Goal: Contribute content: Contribute content

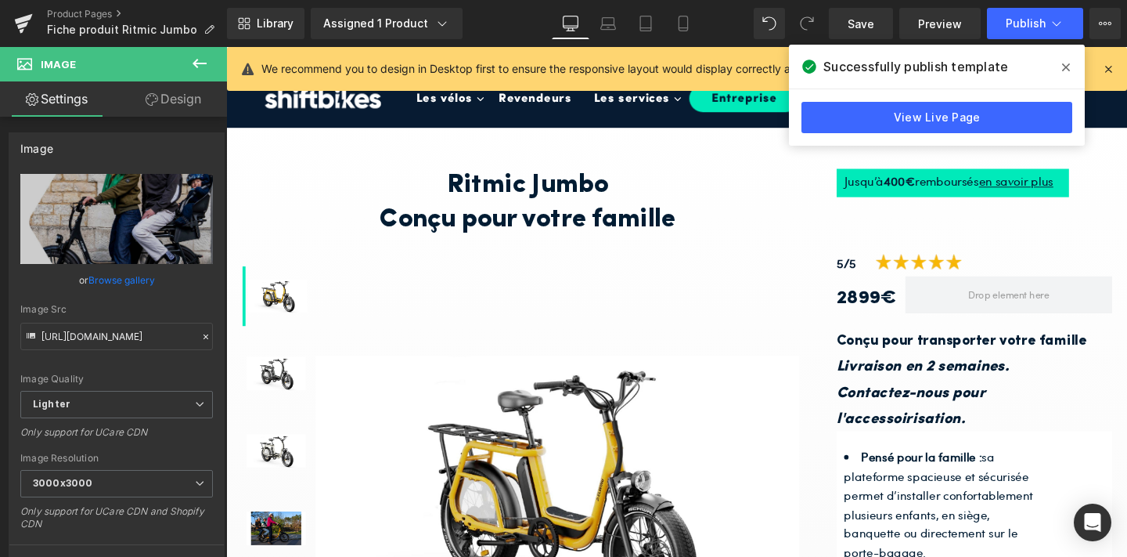
scroll to position [5, 0]
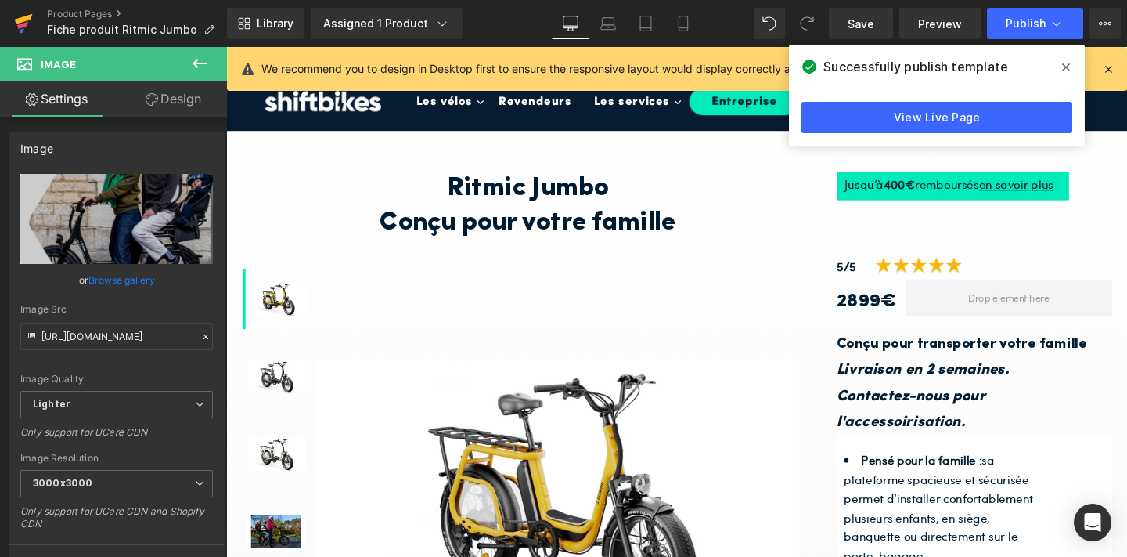
click at [23, 22] on icon at bounding box center [23, 23] width 19 height 39
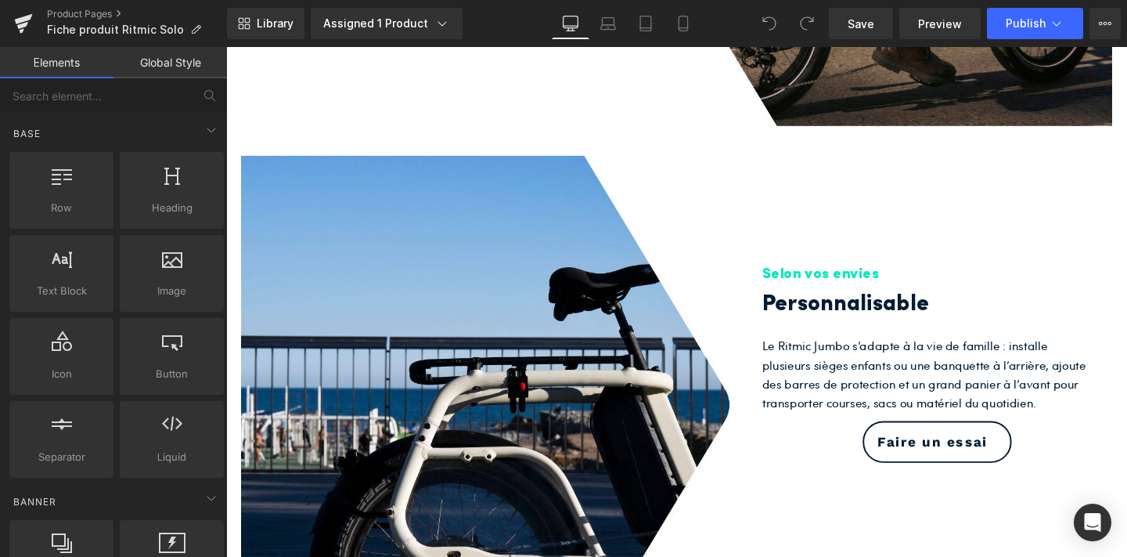
scroll to position [1412, 0]
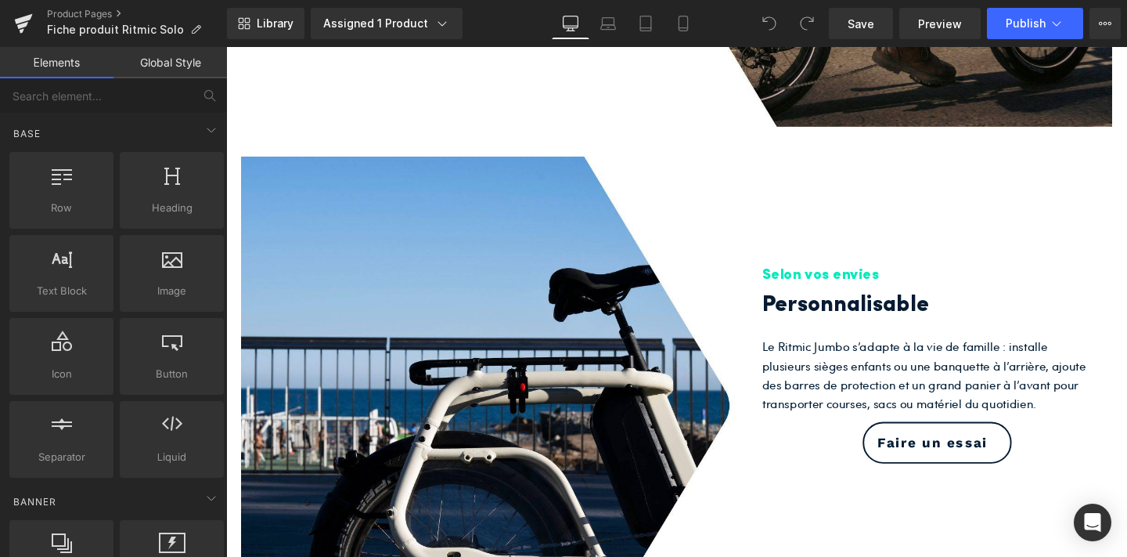
click at [683, 4] on div "Library Assigned 1 Product Product Preview Ritmic Solo | Elwing Manage assigned…" at bounding box center [677, 23] width 900 height 47
click at [685, 28] on icon at bounding box center [683, 28] width 9 height 0
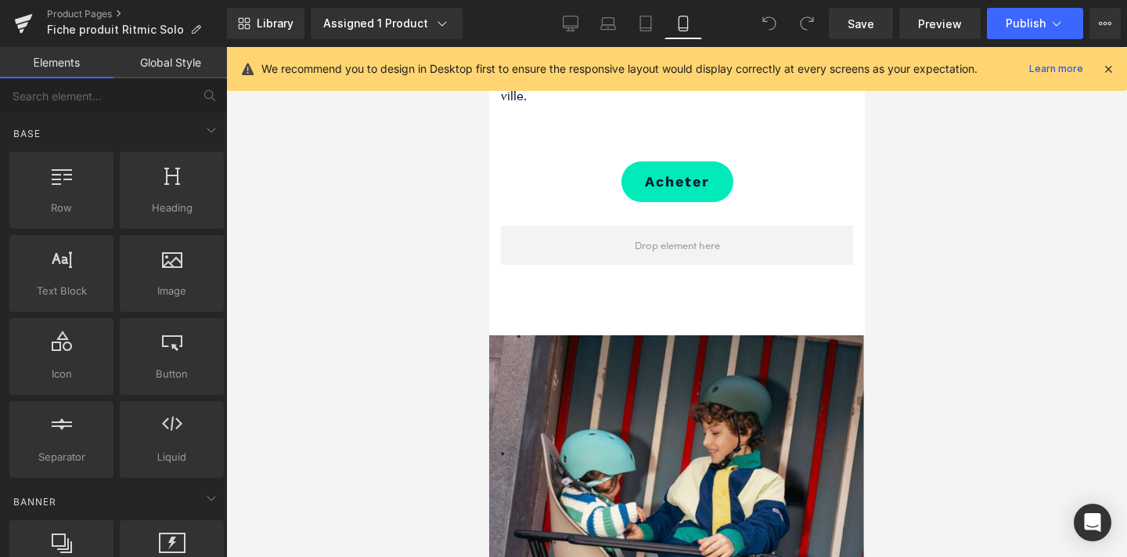
scroll to position [3209, 0]
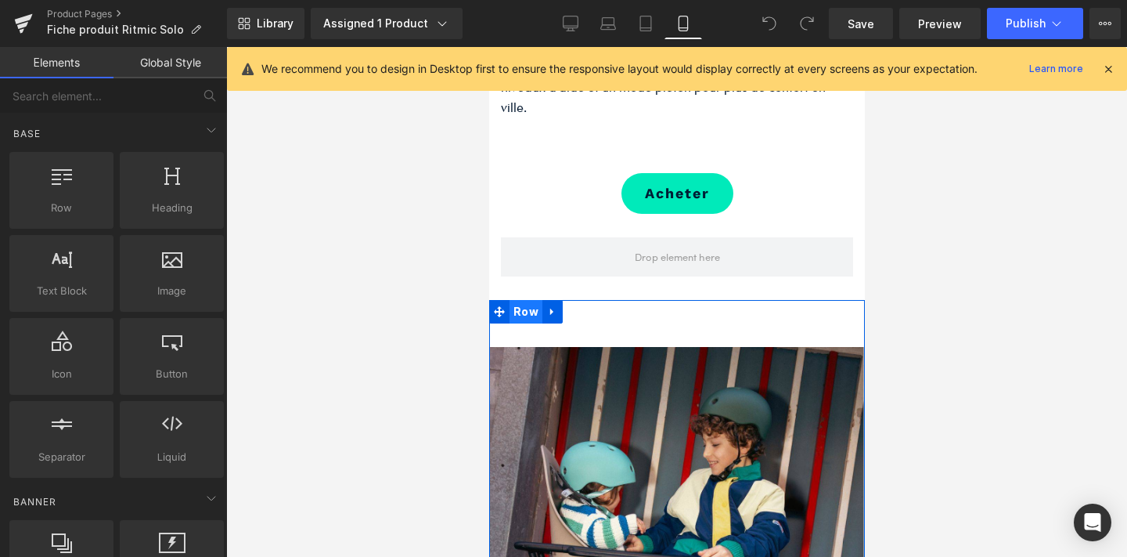
click at [523, 312] on span "Row" at bounding box center [525, 311] width 33 height 23
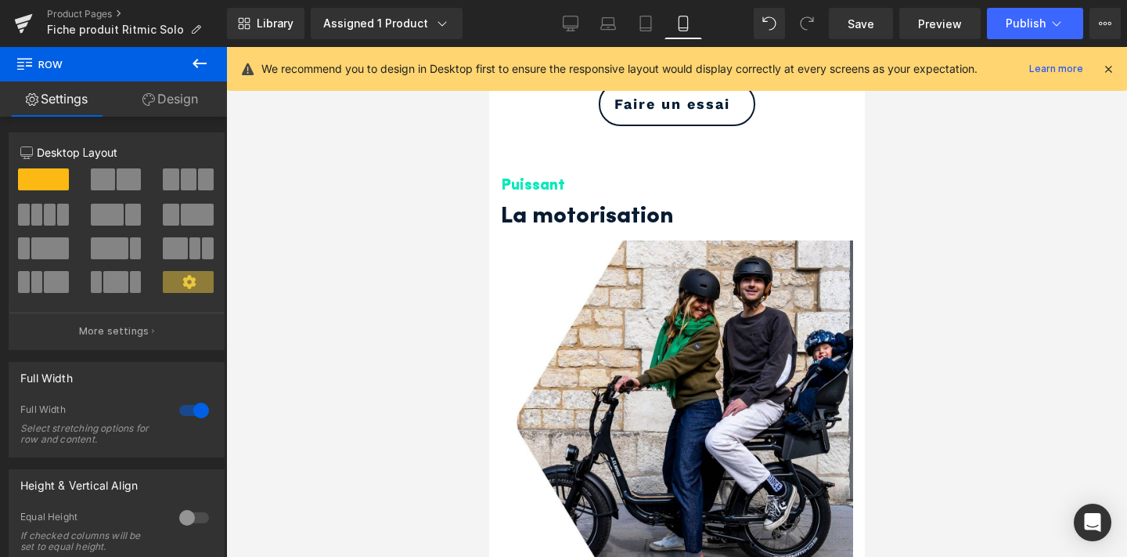
scroll to position [2582, 0]
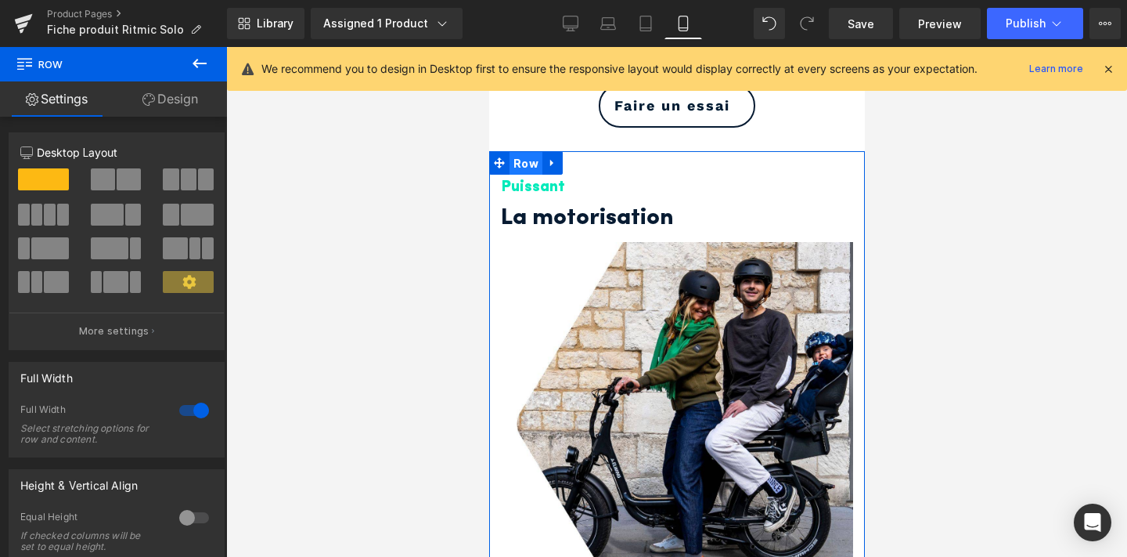
click at [522, 159] on span "Row" at bounding box center [525, 163] width 33 height 23
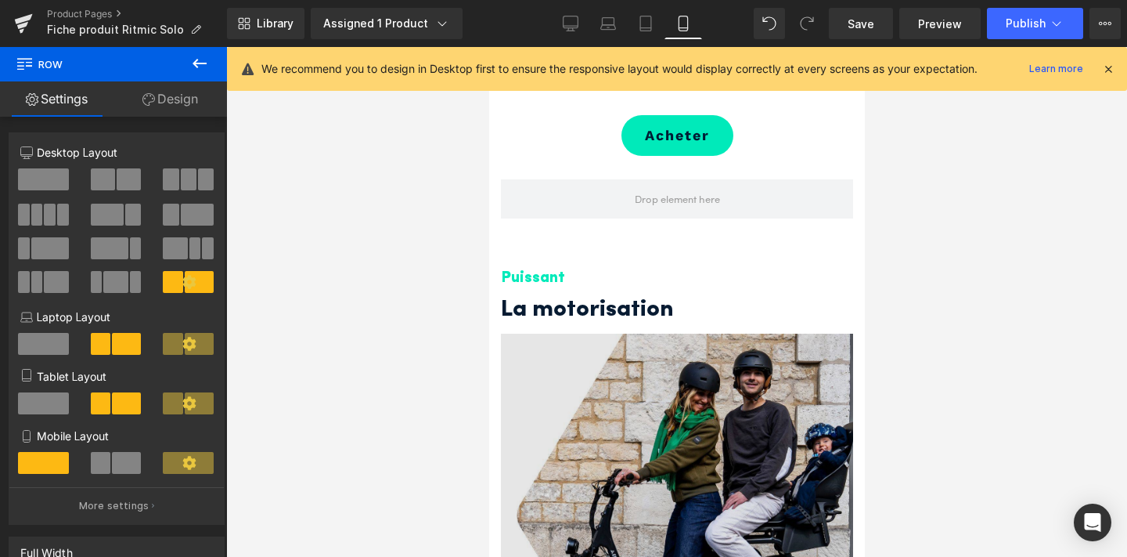
scroll to position [3264, 0]
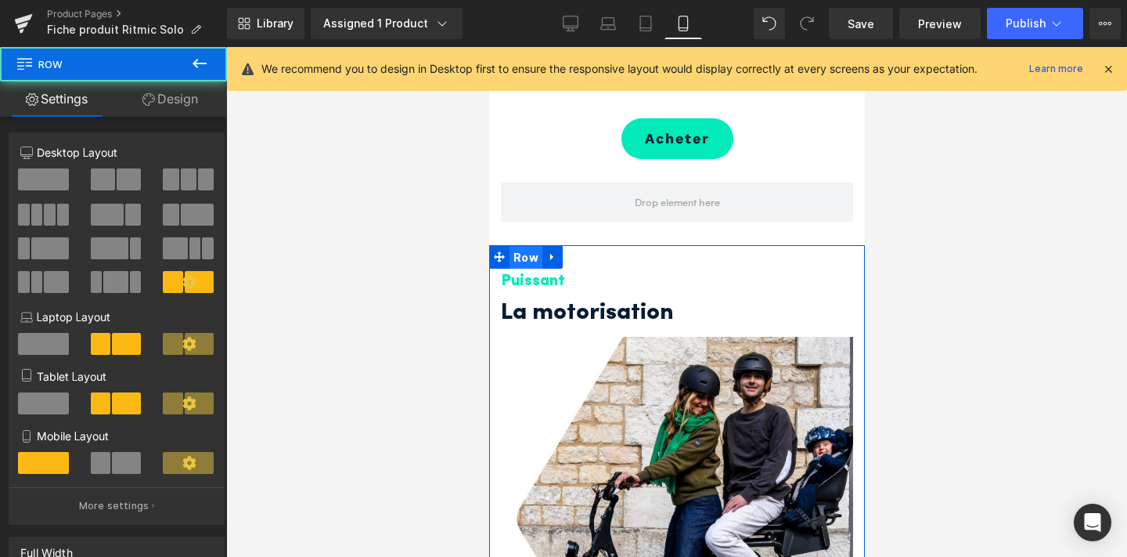
click at [523, 254] on span "Row" at bounding box center [525, 257] width 33 height 23
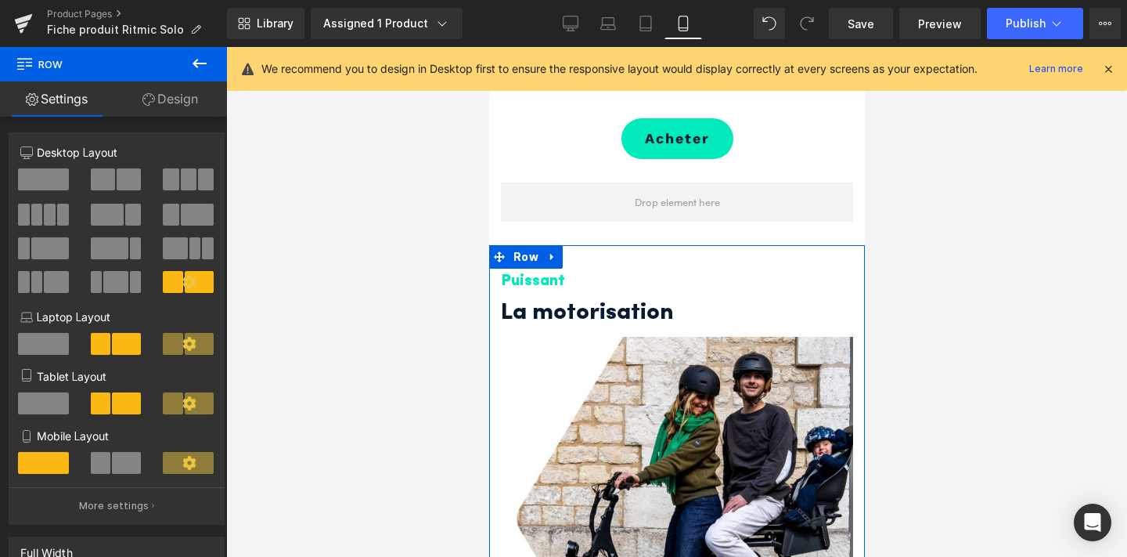
click at [169, 93] on link "Design" at bounding box center [171, 98] width 114 height 35
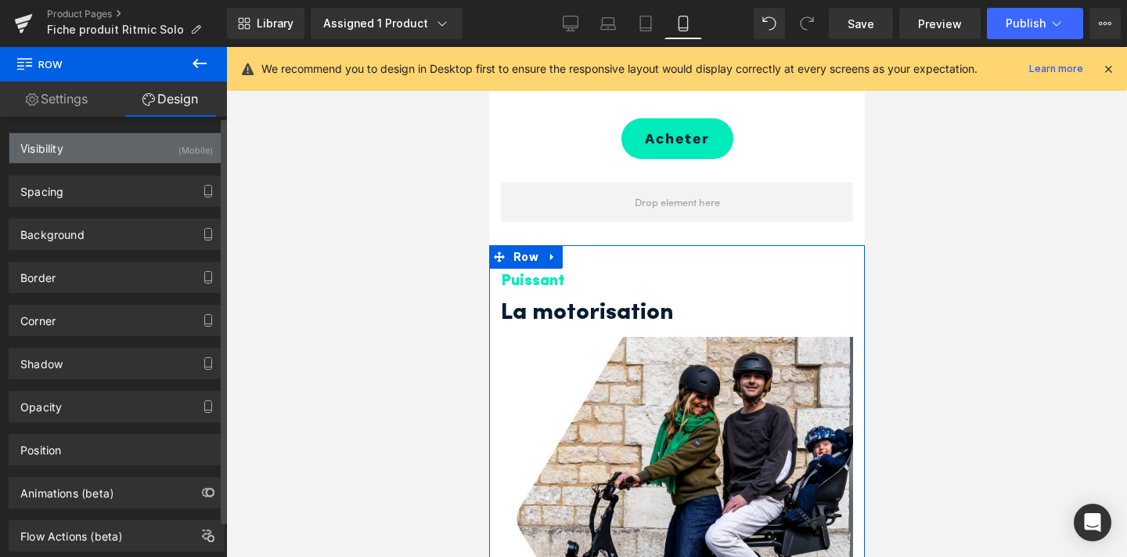
click at [178, 147] on div "(Mobile)" at bounding box center [195, 146] width 34 height 26
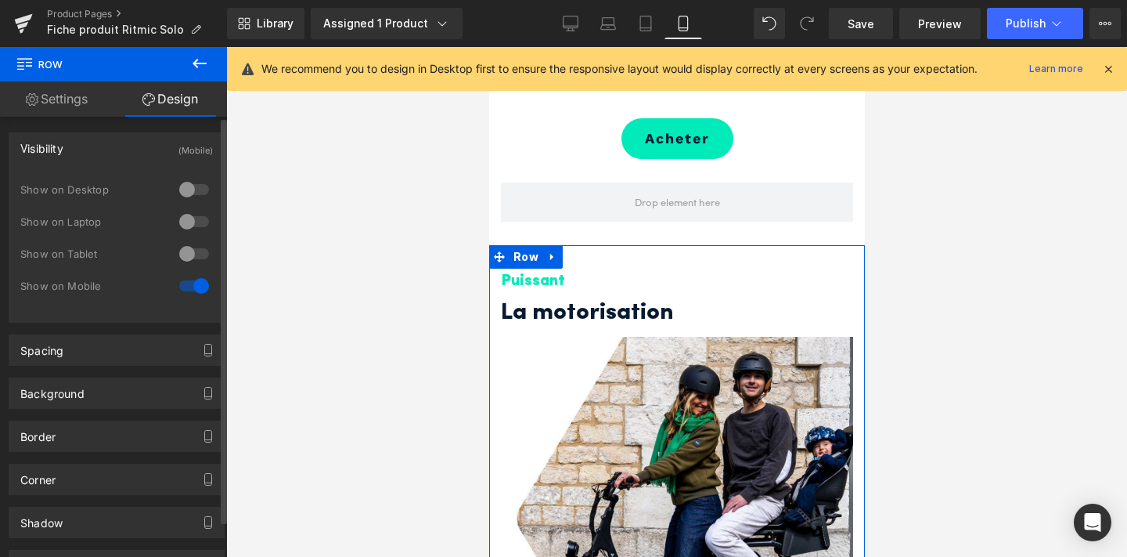
click at [178, 247] on div at bounding box center [194, 253] width 38 height 25
click at [186, 202] on div "Show on Desktop" at bounding box center [116, 198] width 193 height 32
click at [184, 215] on div at bounding box center [194, 221] width 38 height 25
click at [182, 189] on div at bounding box center [194, 189] width 38 height 25
click at [184, 284] on div at bounding box center [194, 285] width 38 height 25
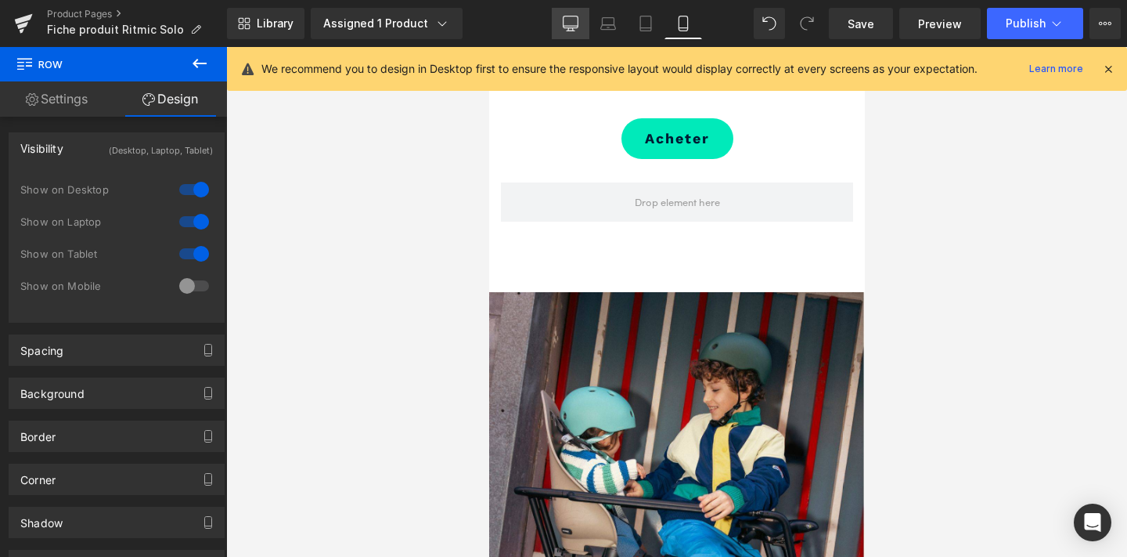
click at [571, 19] on icon at bounding box center [571, 24] width 16 height 16
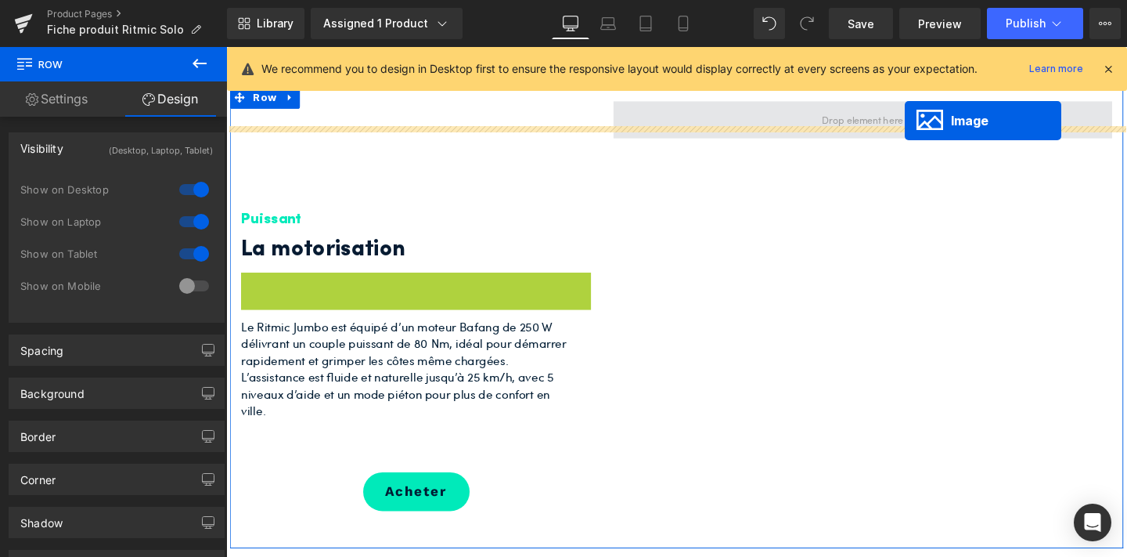
scroll to position [1963, 0]
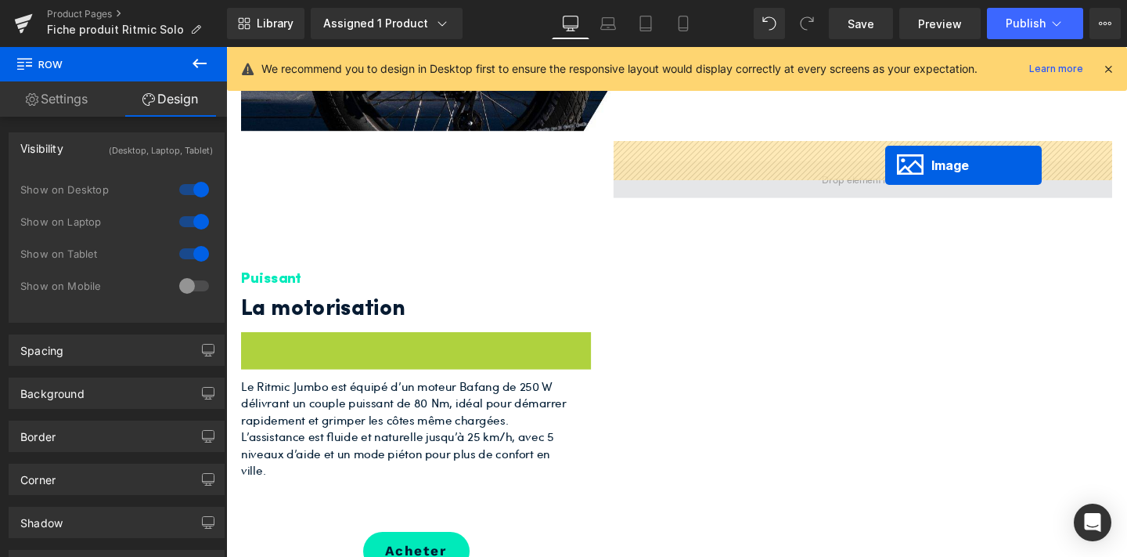
drag, startPoint x: 400, startPoint y: 370, endPoint x: 919, endPoint y: 171, distance: 555.6
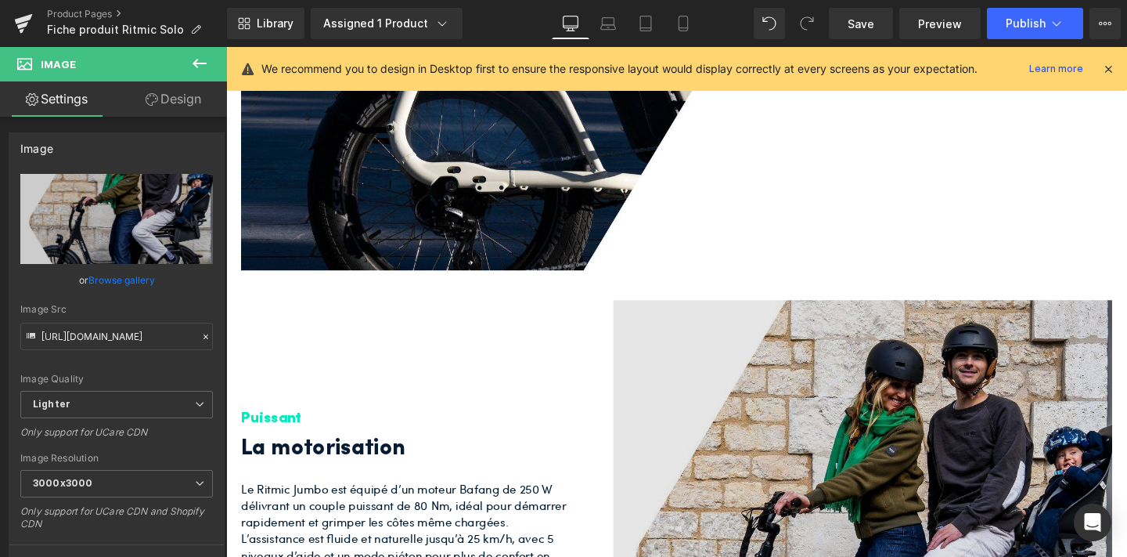
scroll to position [1974, 0]
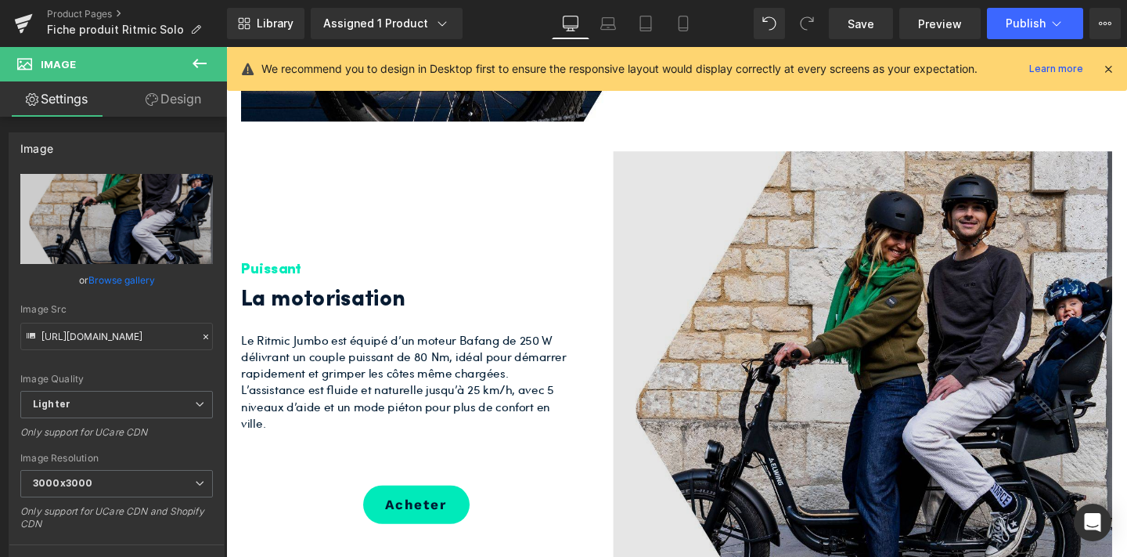
click at [895, 353] on img at bounding box center [895, 419] width 525 height 525
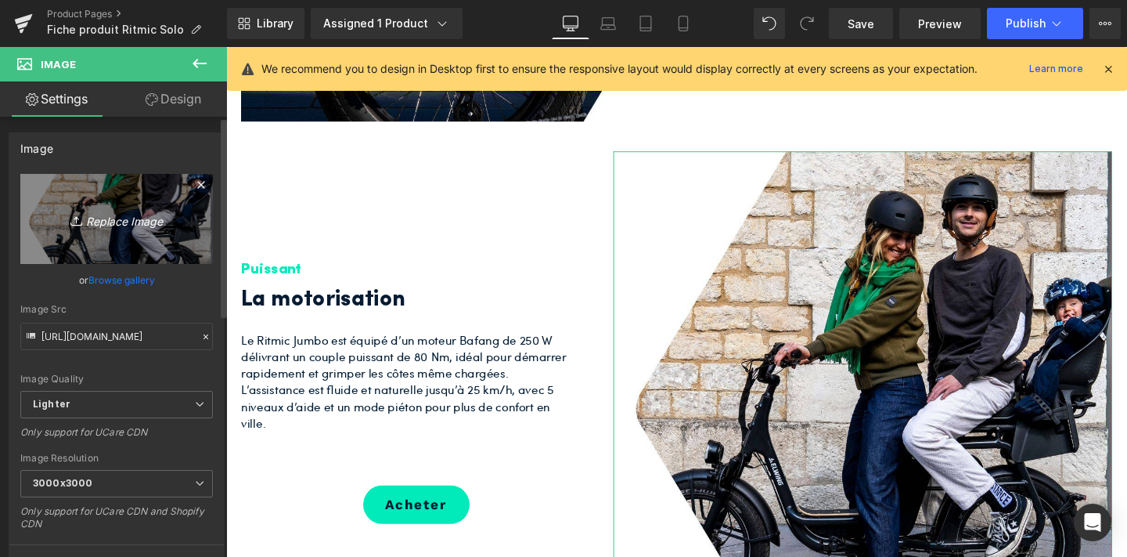
click at [115, 223] on icon "Replace Image" at bounding box center [116, 219] width 125 height 20
type input "C:\fakepath\2.jpg"
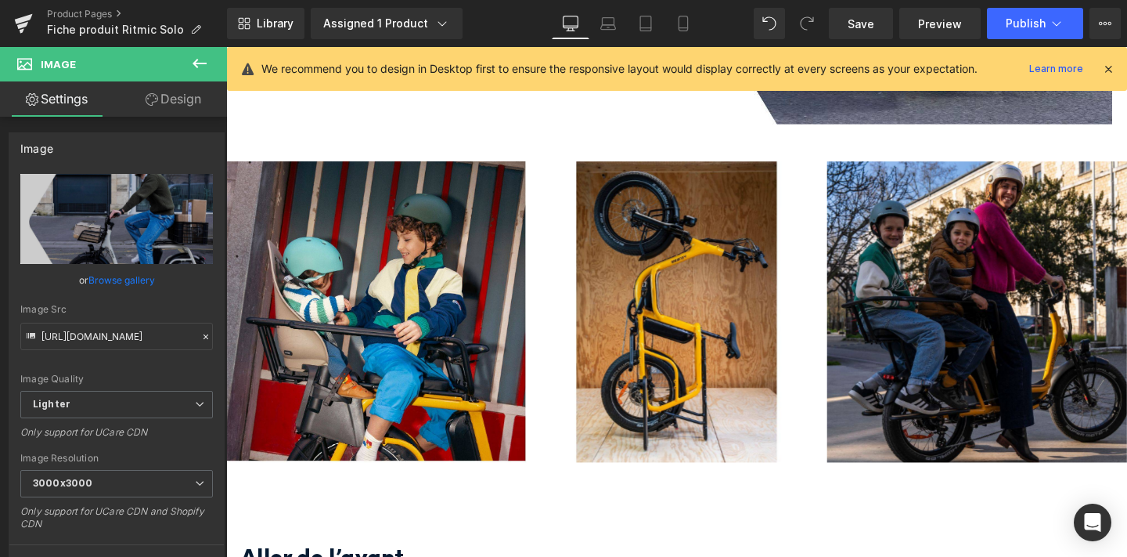
scroll to position [2528, 0]
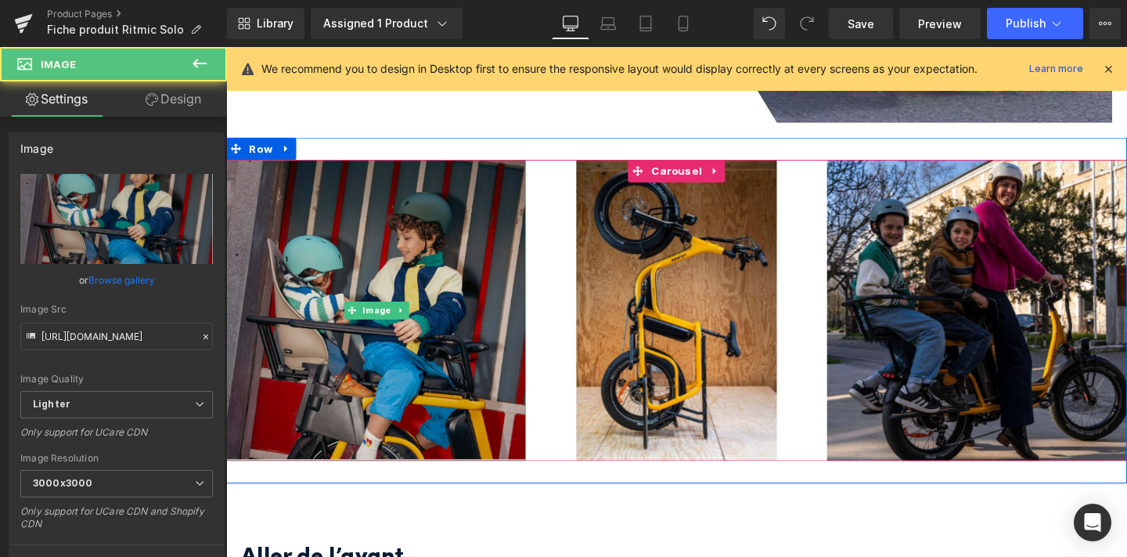
click at [449, 268] on img at bounding box center [384, 324] width 316 height 316
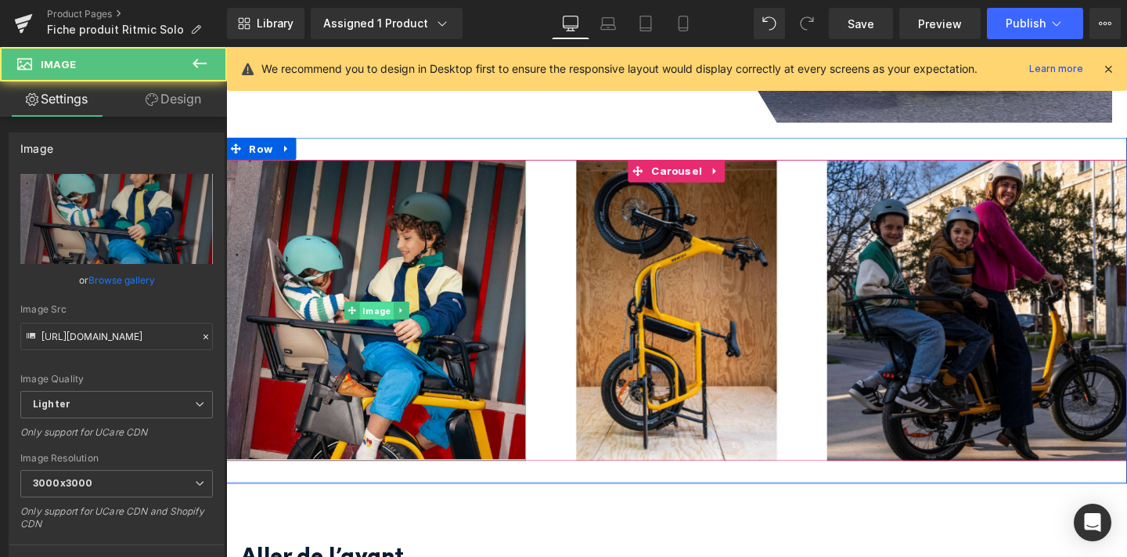
click at [384, 316] on span "Image" at bounding box center [383, 325] width 35 height 19
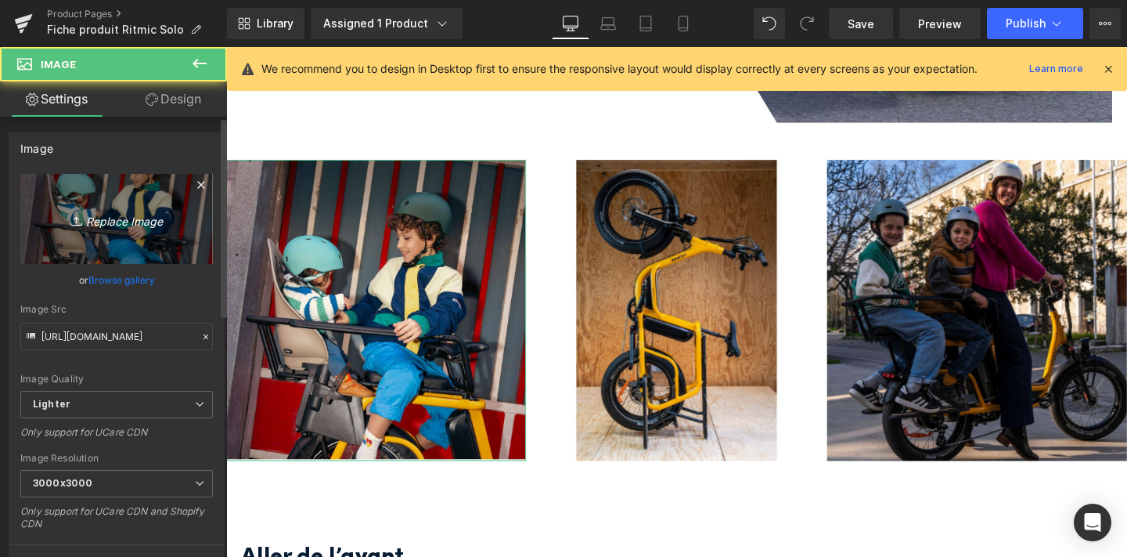
click at [104, 218] on icon "Replace Image" at bounding box center [116, 219] width 125 height 20
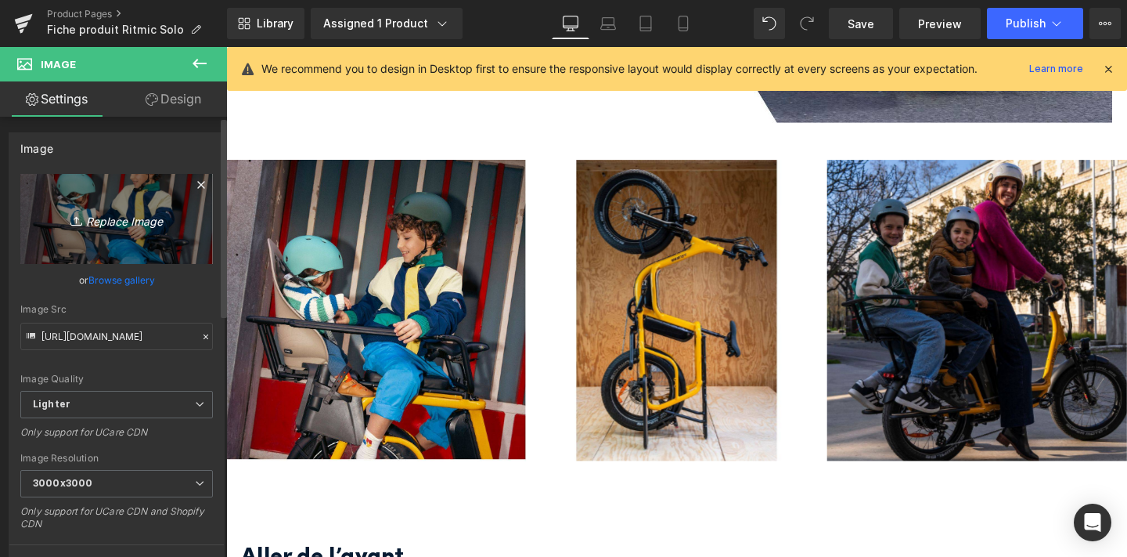
type input "C:\fakepath\7.jpg"
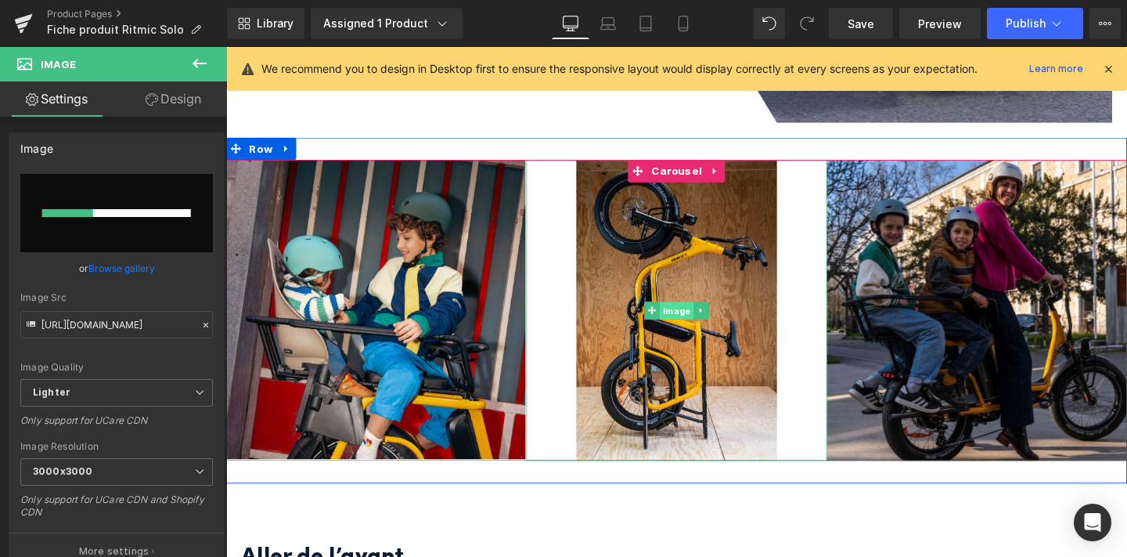
click at [698, 316] on span "Image" at bounding box center [699, 325] width 35 height 19
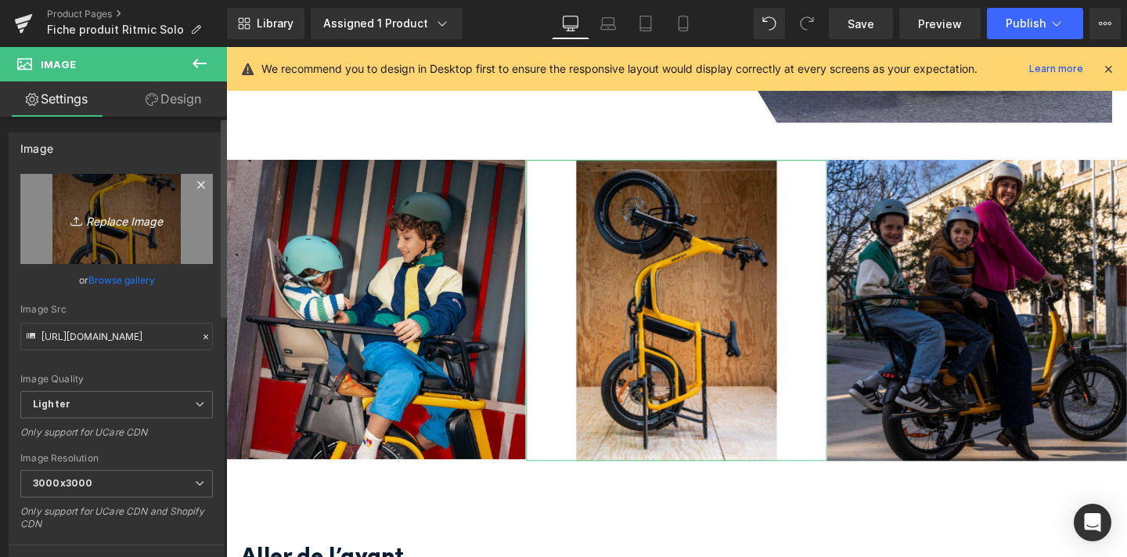
click at [111, 222] on icon "Replace Image" at bounding box center [116, 219] width 125 height 20
type input "C:\fakepath\5.jpg"
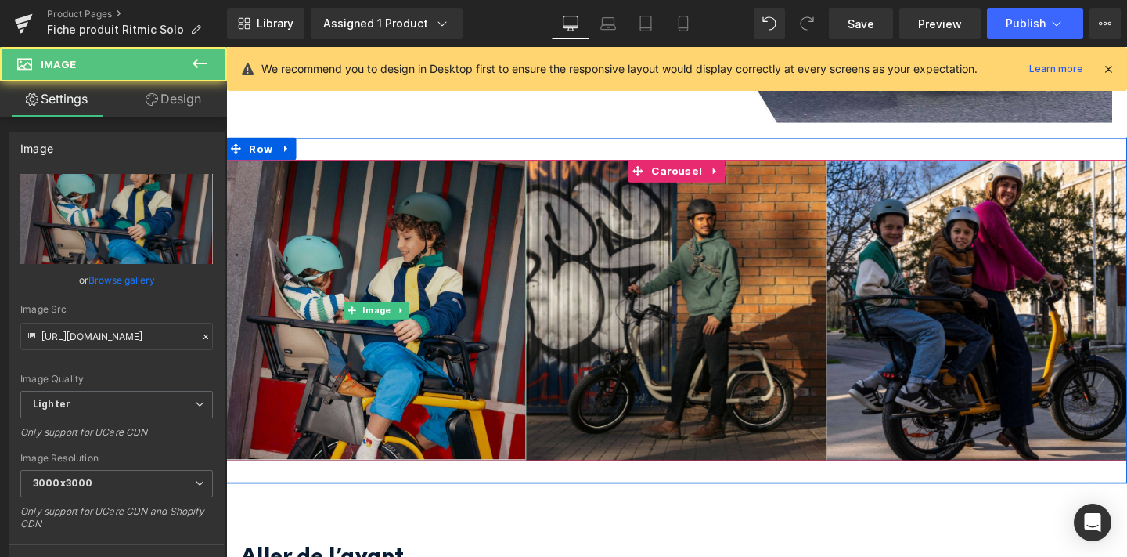
click at [402, 275] on img at bounding box center [384, 324] width 316 height 316
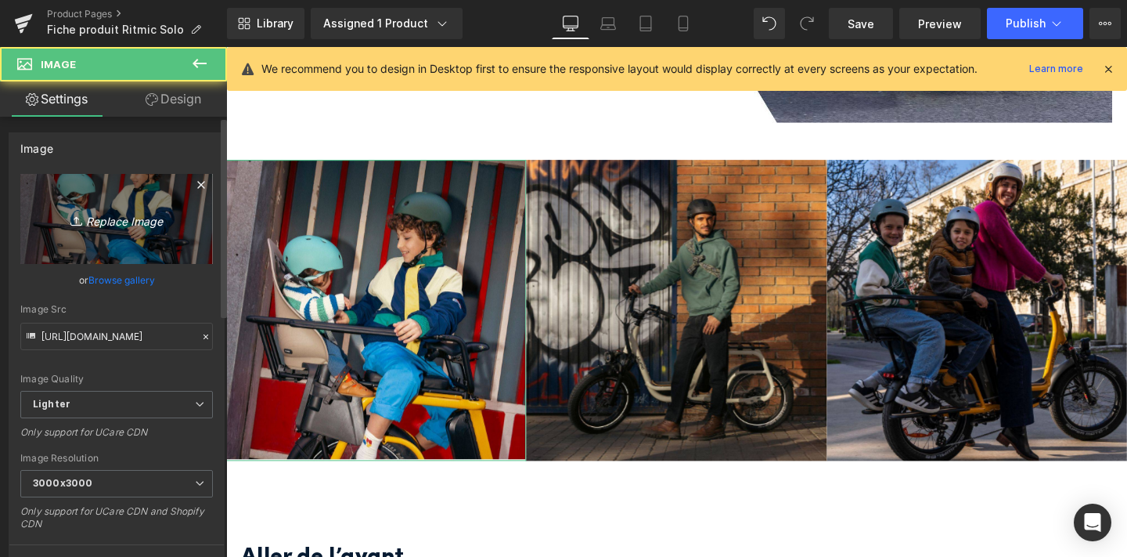
click at [117, 211] on icon "Replace Image" at bounding box center [116, 219] width 125 height 20
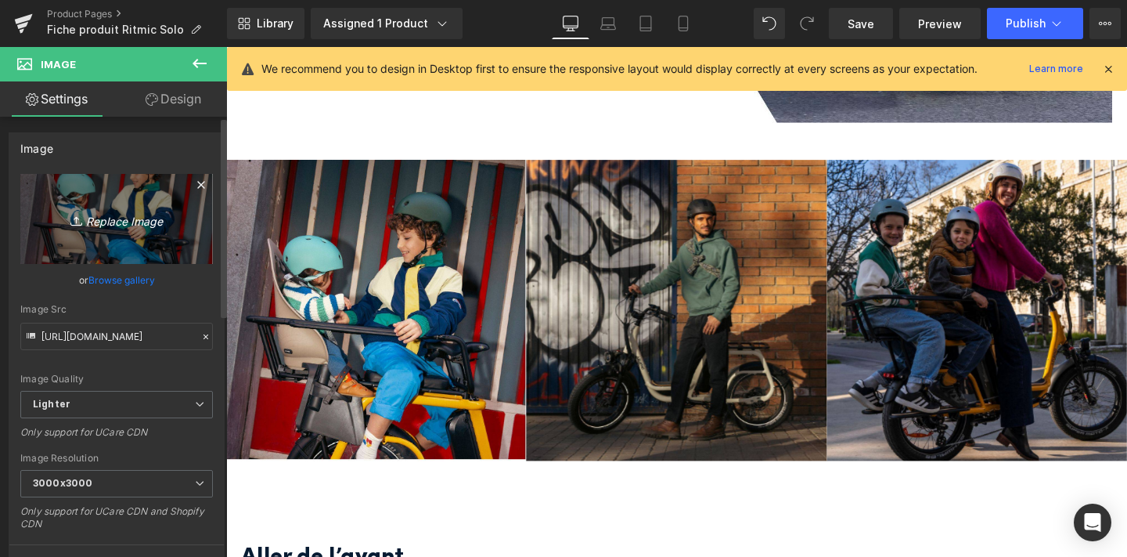
type input "C:\fakepath\6.jpg"
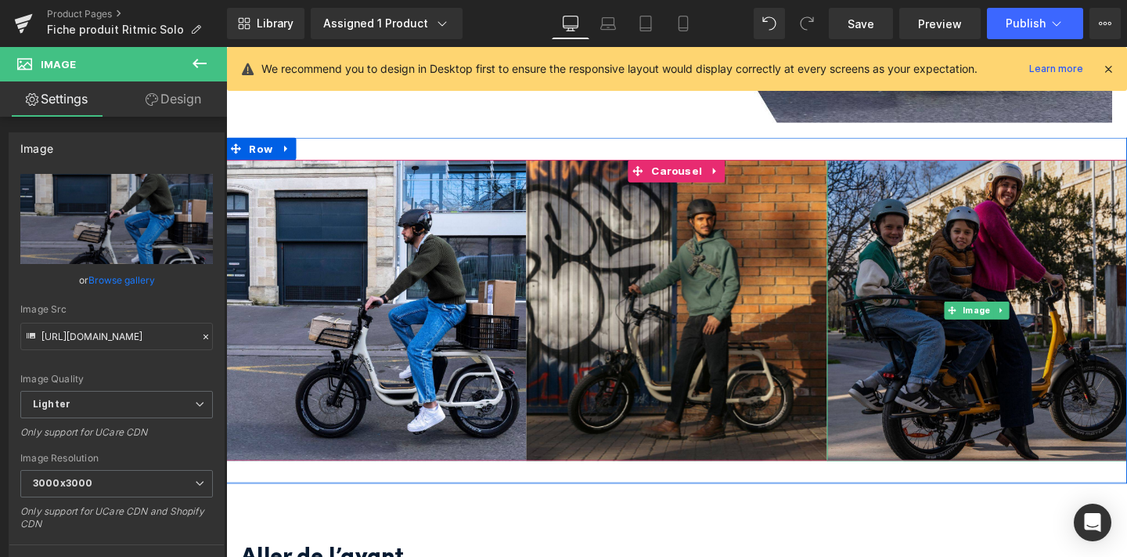
click at [1126, 322] on img at bounding box center [1016, 324] width 316 height 316
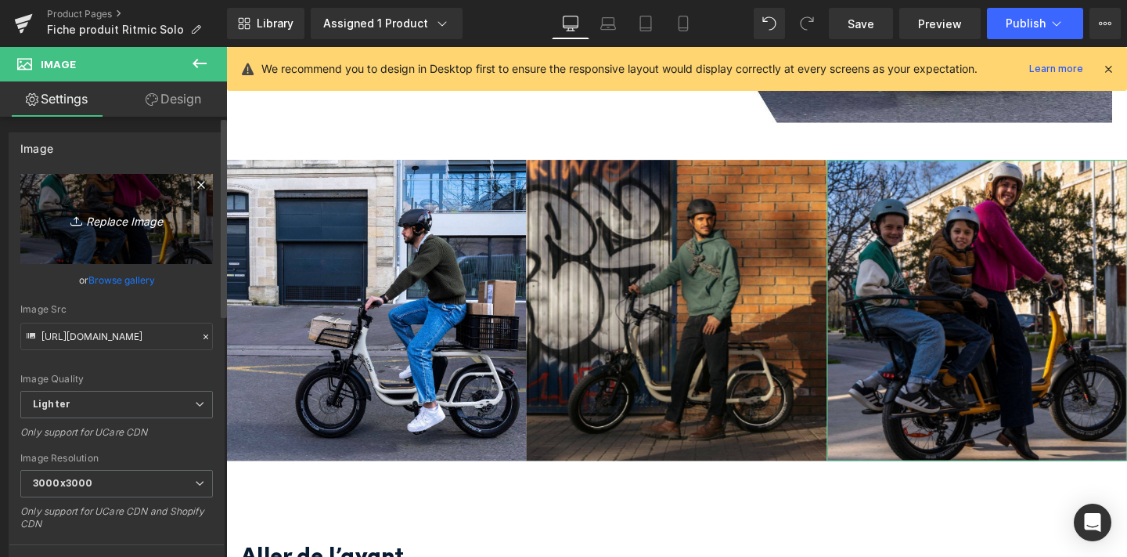
click at [122, 226] on icon "Replace Image" at bounding box center [116, 219] width 125 height 20
type input "C:\fakepath\4.jpg"
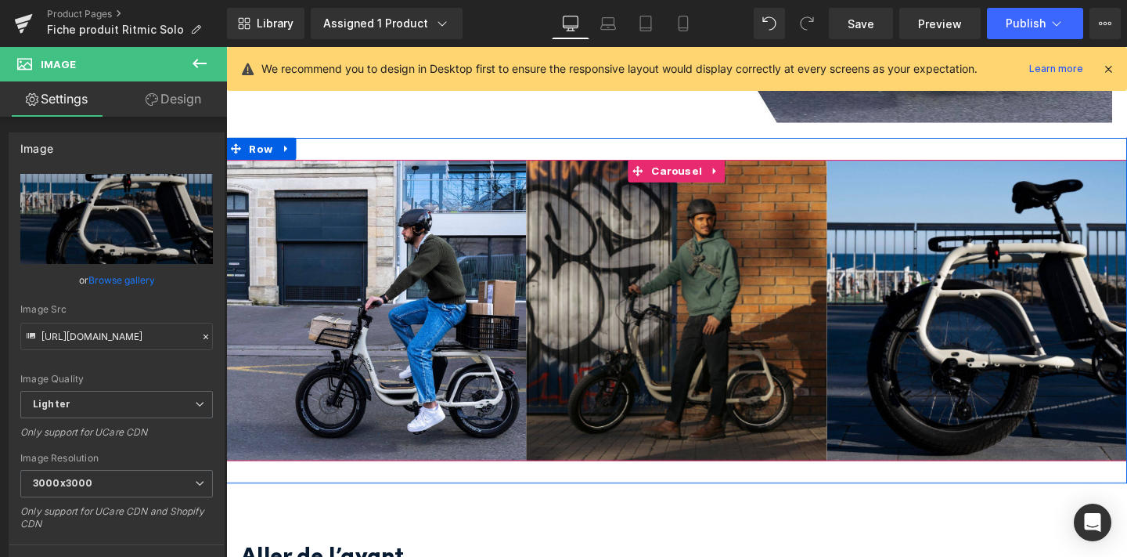
click at [688, 166] on li "Carousel" at bounding box center [689, 177] width 81 height 23
click at [688, 167] on span "Carousel" at bounding box center [699, 178] width 61 height 23
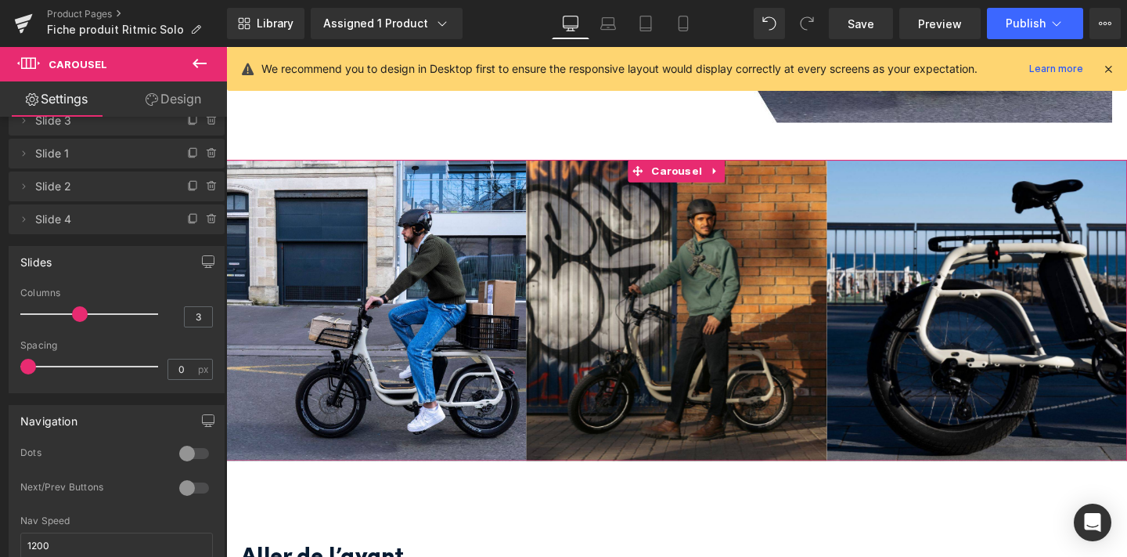
scroll to position [37, 0]
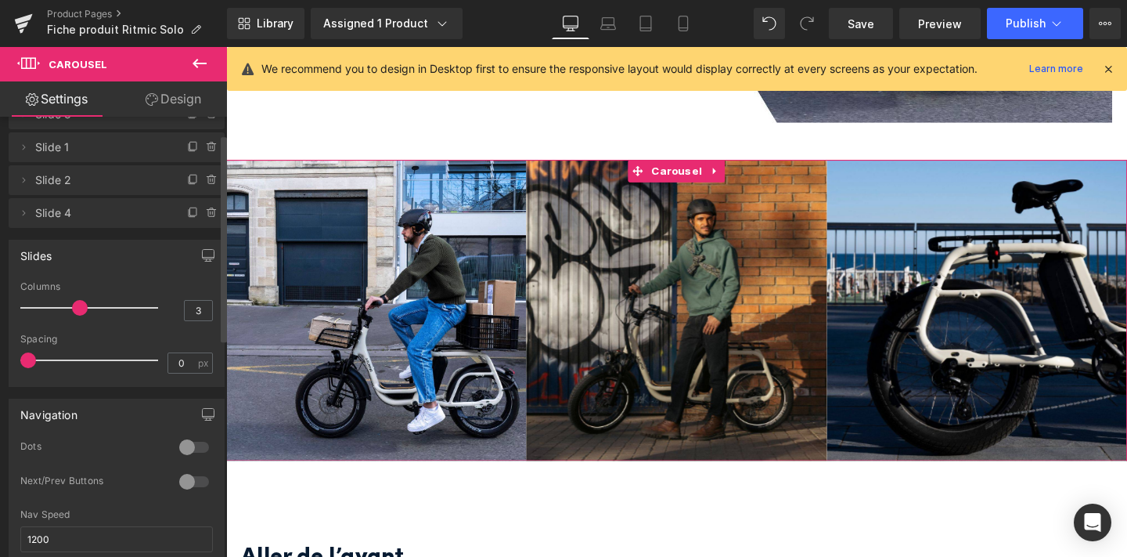
click at [186, 439] on div at bounding box center [194, 447] width 38 height 25
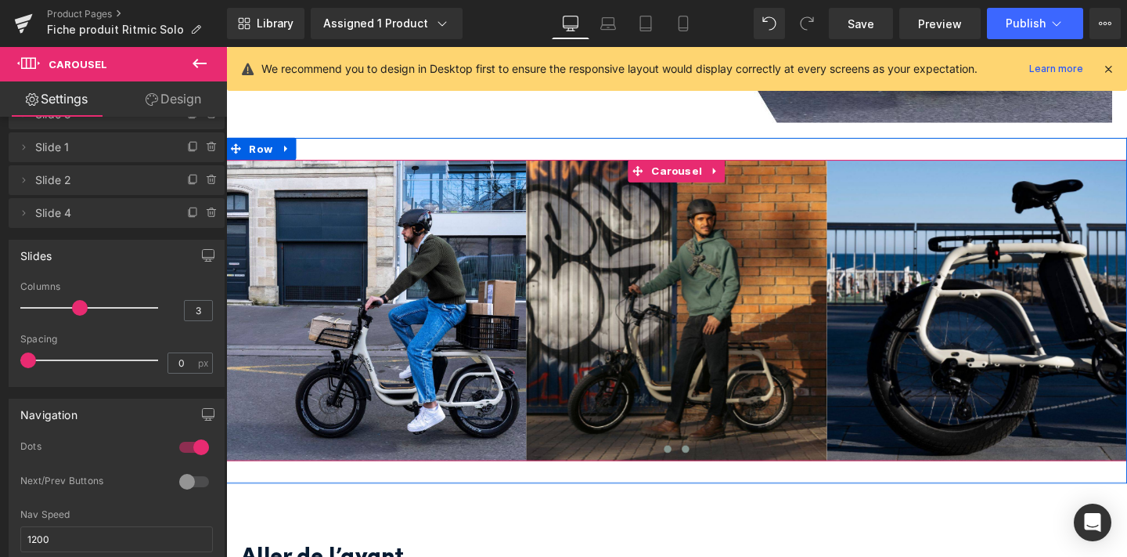
click at [712, 466] on span at bounding box center [709, 470] width 8 height 8
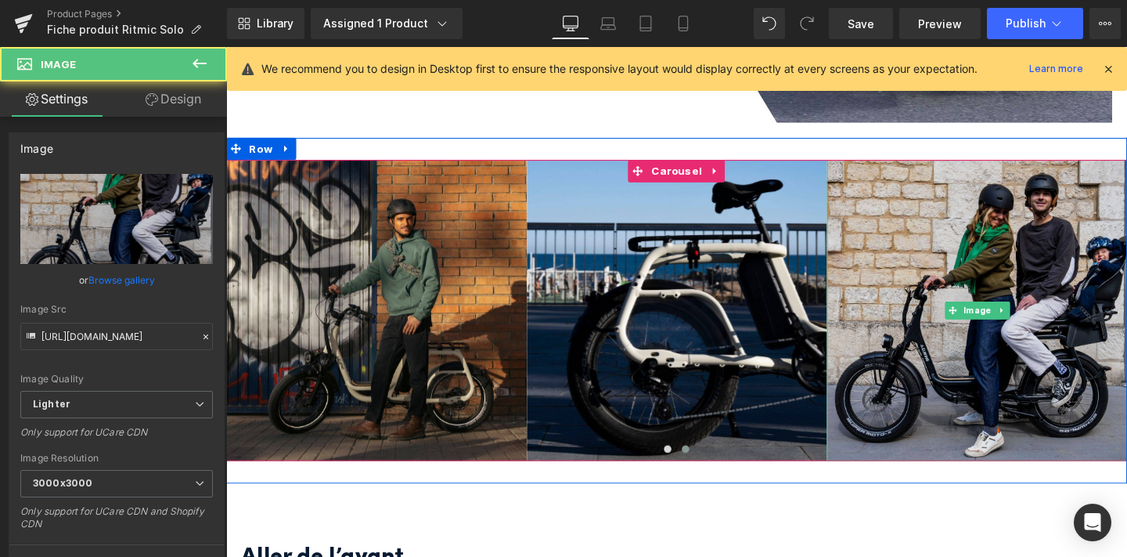
click at [951, 366] on img at bounding box center [1016, 324] width 316 height 316
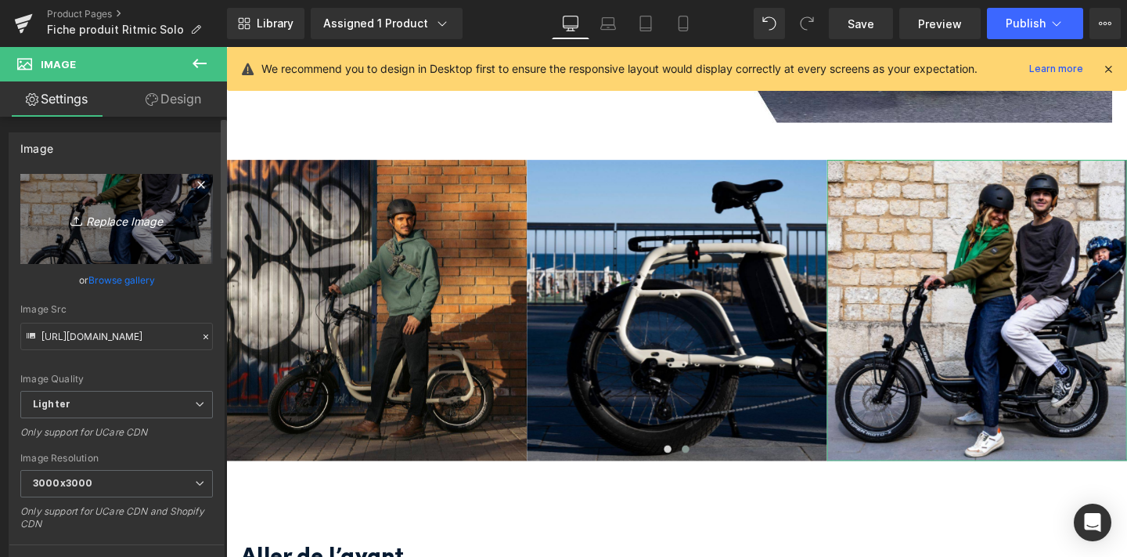
click at [128, 220] on icon "Replace Image" at bounding box center [116, 219] width 125 height 20
type input "C:\fakepath\7.jpg"
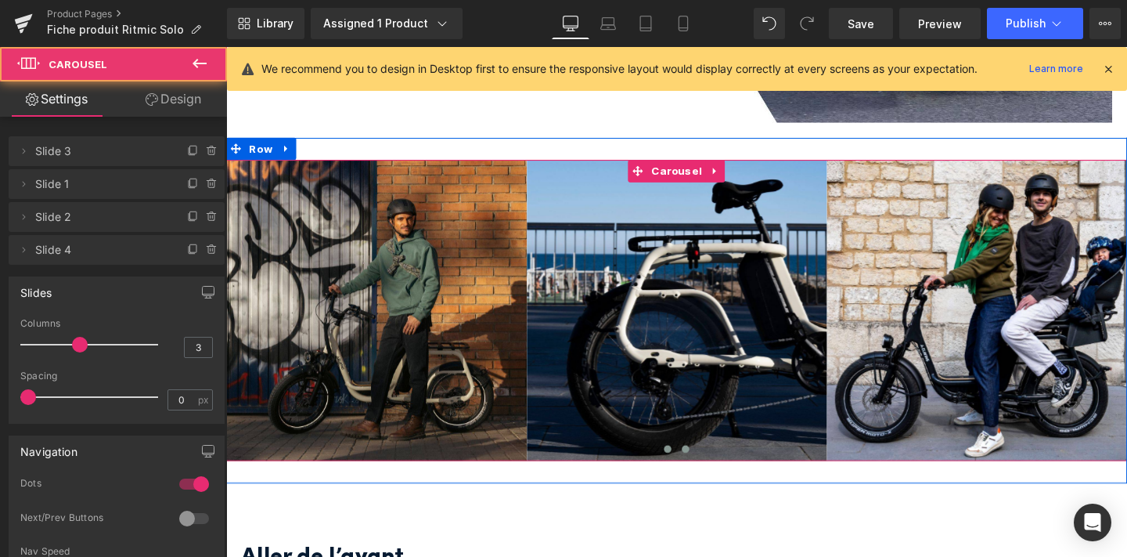
click at [691, 466] on span at bounding box center [691, 470] width 8 height 8
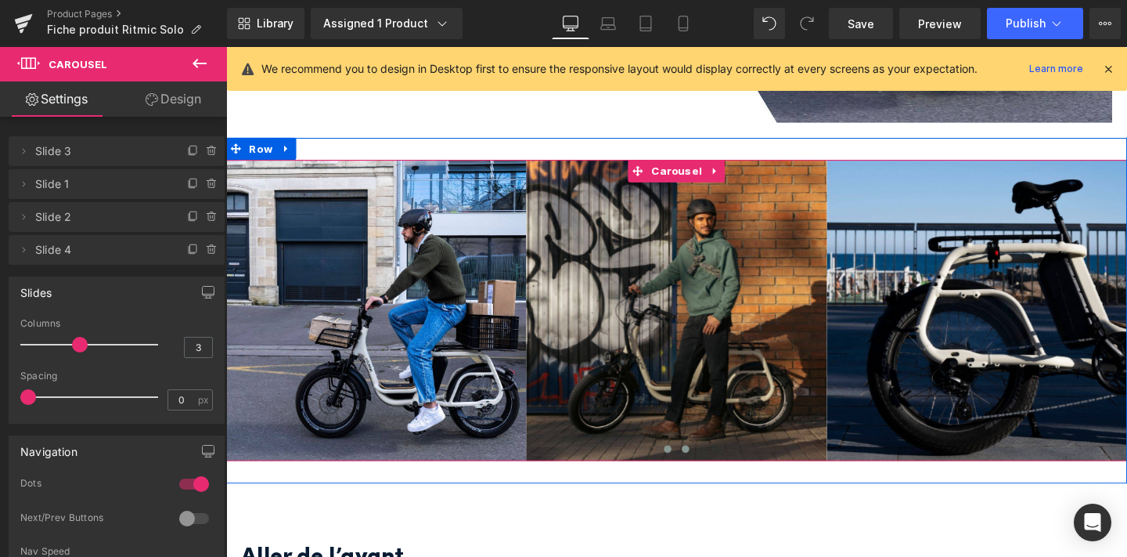
click at [710, 466] on span at bounding box center [709, 470] width 8 height 8
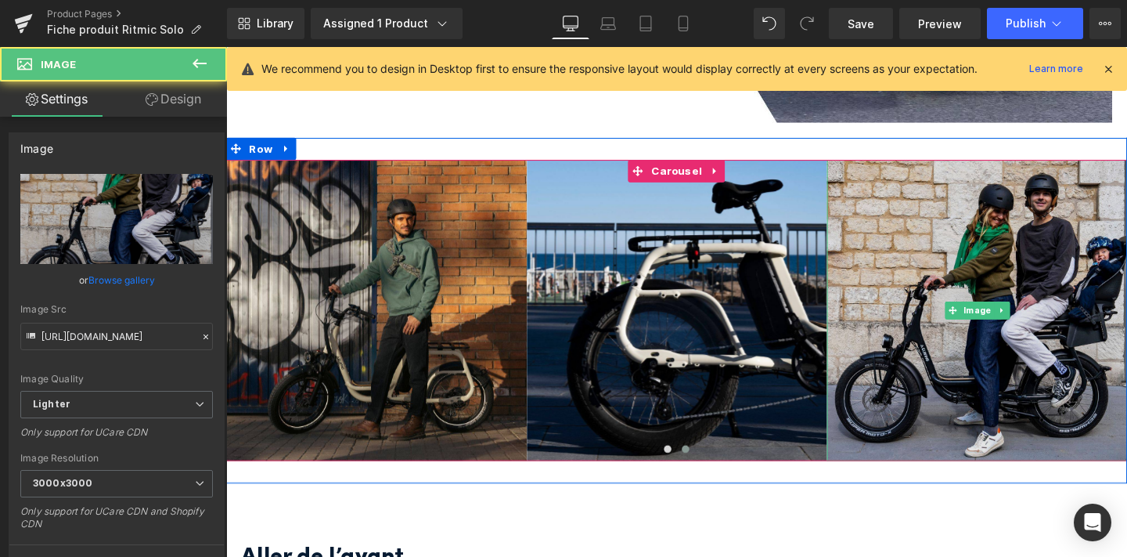
click at [997, 355] on img at bounding box center [1016, 324] width 316 height 316
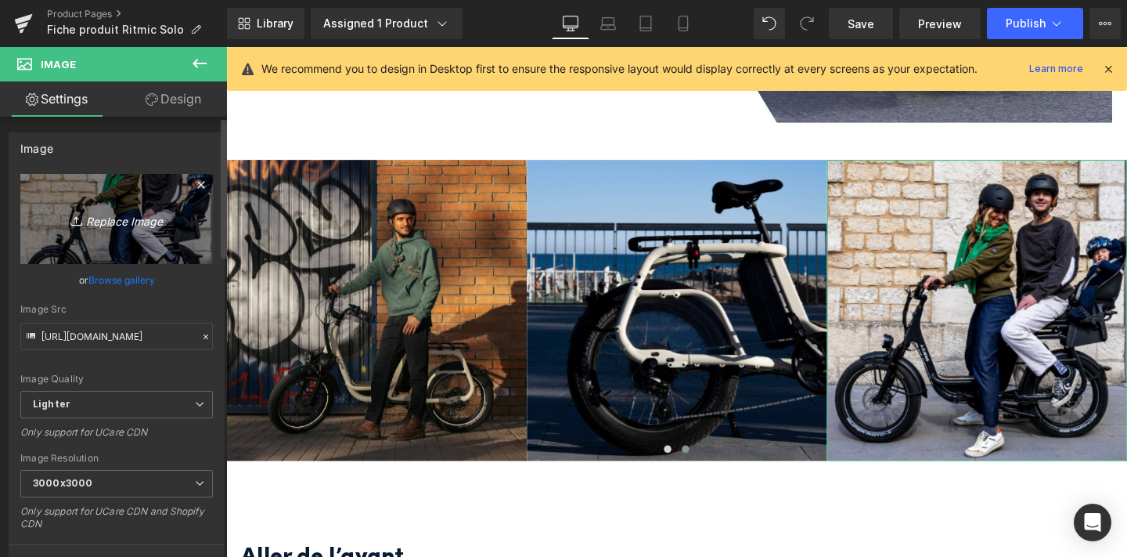
click at [117, 220] on icon "Replace Image" at bounding box center [116, 219] width 125 height 20
type input "C:\fakepath\7.jpg"
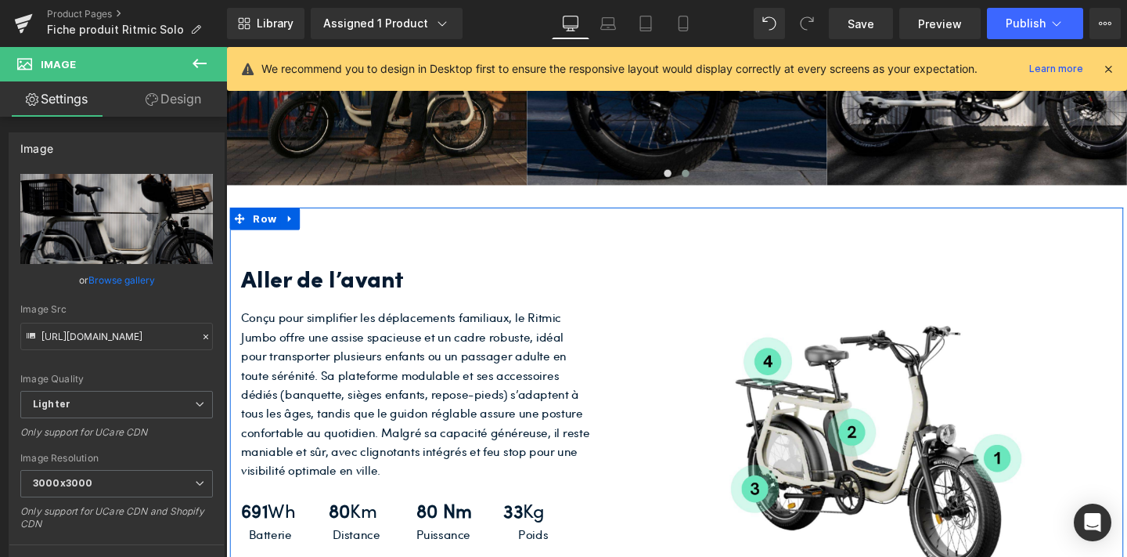
scroll to position [2820, 0]
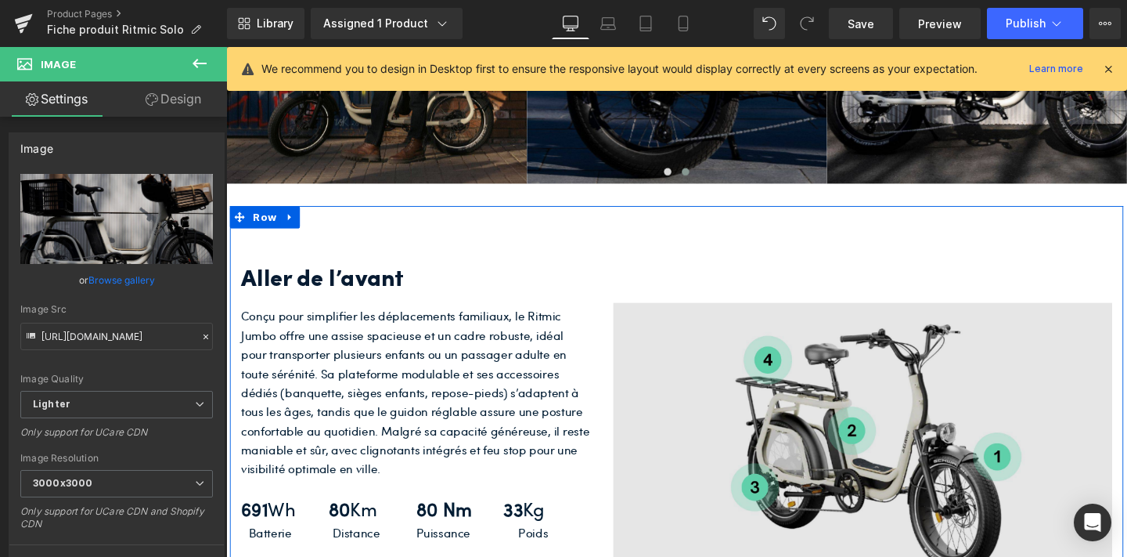
click at [792, 447] on img at bounding box center [895, 463] width 525 height 295
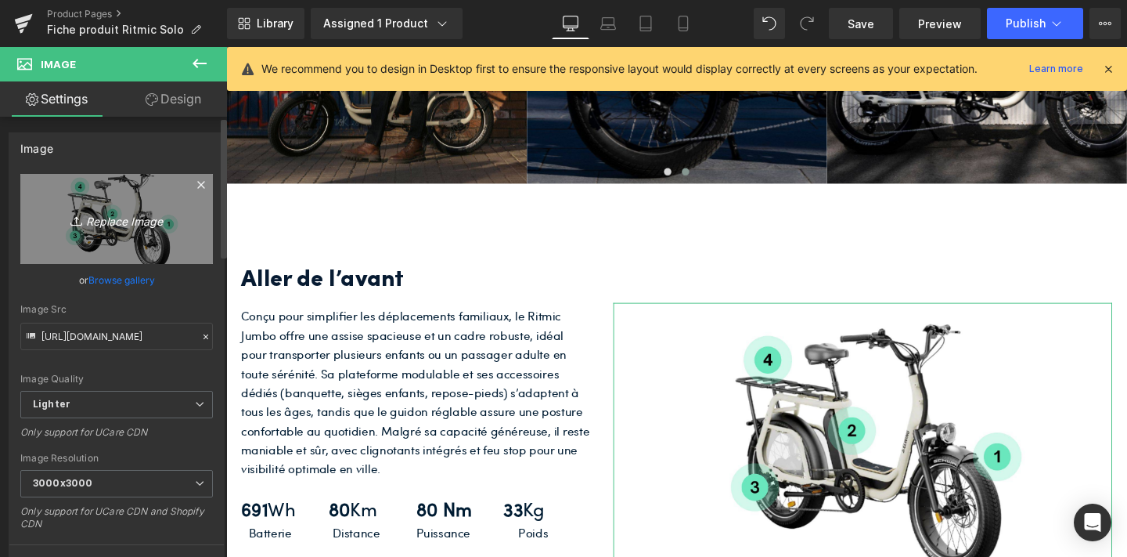
click at [97, 215] on icon "Replace Image" at bounding box center [116, 219] width 125 height 20
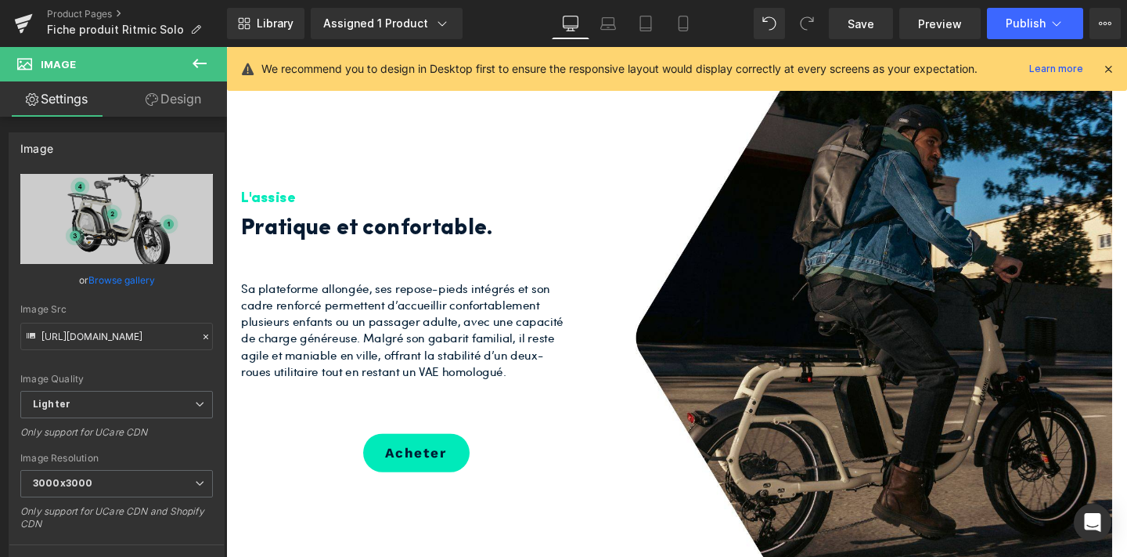
scroll to position [932, 0]
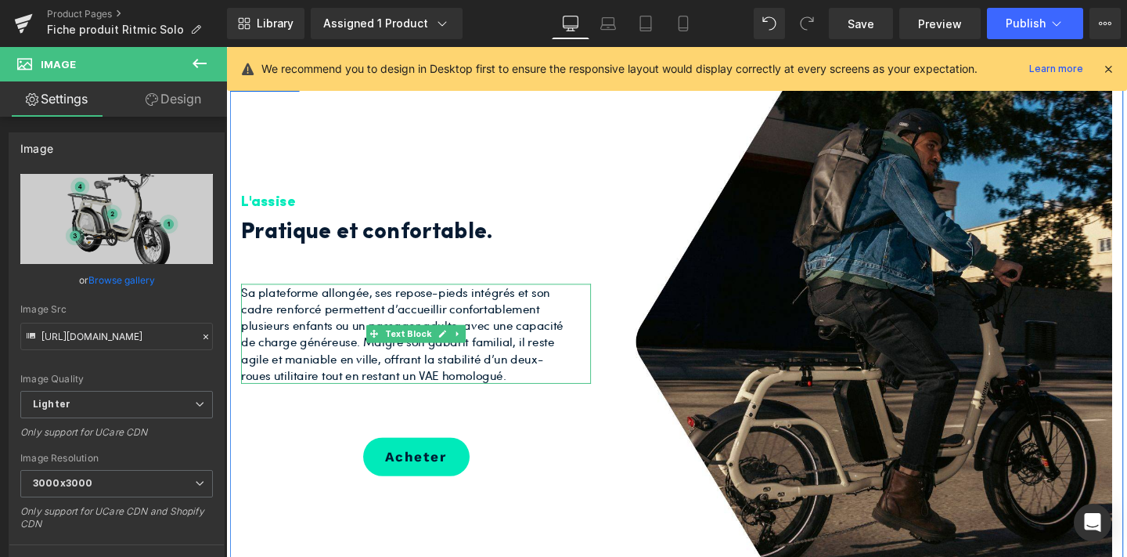
click at [542, 344] on p "Sa plateforme allongée, ses repose-pieds intégrés et son cadre renforcé permett…" at bounding box center [414, 348] width 344 height 105
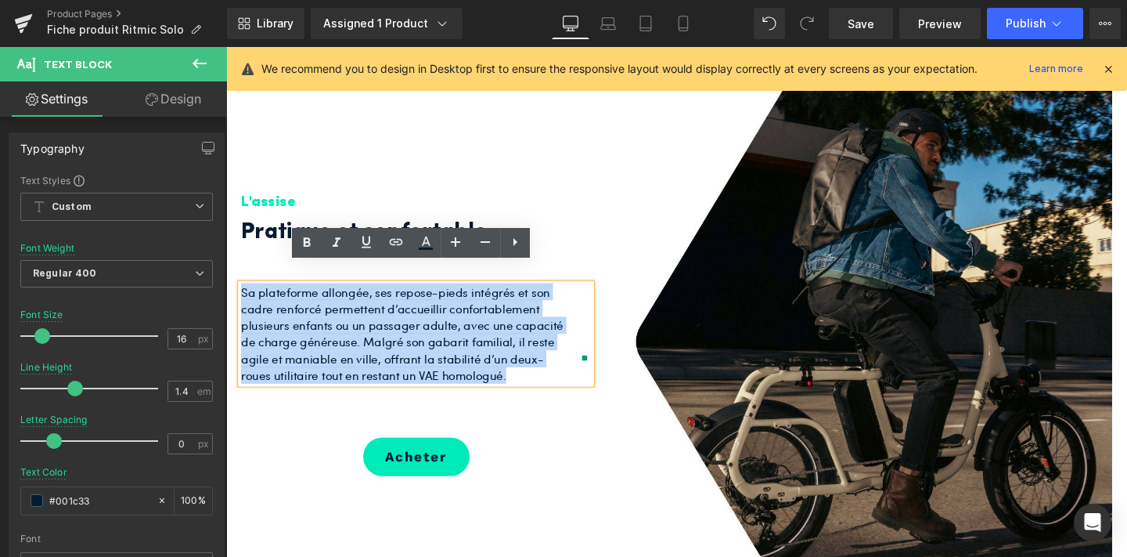
drag, startPoint x: 535, startPoint y: 369, endPoint x: 244, endPoint y: 289, distance: 301.2
click at [244, 296] on p "Sa plateforme allongée, ses repose-pieds intégrés et son cadre renforcé permett…" at bounding box center [414, 348] width 344 height 105
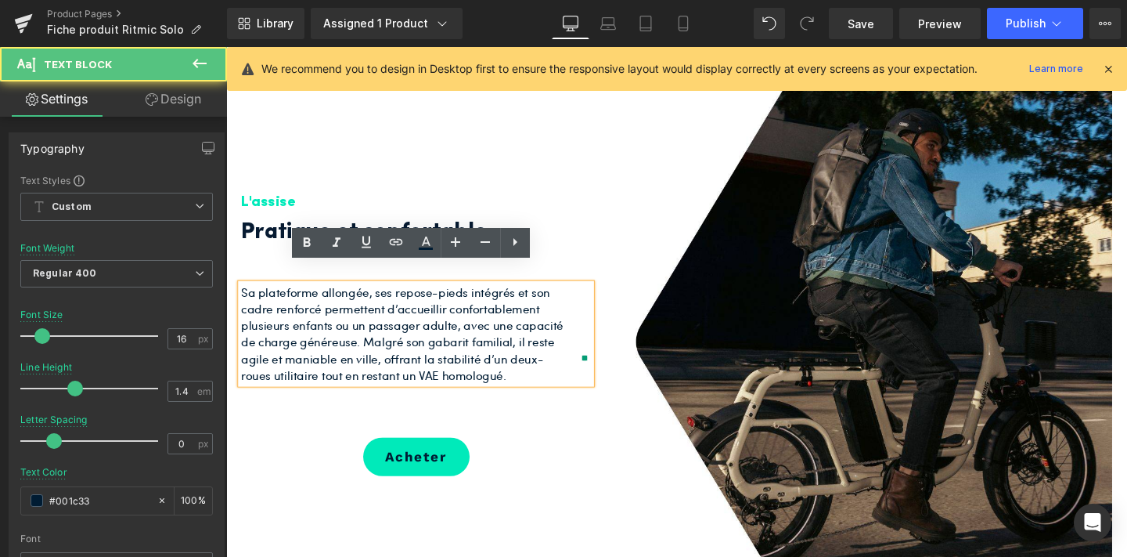
click at [316, 308] on p "Sa plateforme allongée, ses repose-pieds intégrés et son cadre renforcé permett…" at bounding box center [414, 348] width 344 height 105
click at [512, 312] on p "Sa plateforme allongée, ses repose-pieds intégrés et son cadre renforcé permett…" at bounding box center [414, 348] width 344 height 105
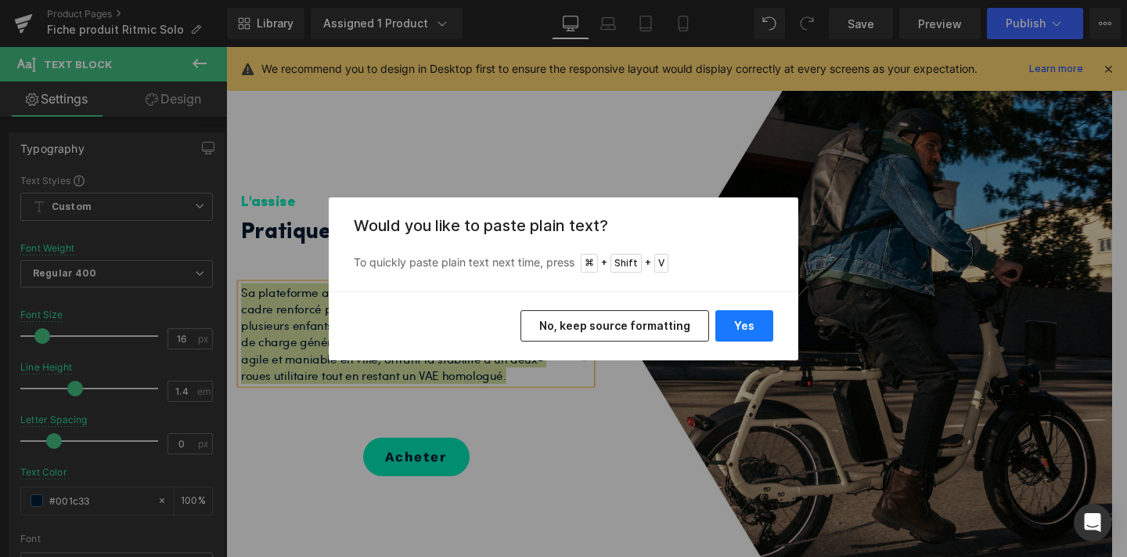
click at [755, 328] on button "Yes" at bounding box center [745, 325] width 58 height 31
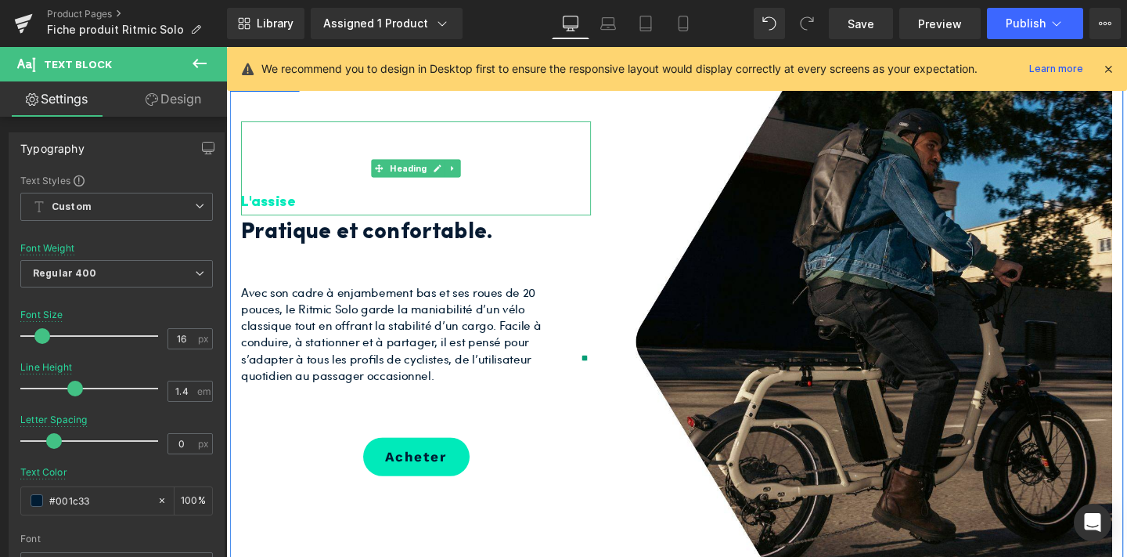
click at [302, 198] on h3 "L'assise" at bounding box center [426, 211] width 368 height 26
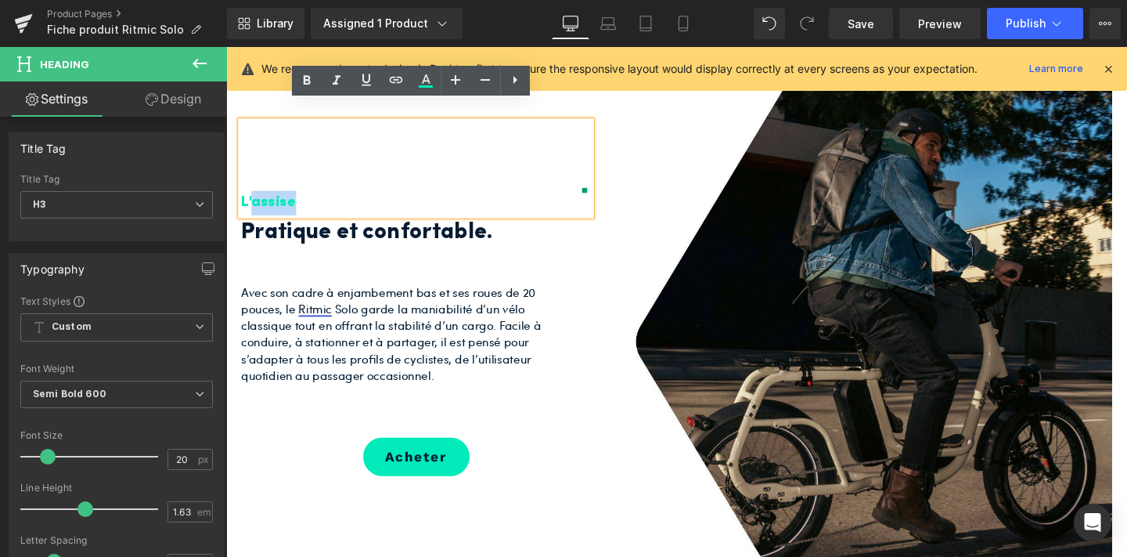
drag, startPoint x: 302, startPoint y: 190, endPoint x: 252, endPoint y: 193, distance: 50.2
click at [252, 198] on h3 "L'assise" at bounding box center [426, 211] width 368 height 26
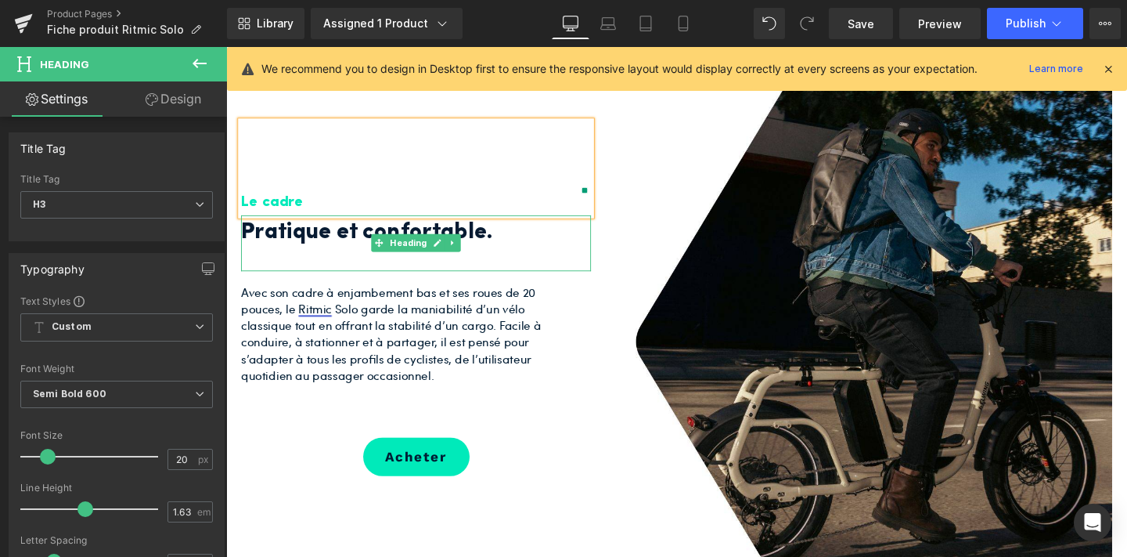
click at [368, 224] on h2 "Pratique et confortable." at bounding box center [414, 243] width 344 height 38
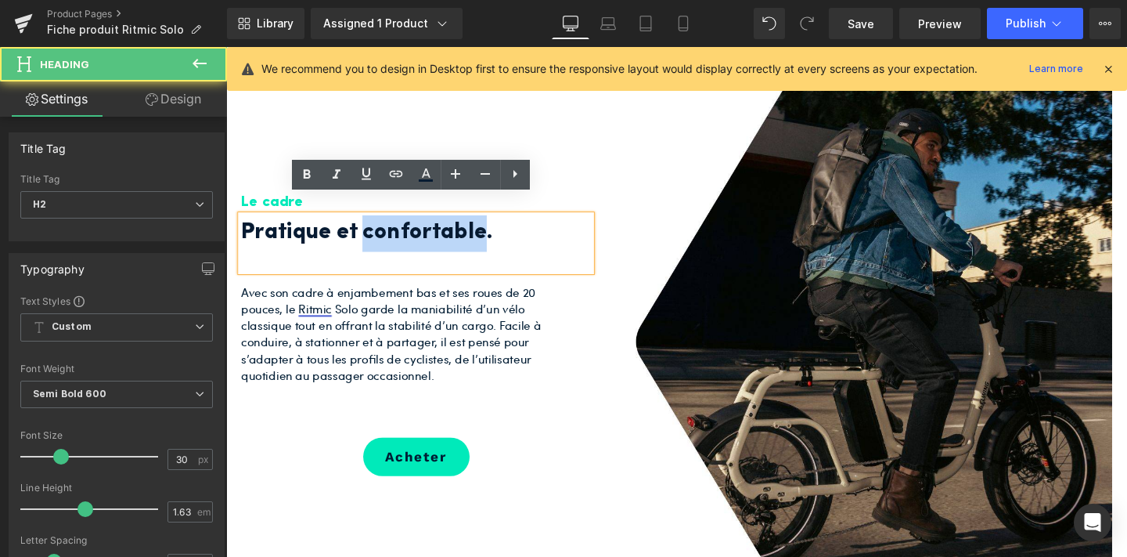
click at [368, 224] on h2 "Pratique et confortable." at bounding box center [414, 243] width 344 height 38
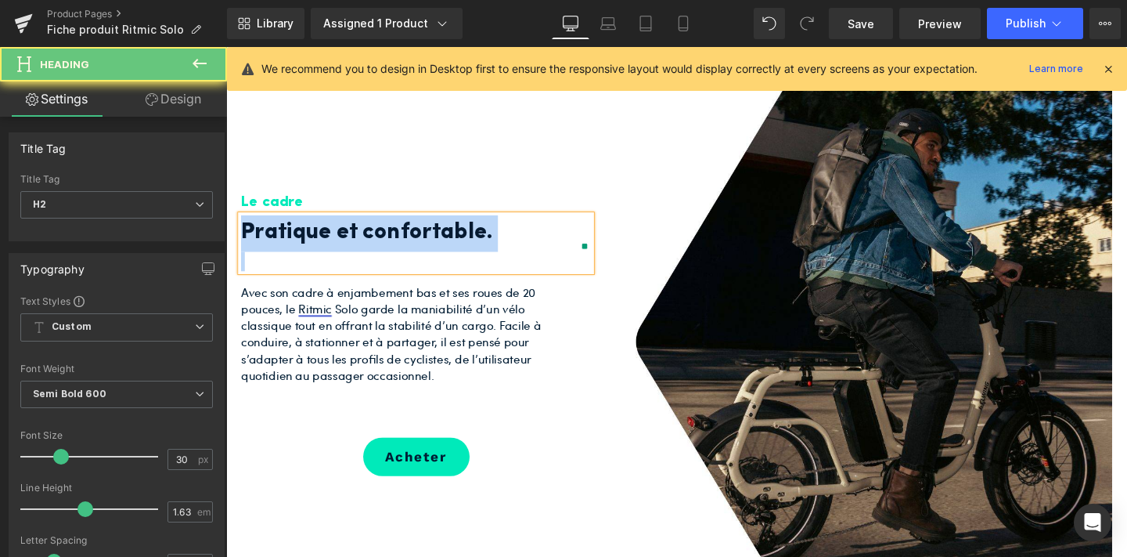
paste div
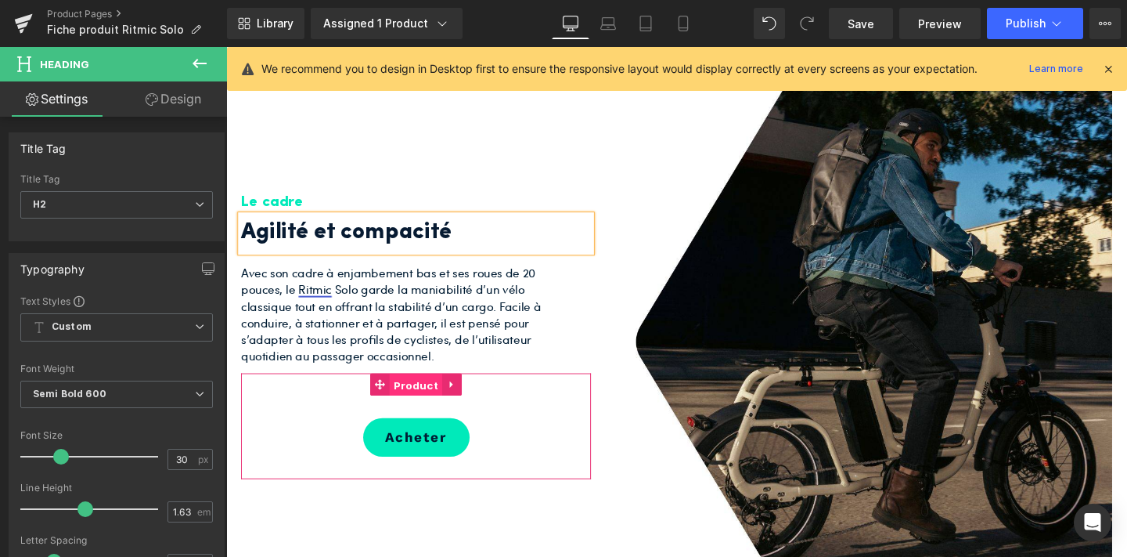
click at [424, 391] on span "Product" at bounding box center [426, 402] width 56 height 23
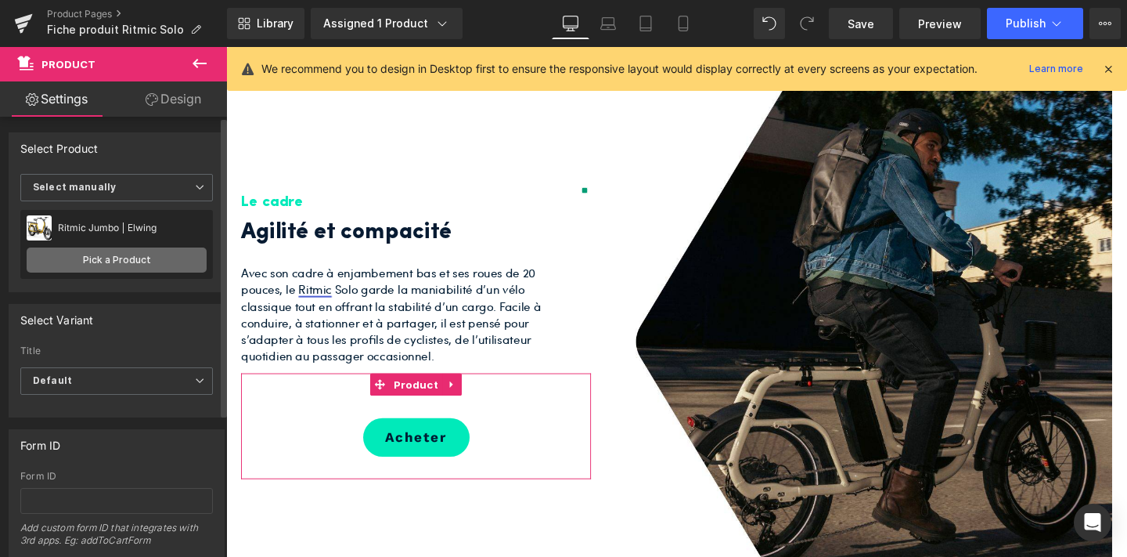
click at [138, 258] on link "Pick a Product" at bounding box center [117, 259] width 180 height 25
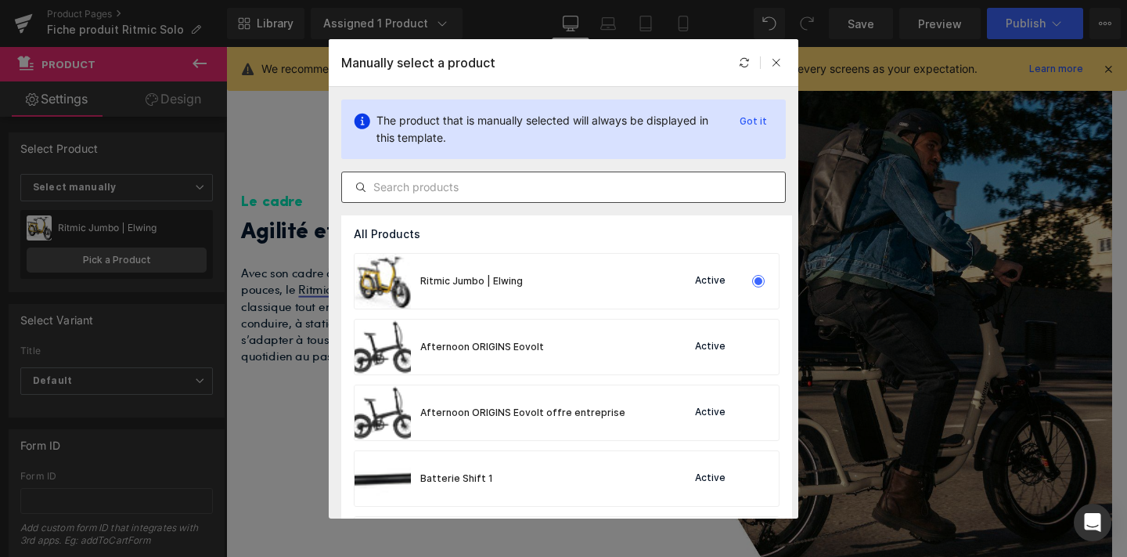
click at [481, 193] on input "text" at bounding box center [563, 187] width 443 height 19
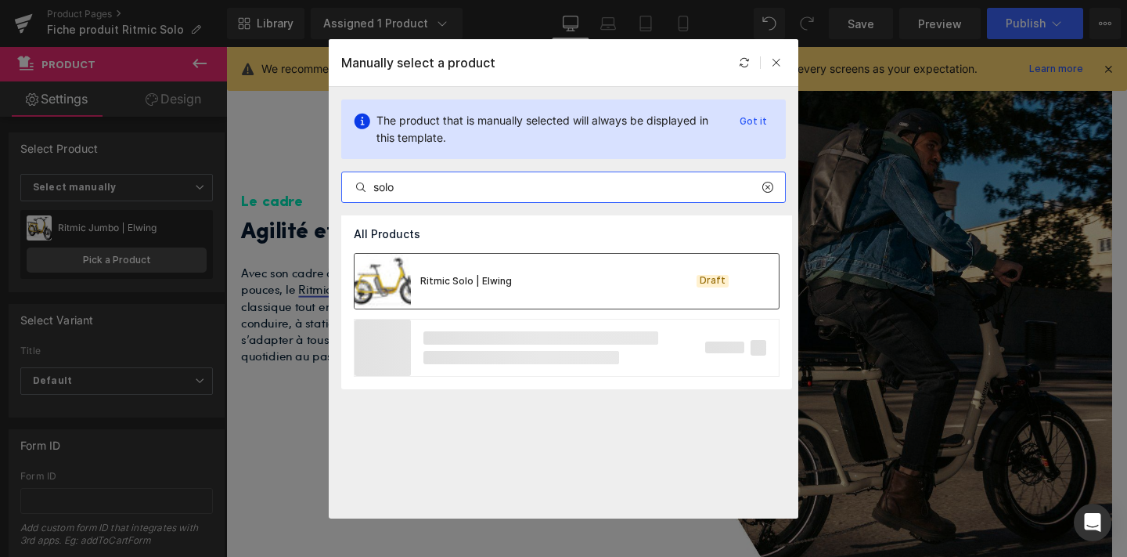
type input "solo"
click at [579, 277] on div "Ritmic Solo | Elwing Draft" at bounding box center [567, 281] width 424 height 55
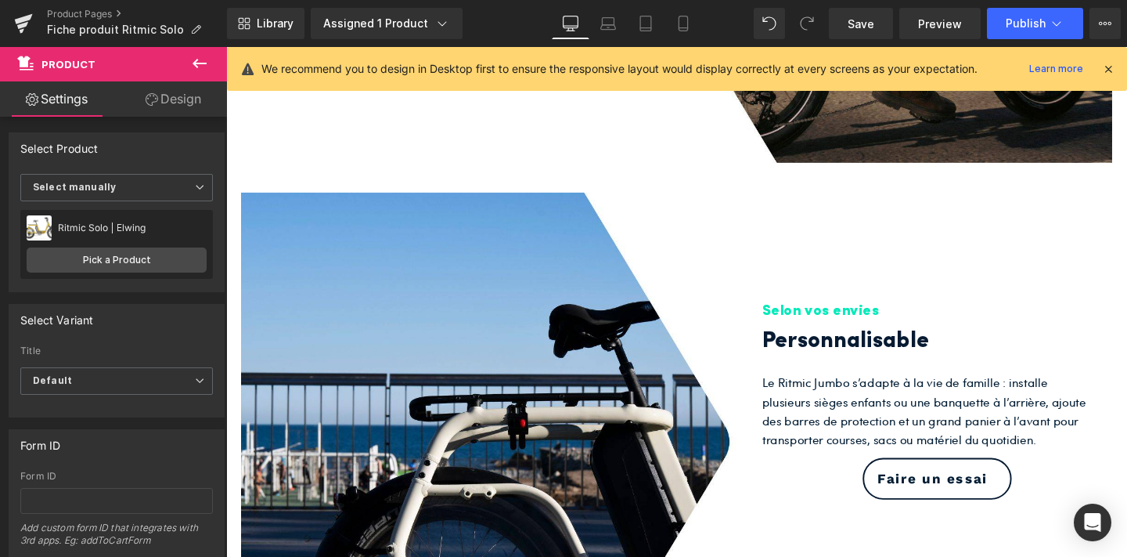
scroll to position [1468, 0]
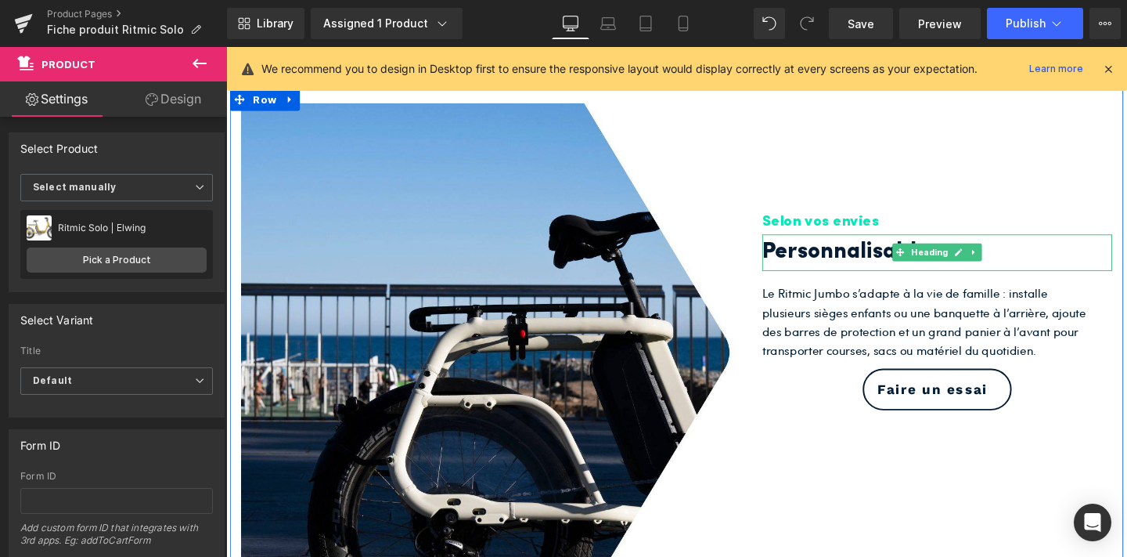
click at [840, 245] on h2 "Personnalisable" at bounding box center [962, 263] width 344 height 38
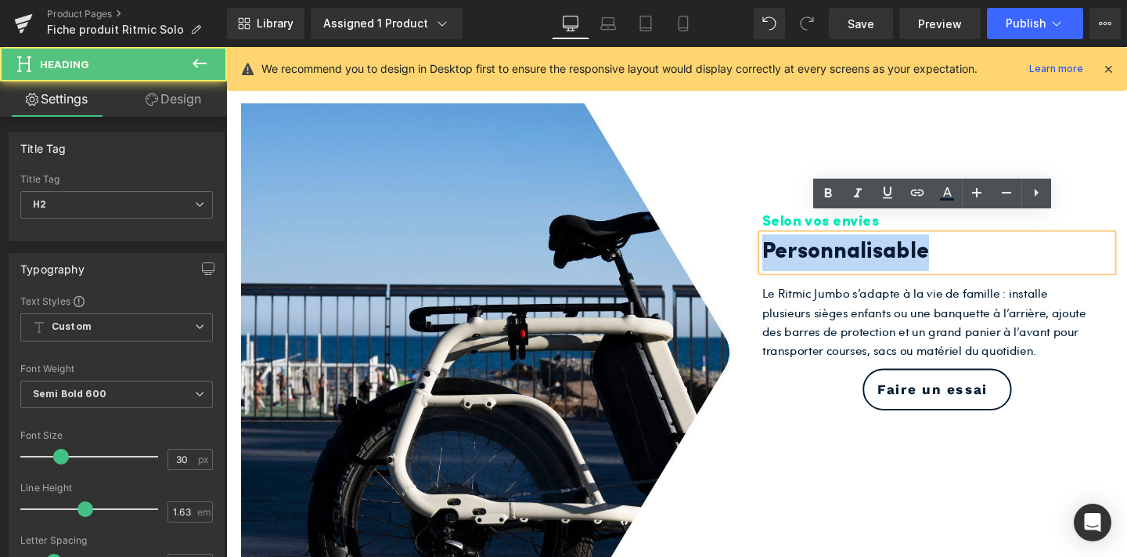
click at [840, 245] on h2 "Personnalisable" at bounding box center [962, 263] width 344 height 38
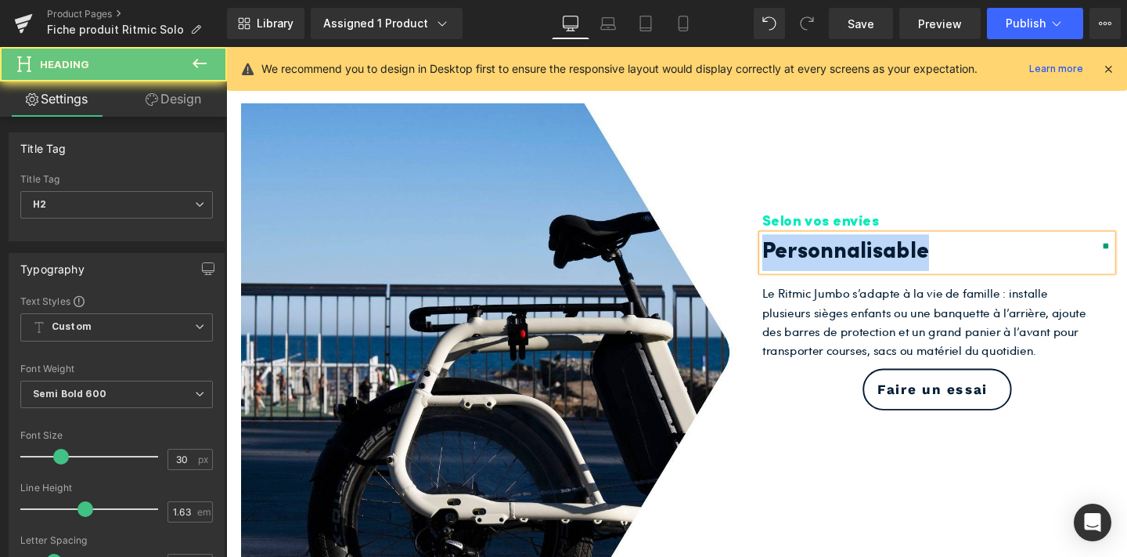
paste div
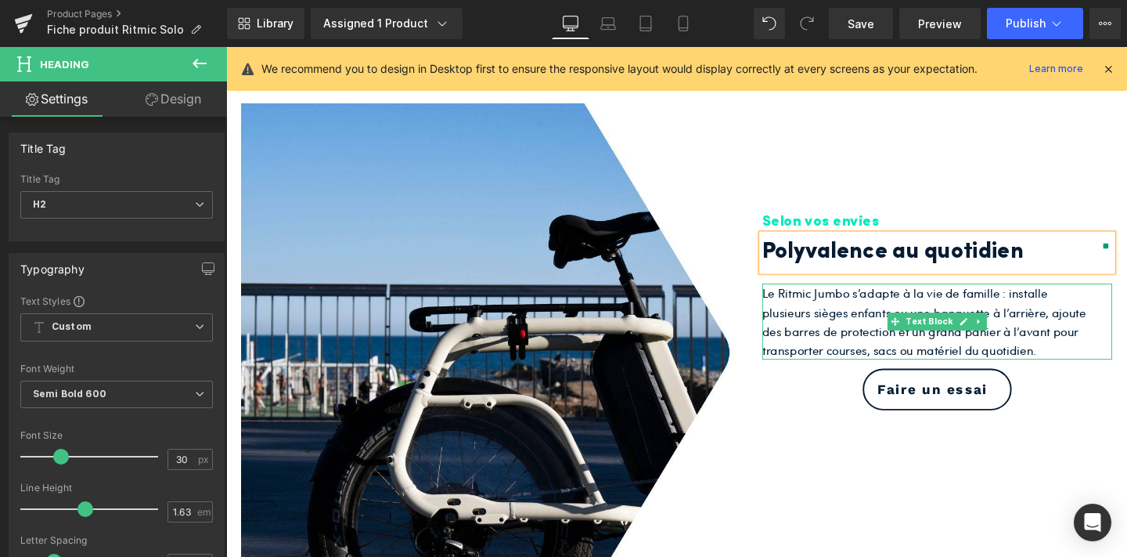
click at [861, 334] on p "Le Ritmic Jumbo s’adapte à la vie de famille : installe plusieurs sièges enfant…" at bounding box center [962, 336] width 344 height 80
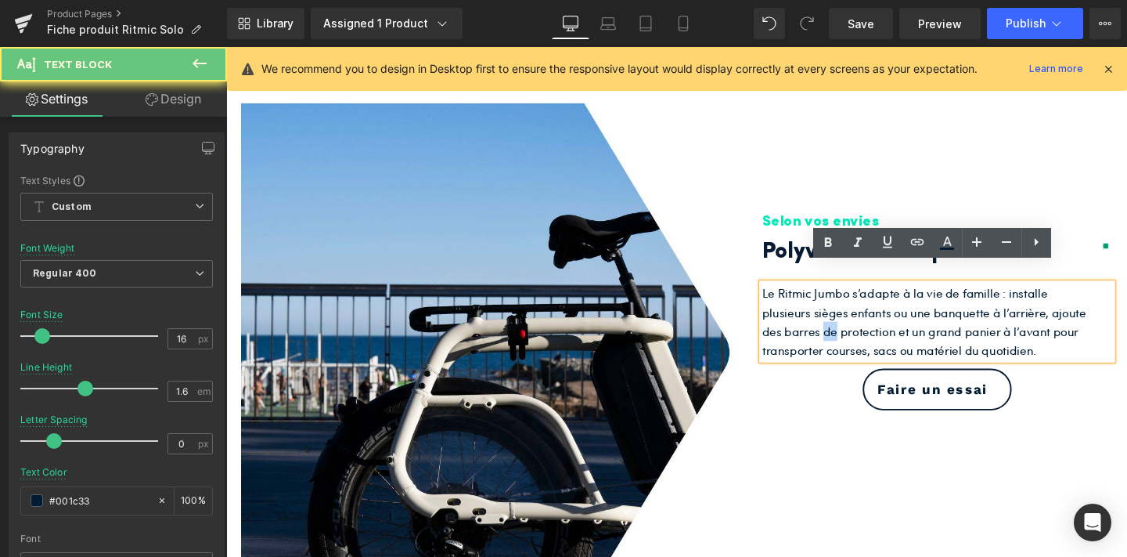
click at [861, 334] on p "Le Ritmic Jumbo s’adapte à la vie de famille : installe plusieurs sièges enfant…" at bounding box center [962, 336] width 344 height 80
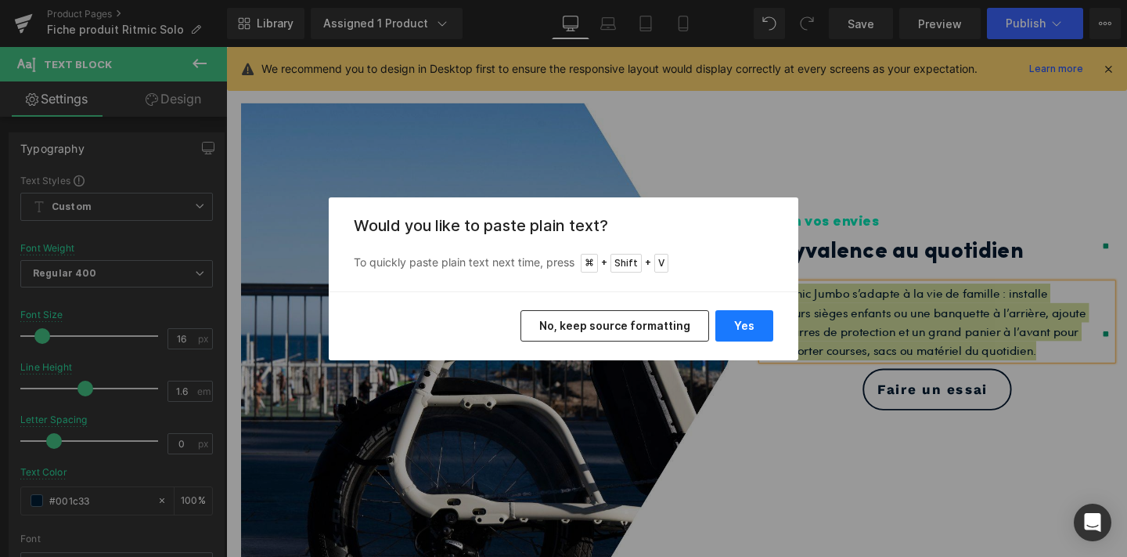
click at [759, 322] on button "Yes" at bounding box center [745, 325] width 58 height 31
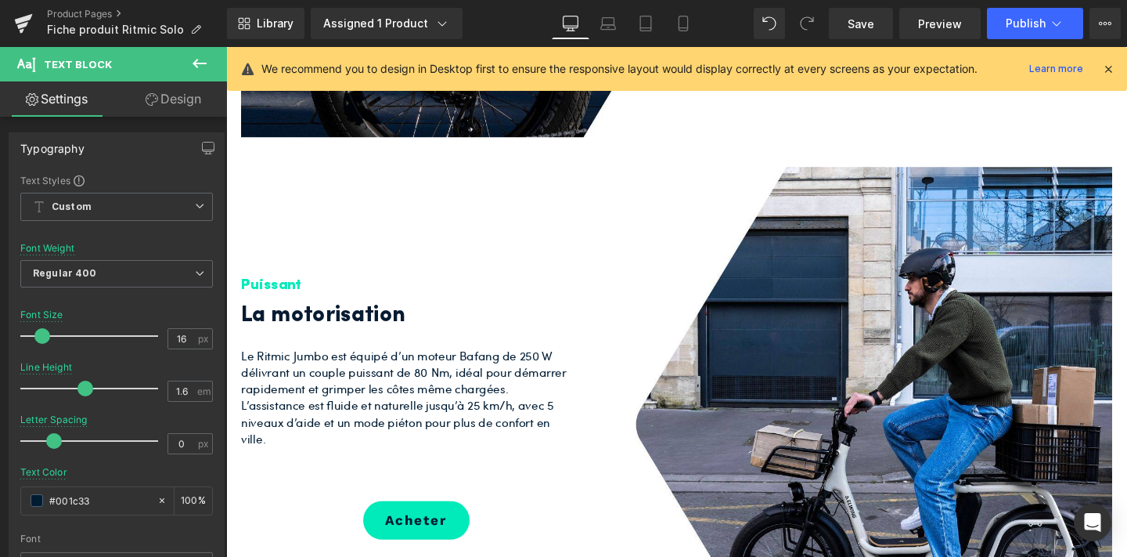
scroll to position [1985, 0]
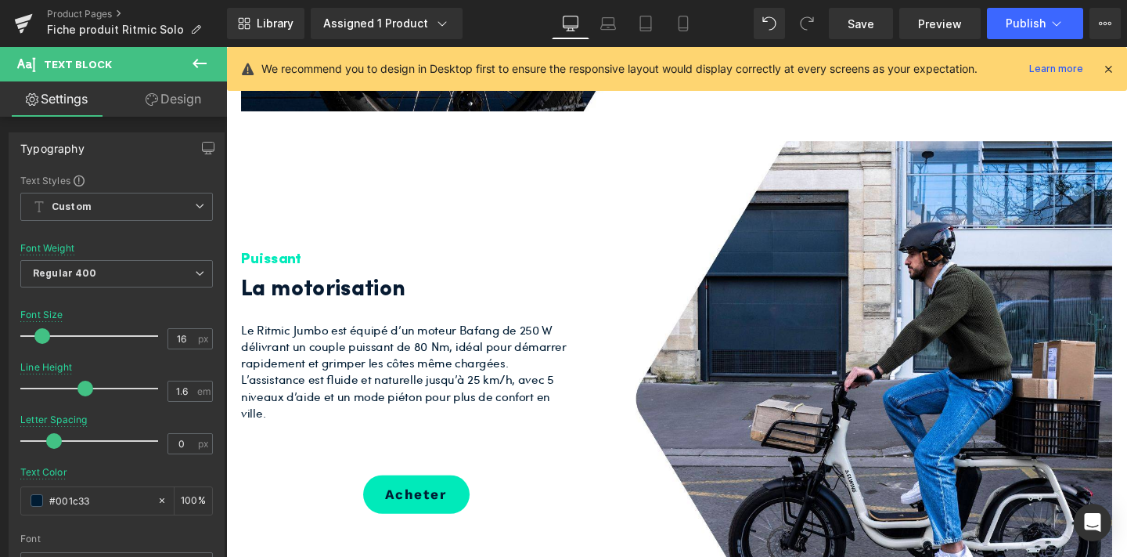
click at [398, 366] on div "Le Ritmic Jumbo est équipé d’un moteur Bafang de 250 W délivrant un couple puis…" at bounding box center [426, 387] width 368 height 105
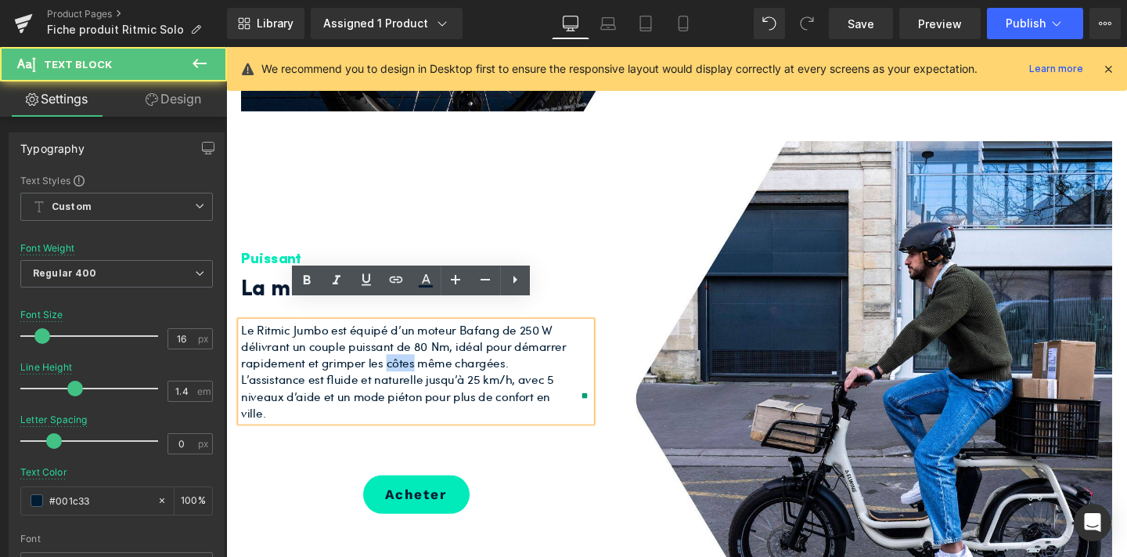
click at [398, 366] on p "Le Ritmic Jumbo est équipé d’un moteur Bafang de 250 W délivrant un couple puis…" at bounding box center [414, 361] width 344 height 52
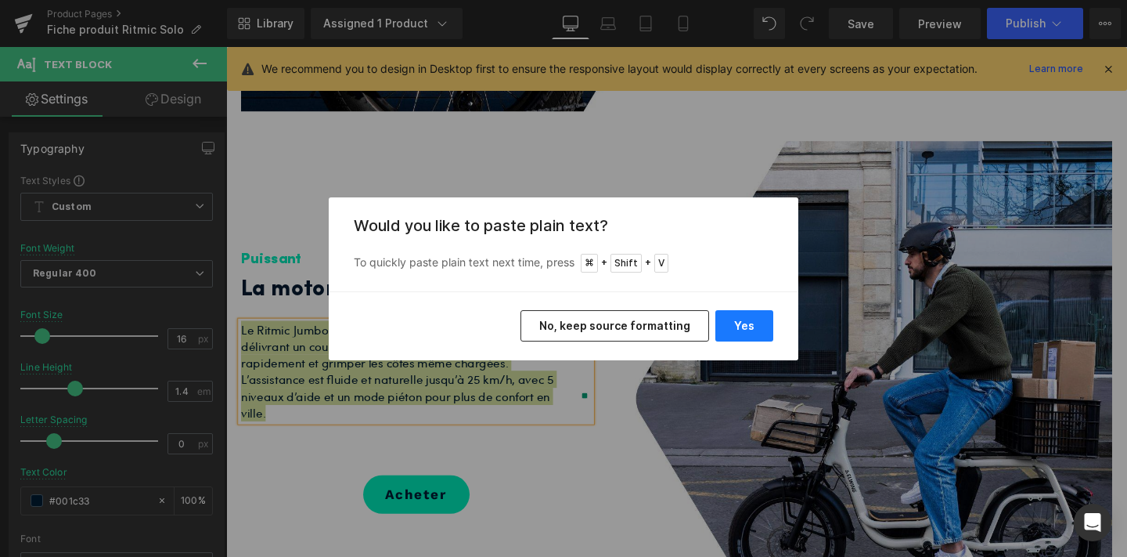
click at [727, 332] on button "Yes" at bounding box center [745, 325] width 58 height 31
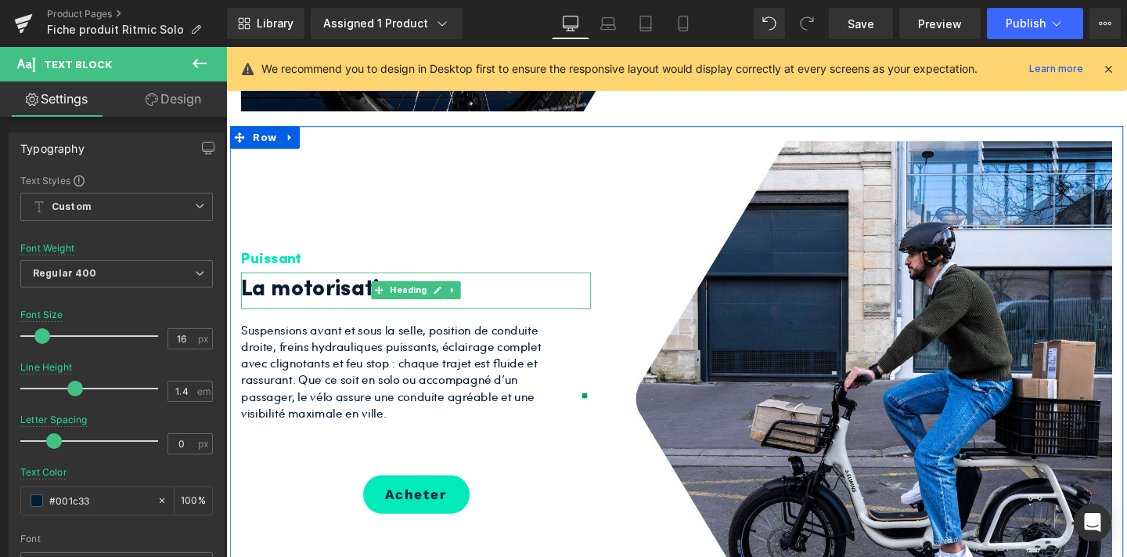
click at [350, 290] on h2 "La motorisation" at bounding box center [414, 302] width 344 height 38
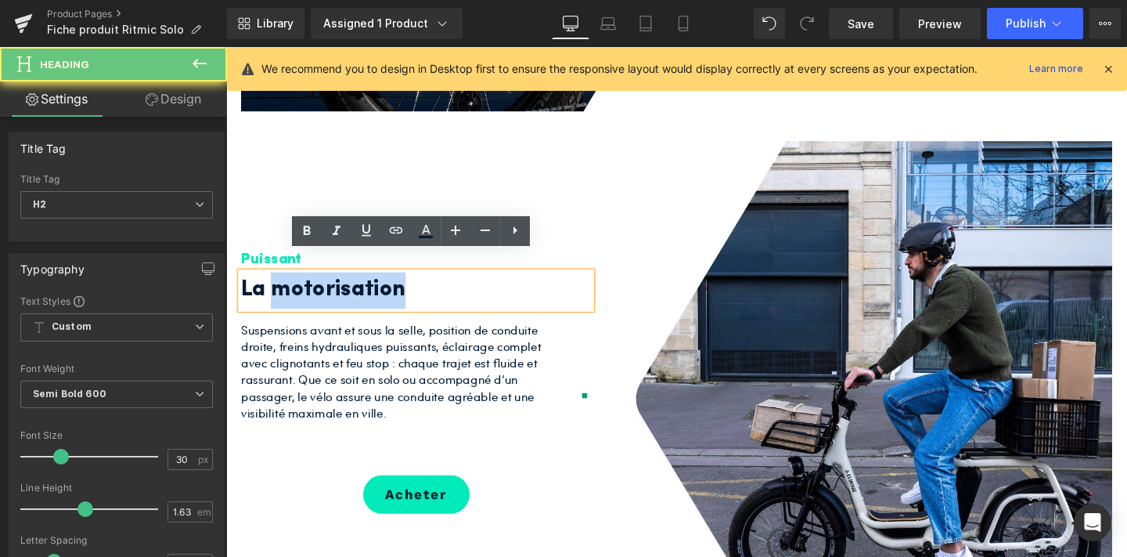
click at [350, 290] on h2 "La motorisation" at bounding box center [414, 302] width 344 height 38
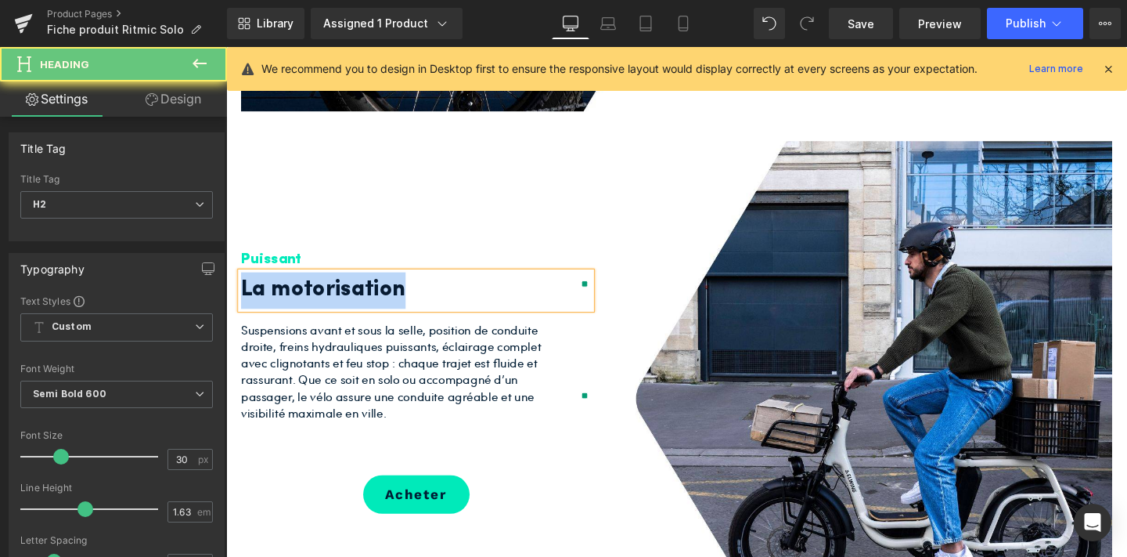
paste div
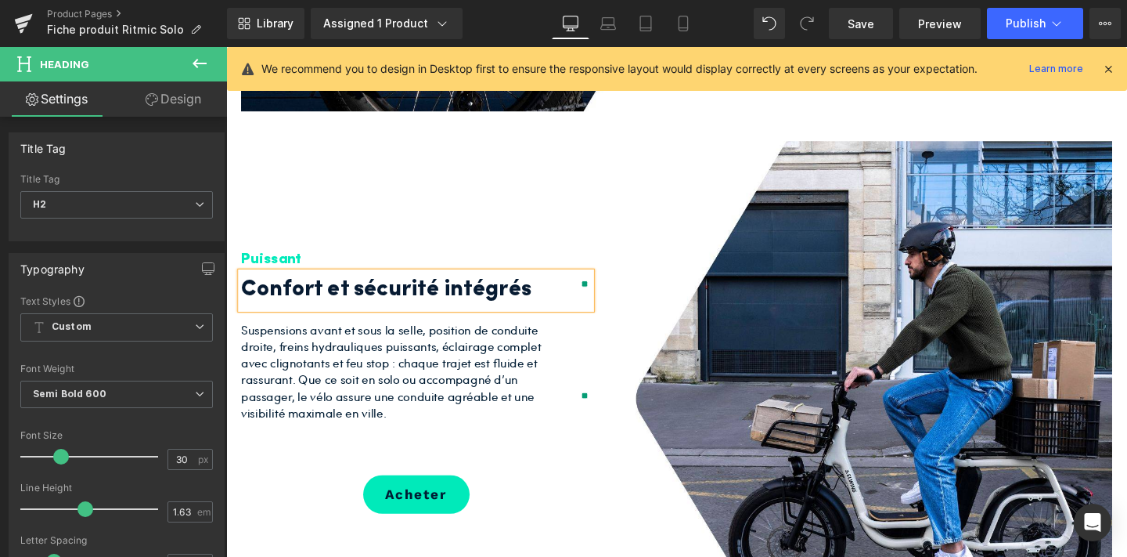
click at [316, 258] on h3 "Puissant" at bounding box center [426, 271] width 368 height 26
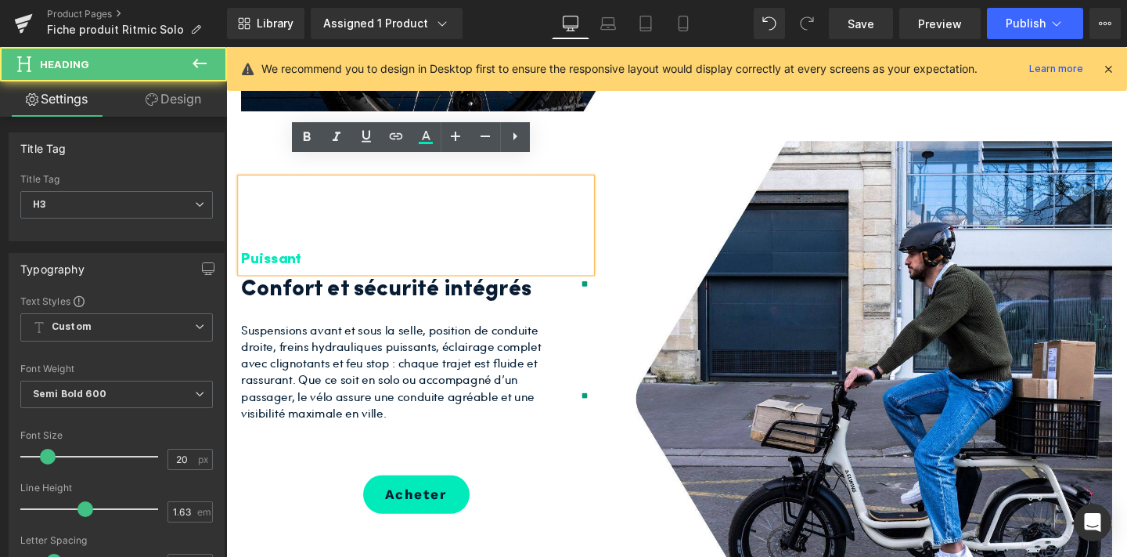
click at [316, 258] on h3 "Puissant" at bounding box center [426, 271] width 368 height 26
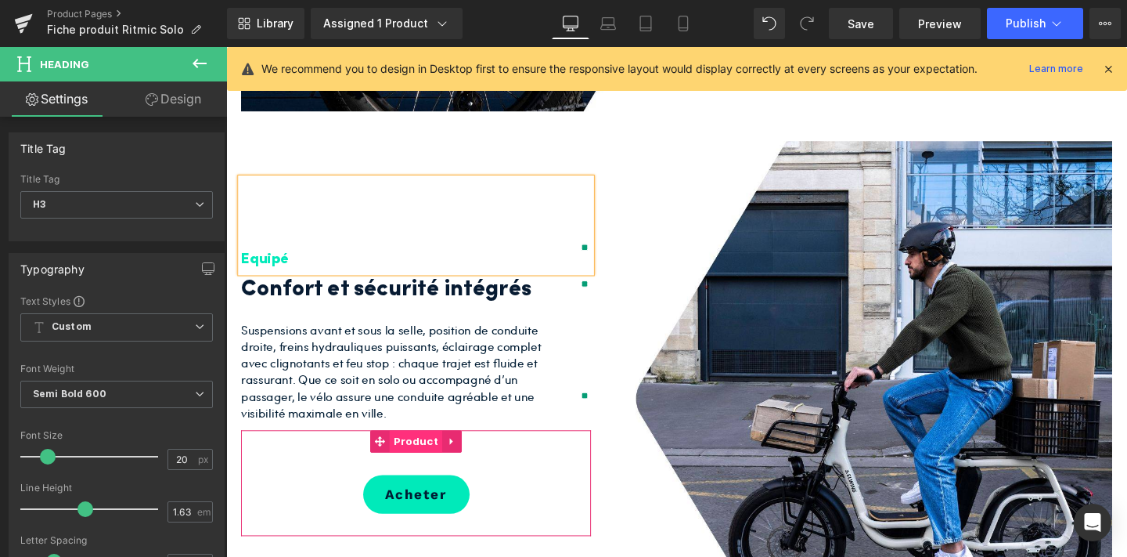
click at [424, 449] on span "Product" at bounding box center [426, 460] width 56 height 23
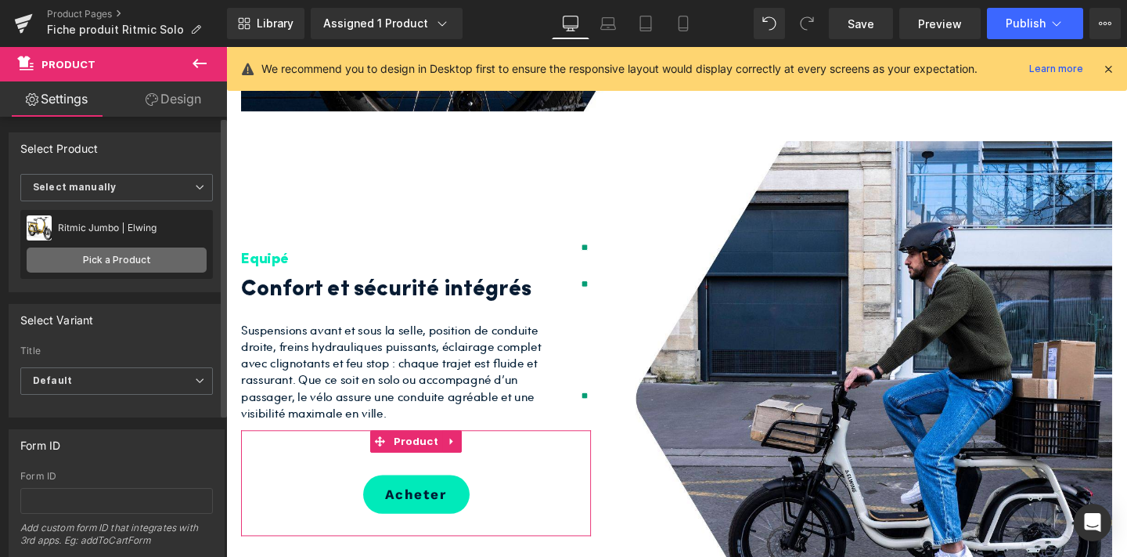
click at [139, 255] on link "Pick a Product" at bounding box center [117, 259] width 180 height 25
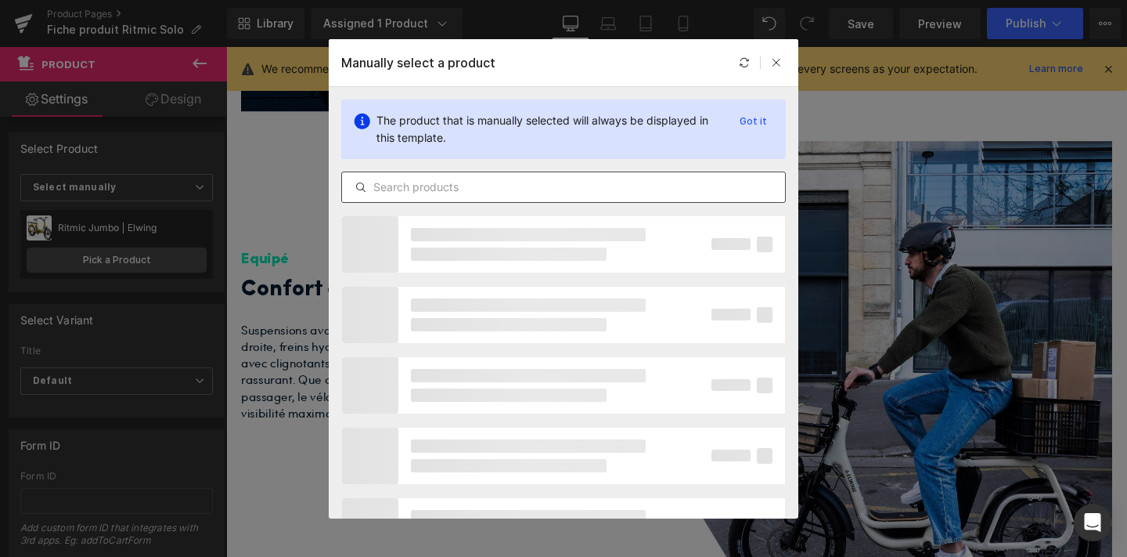
click at [435, 196] on input "text" at bounding box center [563, 187] width 443 height 19
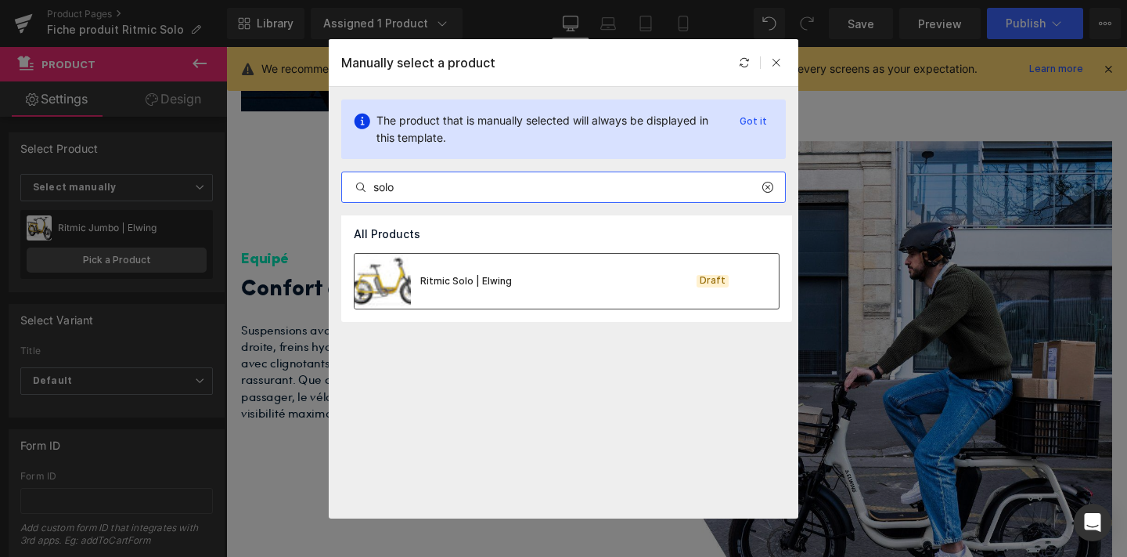
type input "solo"
click at [436, 263] on div "Ritmic Solo | Elwing" at bounding box center [433, 281] width 157 height 55
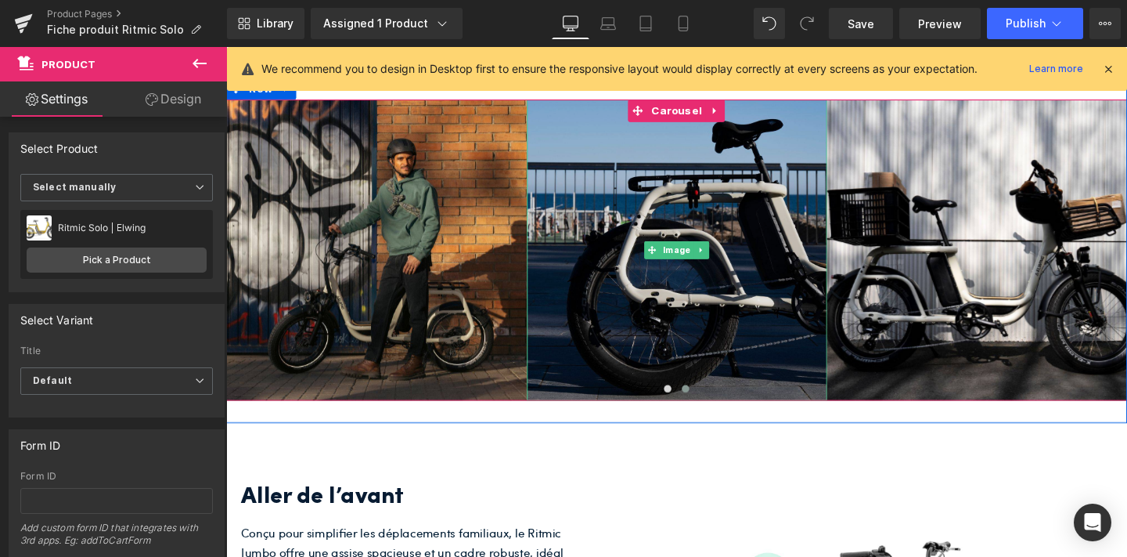
scroll to position [2832, 0]
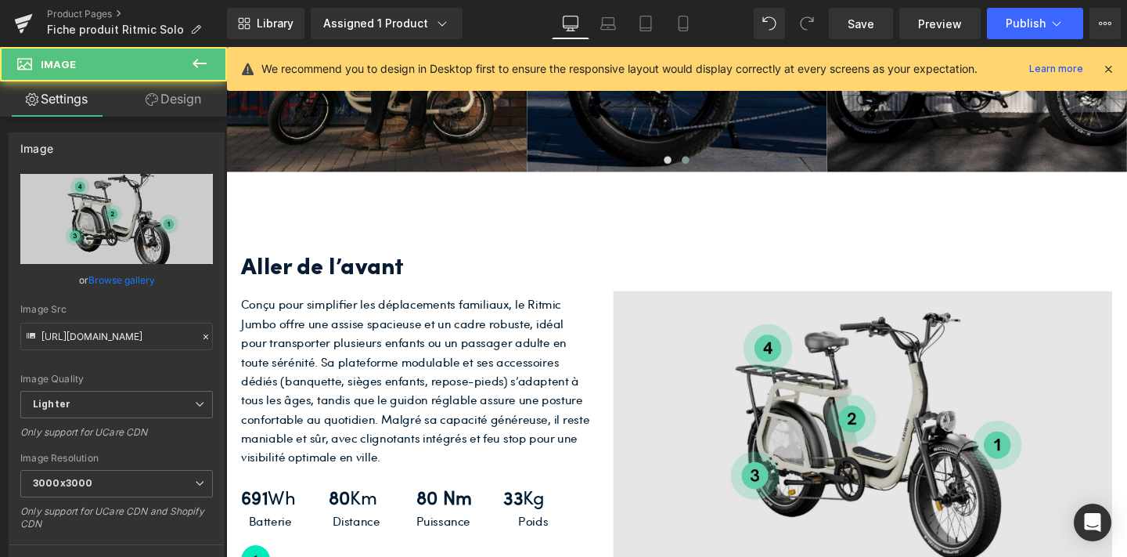
click at [882, 396] on img at bounding box center [895, 451] width 525 height 295
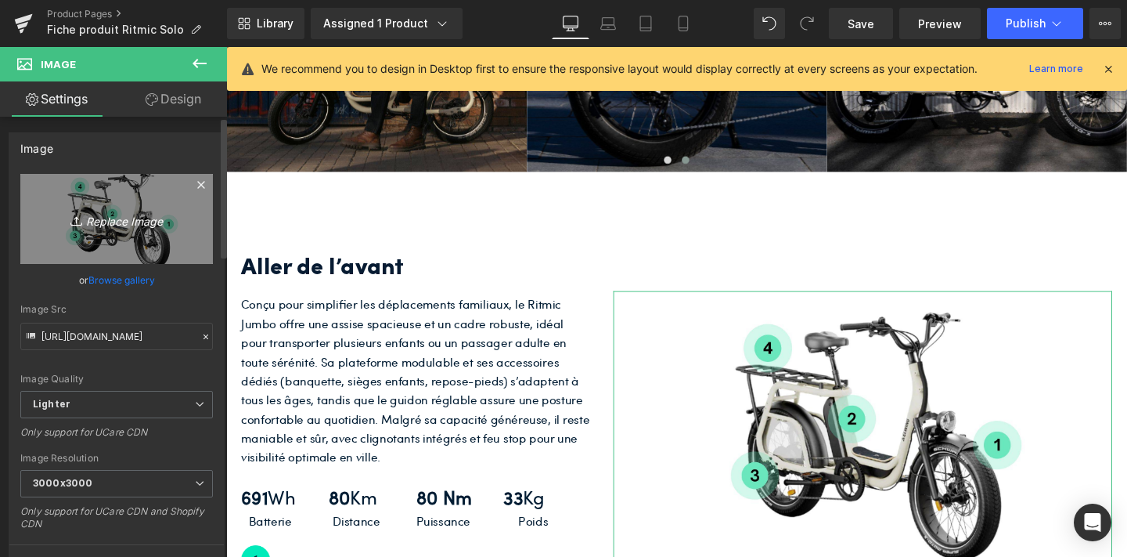
click at [131, 219] on icon "Replace Image" at bounding box center [116, 219] width 125 height 20
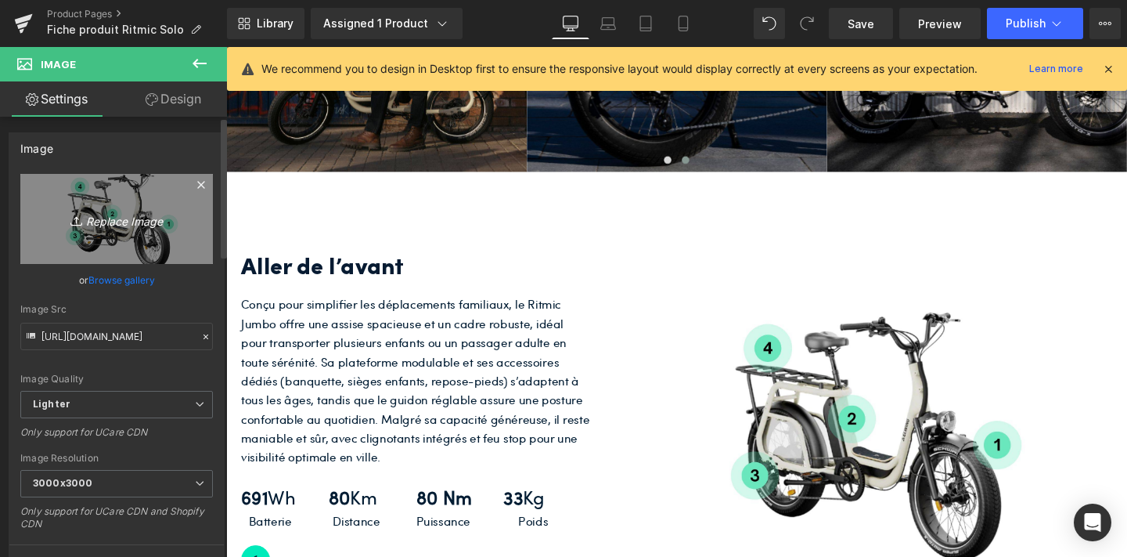
type input "C:\fakepath\Présentation vélo (15).jpg"
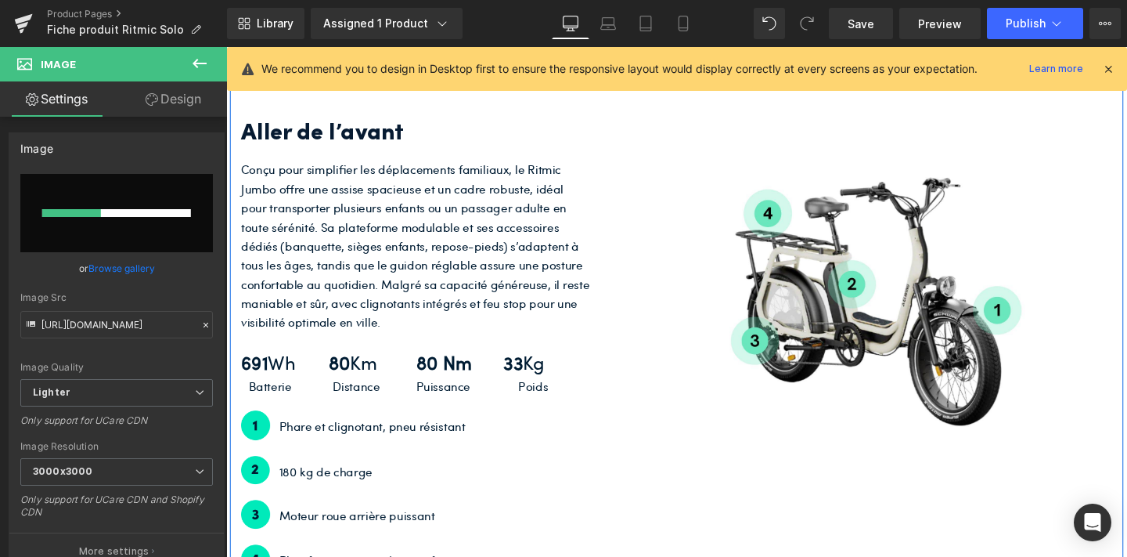
scroll to position [2974, 0]
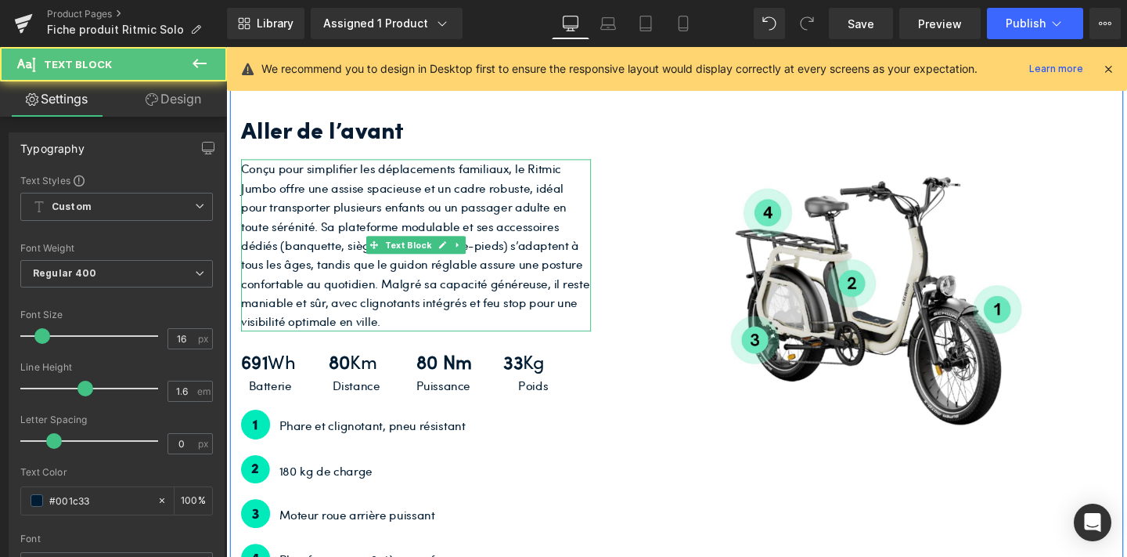
click at [499, 276] on p "Conçu pour simplifier les déplacements familiaux, le Ritmic Jumbo offre une ass…" at bounding box center [426, 255] width 368 height 180
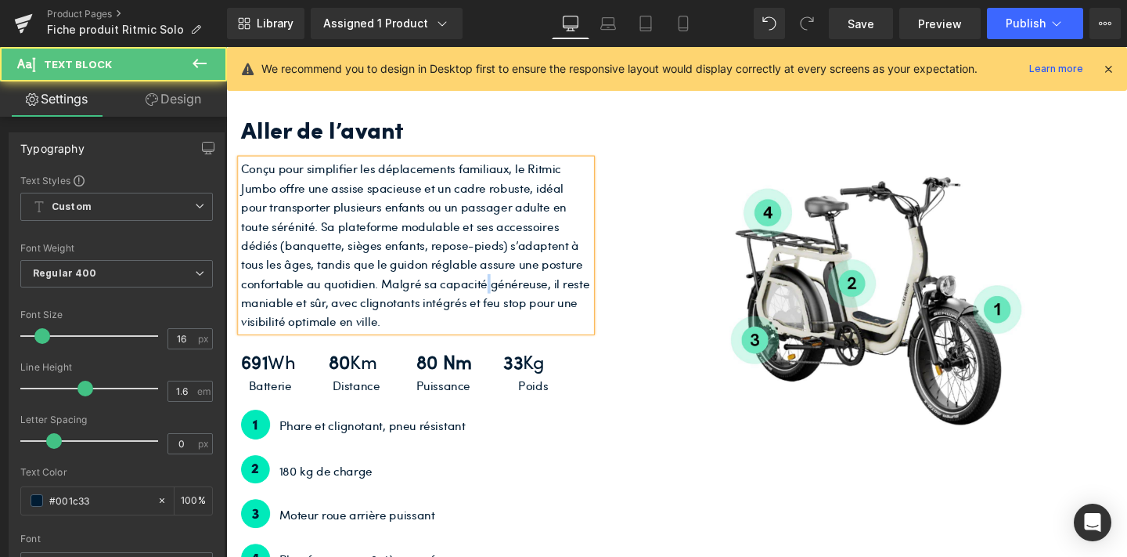
click at [499, 276] on p "Conçu pour simplifier les déplacements familiaux, le Ritmic Jumbo offre une ass…" at bounding box center [426, 255] width 368 height 180
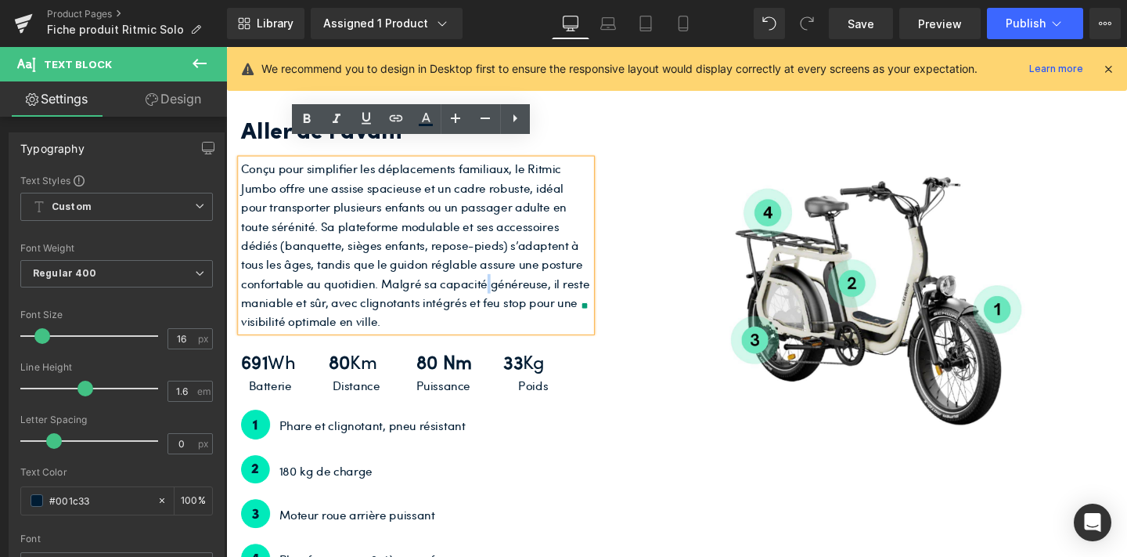
click at [499, 276] on p "Conçu pour simplifier les déplacements familiaux, le Ritmic Jumbo offre une ass…" at bounding box center [426, 255] width 368 height 180
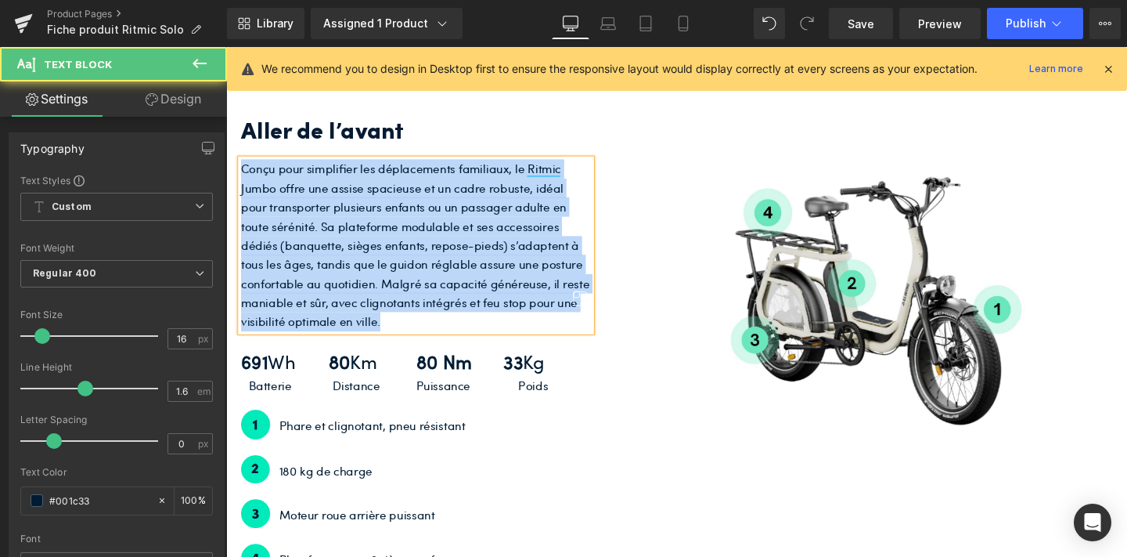
copy p "Conçu pour simplifier les déplacements familiaux, le Ritmic Jumbo offre une ass…"
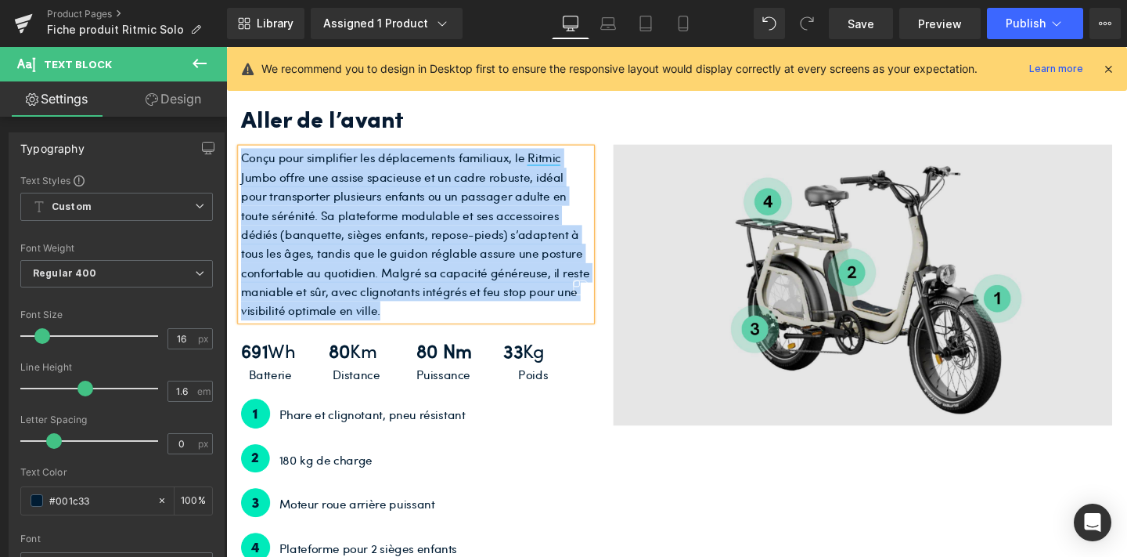
scroll to position [2980, 0]
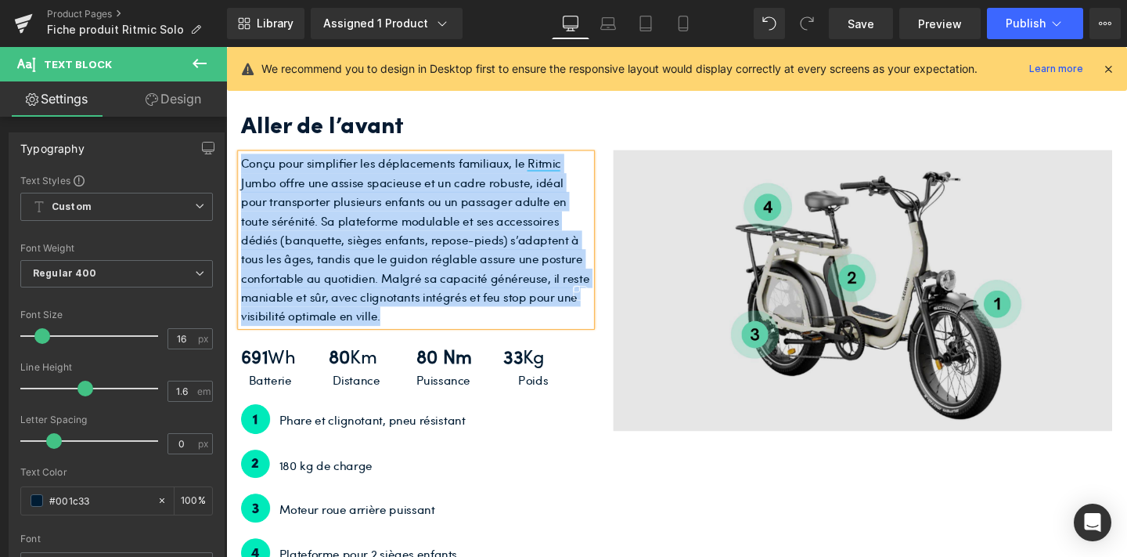
click at [951, 243] on img at bounding box center [895, 302] width 525 height 295
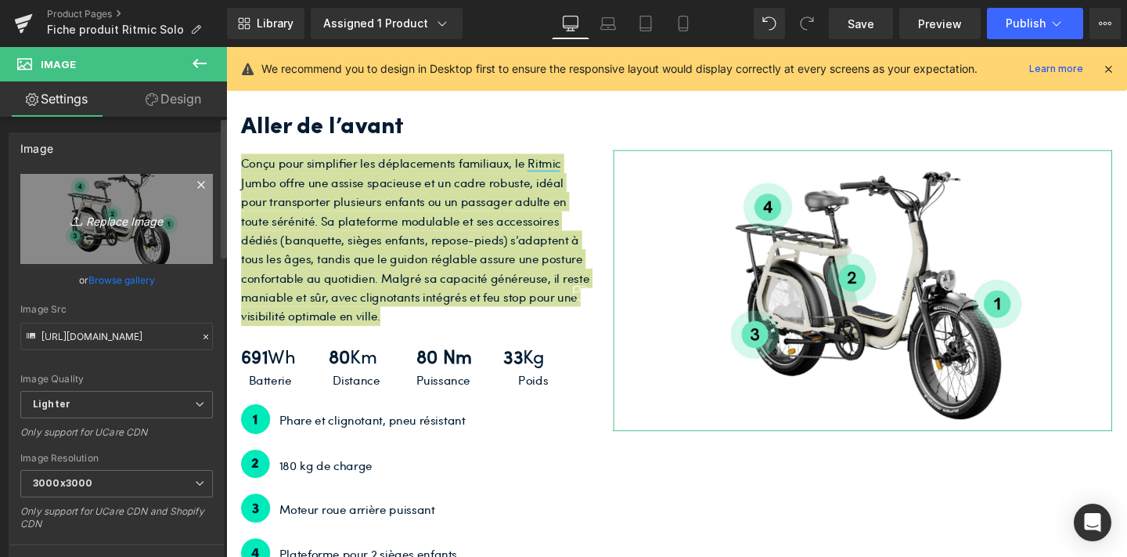
click at [92, 218] on icon "Replace Image" at bounding box center [116, 219] width 125 height 20
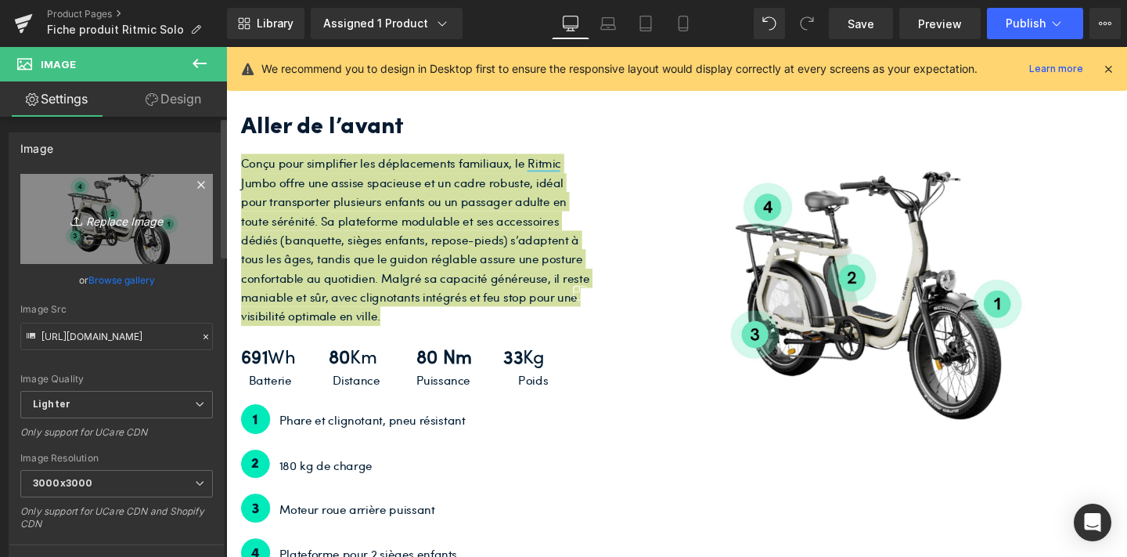
type input "C:\fakepath\Présentation vélo (15).jpg"
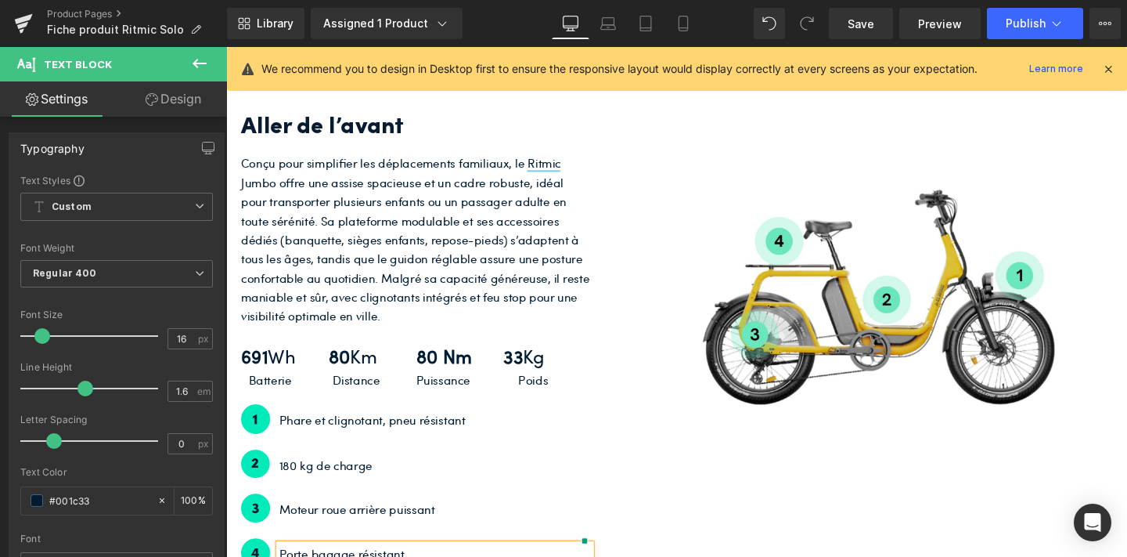
click at [719, 504] on div "Aller de l’avant Heading Conçu pour simplifier les déplacements familiaux, le R…" at bounding box center [699, 339] width 939 height 573
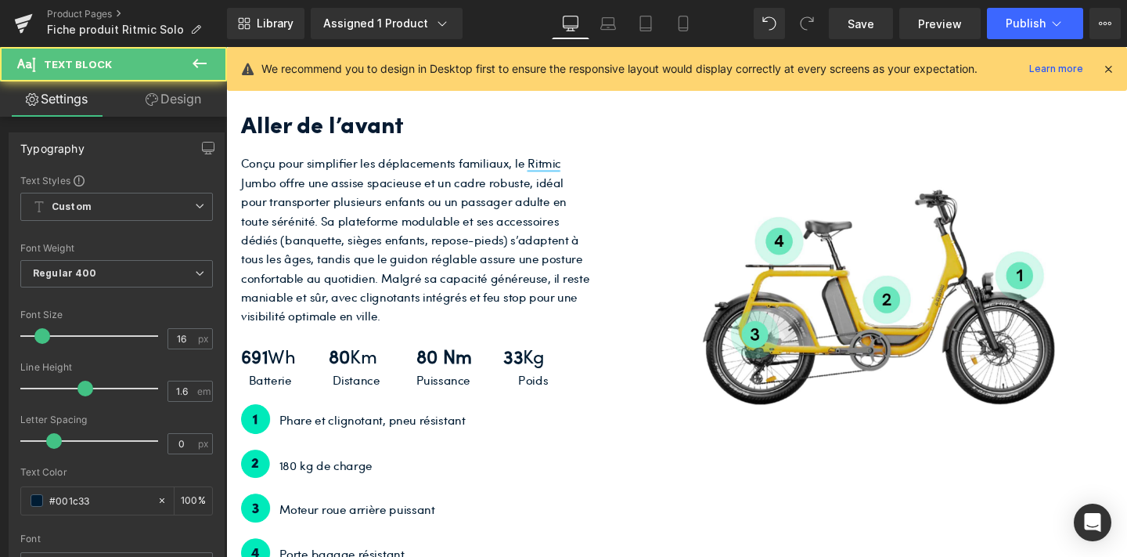
click at [463, 262] on p "Conçu pour simplifier les déplacements familiaux, le Ritmic Jumbo offre une ass…" at bounding box center [426, 249] width 368 height 180
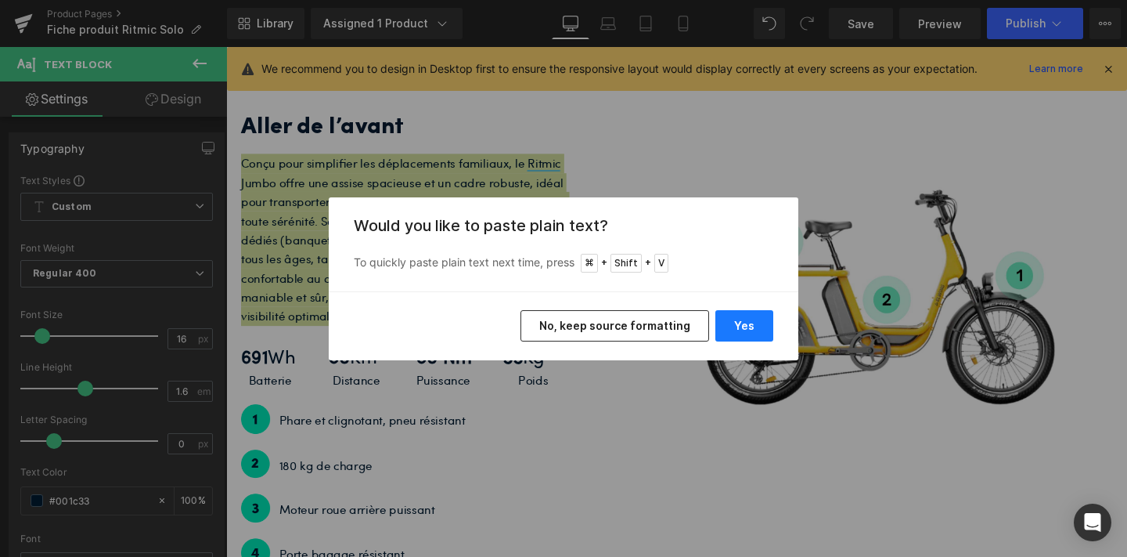
click at [751, 325] on button "Yes" at bounding box center [745, 325] width 58 height 31
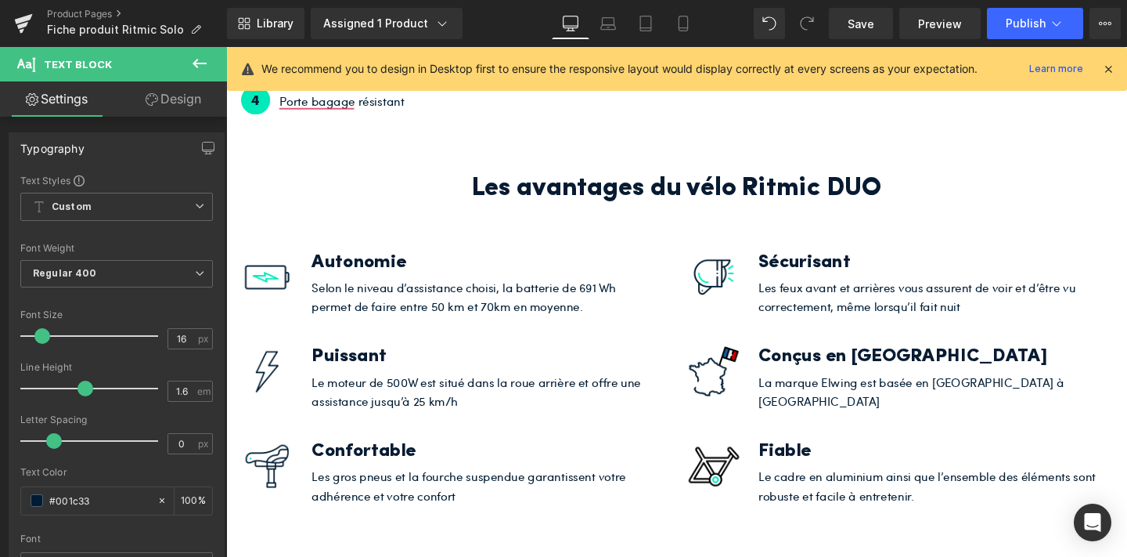
scroll to position [3457, 0]
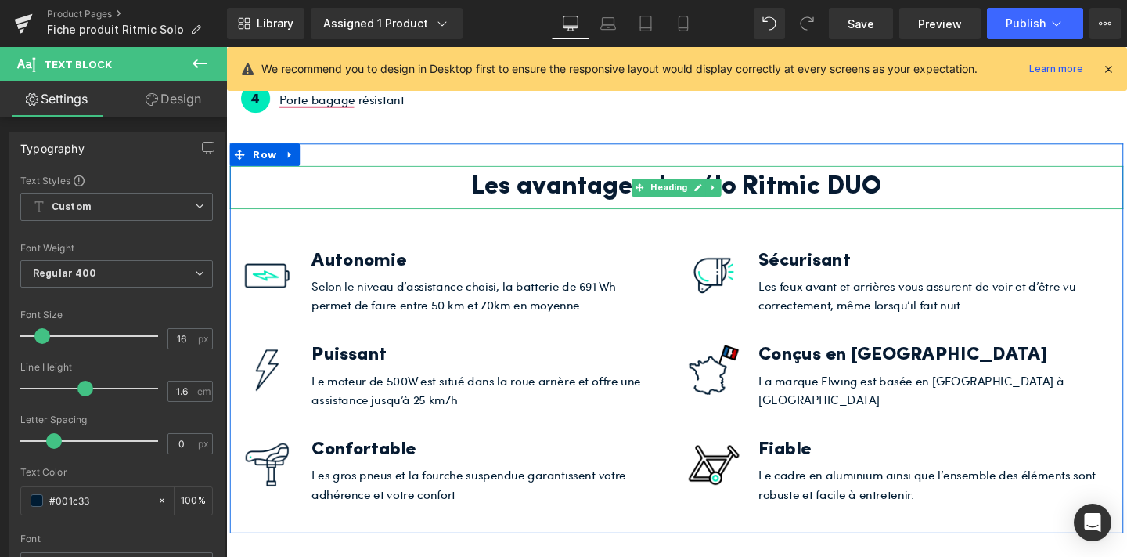
click at [904, 172] on h2 "Les avantages du vélo Ritmic DUO" at bounding box center [699, 194] width 939 height 45
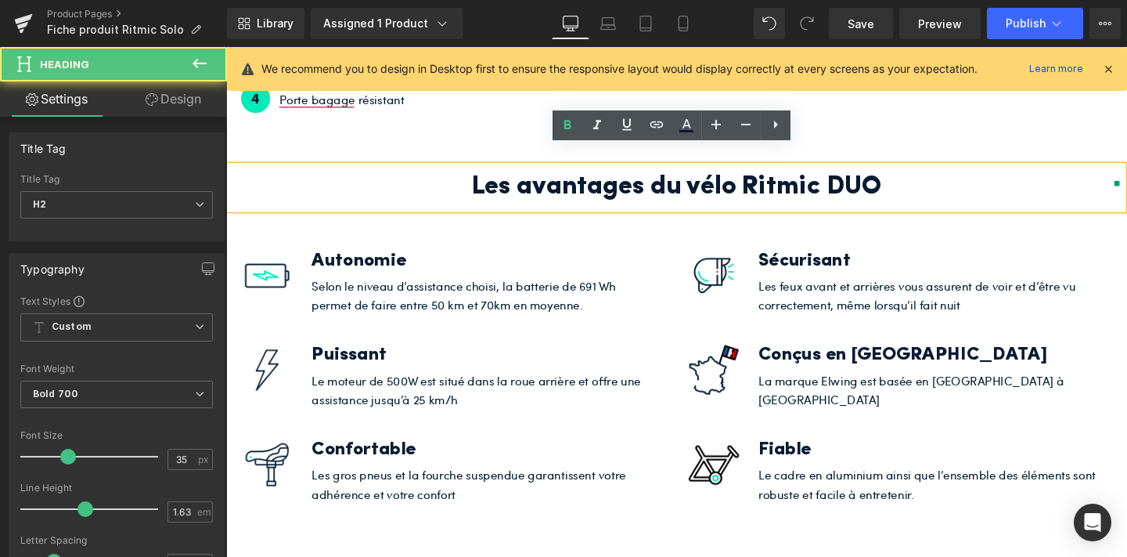
click at [933, 172] on h2 "Les avantages du vélo Ritmic DUO" at bounding box center [699, 194] width 939 height 45
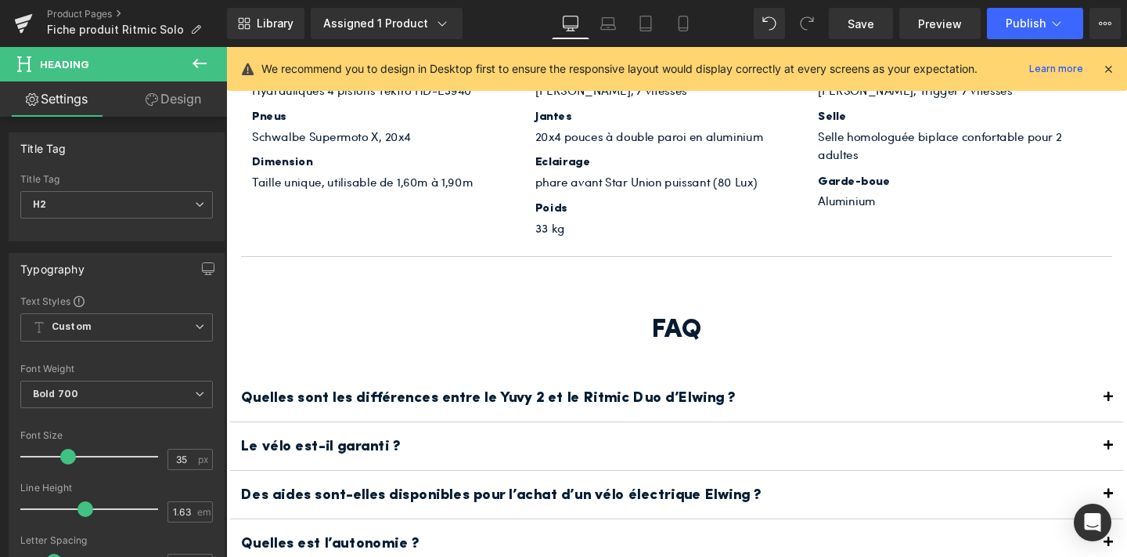
scroll to position [4549, 0]
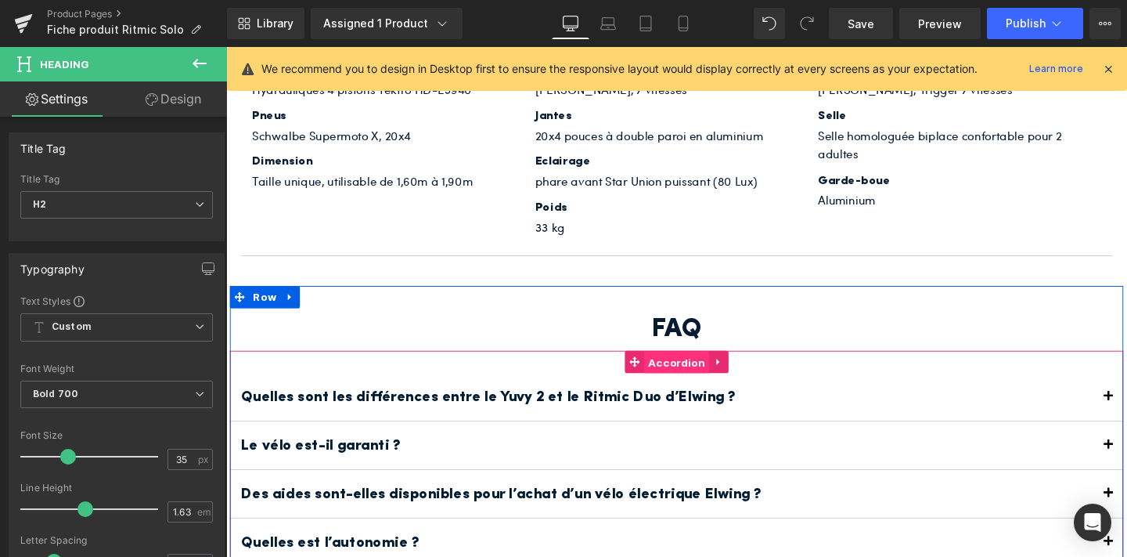
click at [689, 367] on span "Accordion" at bounding box center [700, 378] width 68 height 23
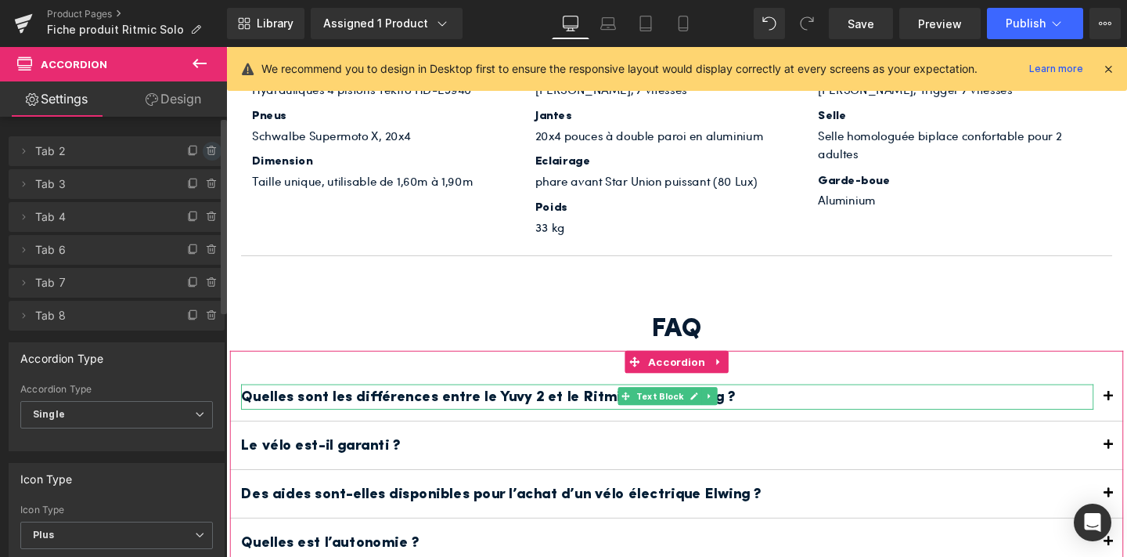
click at [210, 147] on icon at bounding box center [211, 147] width 3 height 2
click at [184, 153] on button "Delete" at bounding box center [194, 152] width 52 height 20
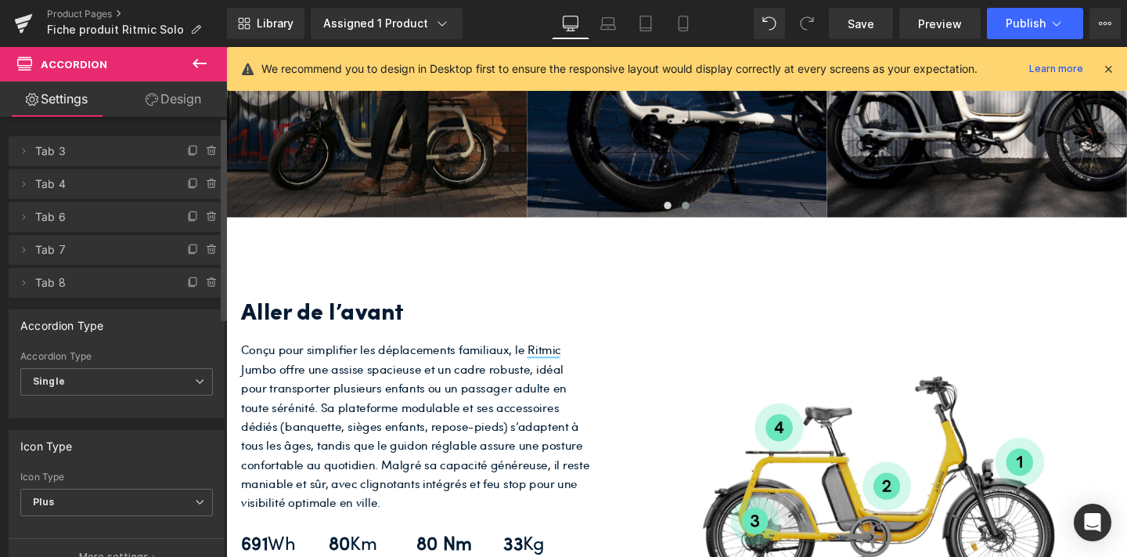
scroll to position [2587, 0]
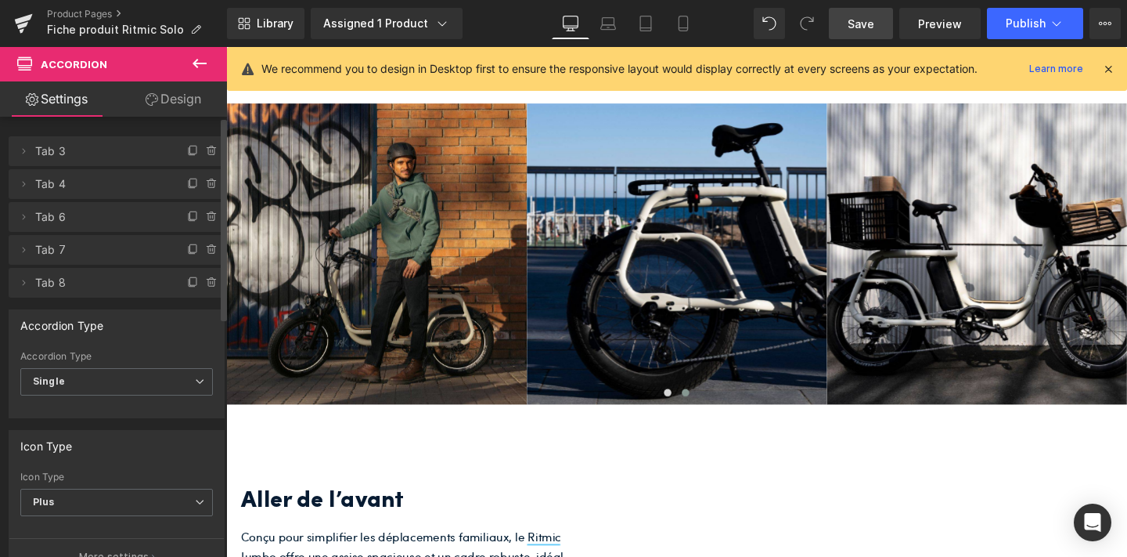
click at [868, 20] on span "Save" at bounding box center [861, 24] width 27 height 16
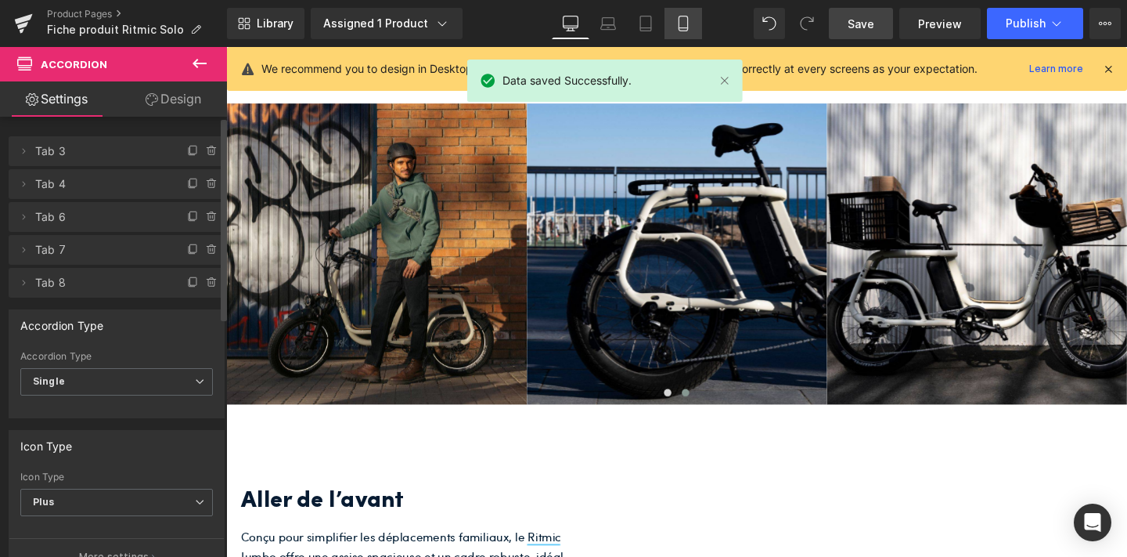
click at [683, 24] on icon at bounding box center [684, 24] width 16 height 16
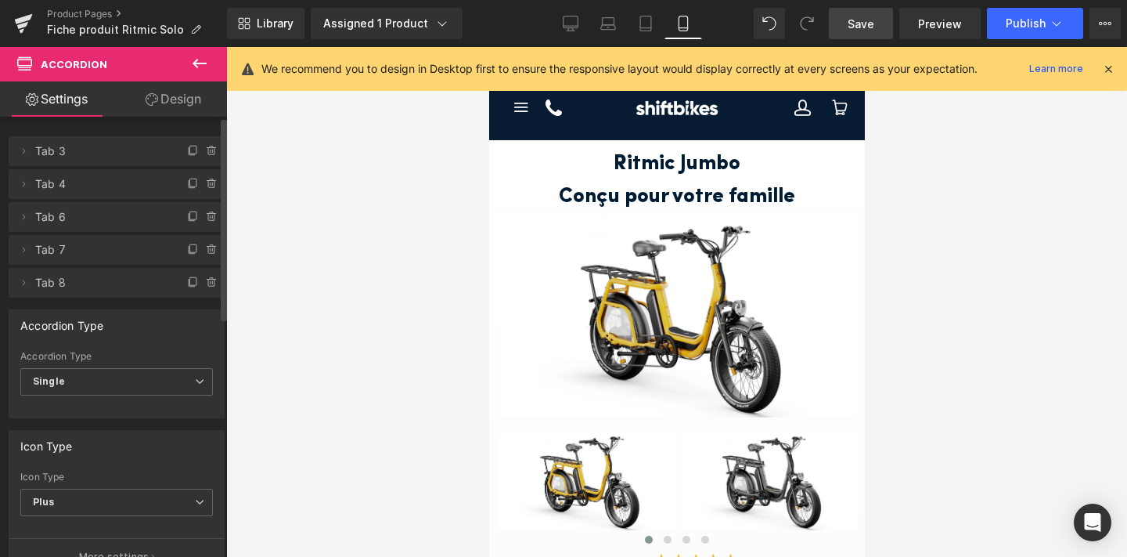
scroll to position [0, 0]
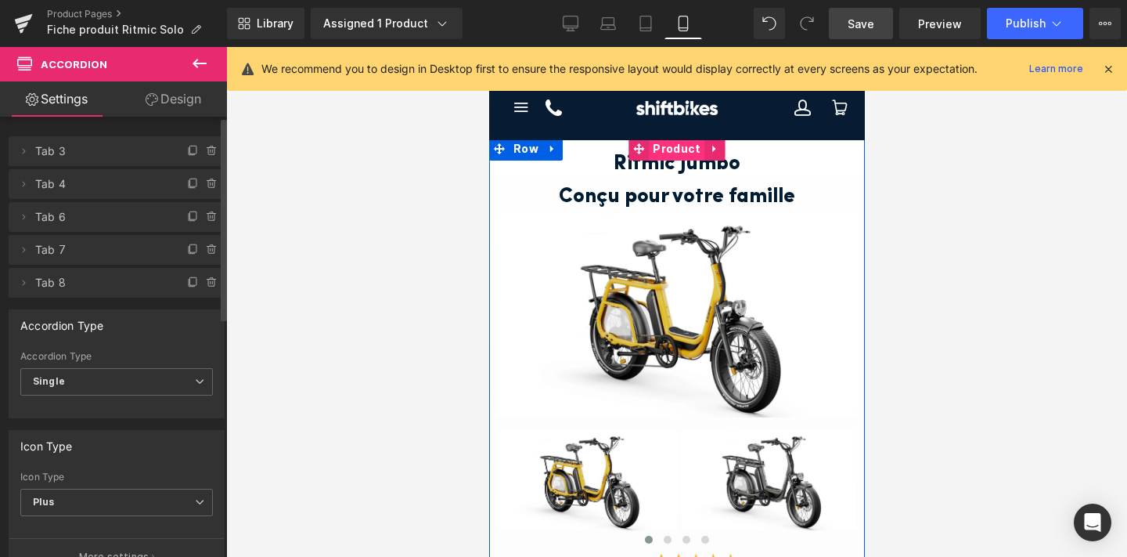
click at [666, 153] on span "Product" at bounding box center [676, 148] width 56 height 23
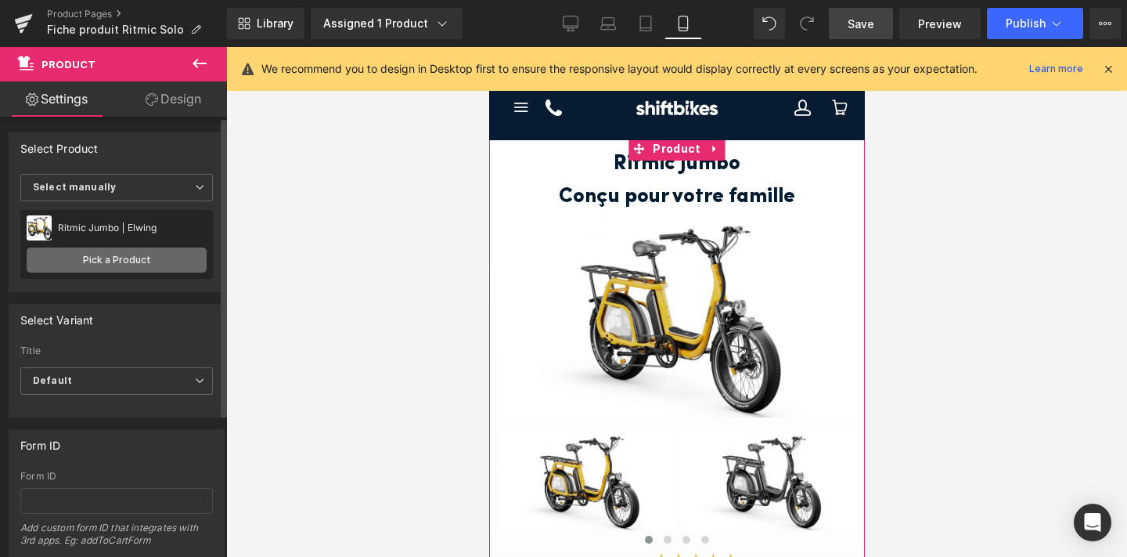
click at [133, 254] on link "Pick a Product" at bounding box center [117, 259] width 180 height 25
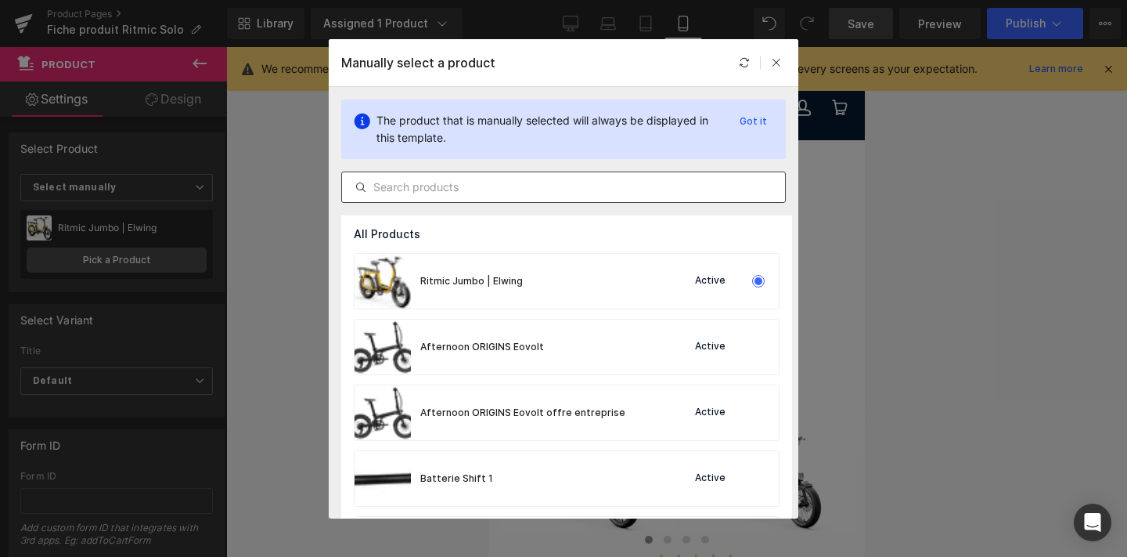
click at [489, 189] on input "text" at bounding box center [563, 187] width 443 height 19
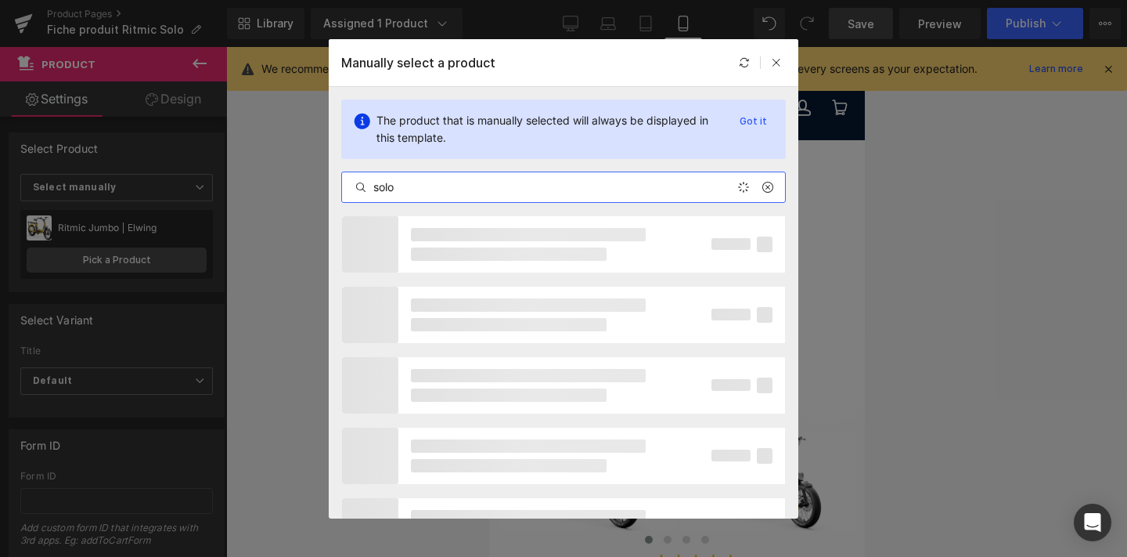
type input "solo"
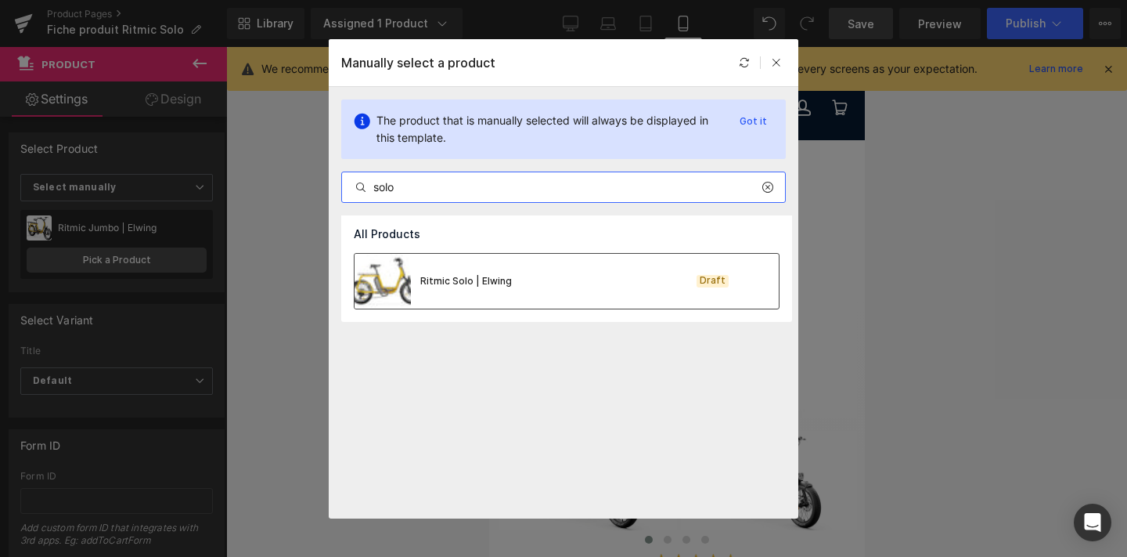
click at [479, 275] on div "Ritmic Solo | Elwing" at bounding box center [466, 281] width 92 height 14
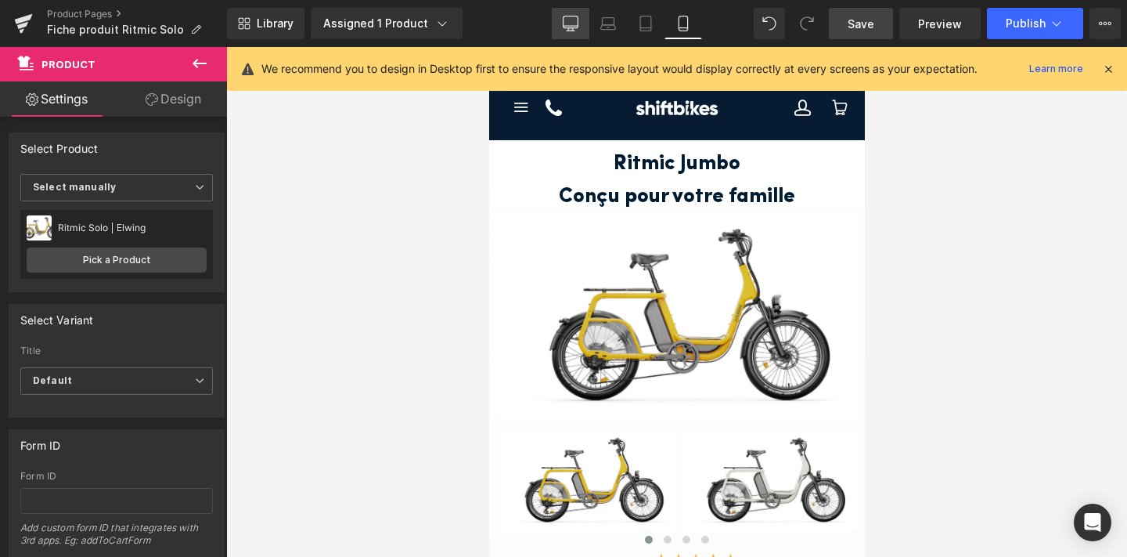
click at [570, 16] on icon at bounding box center [571, 24] width 16 height 16
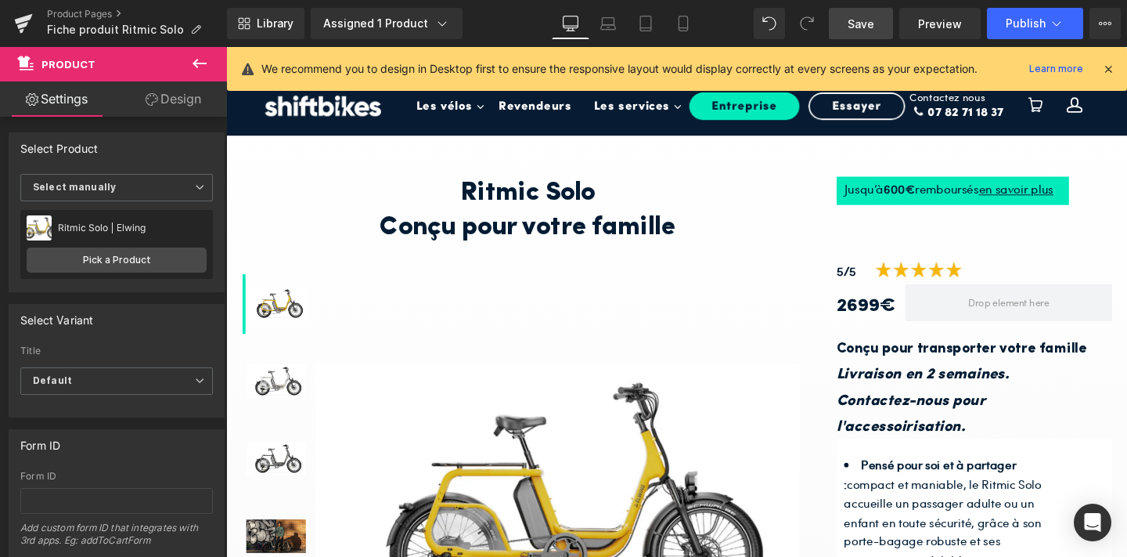
click at [558, 222] on link at bounding box center [565, 219] width 16 height 19
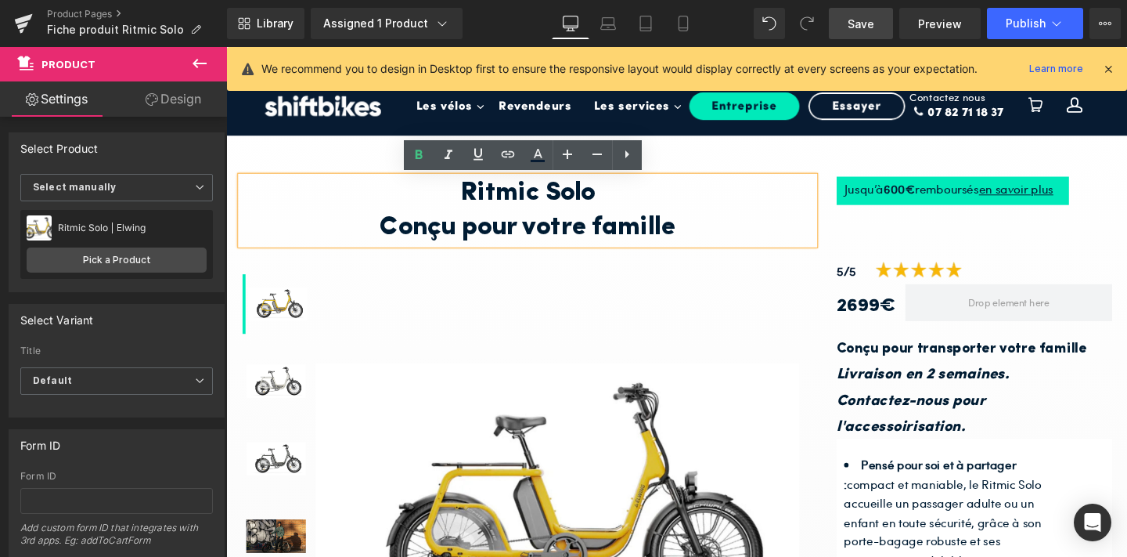
click at [558, 222] on link at bounding box center [565, 219] width 16 height 19
click at [646, 211] on h1 "Ritmic Solo" at bounding box center [543, 201] width 603 height 36
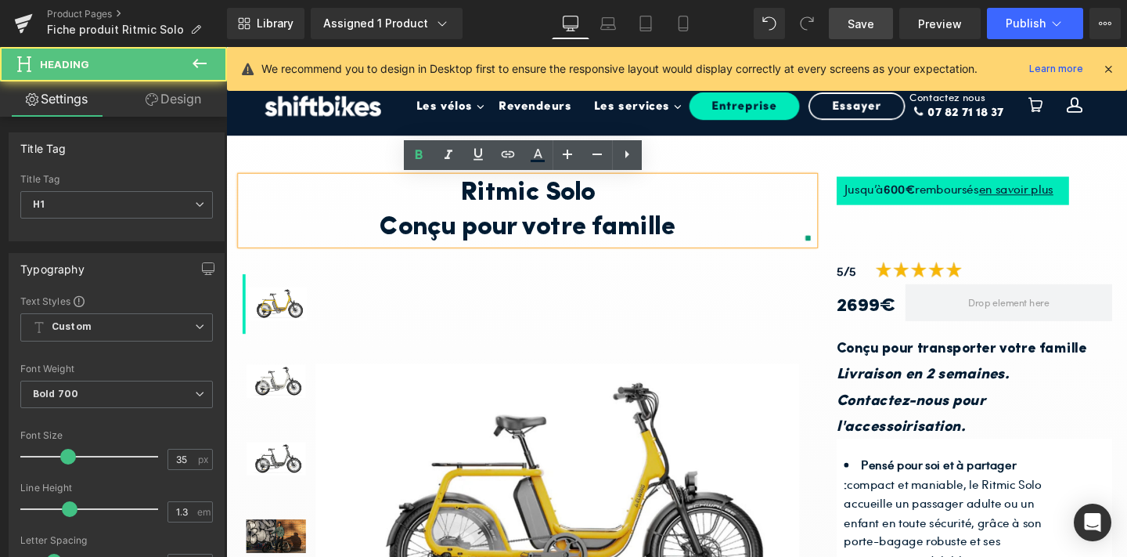
click at [699, 243] on h1 "Conçu pour votre famille" at bounding box center [543, 237] width 603 height 36
click at [490, 229] on h1 "Conçu pour votre famille" at bounding box center [543, 237] width 603 height 36
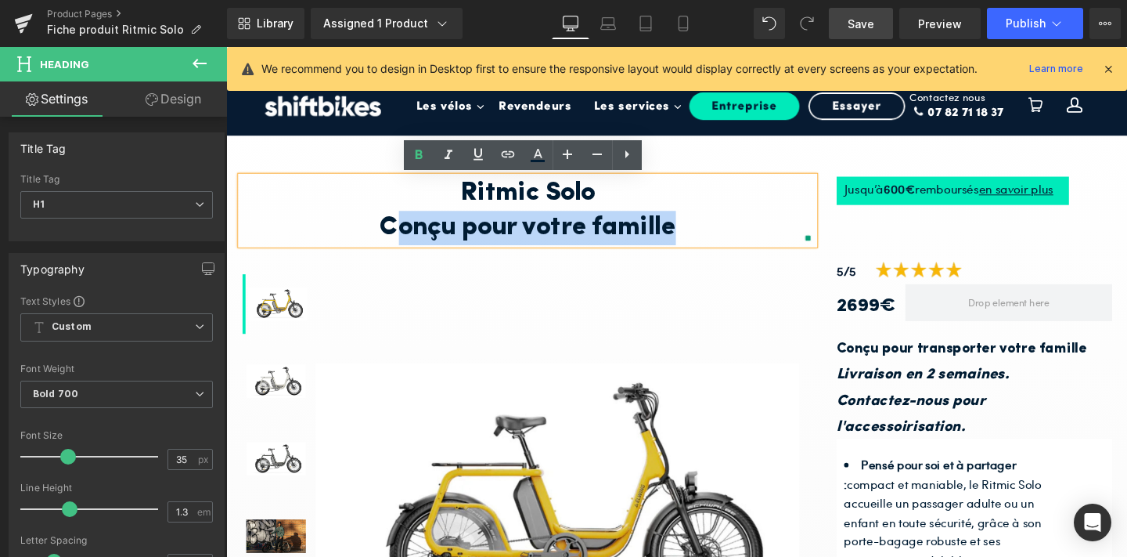
drag, startPoint x: 694, startPoint y: 231, endPoint x: 396, endPoint y: 227, distance: 298.3
click at [396, 228] on h1 "Conçu pour votre famille" at bounding box center [543, 237] width 603 height 36
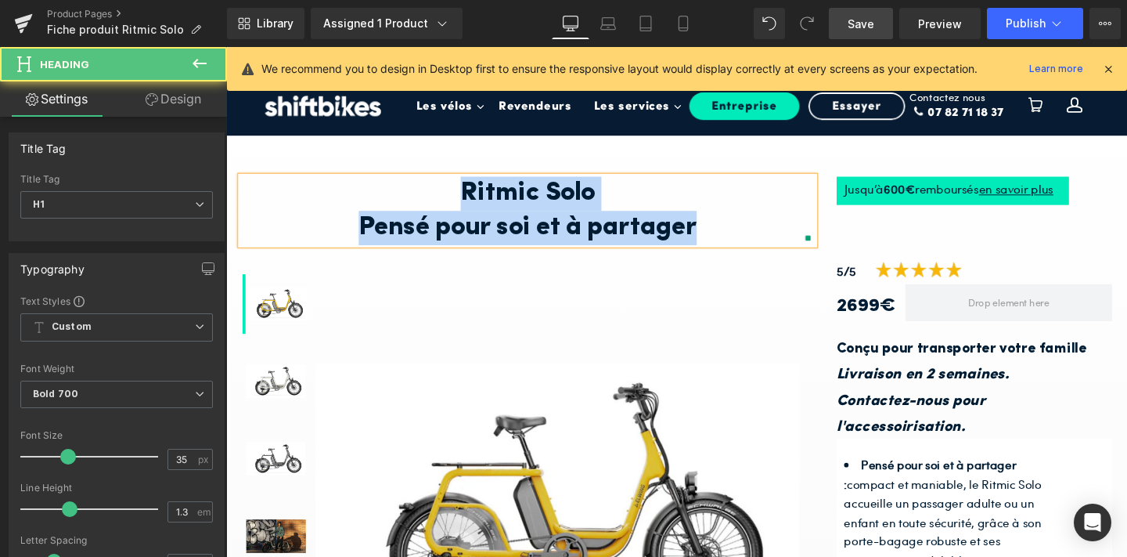
drag, startPoint x: 735, startPoint y: 235, endPoint x: 475, endPoint y: 192, distance: 263.5
click at [475, 192] on div "Ritmic Solo Pensé pour soi et à partager" at bounding box center [543, 218] width 603 height 71
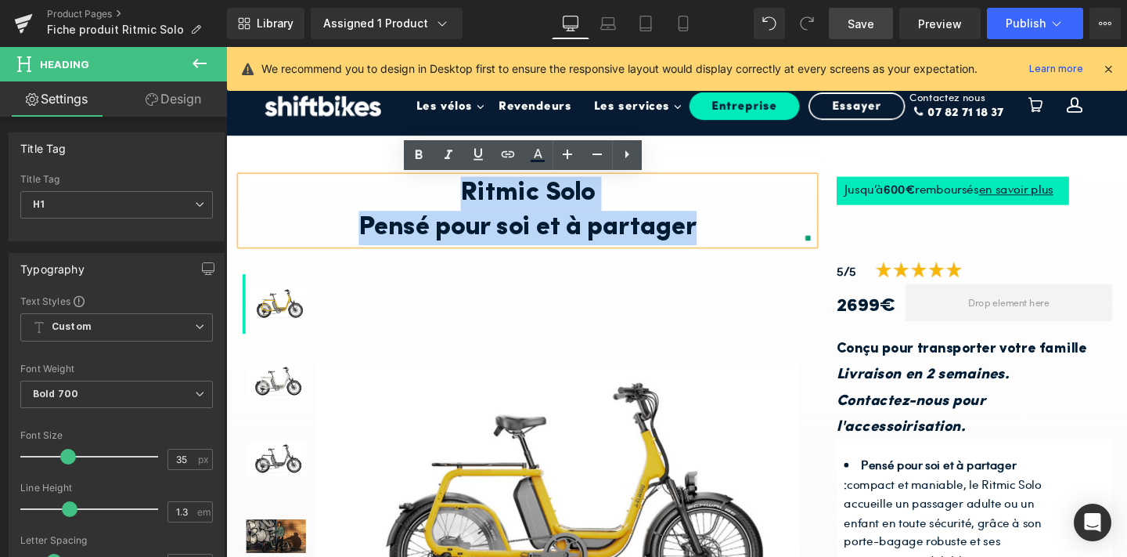
copy div "Ritmic Solo Pensé pour soi et à partager"
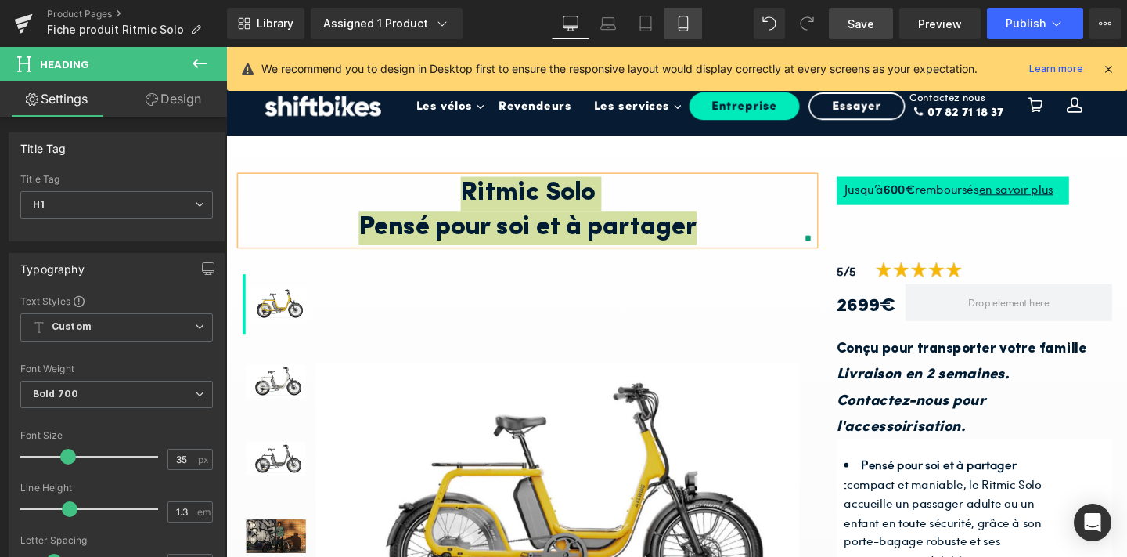
click at [685, 16] on icon at bounding box center [683, 23] width 9 height 15
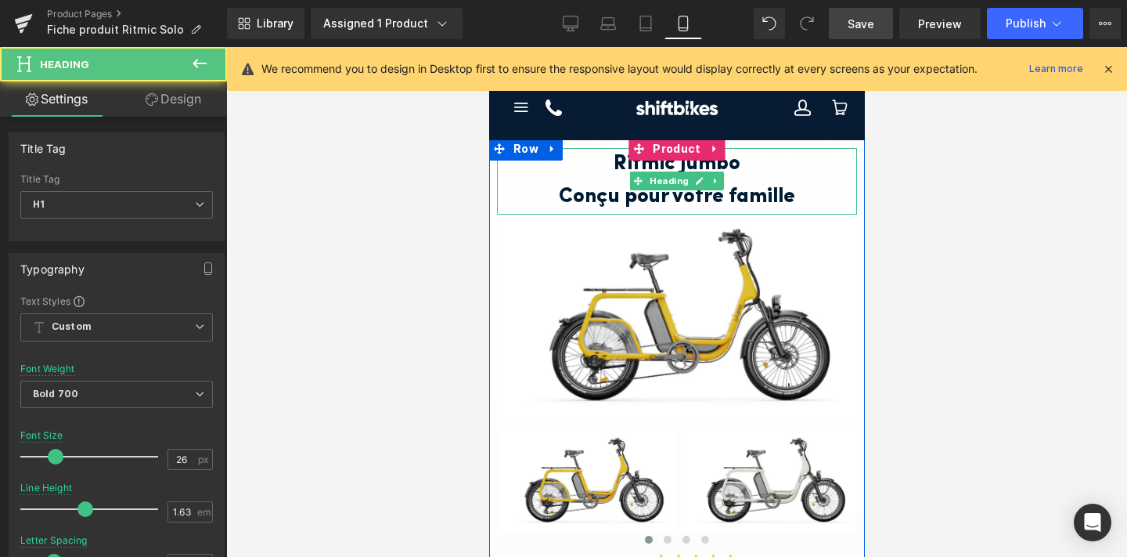
click at [667, 193] on h1 "Conçu pour votre famille" at bounding box center [676, 197] width 360 height 33
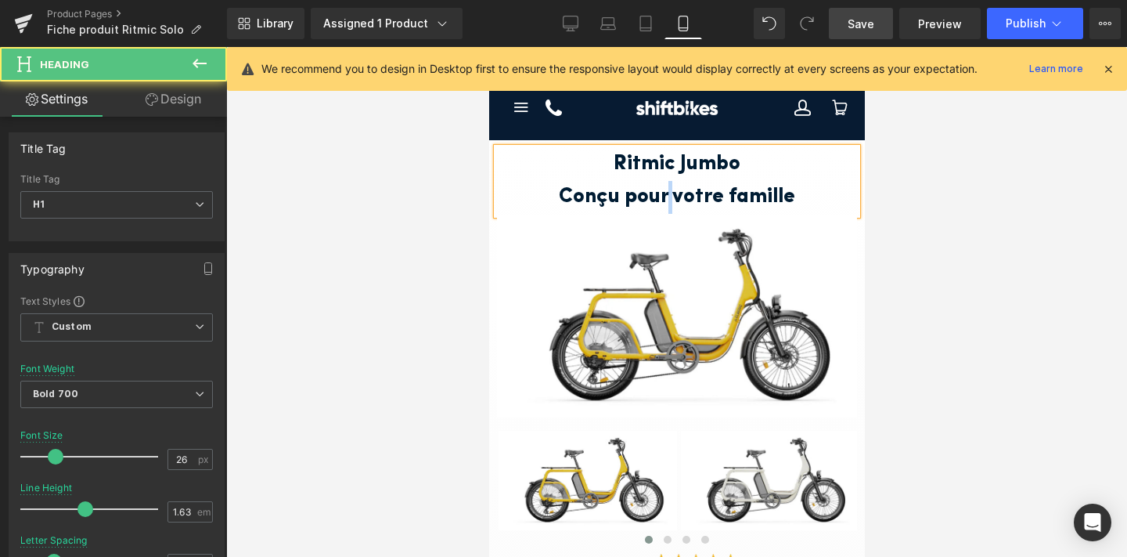
click at [667, 193] on h1 "Conçu pour votre famille" at bounding box center [676, 197] width 360 height 33
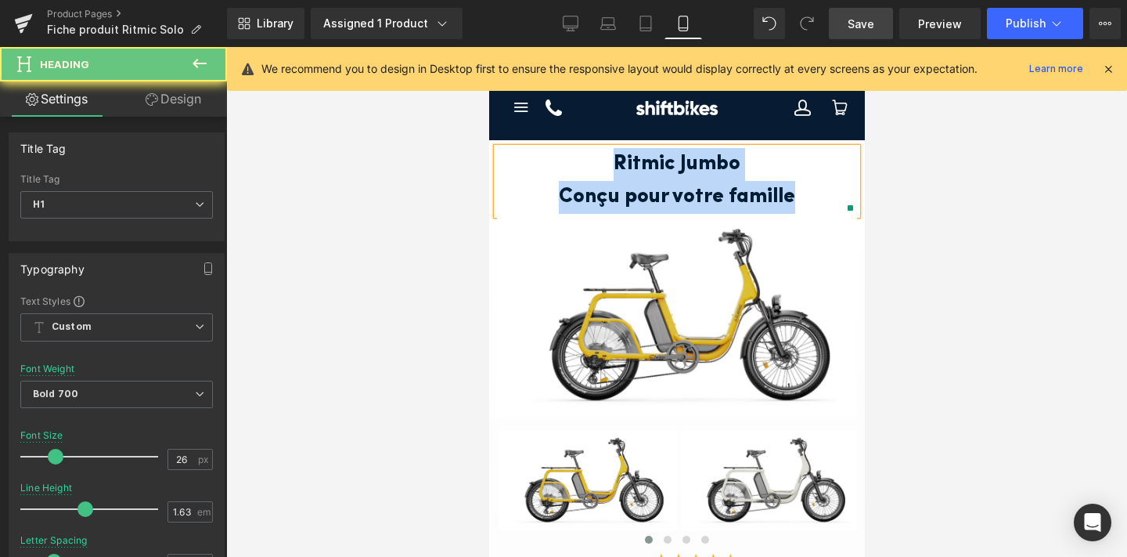
paste div
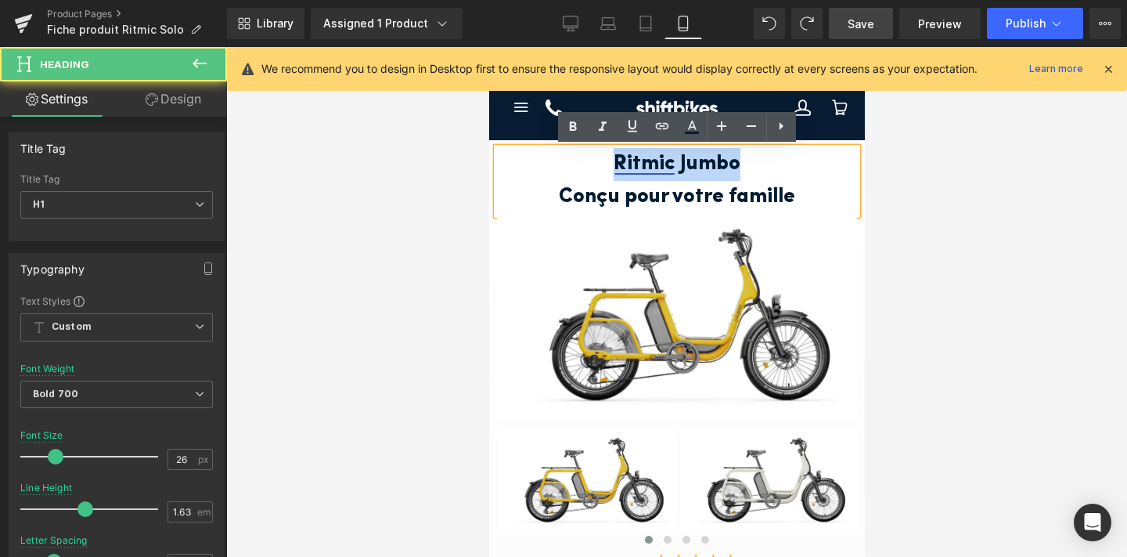
drag, startPoint x: 745, startPoint y: 160, endPoint x: 600, endPoint y: 165, distance: 144.9
click at [600, 165] on h1 "Ritmic Jumbo" at bounding box center [676, 164] width 360 height 33
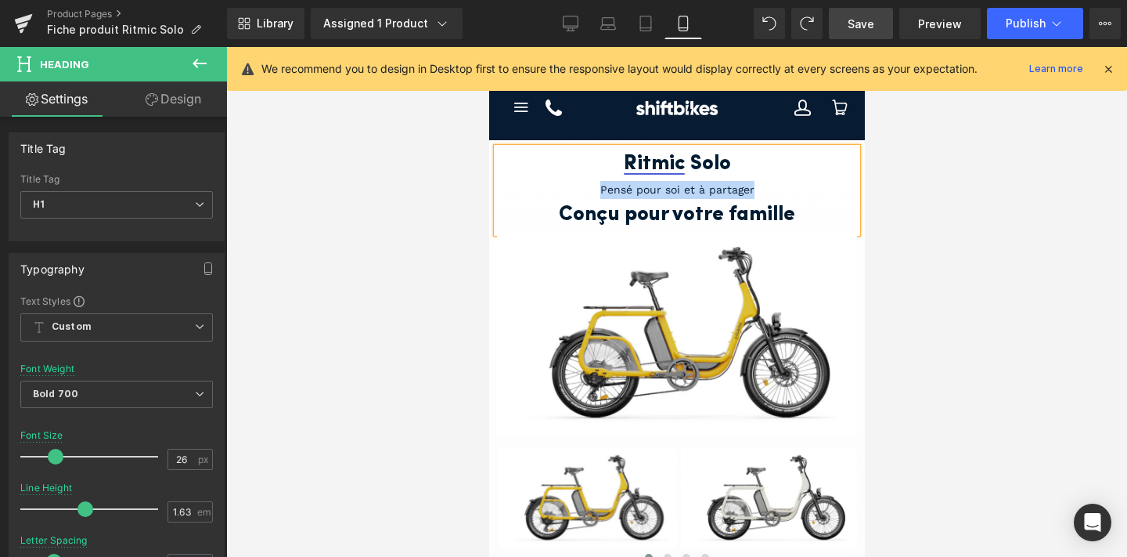
drag, startPoint x: 753, startPoint y: 189, endPoint x: 597, endPoint y: 197, distance: 156.0
click at [597, 197] on div "Pensé pour soi et à partager" at bounding box center [676, 190] width 360 height 18
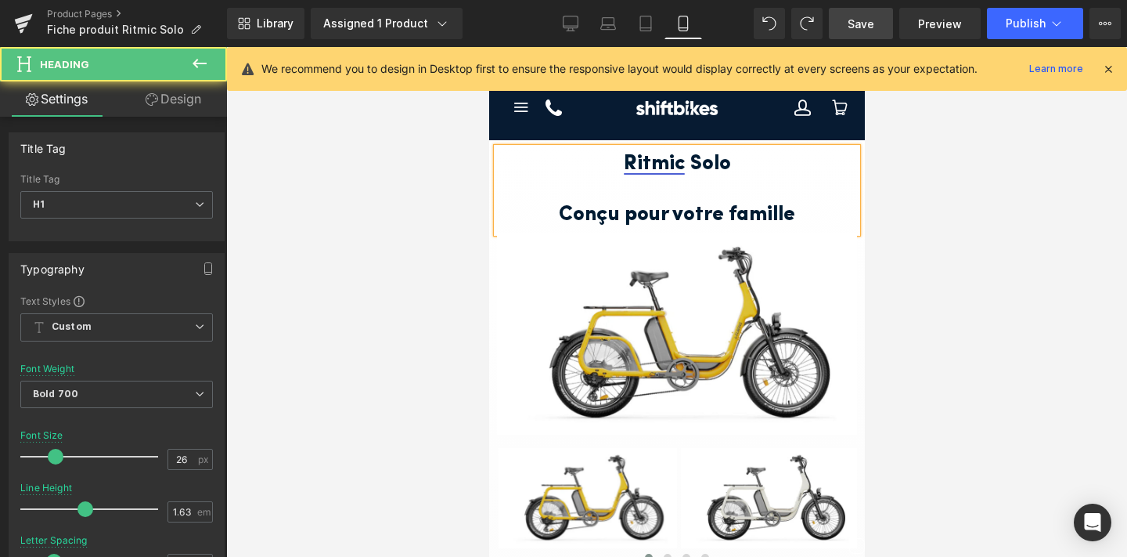
click at [654, 218] on h1 "Conçu pour votre famille" at bounding box center [676, 215] width 360 height 33
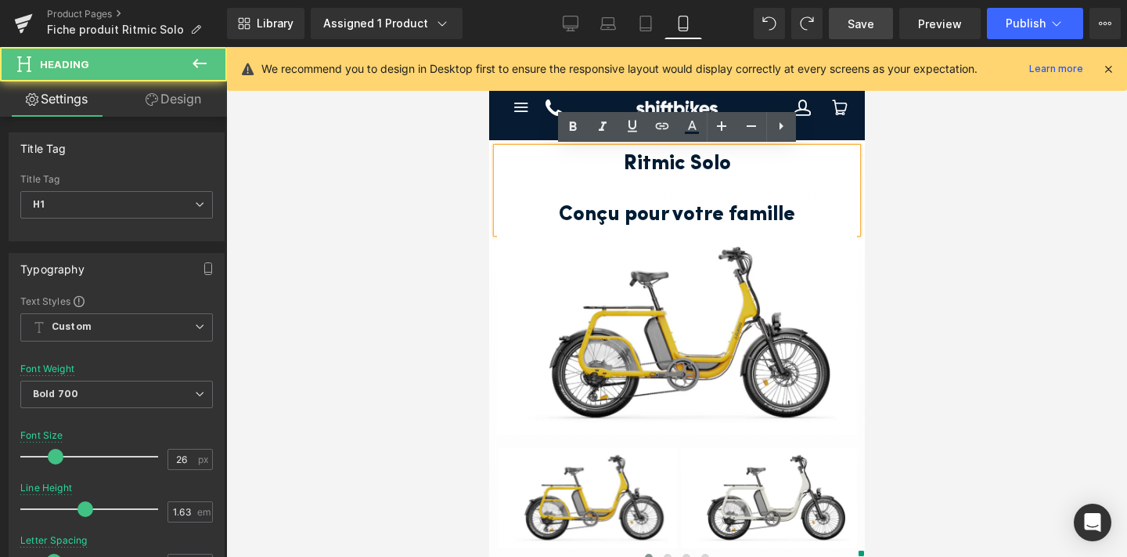
click at [672, 204] on h1 "Conçu pour votre famille" at bounding box center [676, 215] width 360 height 33
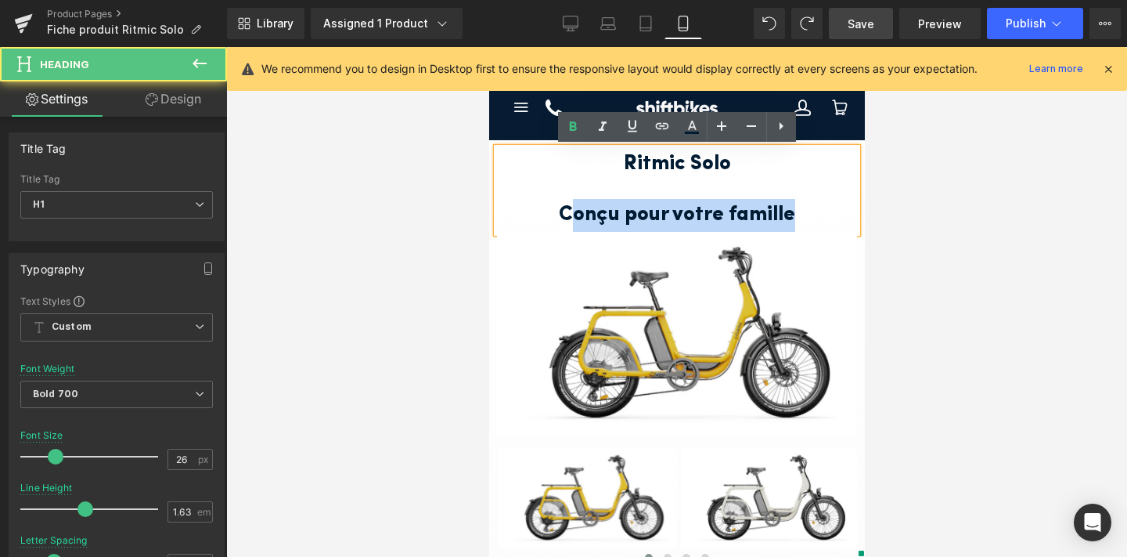
drag, startPoint x: 797, startPoint y: 210, endPoint x: 569, endPoint y: 207, distance: 227.8
click at [569, 207] on h1 "Conçu pour votre famille" at bounding box center [676, 215] width 360 height 33
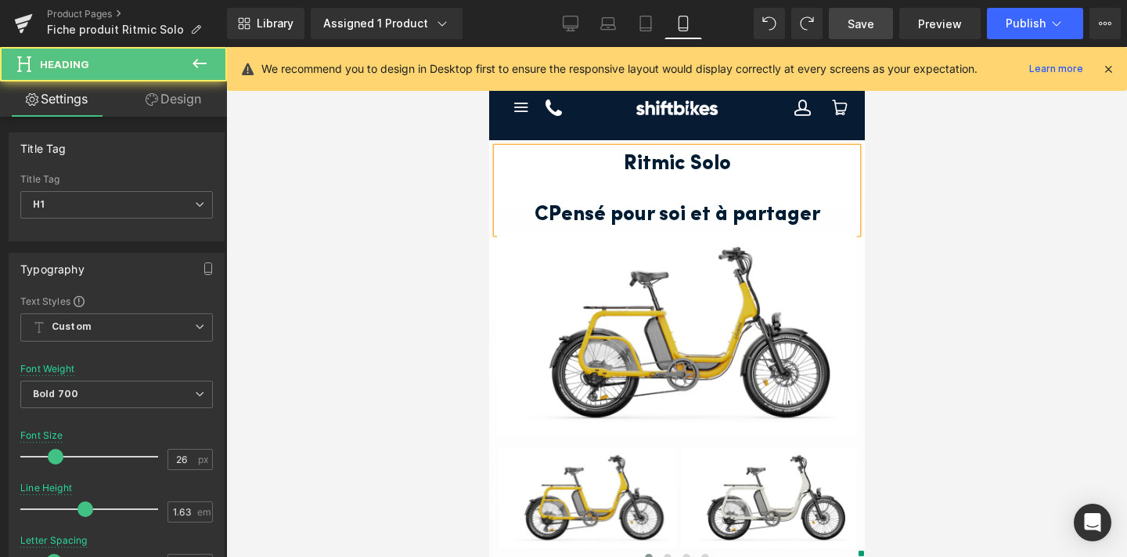
click at [548, 215] on h1 "CPensé pour soi et à partager" at bounding box center [676, 215] width 360 height 33
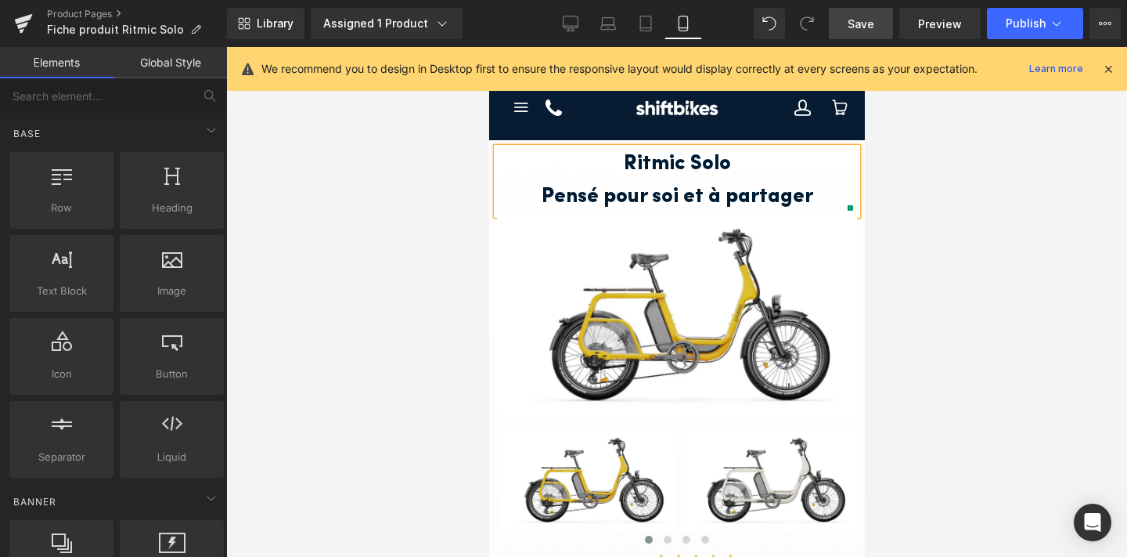
click at [935, 234] on div at bounding box center [676, 302] width 901 height 510
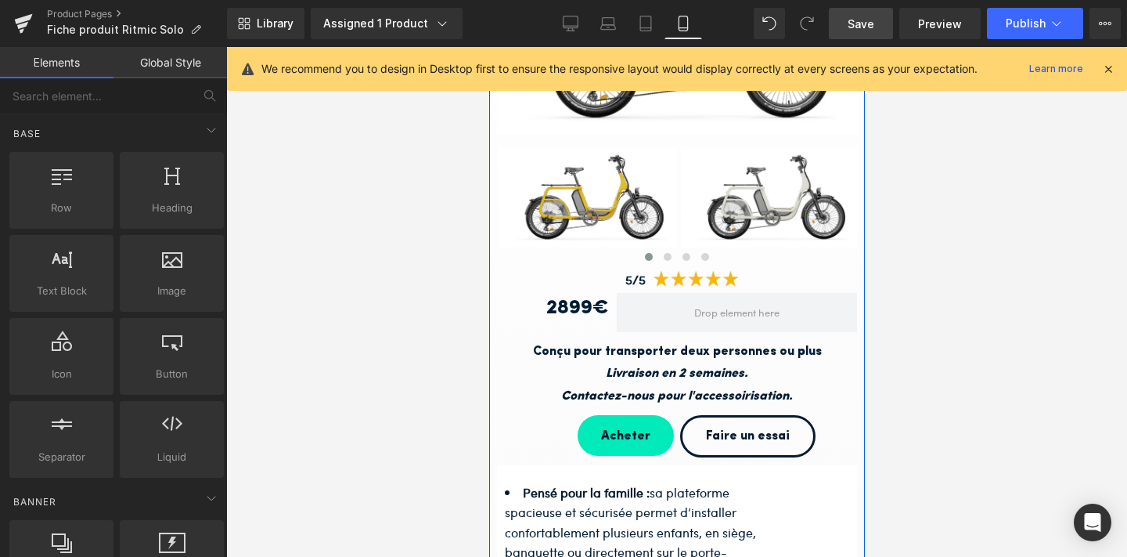
scroll to position [439, 0]
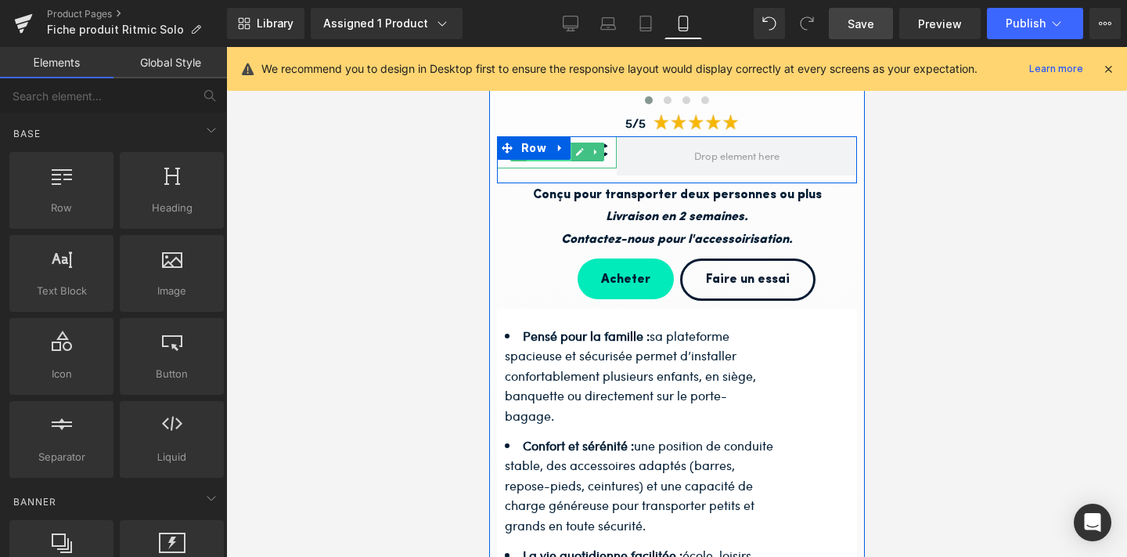
click at [568, 158] on span "Heading" at bounding box center [547, 152] width 45 height 19
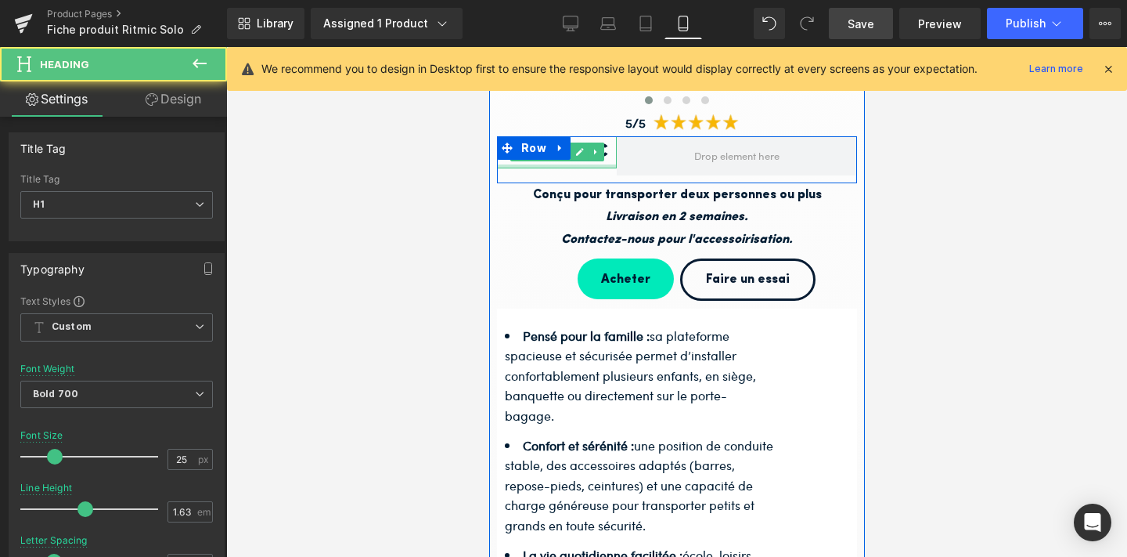
click at [586, 166] on div at bounding box center [556, 166] width 120 height 4
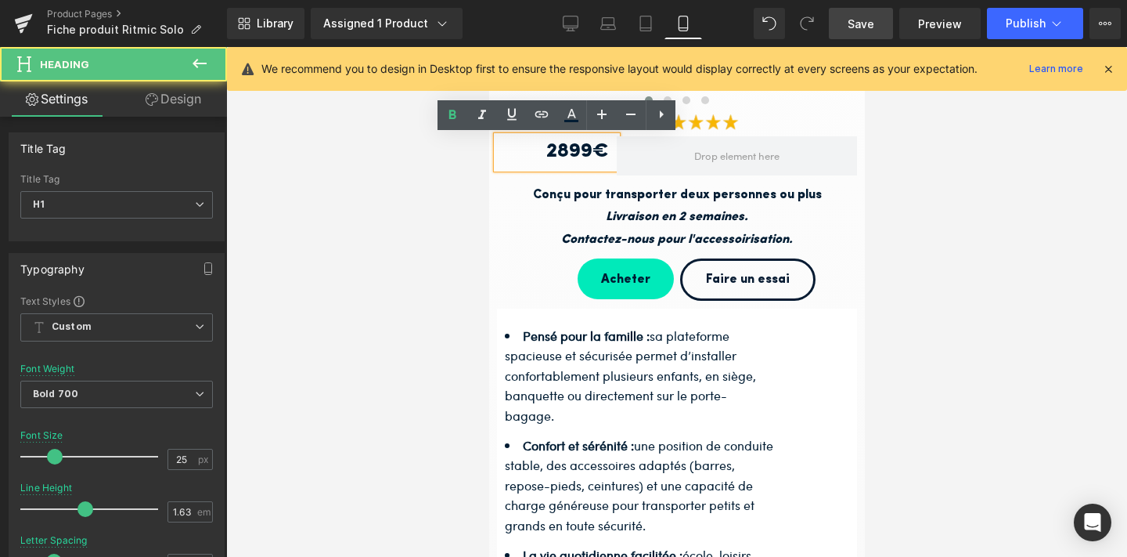
click at [566, 157] on h1 "2899€" at bounding box center [552, 152] width 112 height 32
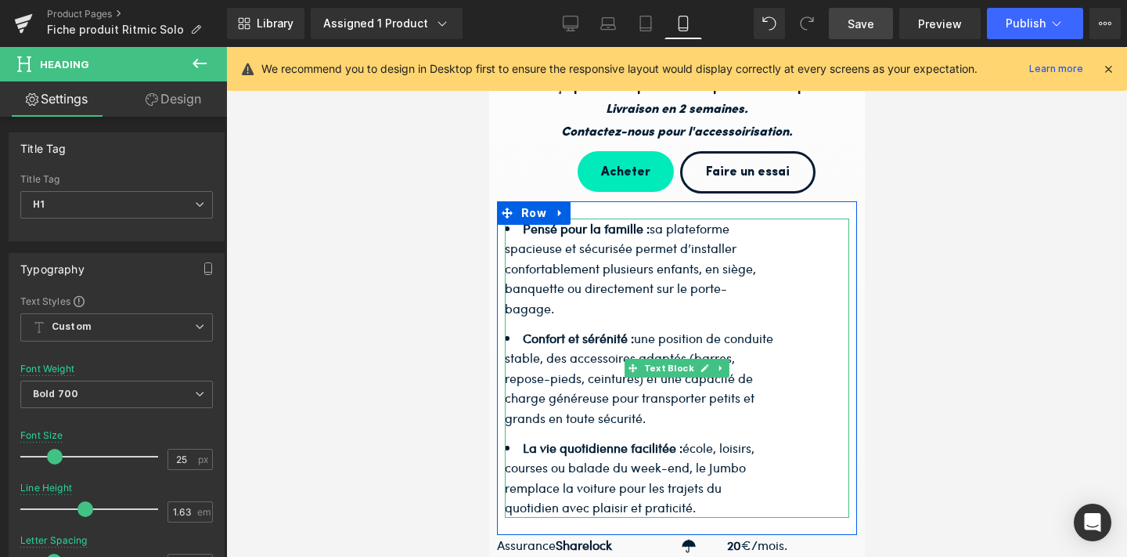
scroll to position [590, 0]
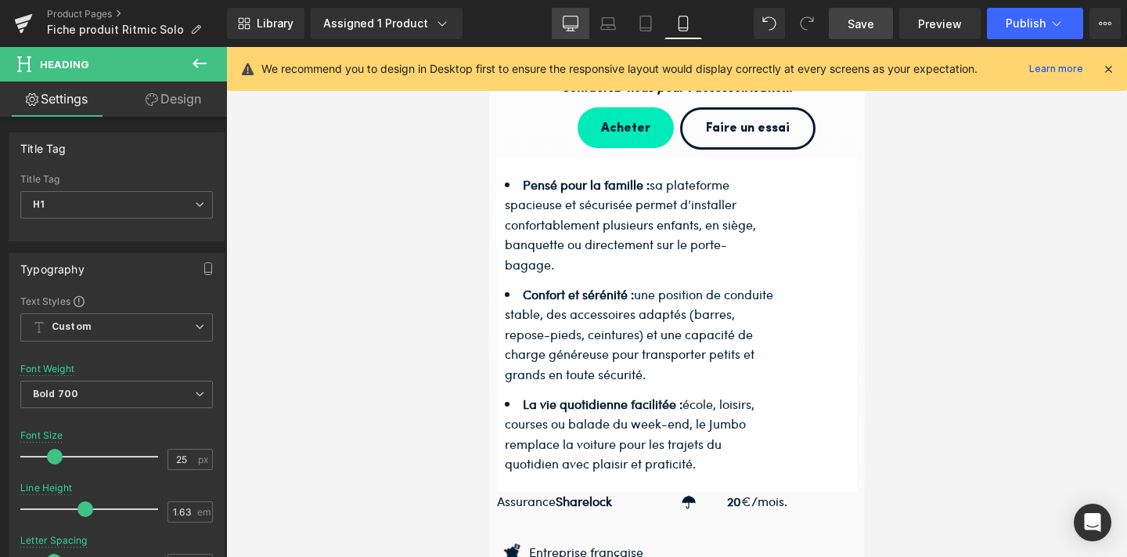
click at [572, 30] on icon at bounding box center [571, 24] width 16 height 16
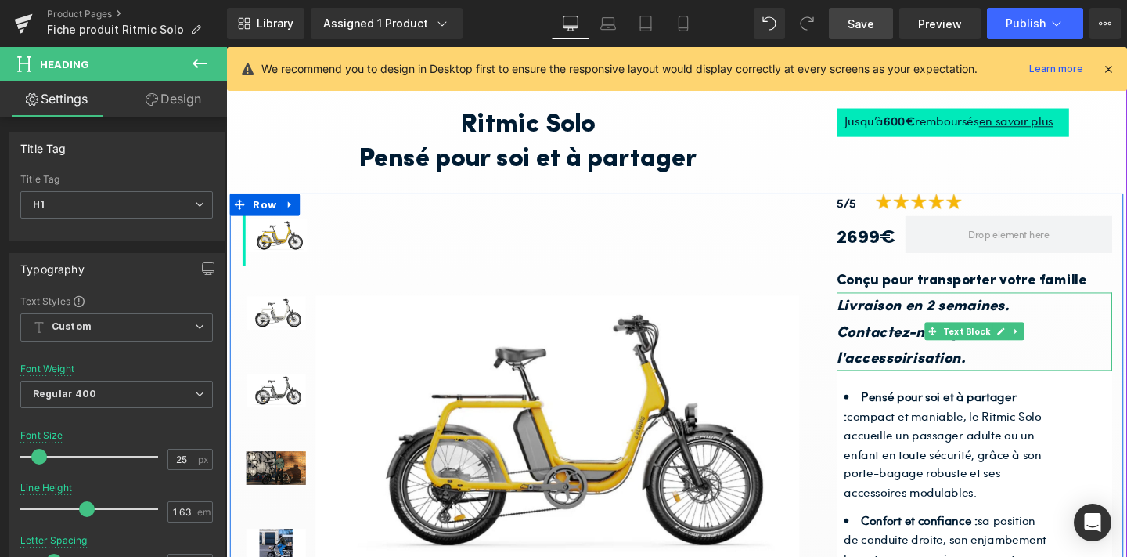
scroll to position [89, 0]
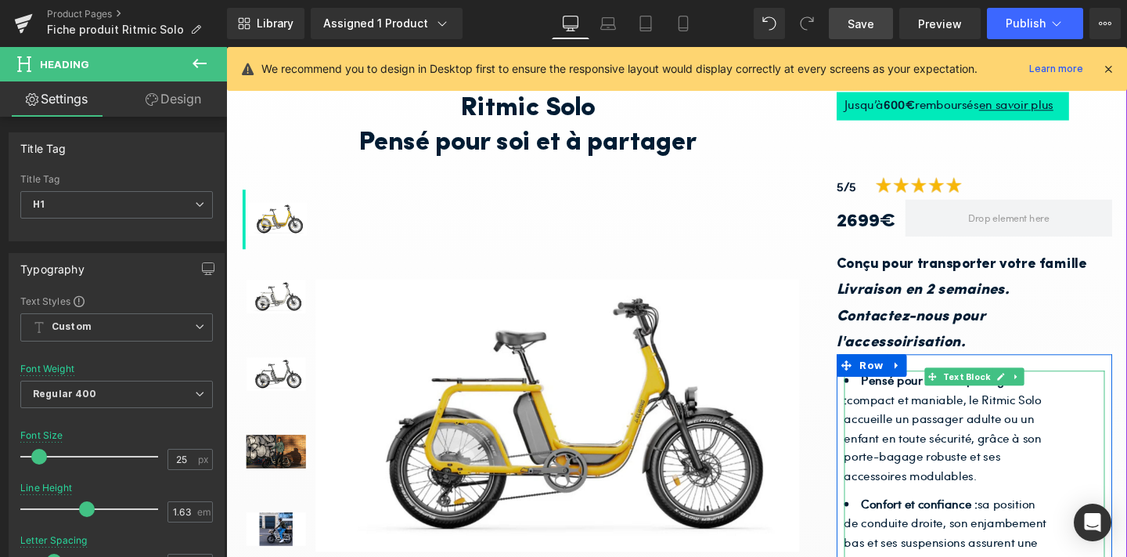
click at [950, 451] on li "Pensé pour soi et à partager : compact et maniable, le Ritmic Solo accueille un…" at bounding box center [983, 447] width 215 height 121
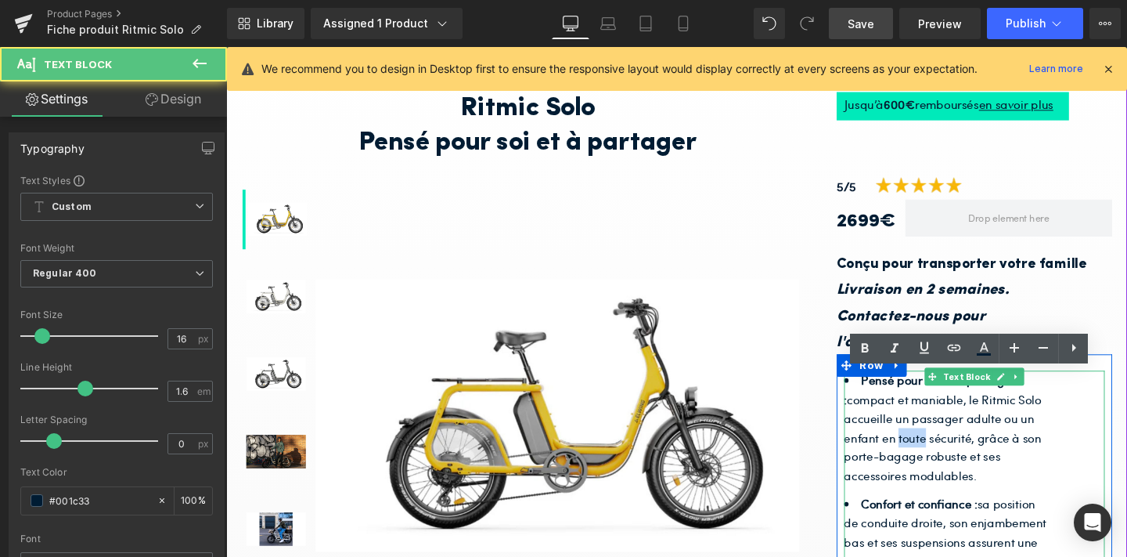
click at [950, 451] on li "Pensé pour soi et à partager : compact et maniable, le Ritmic Solo accueille un…" at bounding box center [983, 447] width 215 height 121
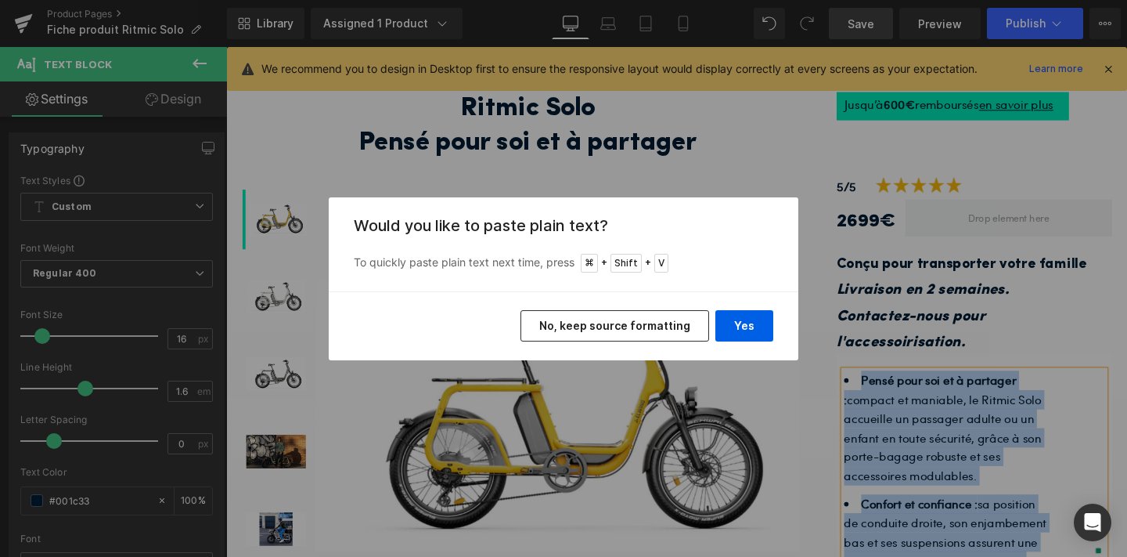
copy ul "Pensé pour soi et à partager : compact et maniable, le Ritmic Solo accueille un…"
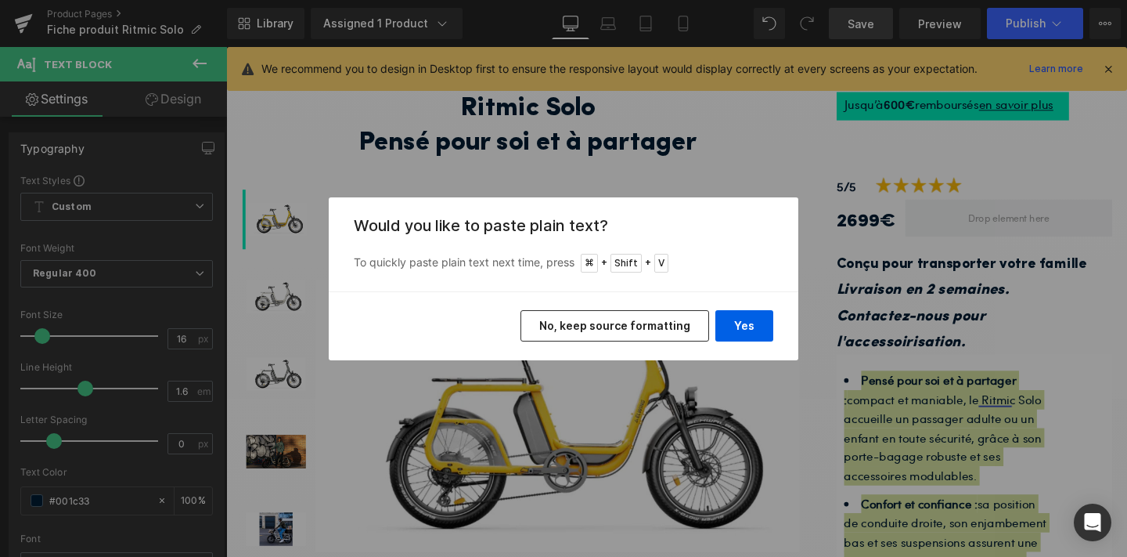
click at [694, 323] on button "No, keep source formatting" at bounding box center [615, 325] width 189 height 31
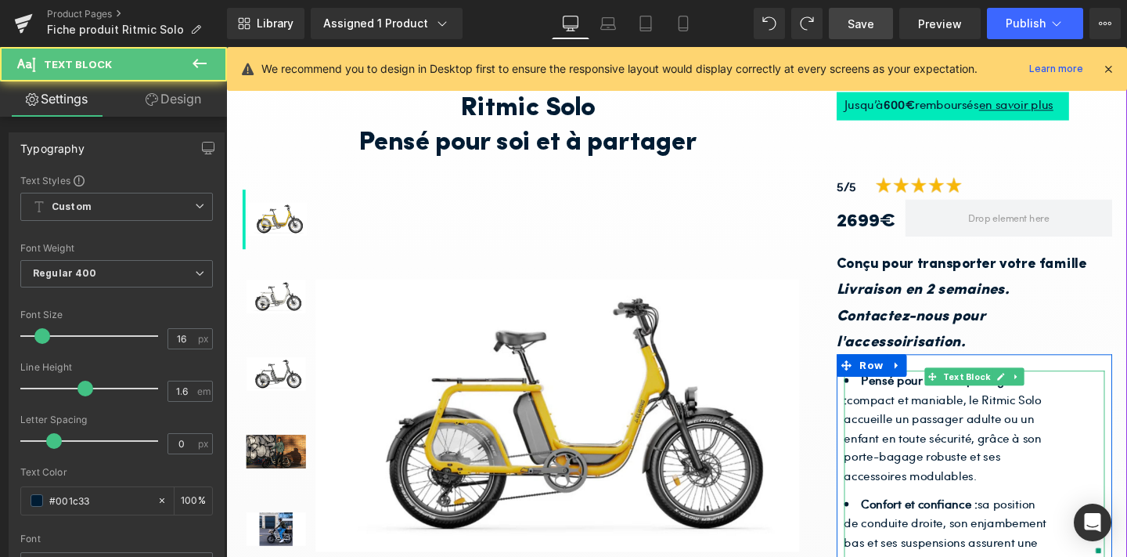
click at [964, 438] on li "Pensé pour soi et à partager : compact et maniable, le Ritmic Solo accueille un…" at bounding box center [983, 447] width 215 height 121
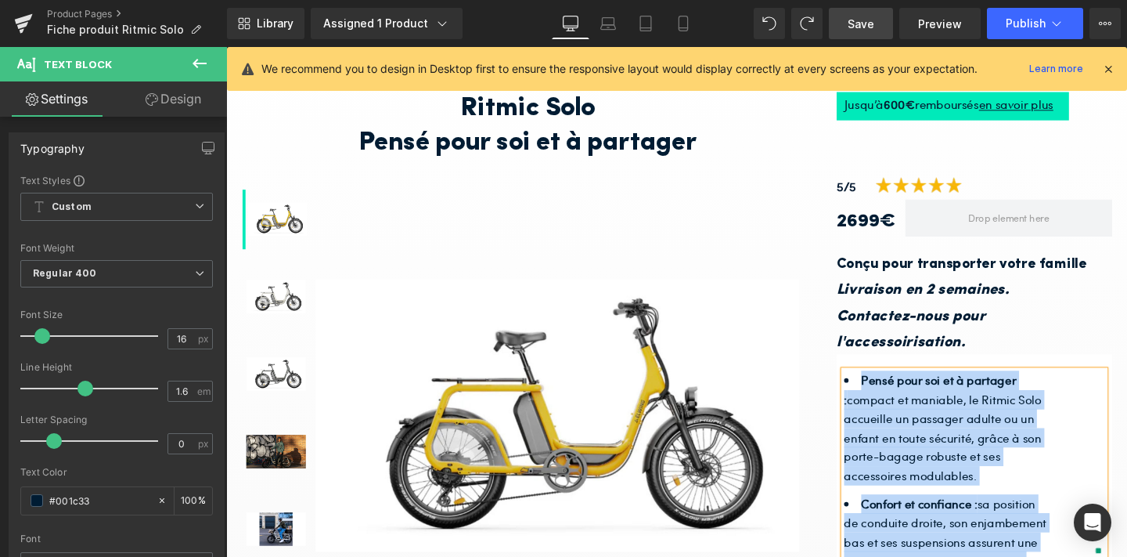
copy ul "Pensé pour soi et à partager : compact et maniable, le Ritmic Solo accueille un…"
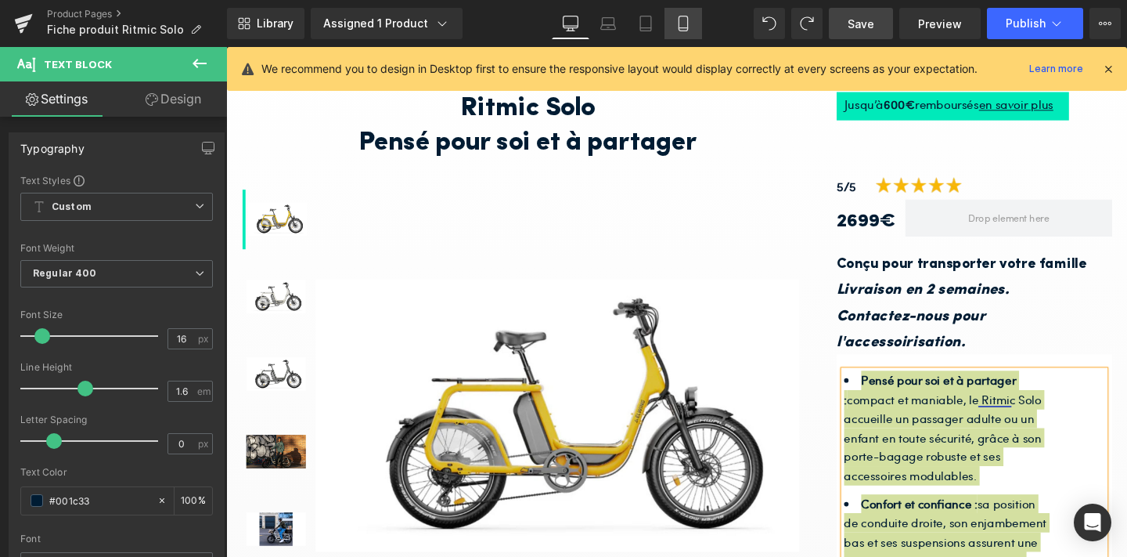
click at [686, 35] on link "Mobile" at bounding box center [684, 23] width 38 height 31
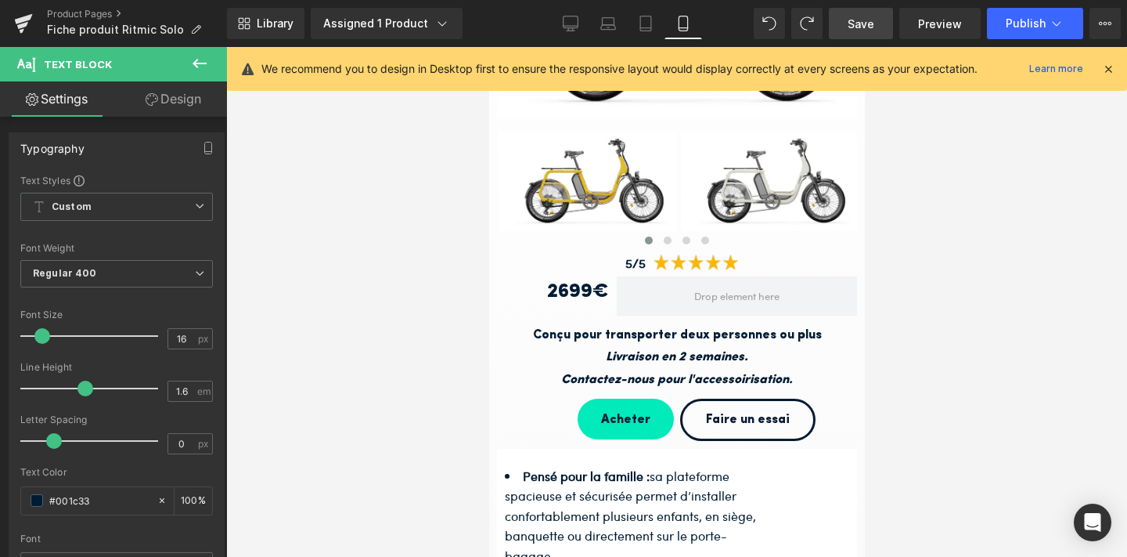
scroll to position [460, 0]
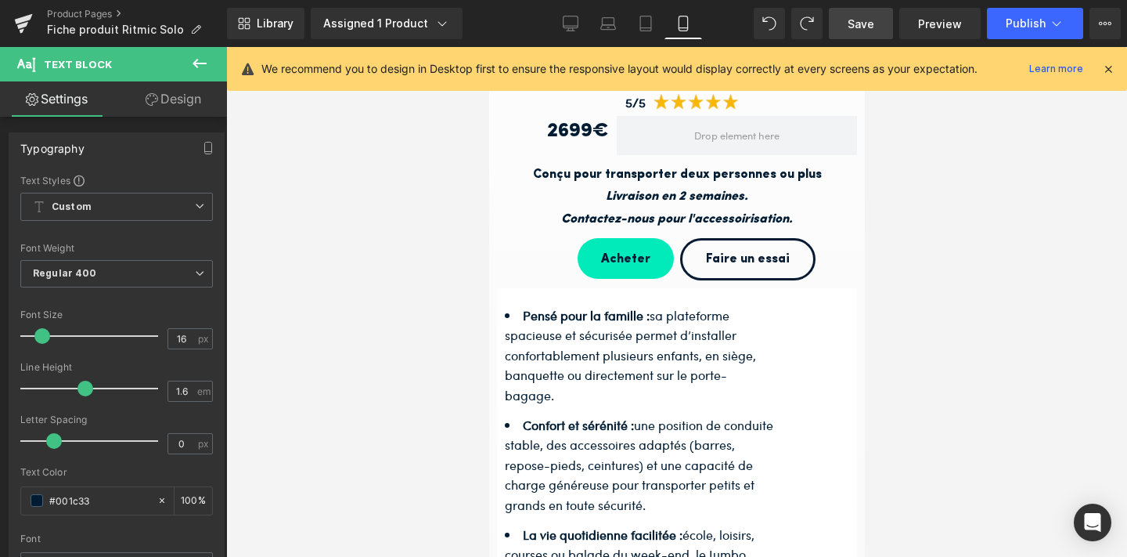
click at [671, 351] on li "Pensé pour la famille : sa plateforme spacieuse et sécurisée permet d’installer…" at bounding box center [639, 355] width 271 height 100
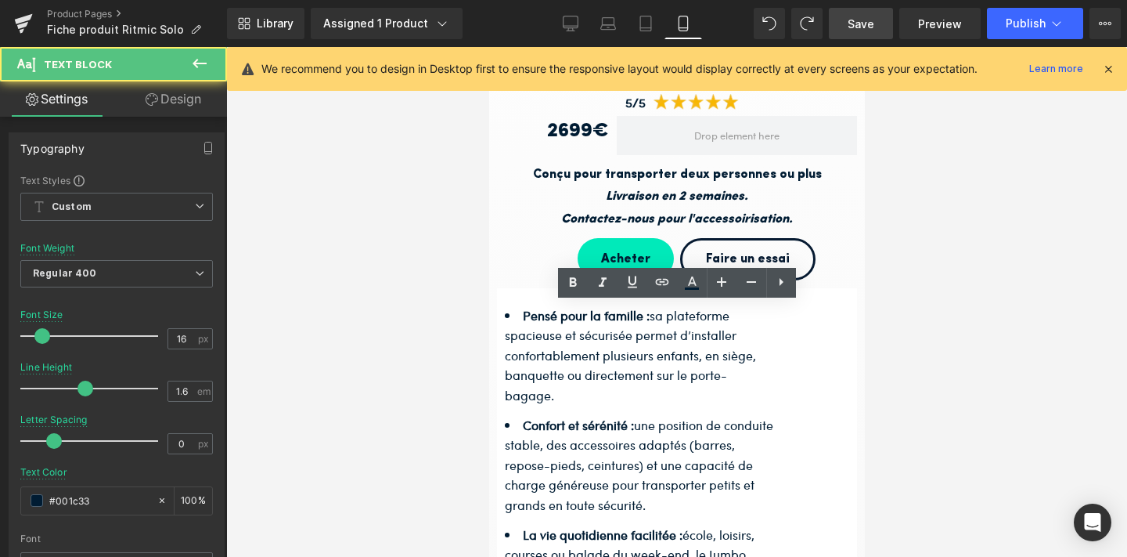
click at [671, 351] on li "Pensé pour la famille : sa plateforme spacieuse et sécurisée permet d’installer…" at bounding box center [639, 355] width 271 height 100
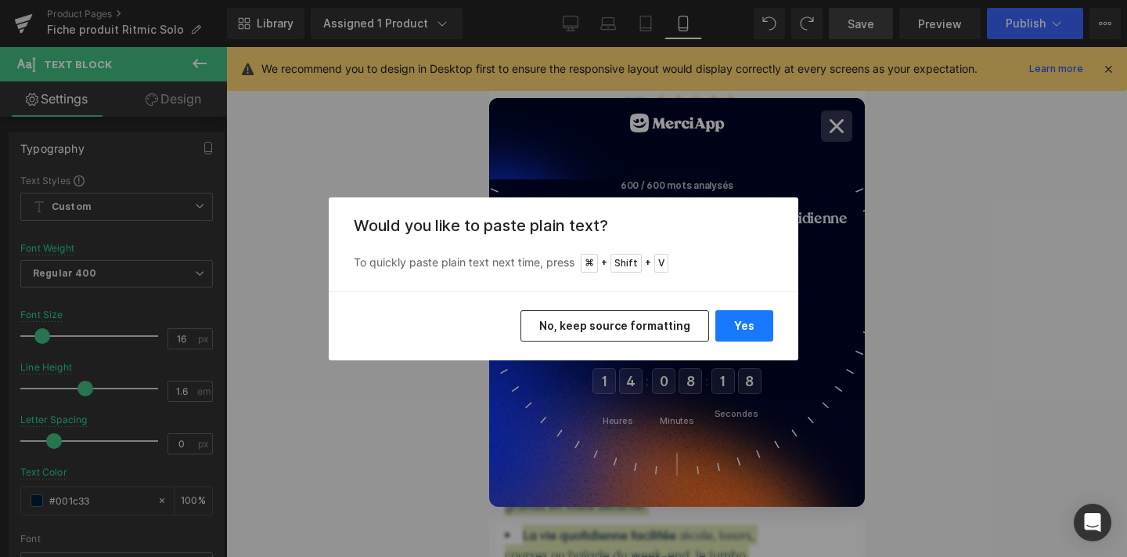
click at [741, 321] on button "Yes" at bounding box center [745, 325] width 58 height 31
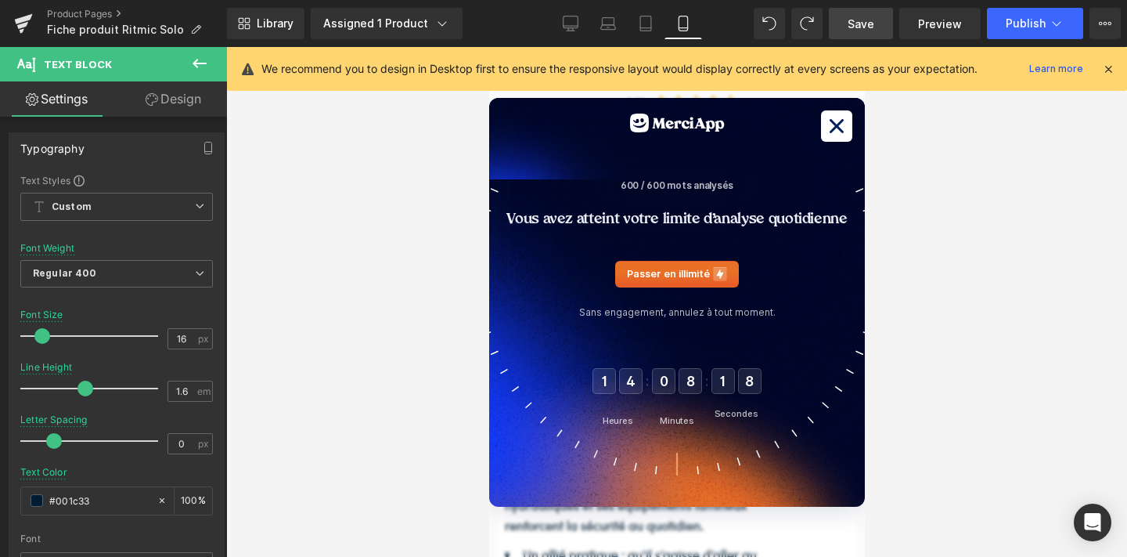
click at [838, 130] on icon at bounding box center [835, 125] width 23 height 23
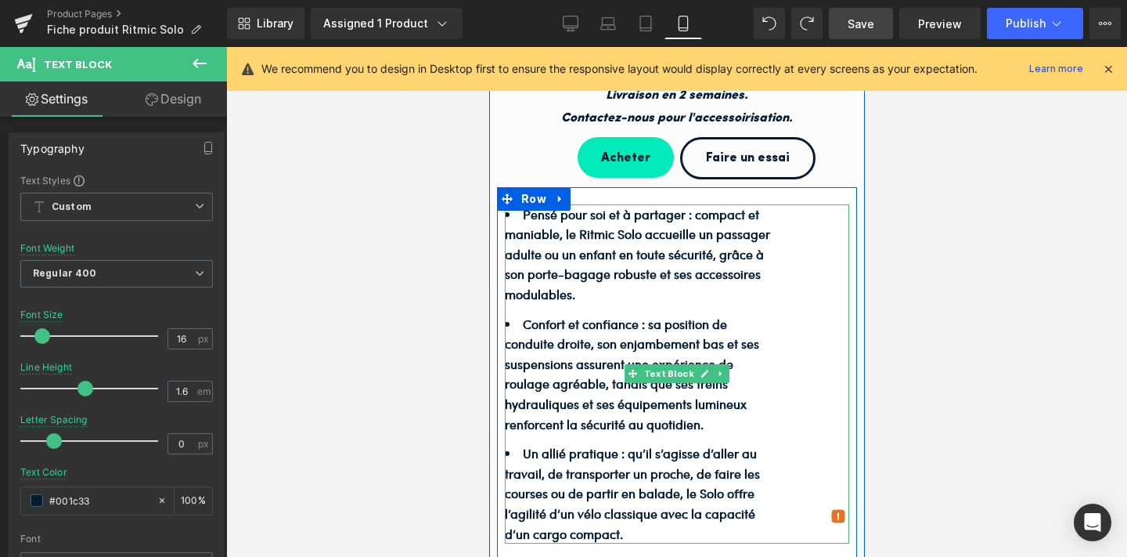
scroll to position [593, 0]
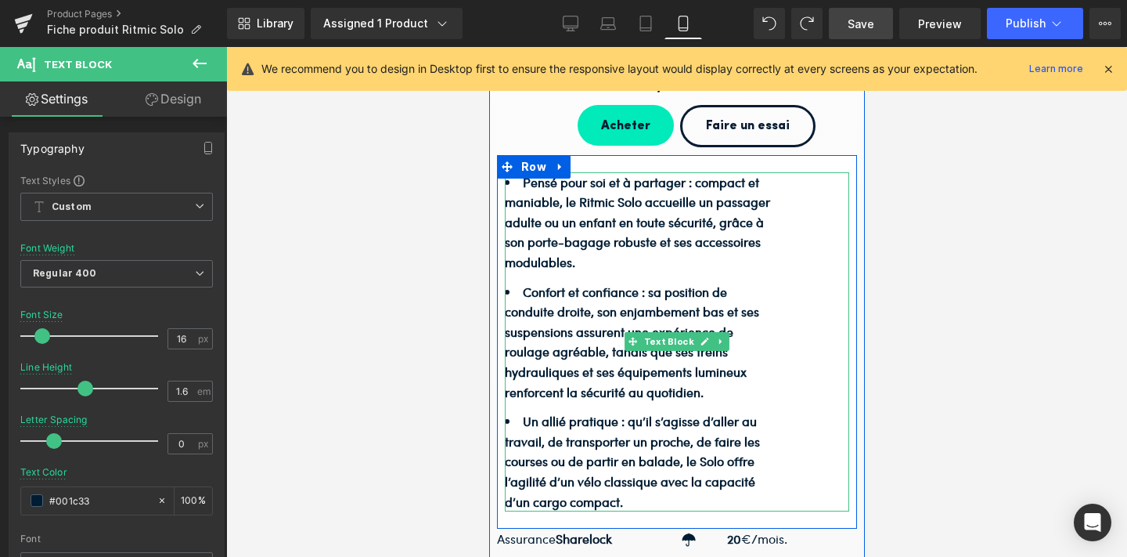
click at [717, 222] on b "Pensé pour soi et à partager : compact et maniable, le Ritmic Solo accueille un…" at bounding box center [636, 222] width 265 height 98
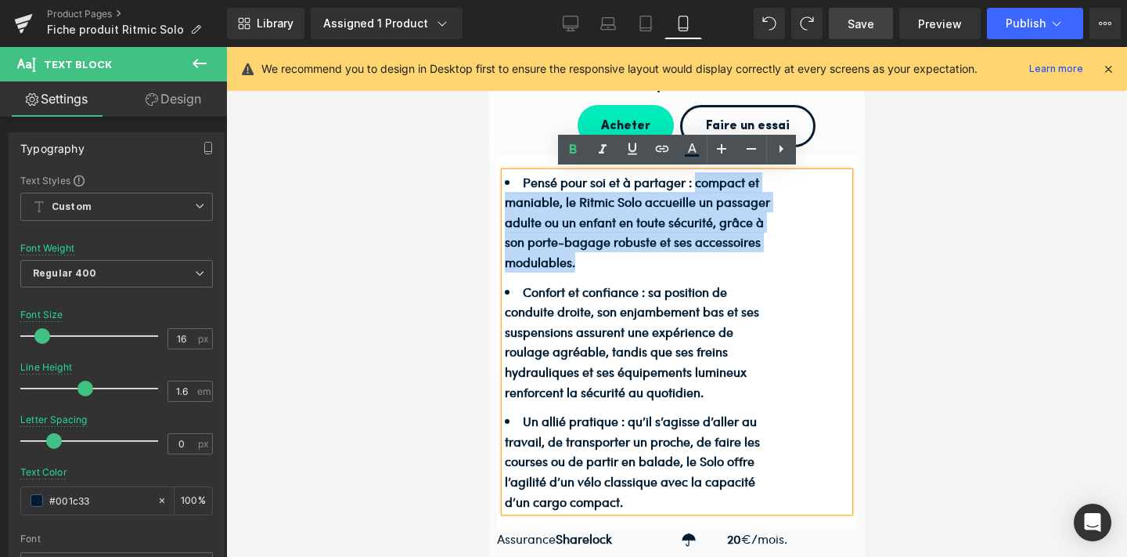
drag, startPoint x: 694, startPoint y: 182, endPoint x: 710, endPoint y: 253, distance: 73.1
click at [710, 253] on li "Pensé pour soi et à partager : compact et maniable, le Ritmic Solo accueille un…" at bounding box center [639, 222] width 271 height 100
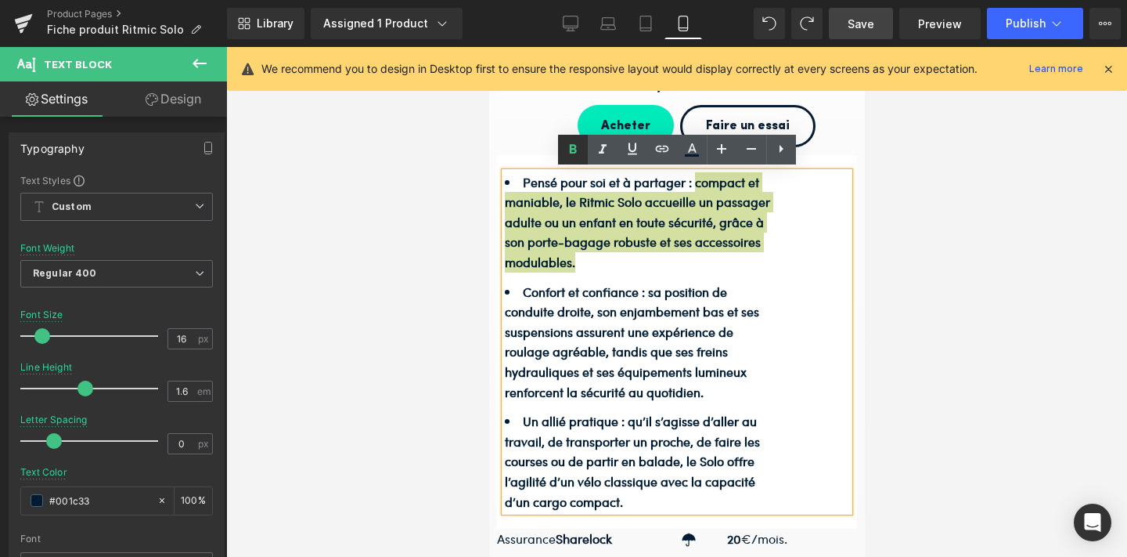
click at [569, 148] on icon at bounding box center [572, 149] width 7 height 9
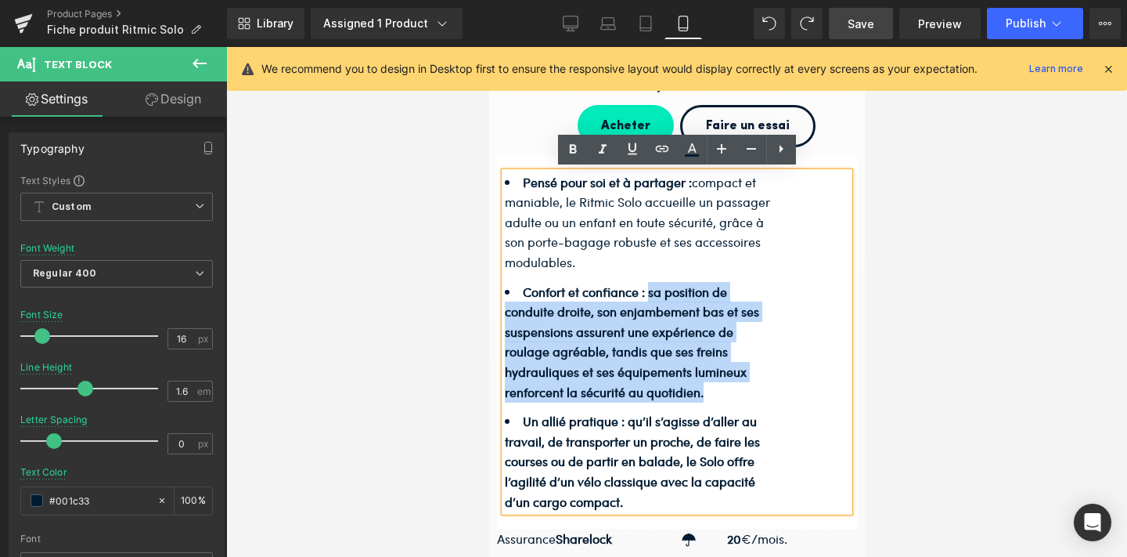
drag, startPoint x: 648, startPoint y: 290, endPoint x: 703, endPoint y: 398, distance: 121.1
click at [703, 398] on li "Confort et confiance : sa position de conduite droite, son enjambement bas et s…" at bounding box center [639, 342] width 271 height 121
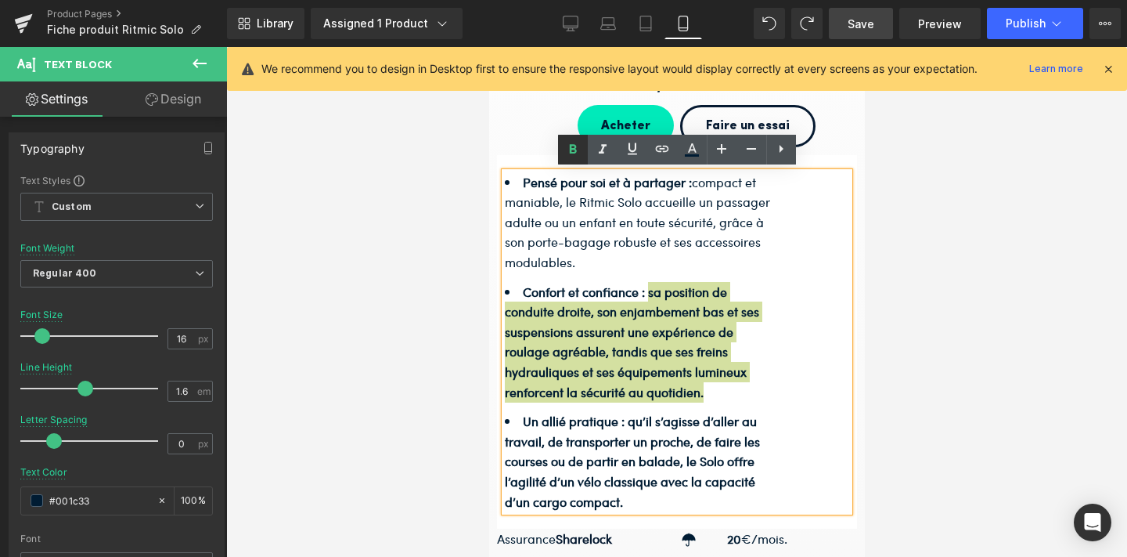
click at [580, 154] on icon at bounding box center [573, 149] width 19 height 19
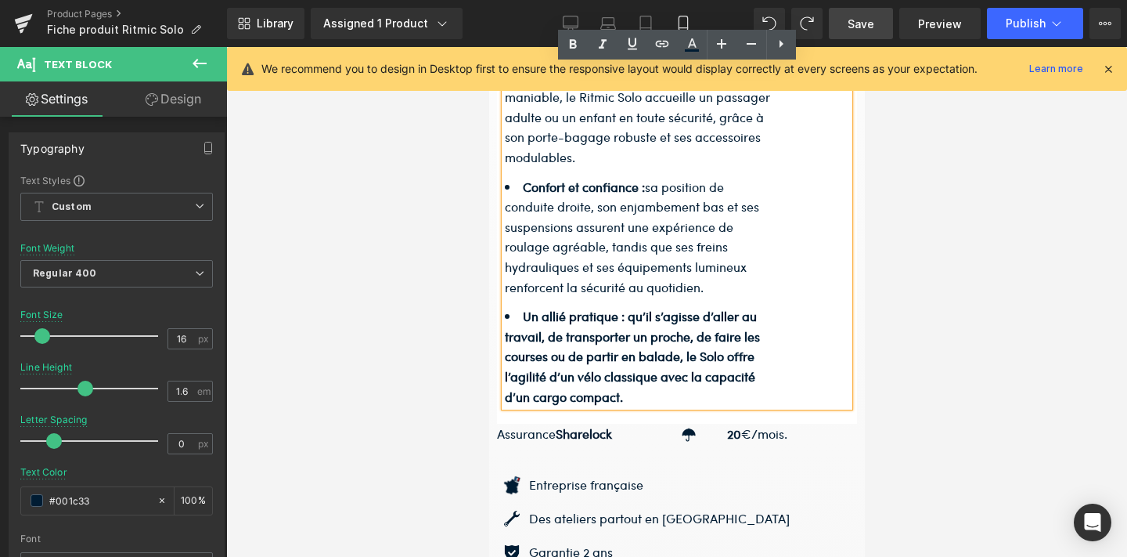
scroll to position [698, 0]
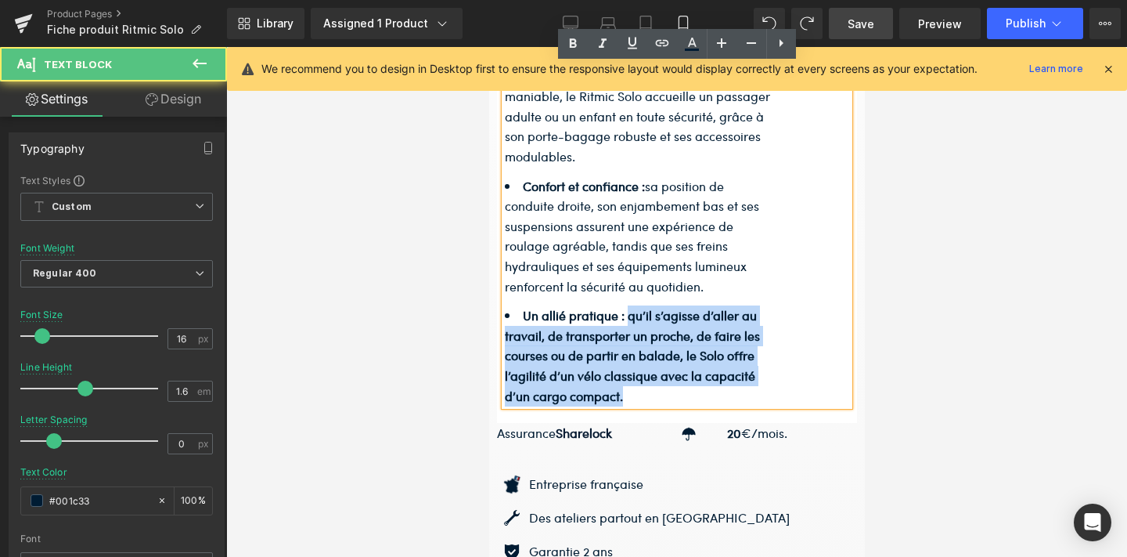
drag, startPoint x: 629, startPoint y: 313, endPoint x: 645, endPoint y: 388, distance: 76.8
click at [645, 388] on li "Un allié pratique : qu’il s’agisse d’aller au travail, de transporter un proche…" at bounding box center [639, 355] width 271 height 100
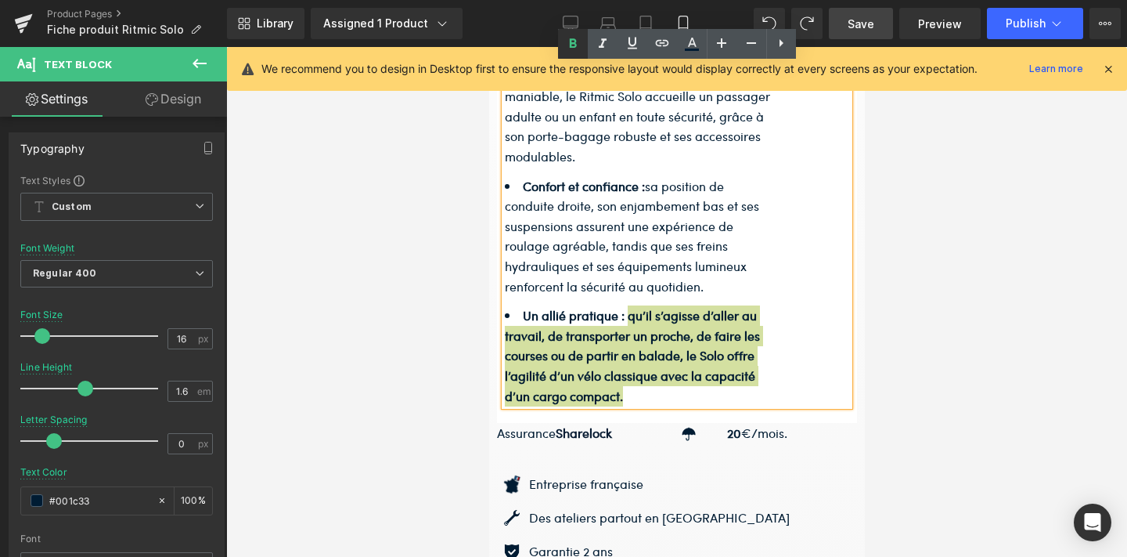
click at [575, 44] on icon at bounding box center [572, 43] width 7 height 9
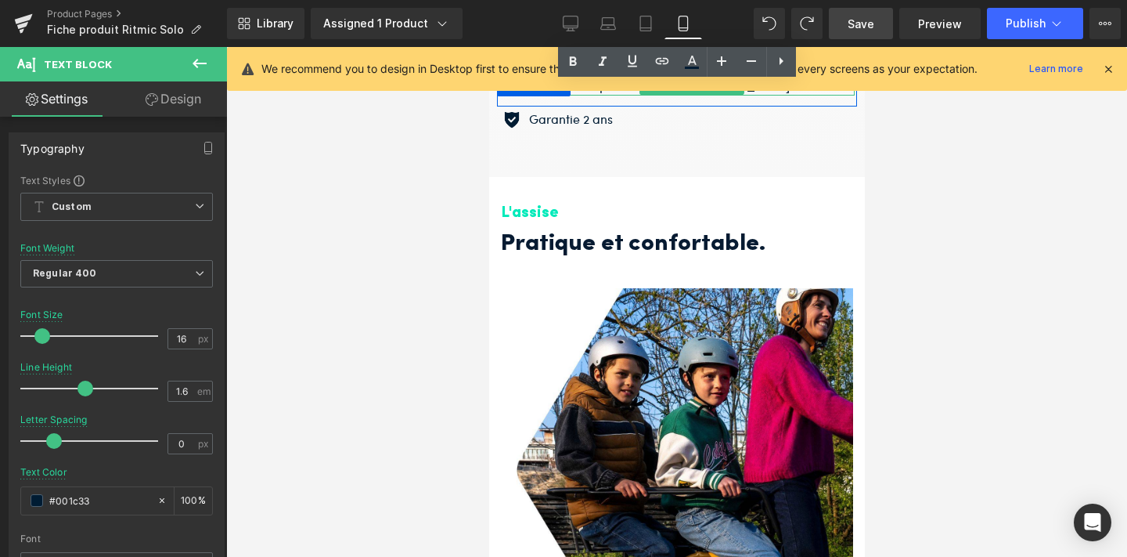
scroll to position [1139, 0]
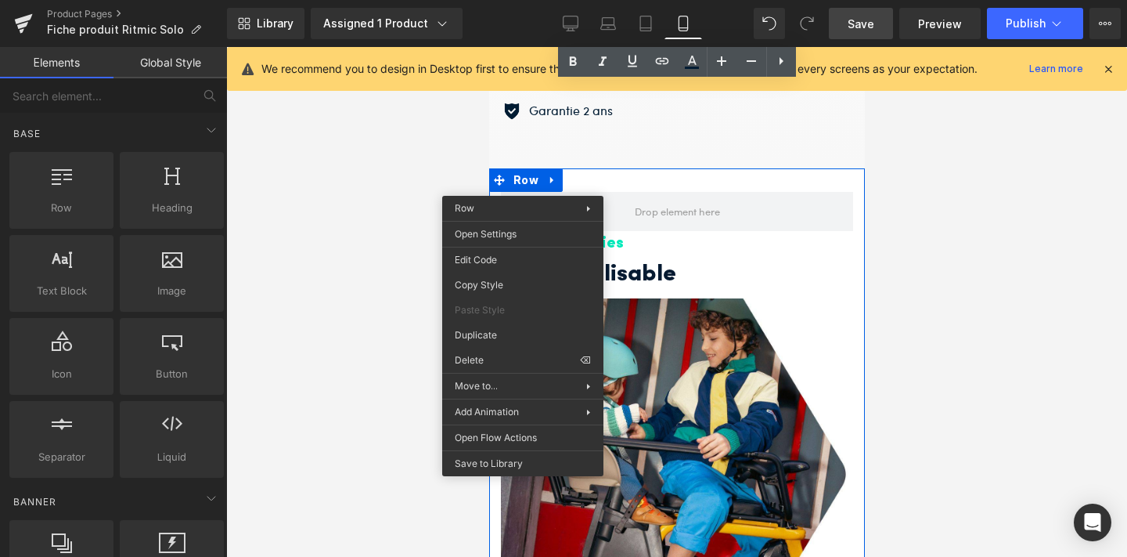
drag, startPoint x: 1001, startPoint y: 402, endPoint x: 512, endPoint y: 355, distance: 490.8
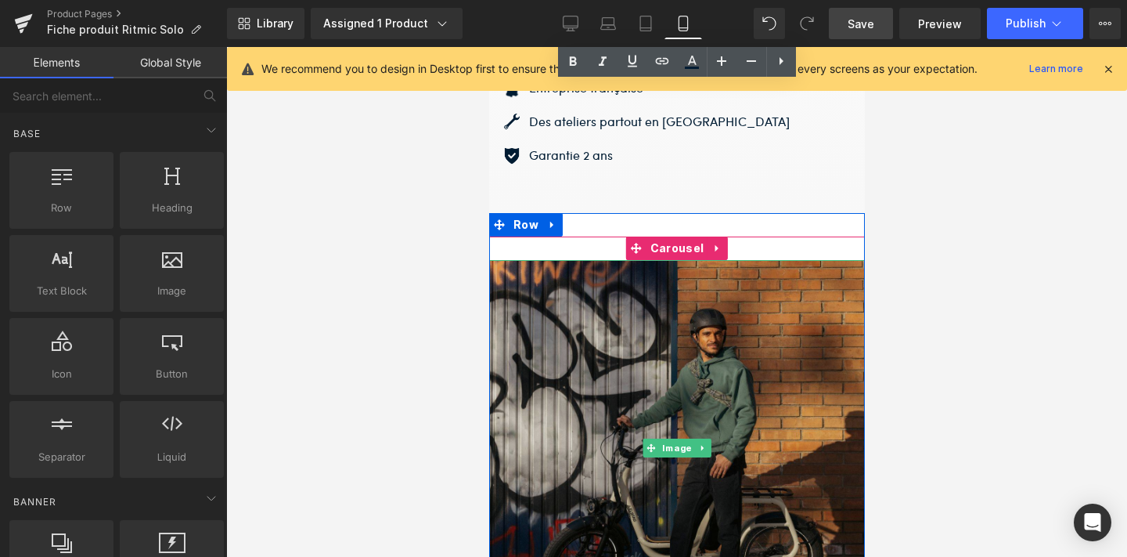
scroll to position [1067, 0]
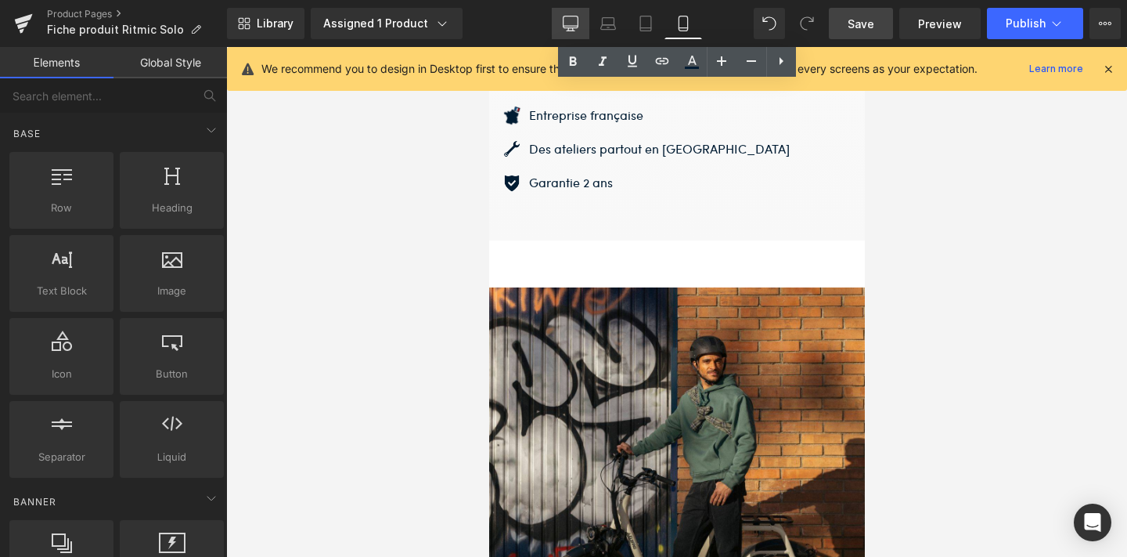
click at [573, 19] on icon at bounding box center [571, 24] width 16 height 16
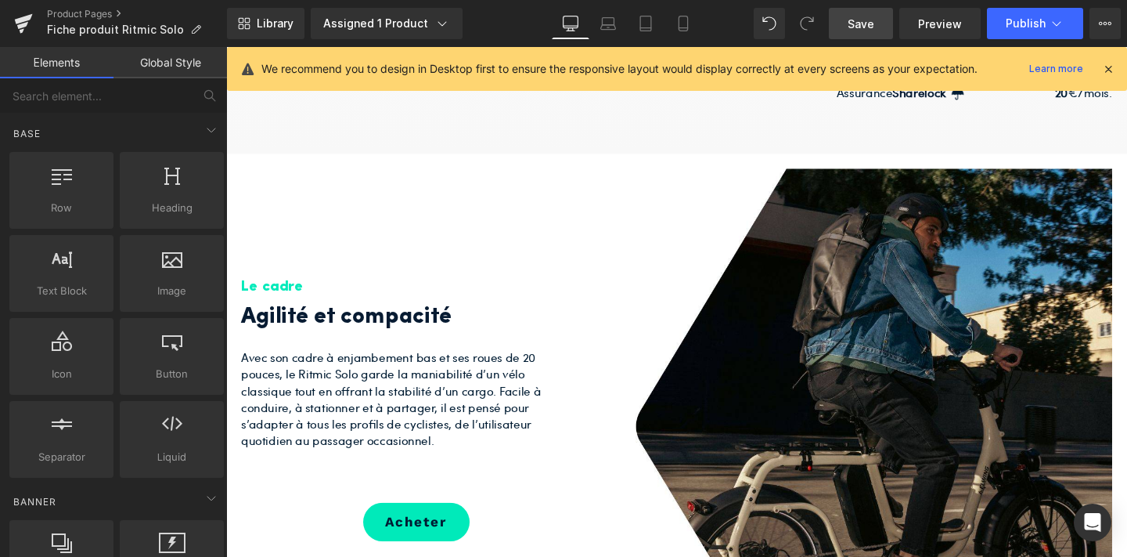
scroll to position [843, 0]
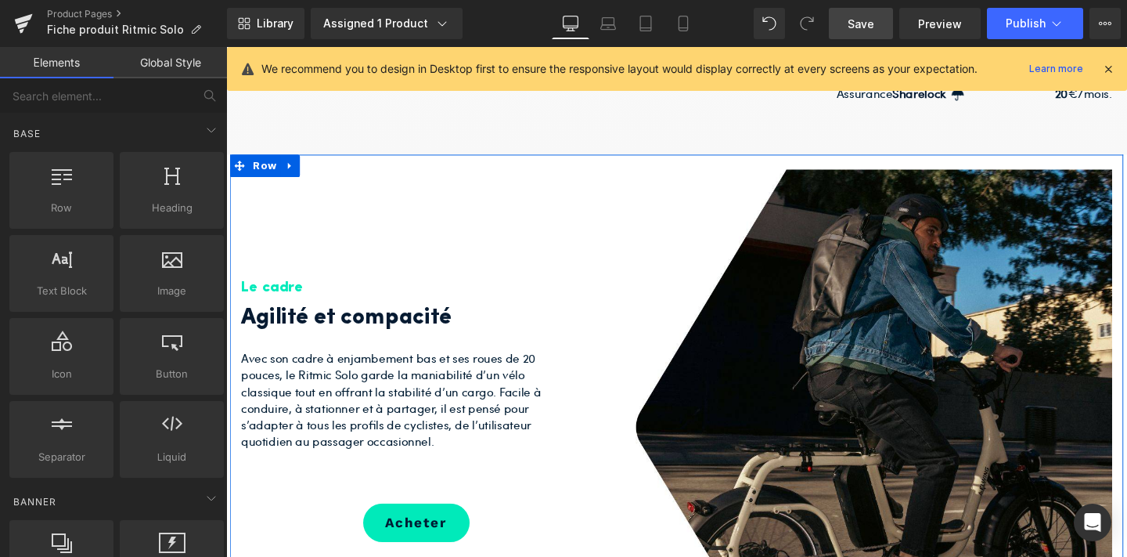
click at [323, 193] on div "Le cadre Heading Agilité et compacité Heading Avec son cadre à enjambement bas …" at bounding box center [425, 382] width 391 height 415
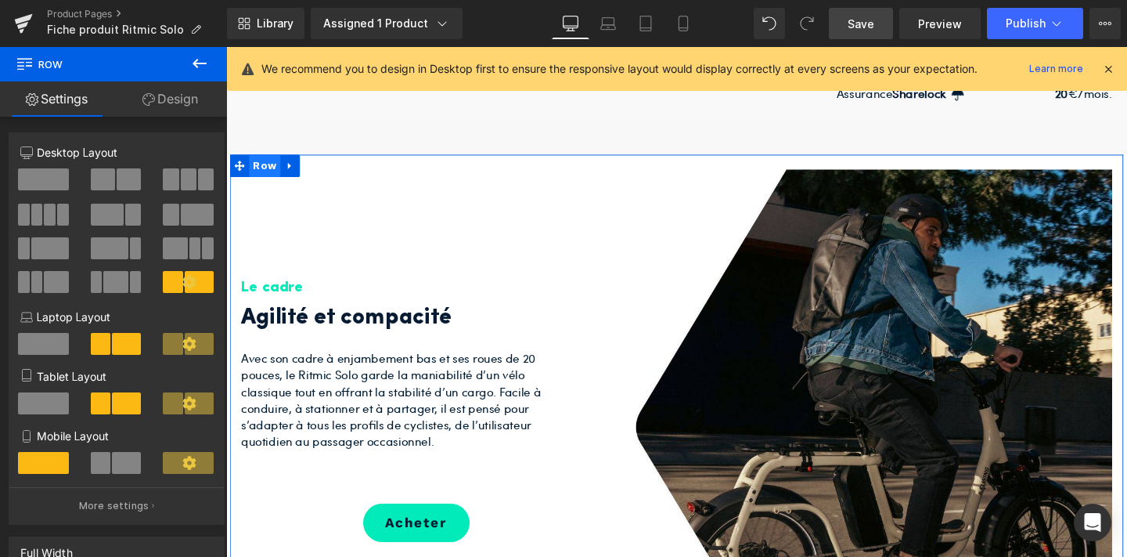
click at [268, 160] on span "Row" at bounding box center [267, 171] width 33 height 23
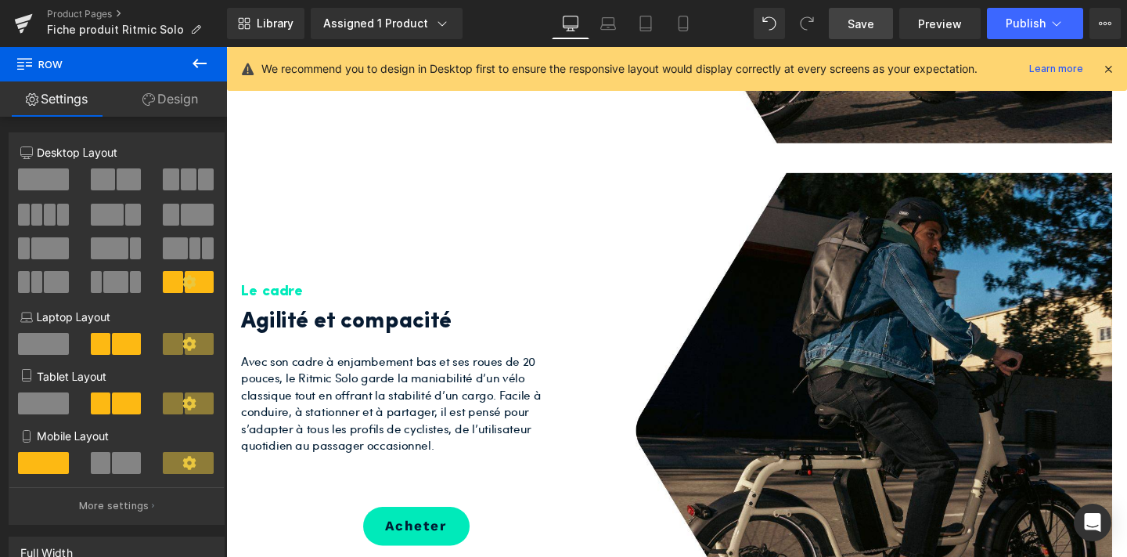
scroll to position [1430, 0]
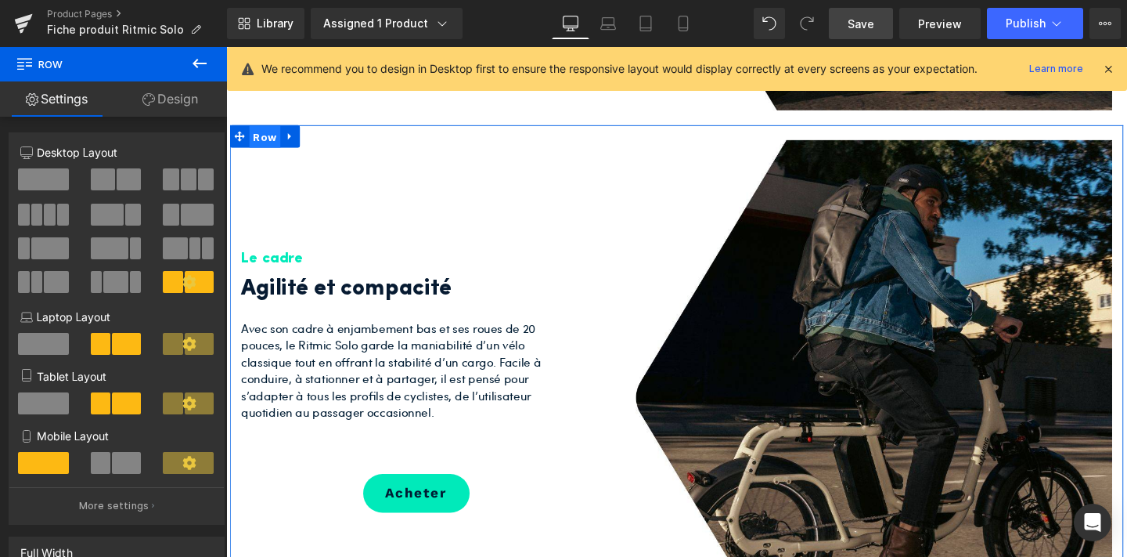
click at [263, 130] on span "Row" at bounding box center [267, 141] width 33 height 23
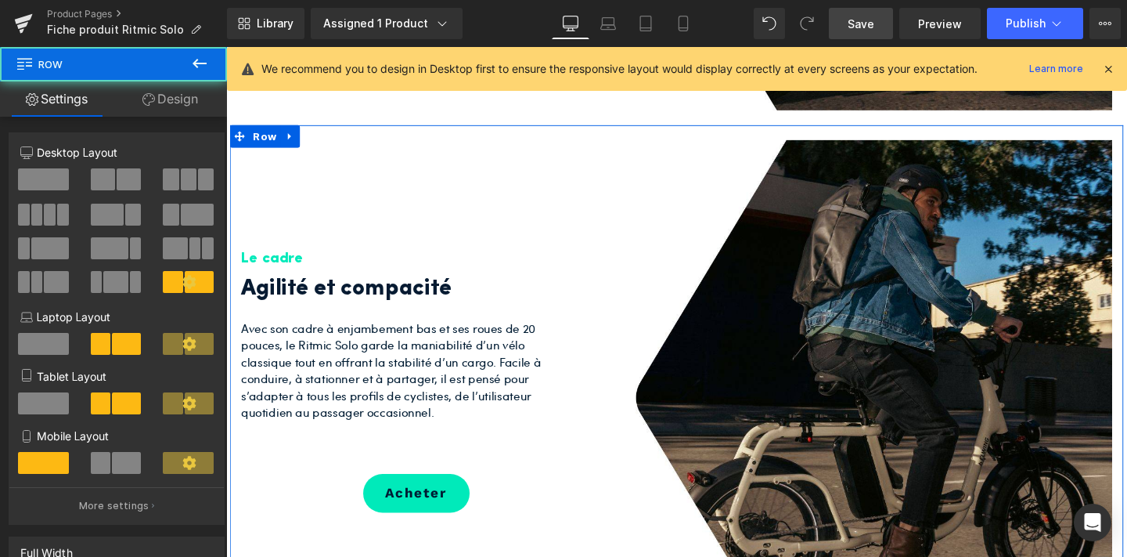
click at [191, 93] on link "Design" at bounding box center [171, 98] width 114 height 35
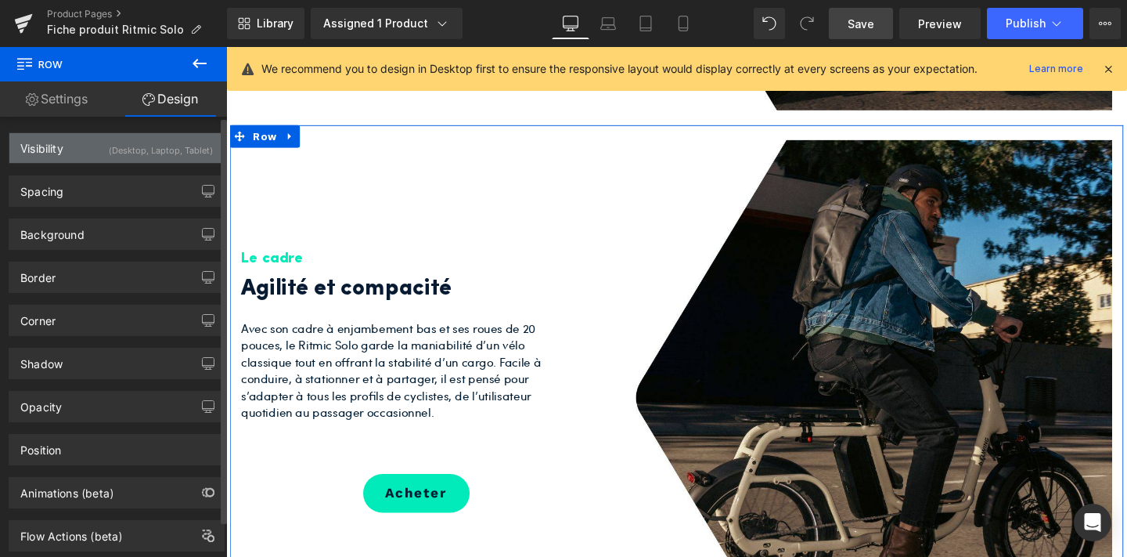
click at [187, 156] on div "(Desktop, Laptop, Tablet)" at bounding box center [161, 146] width 104 height 26
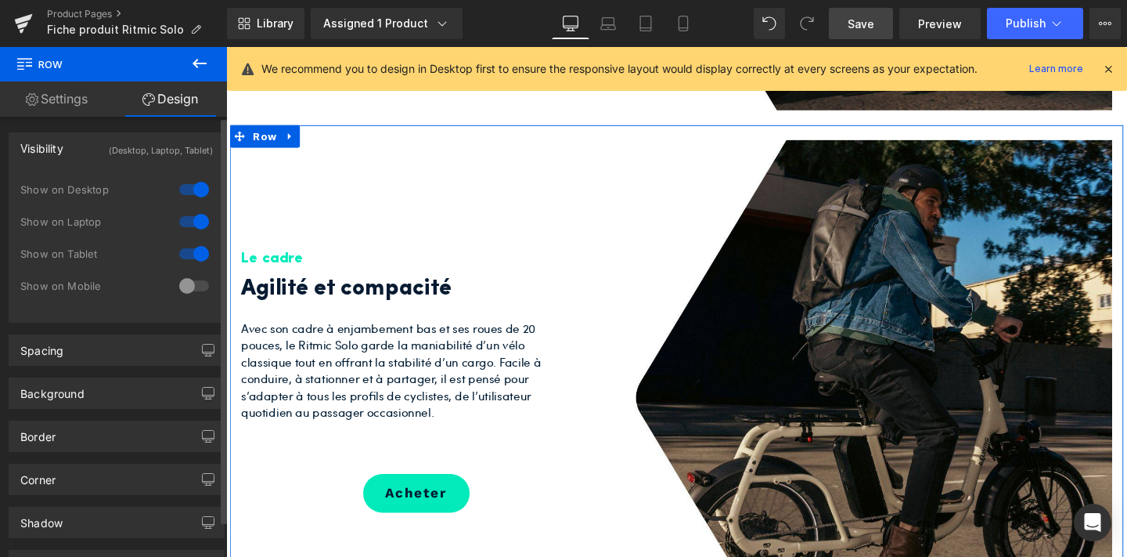
click at [192, 281] on div at bounding box center [194, 285] width 38 height 25
click at [190, 257] on div at bounding box center [194, 253] width 38 height 25
click at [189, 235] on div "Show on Laptop" at bounding box center [116, 230] width 193 height 32
click at [189, 224] on div at bounding box center [194, 221] width 38 height 25
click at [192, 195] on div at bounding box center [194, 189] width 38 height 25
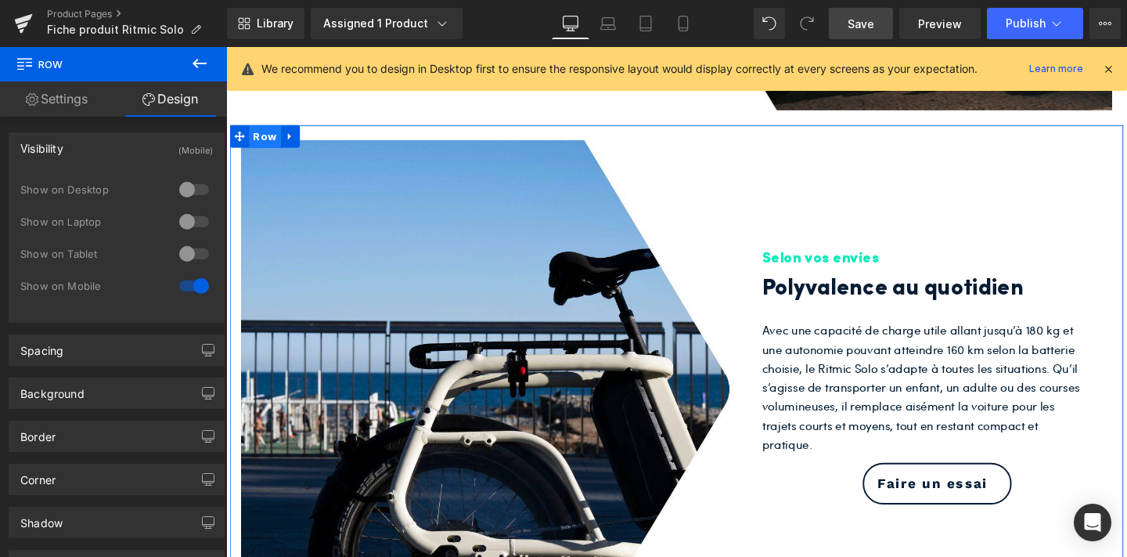
click at [270, 129] on span "Row" at bounding box center [267, 140] width 33 height 23
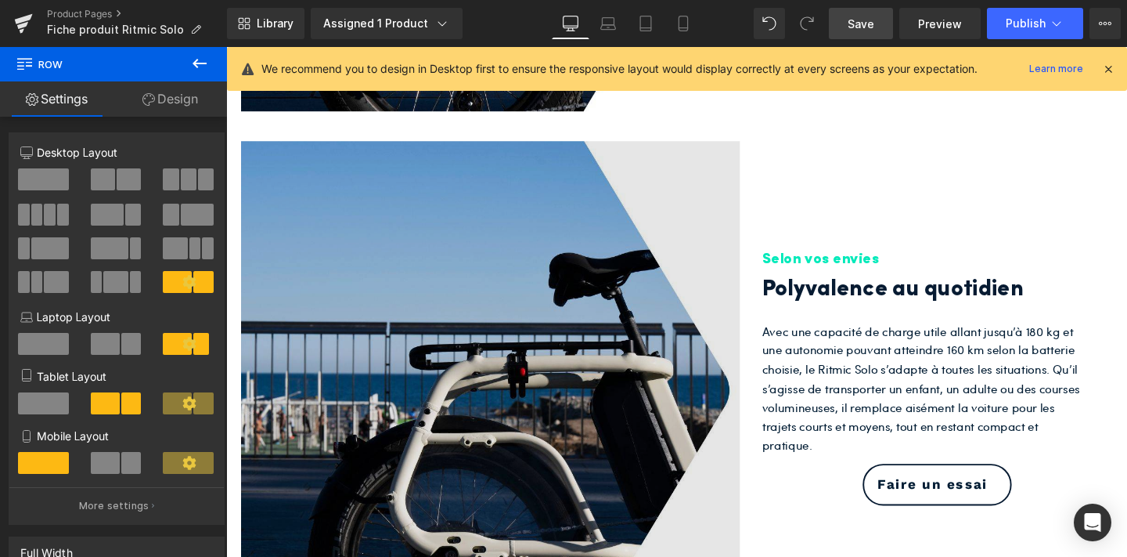
scroll to position [1985, 0]
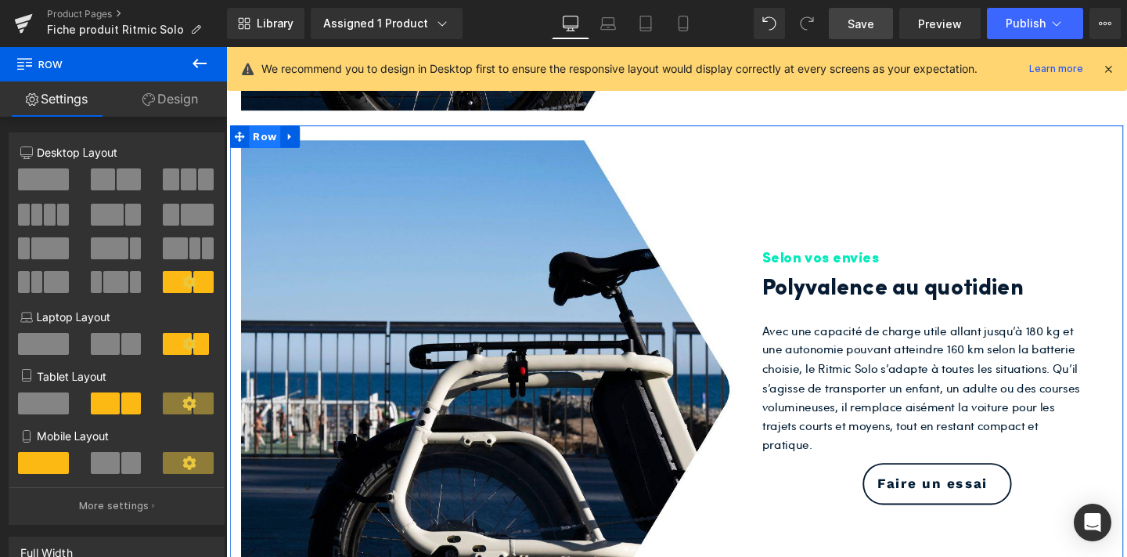
click at [276, 129] on span "Row" at bounding box center [267, 140] width 33 height 23
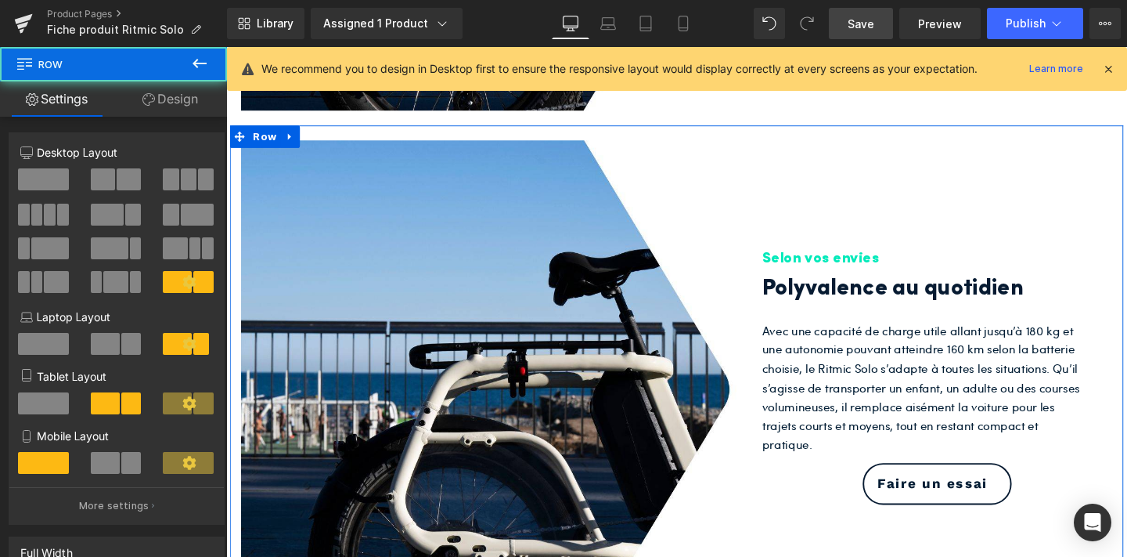
click at [176, 85] on link "Design" at bounding box center [171, 98] width 114 height 35
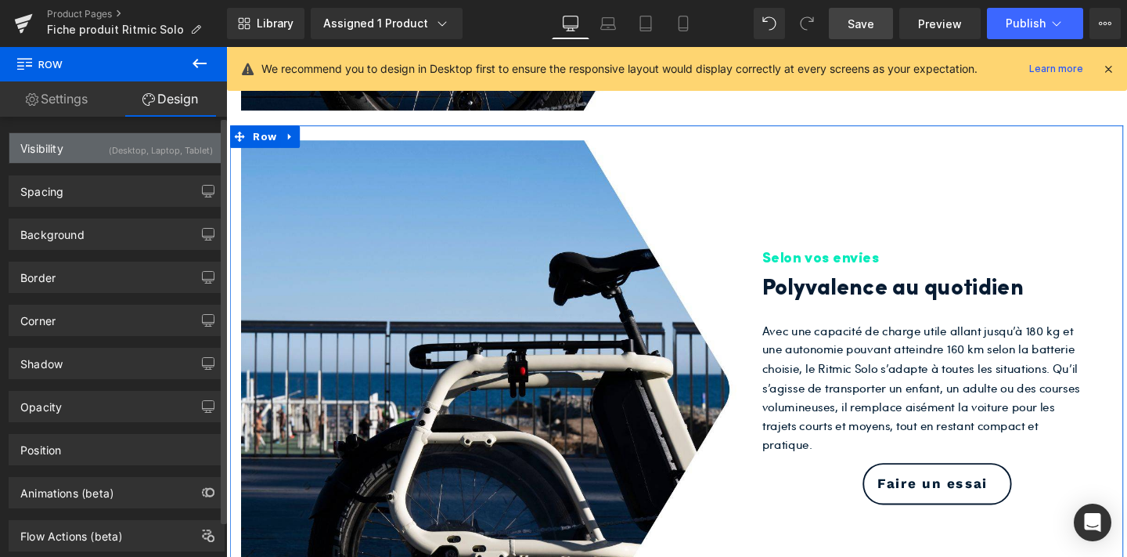
click at [177, 142] on div "(Desktop, Laptop, Tablet)" at bounding box center [161, 146] width 104 height 26
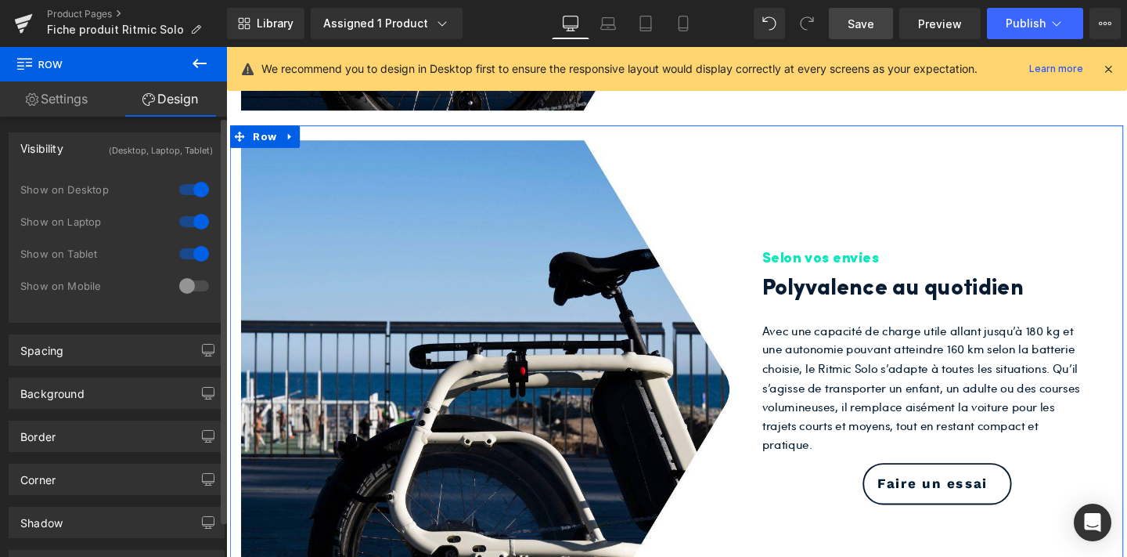
click at [182, 273] on div at bounding box center [194, 285] width 38 height 25
click at [196, 250] on div at bounding box center [194, 253] width 38 height 25
click at [194, 219] on div at bounding box center [194, 221] width 38 height 25
click at [195, 189] on div at bounding box center [194, 189] width 38 height 25
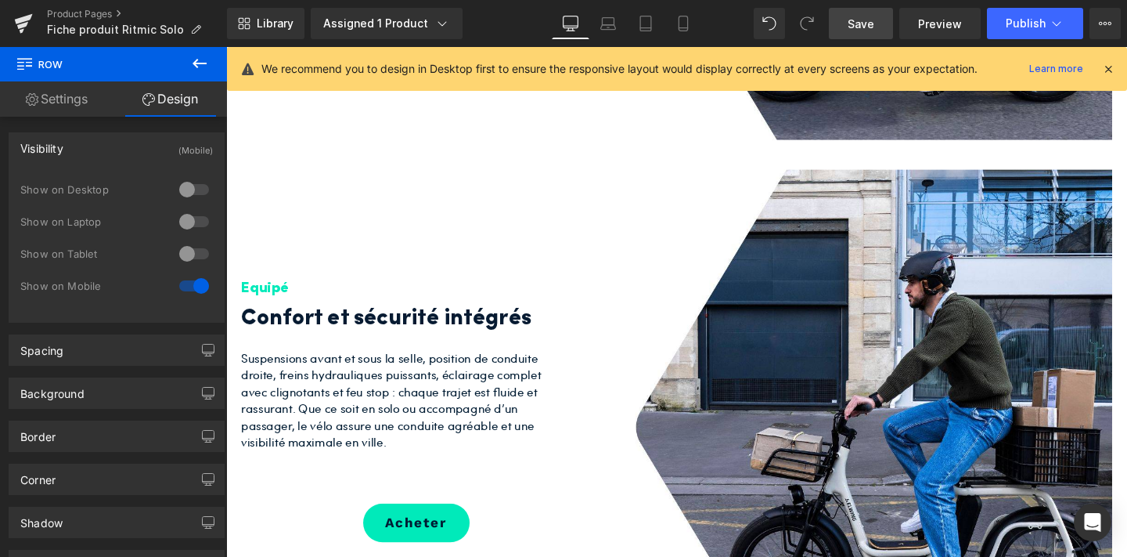
scroll to position [2541, 0]
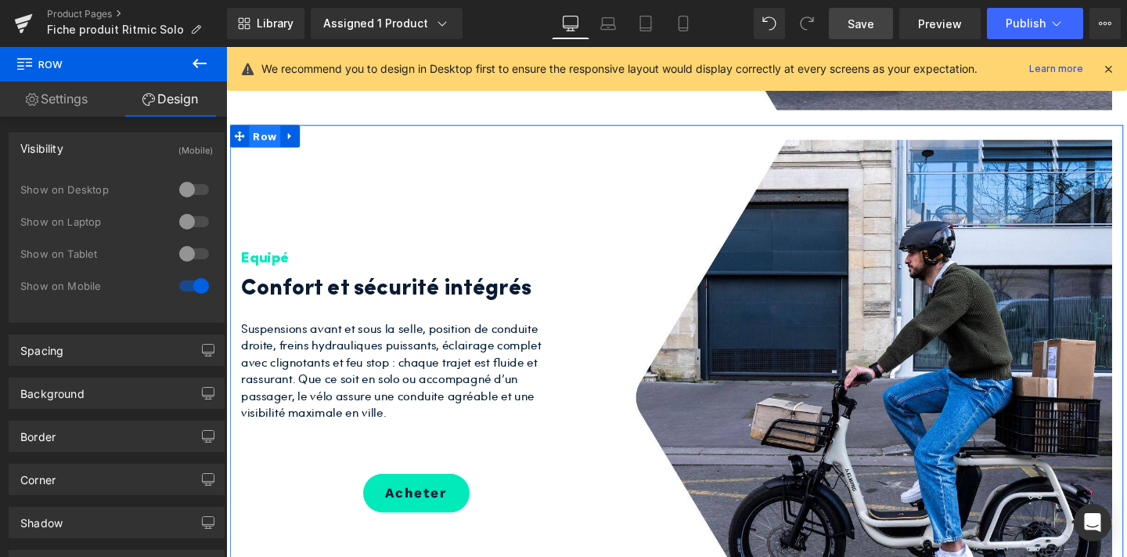
click at [258, 129] on span "Row" at bounding box center [267, 140] width 33 height 23
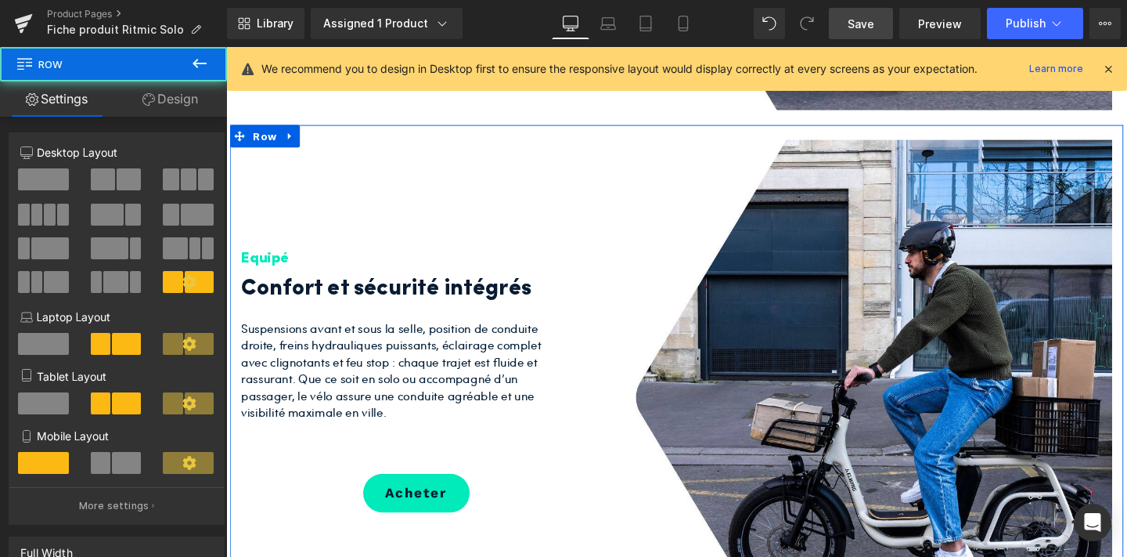
click at [166, 93] on link "Design" at bounding box center [171, 98] width 114 height 35
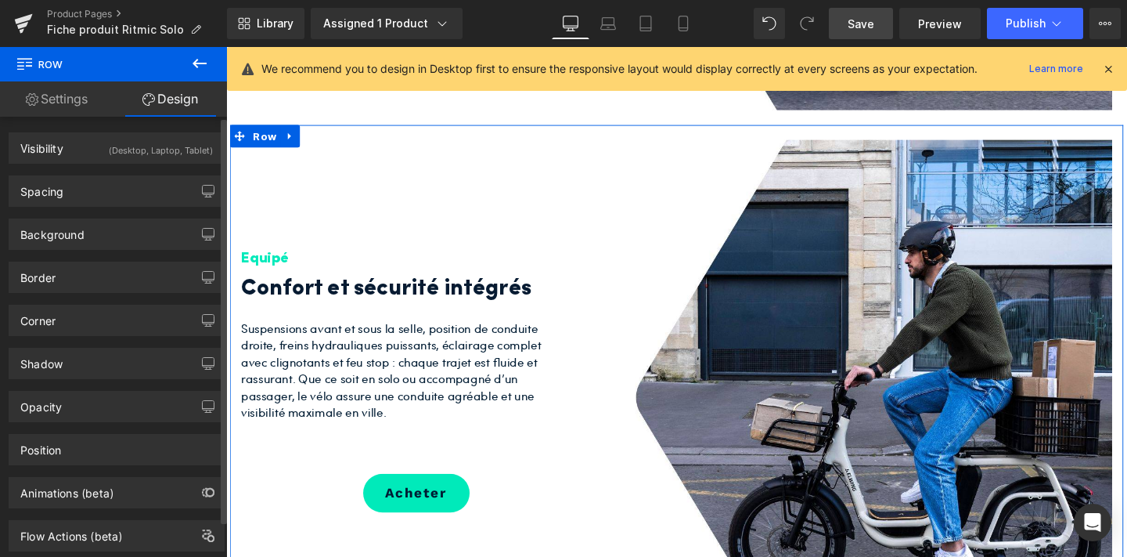
click at [183, 164] on div "Spacing Margin 0 auto 0 auto Padding 20 0 20 0 Setup Global Style" at bounding box center [117, 185] width 234 height 43
click at [180, 146] on div "(Desktop, Laptop, Tablet)" at bounding box center [161, 146] width 104 height 26
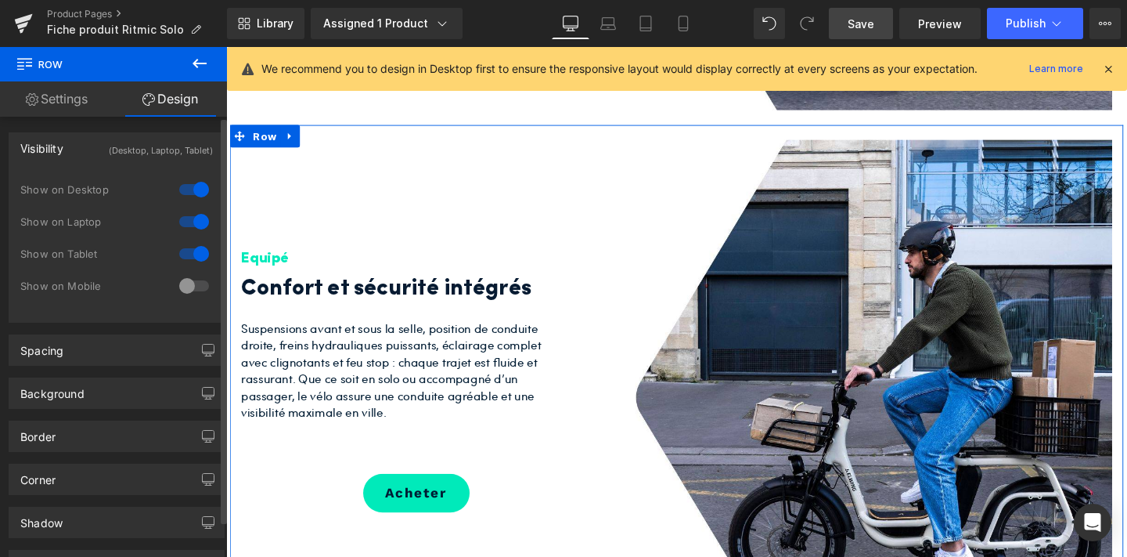
click at [180, 281] on div at bounding box center [194, 285] width 38 height 25
click at [196, 233] on div at bounding box center [194, 221] width 38 height 25
click at [189, 243] on div at bounding box center [194, 253] width 38 height 25
click at [191, 179] on div at bounding box center [194, 189] width 38 height 25
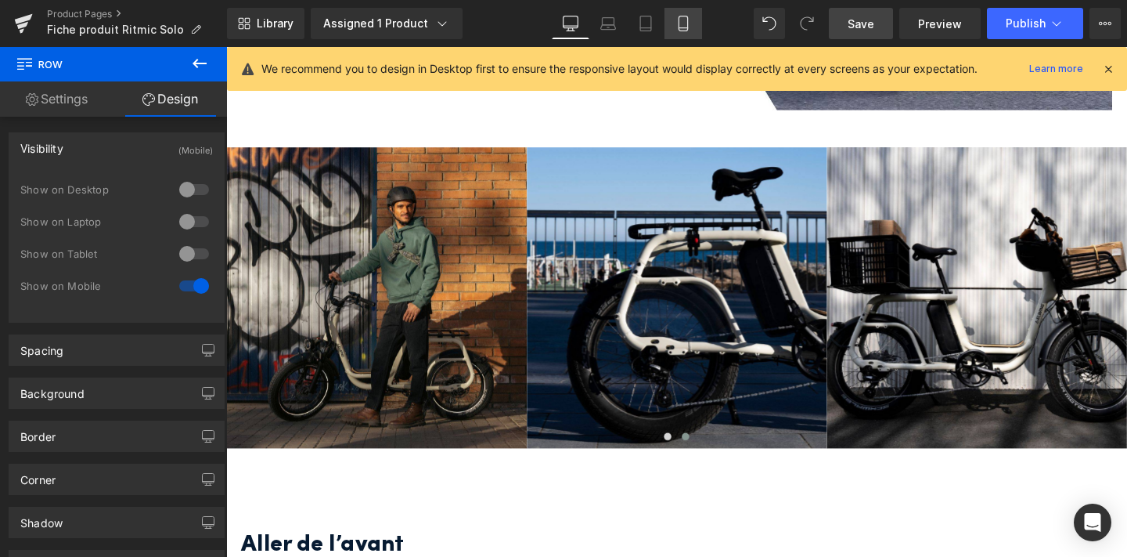
click at [686, 24] on icon at bounding box center [684, 24] width 16 height 16
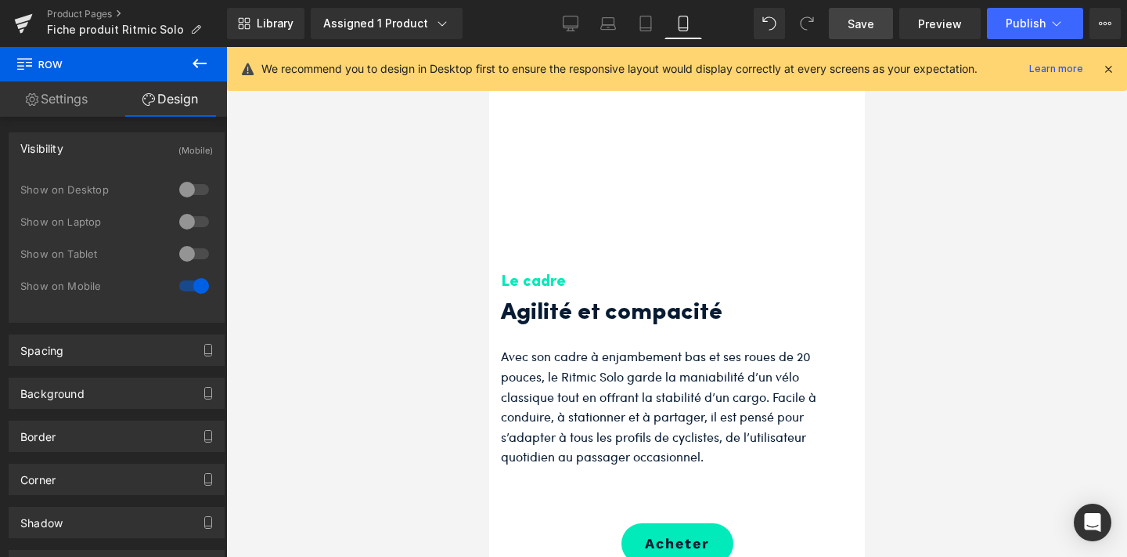
scroll to position [1306, 0]
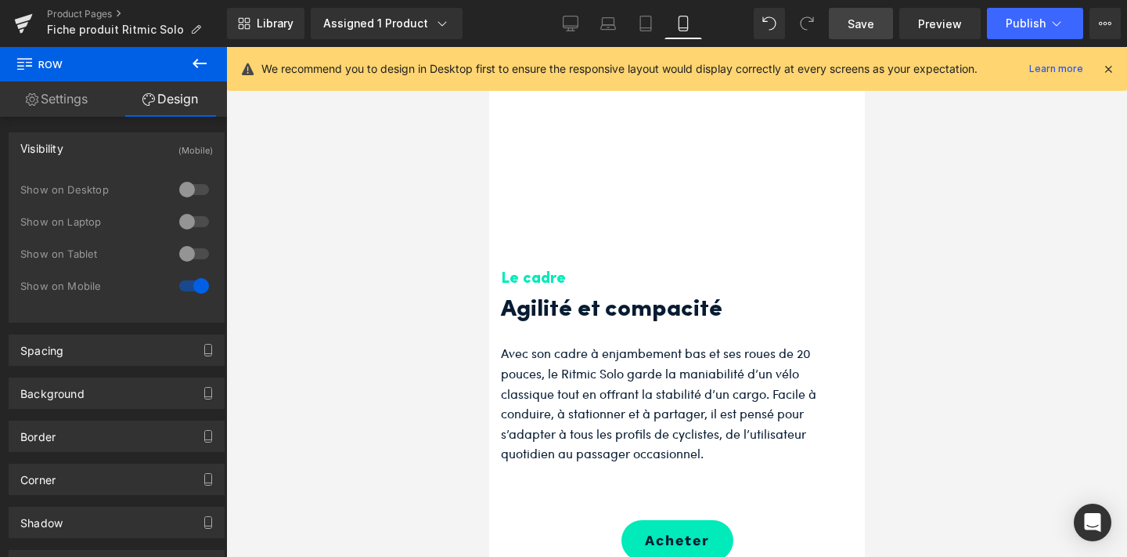
click at [596, 269] on h3 "Le cadre" at bounding box center [676, 279] width 352 height 26
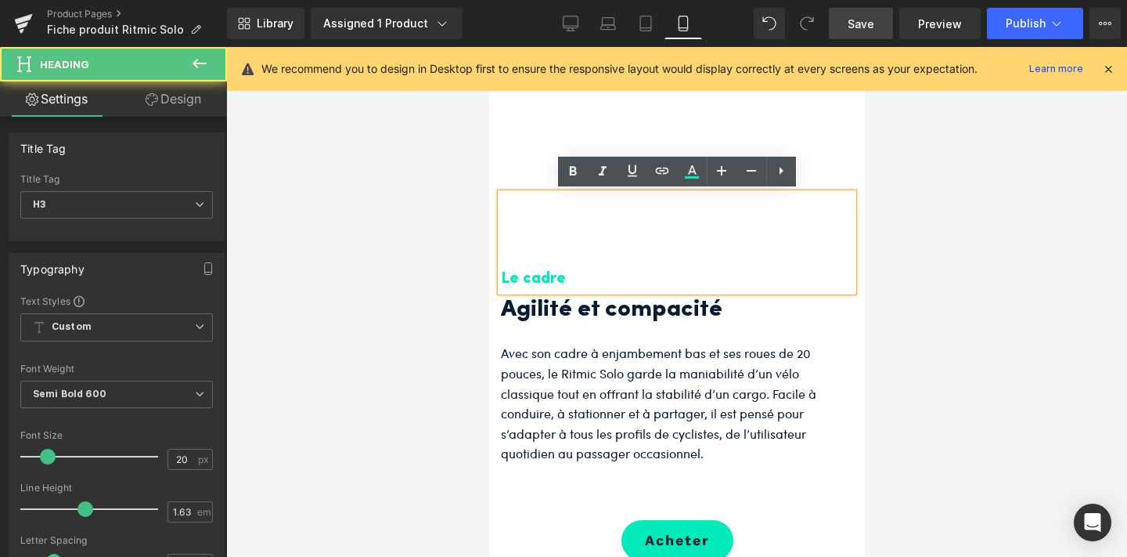
click at [579, 250] on div "Le cadre" at bounding box center [676, 242] width 352 height 99
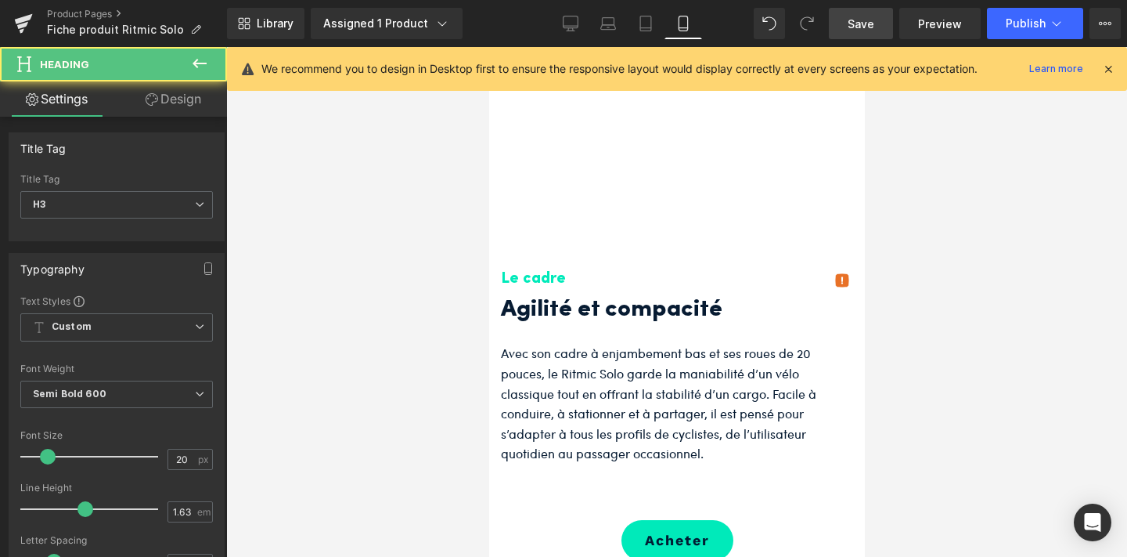
click at [175, 94] on link "Design" at bounding box center [174, 98] width 114 height 35
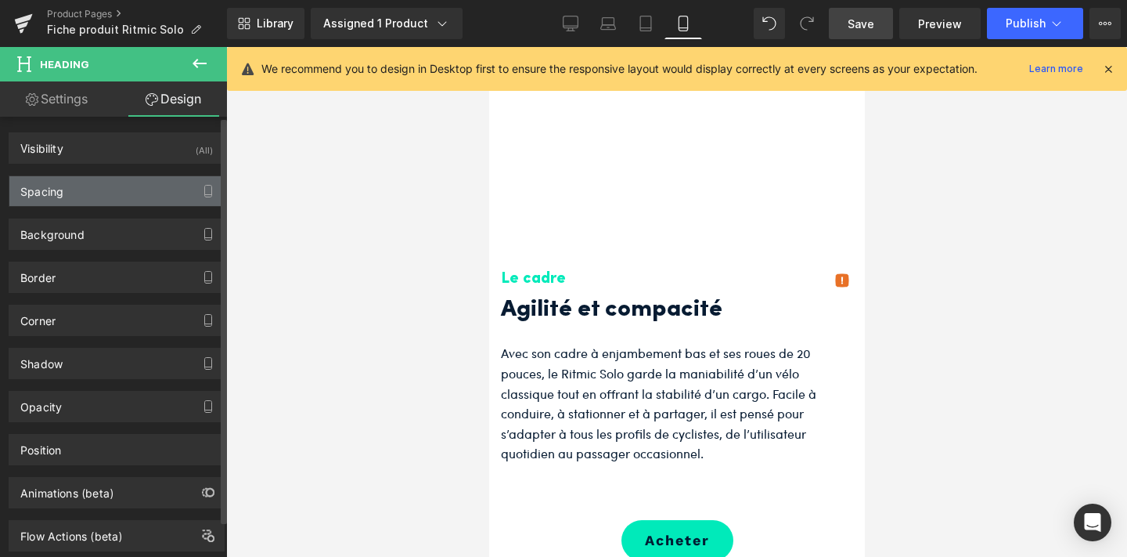
click at [142, 183] on div "Spacing" at bounding box center [116, 191] width 215 height 30
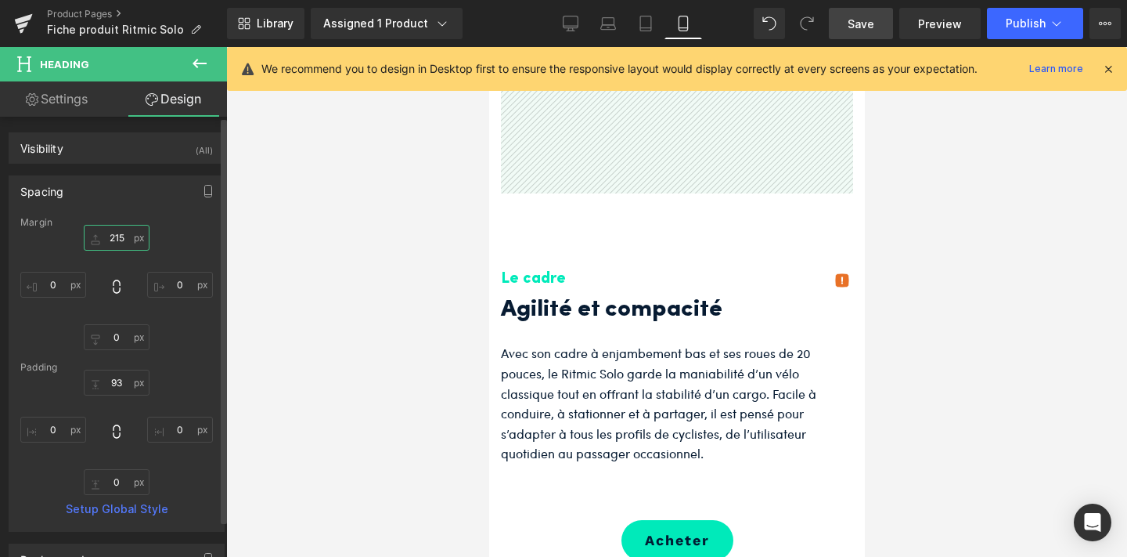
click at [116, 232] on input "215" at bounding box center [117, 238] width 66 height 26
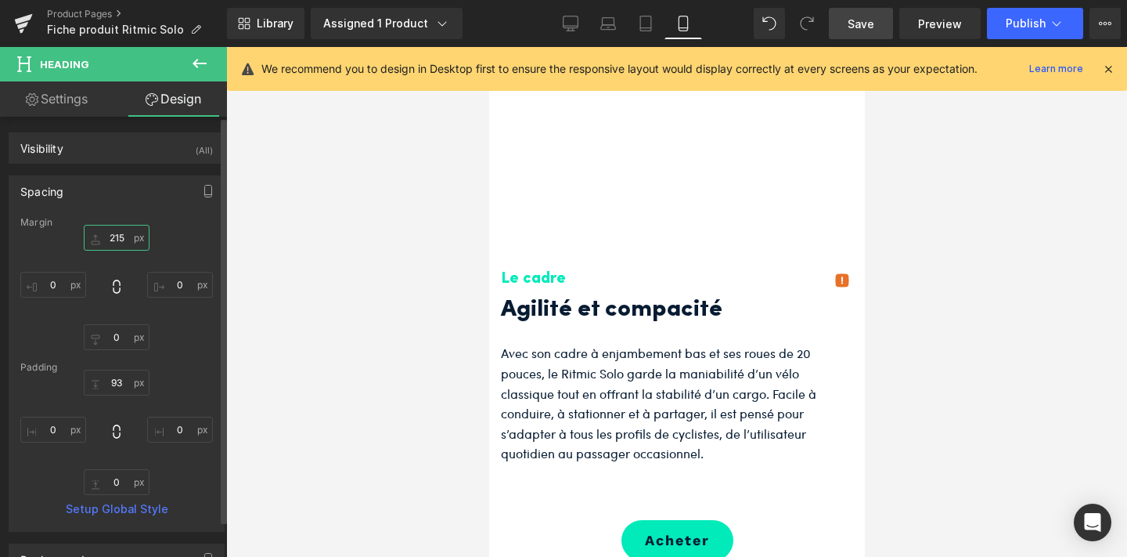
type input "5"
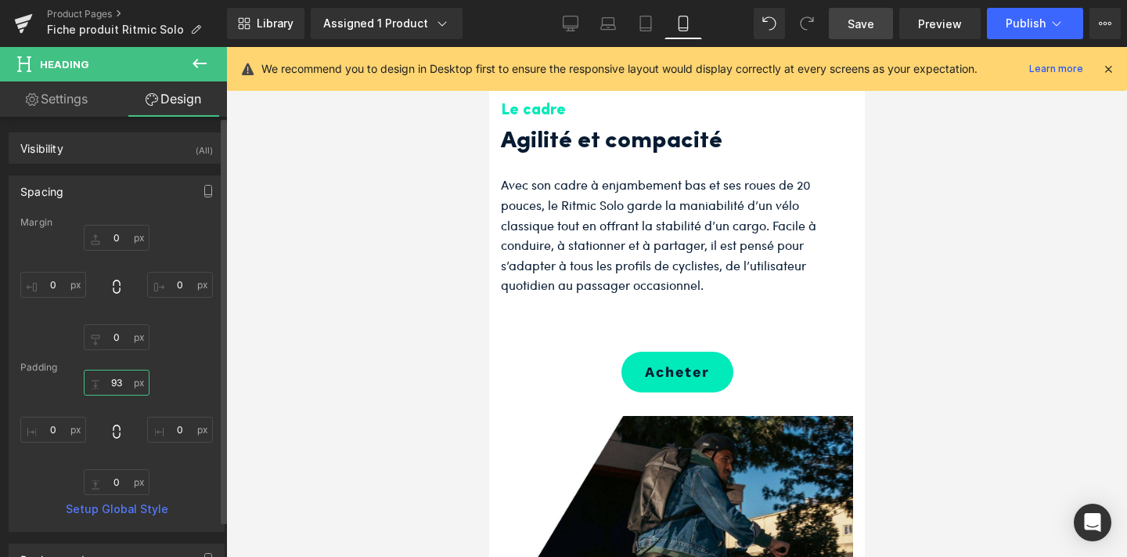
click at [118, 388] on input "93" at bounding box center [117, 383] width 66 height 26
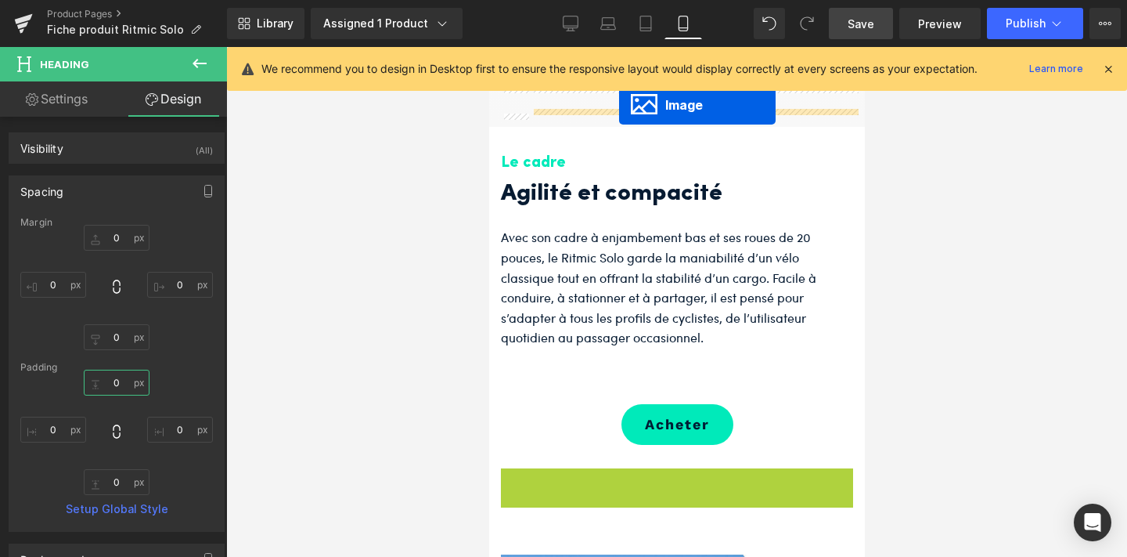
scroll to position [1134, 0]
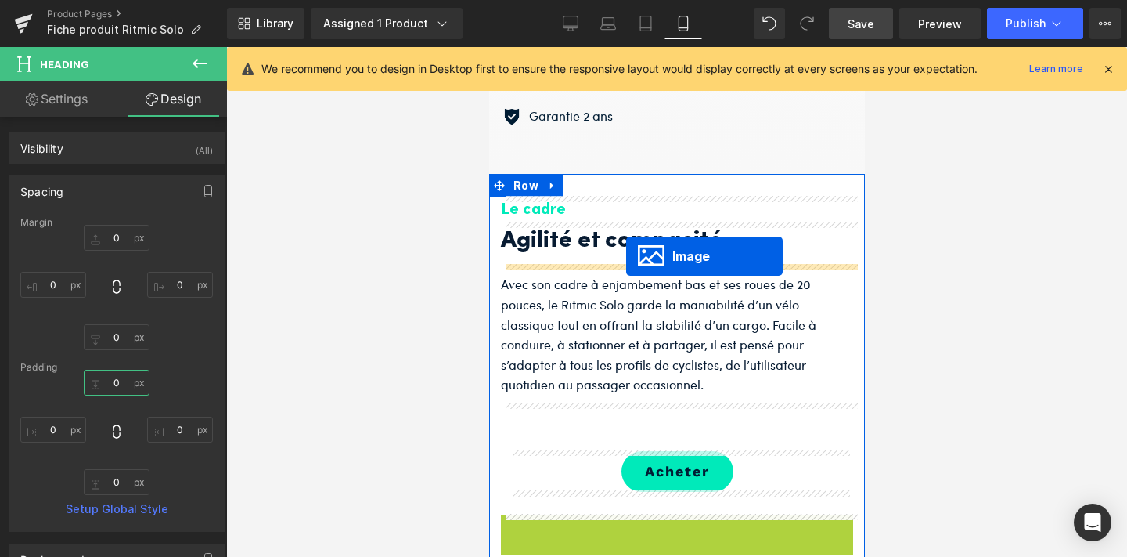
drag, startPoint x: 646, startPoint y: 516, endPoint x: 626, endPoint y: 256, distance: 260.7
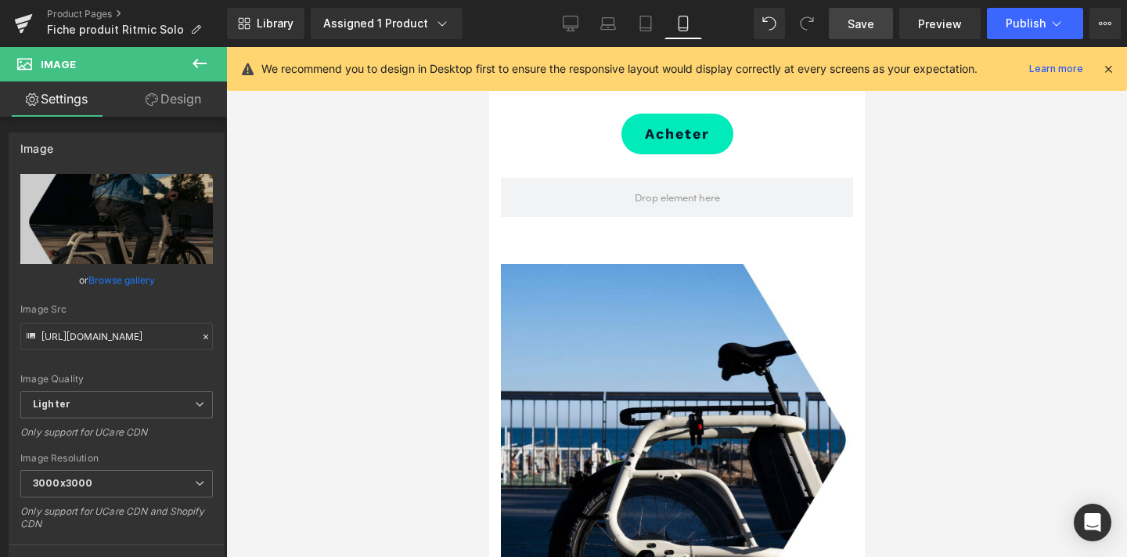
scroll to position [2002, 0]
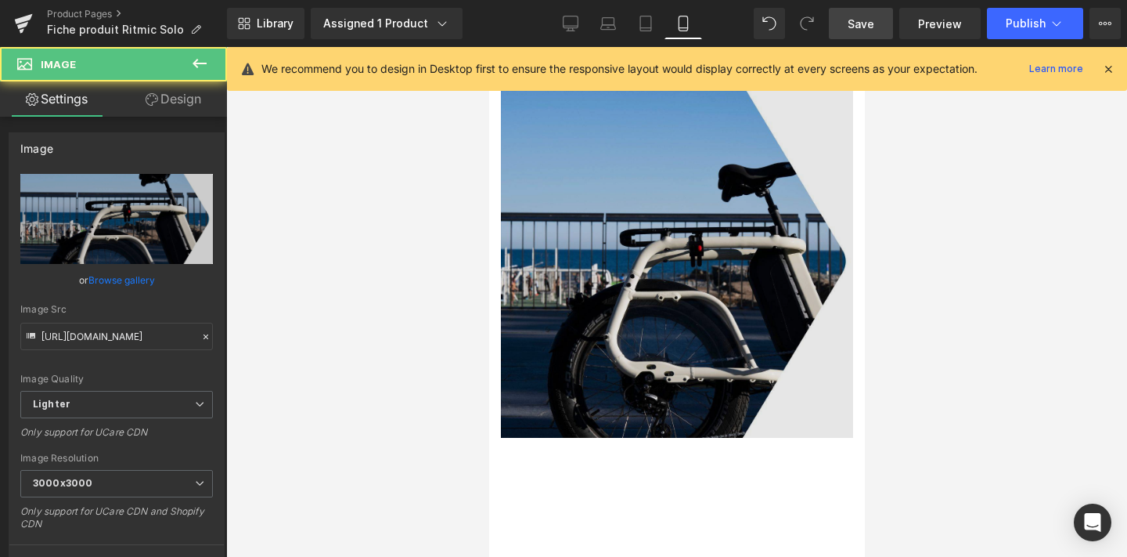
click at [604, 258] on img at bounding box center [676, 261] width 352 height 352
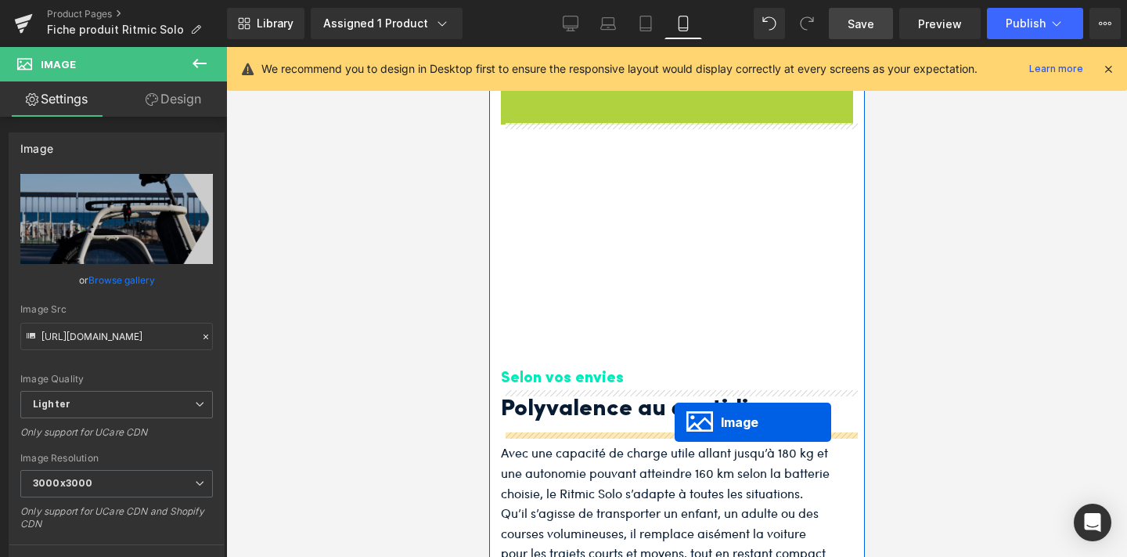
drag, startPoint x: 651, startPoint y: 261, endPoint x: 674, endPoint y: 422, distance: 162.9
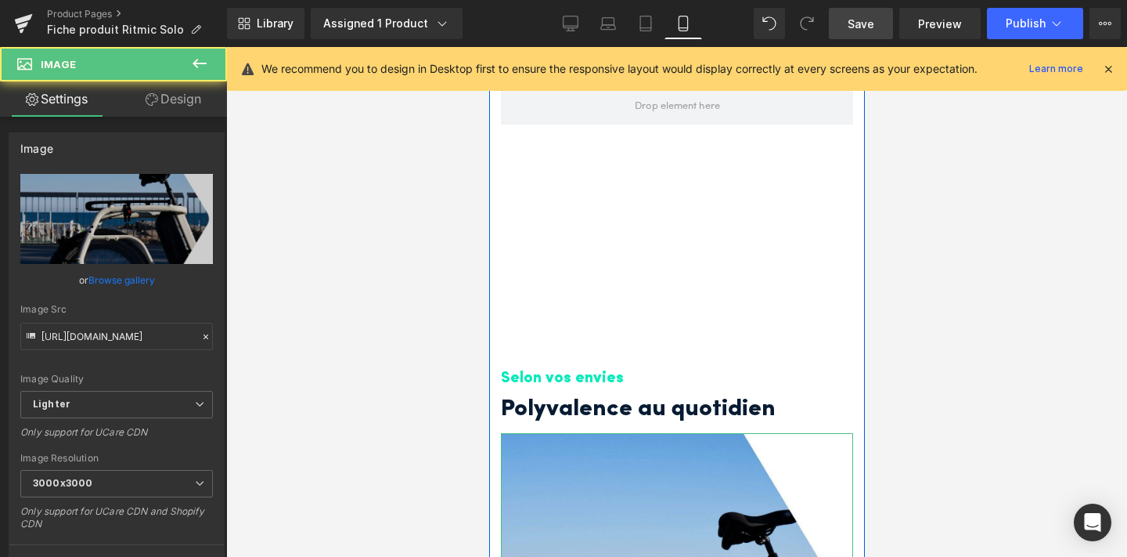
click at [641, 353] on div "Selon vos envies" at bounding box center [676, 342] width 352 height 99
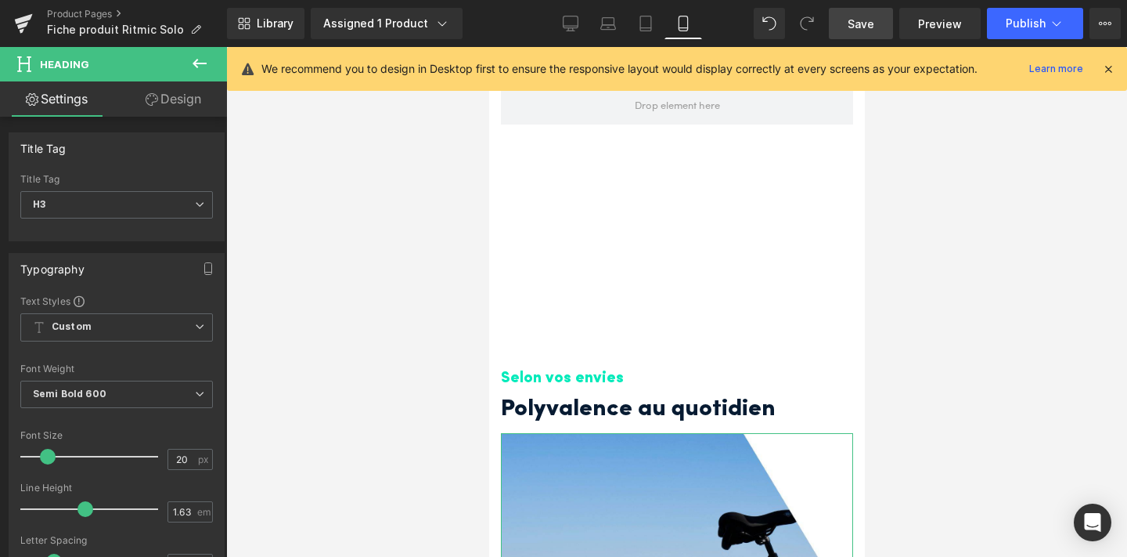
click at [168, 102] on link "Design" at bounding box center [174, 98] width 114 height 35
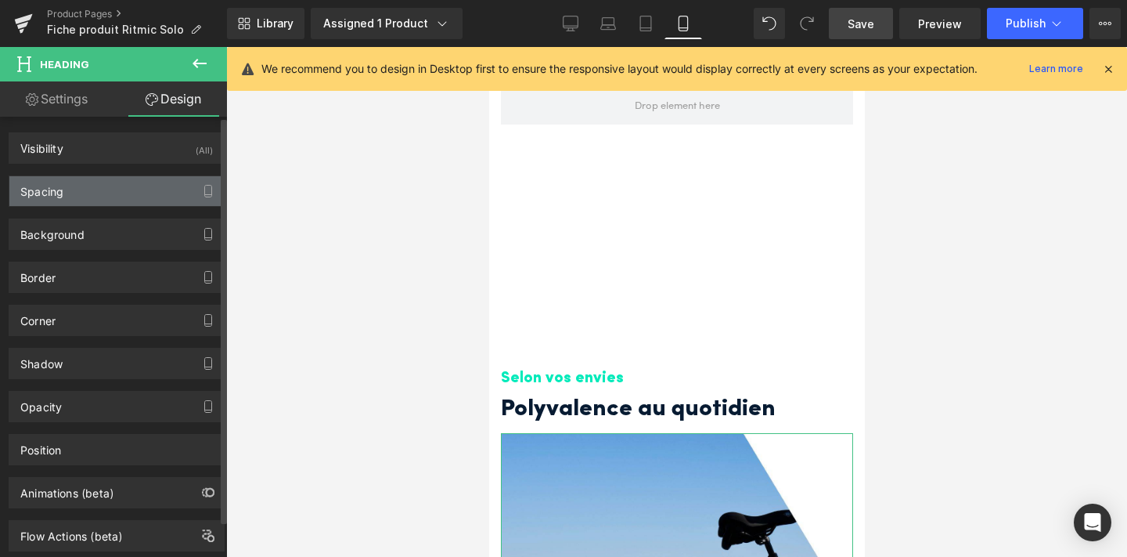
click at [127, 183] on div "Spacing" at bounding box center [116, 191] width 215 height 30
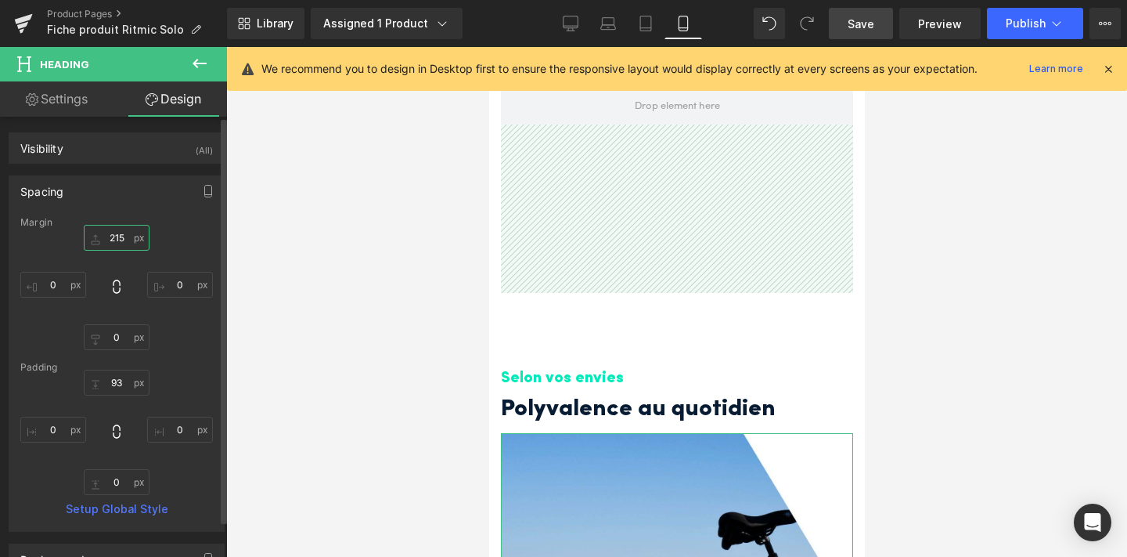
click at [121, 234] on input "215" at bounding box center [117, 238] width 66 height 26
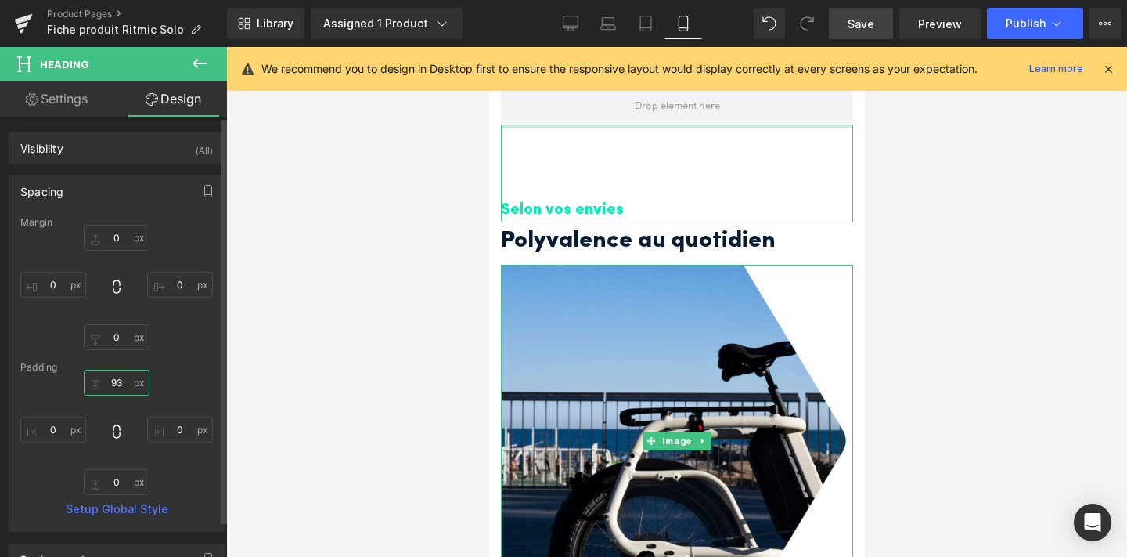
click at [114, 377] on input "93" at bounding box center [117, 383] width 66 height 26
type input "3"
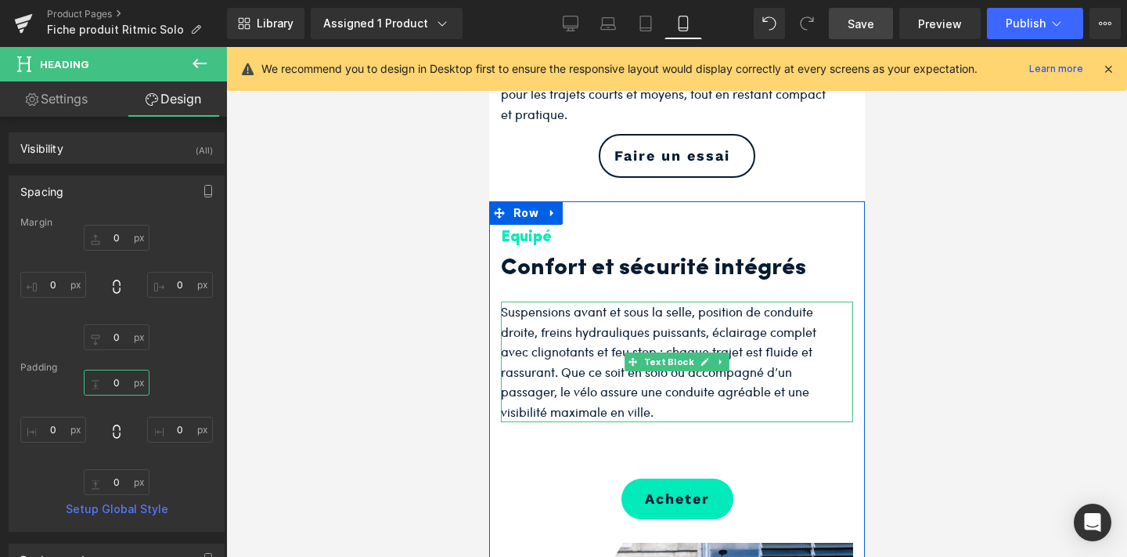
scroll to position [2807, 0]
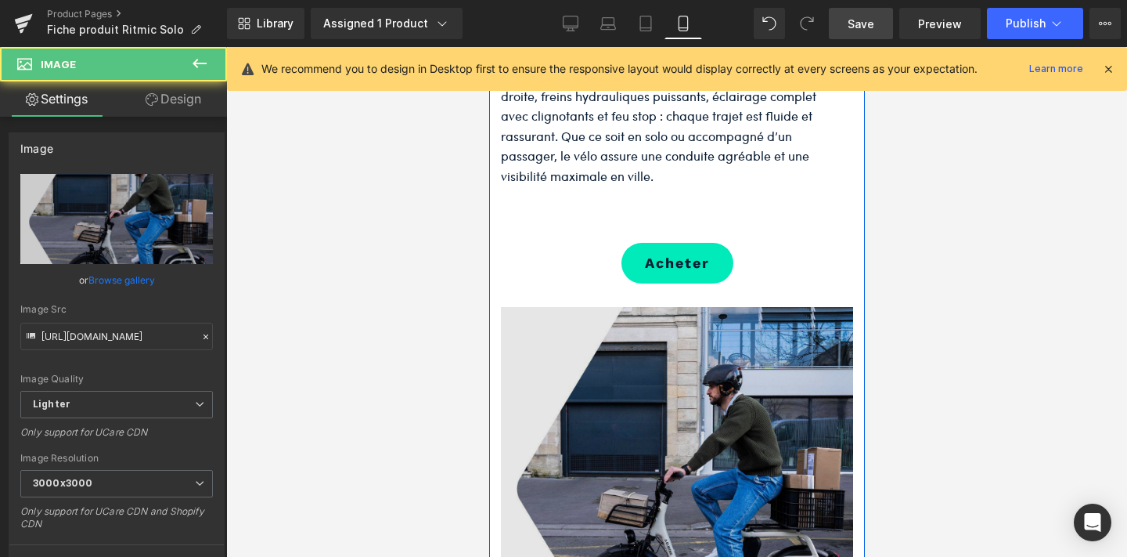
click at [651, 433] on img at bounding box center [676, 483] width 352 height 352
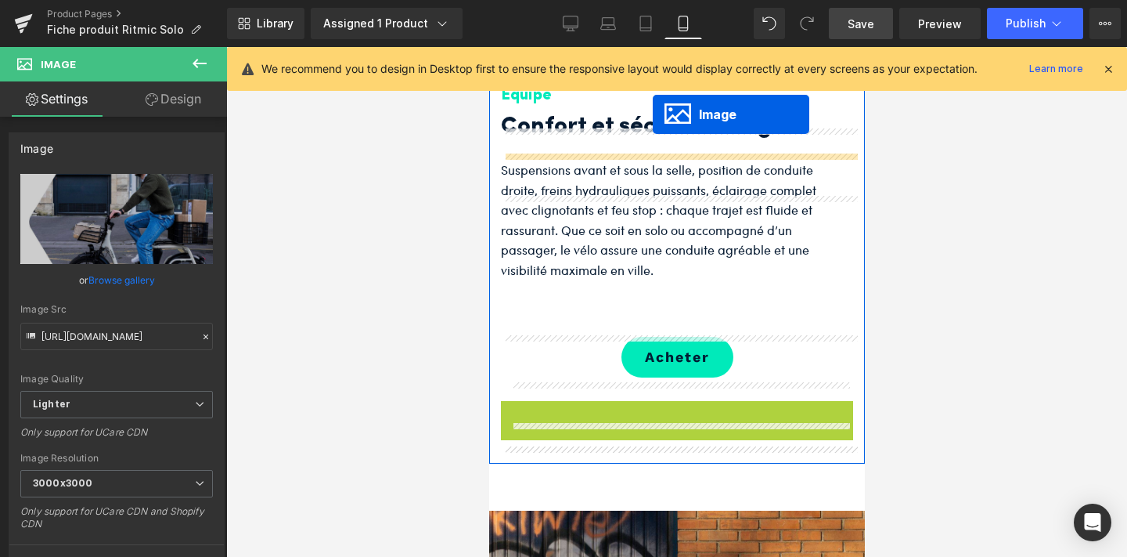
scroll to position [2604, 0]
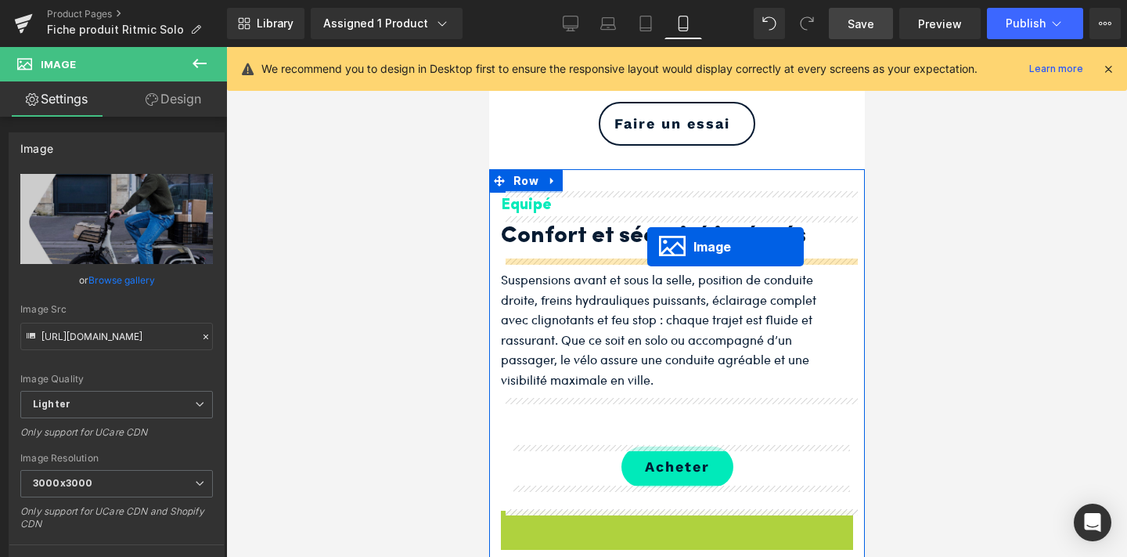
drag, startPoint x: 654, startPoint y: 478, endPoint x: 647, endPoint y: 247, distance: 231.8
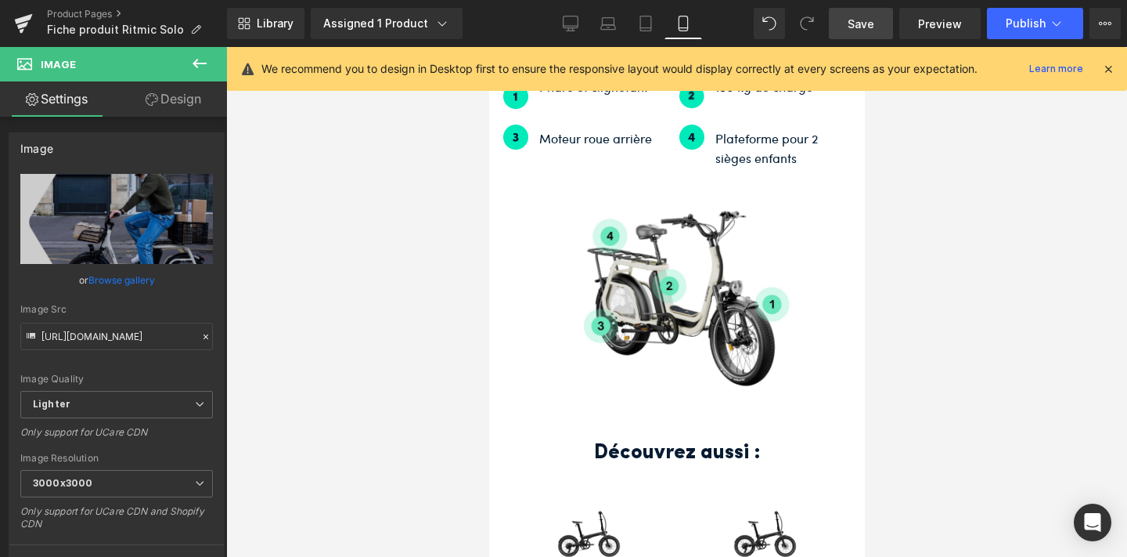
scroll to position [4325, 0]
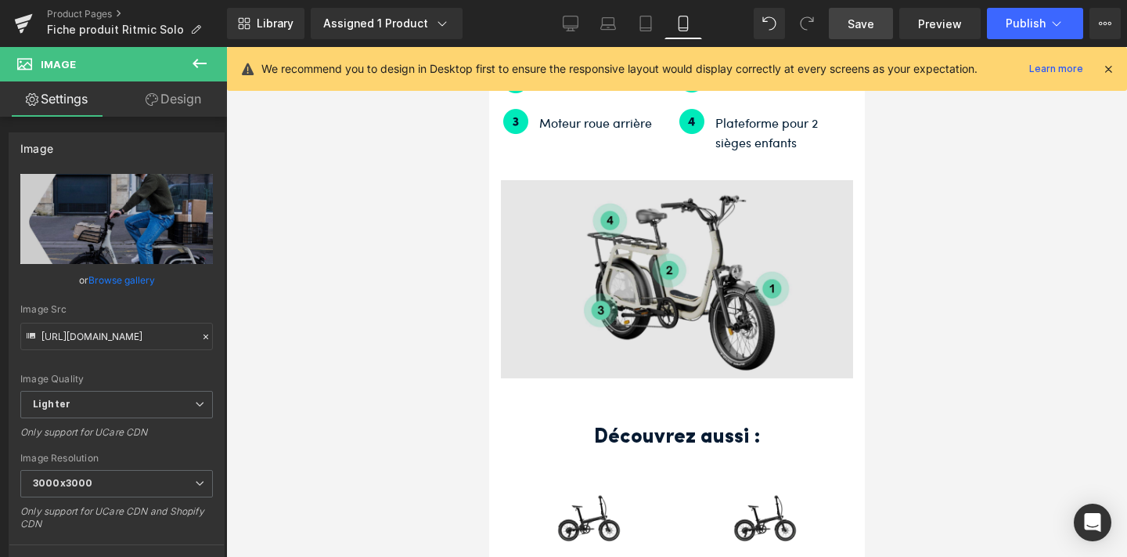
click at [689, 309] on img at bounding box center [676, 279] width 352 height 198
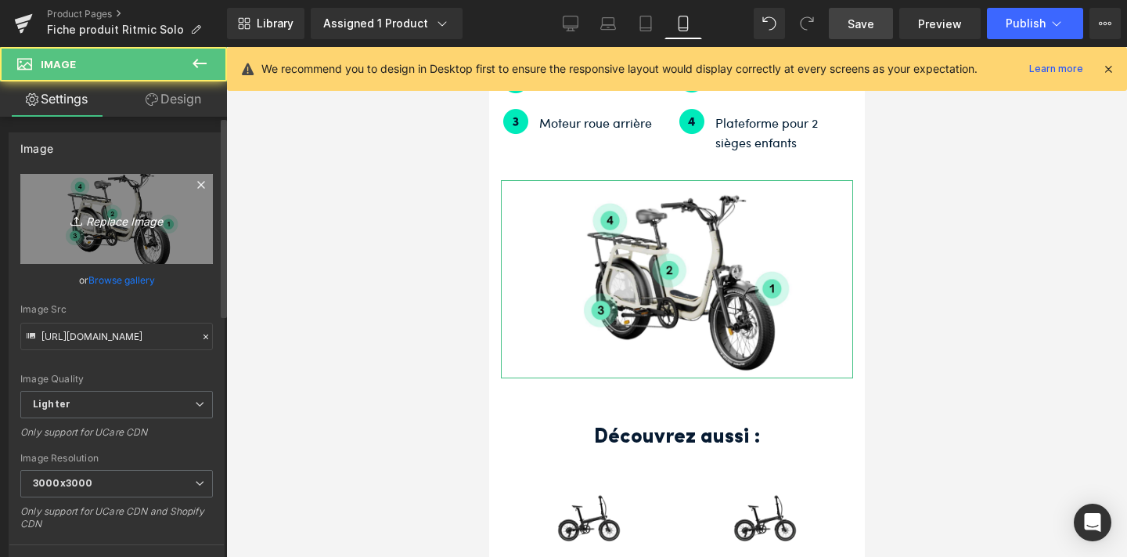
click at [114, 225] on icon "Replace Image" at bounding box center [116, 219] width 125 height 20
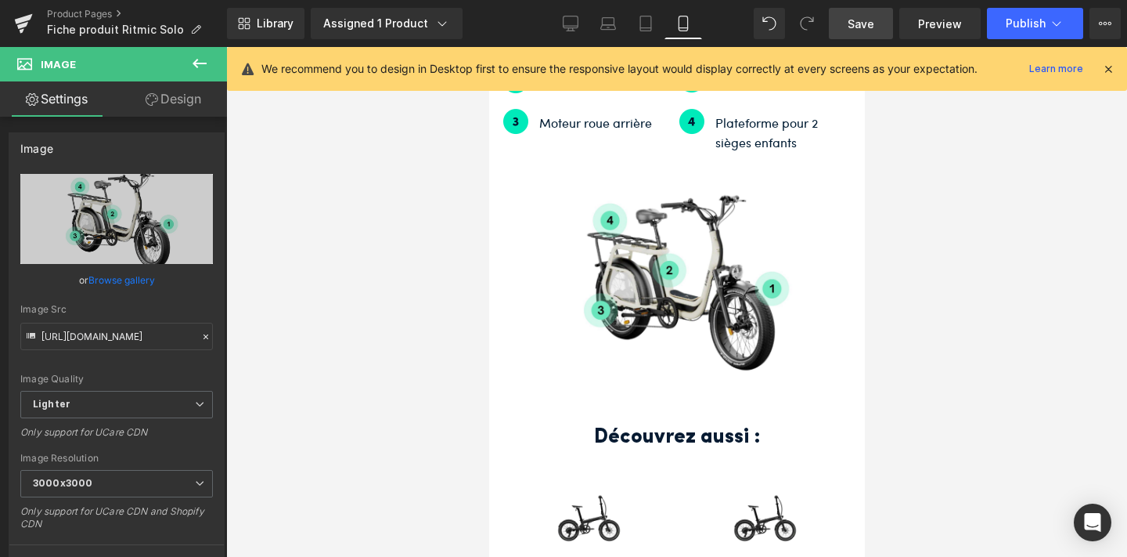
type input "C:\fakepath\Présentation vélo (15).jpg"
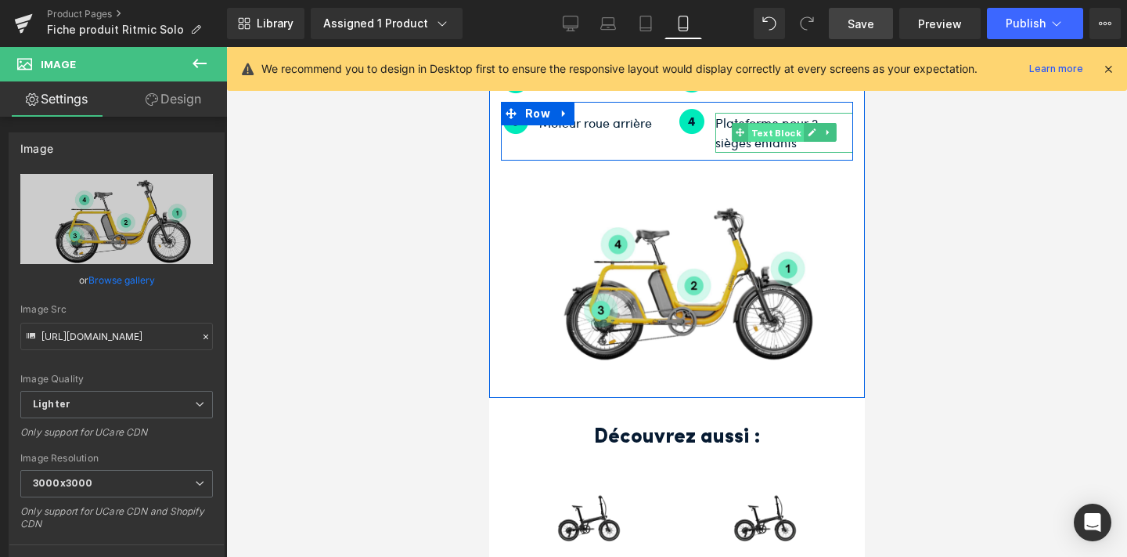
click at [758, 127] on span "Text Block" at bounding box center [776, 133] width 56 height 19
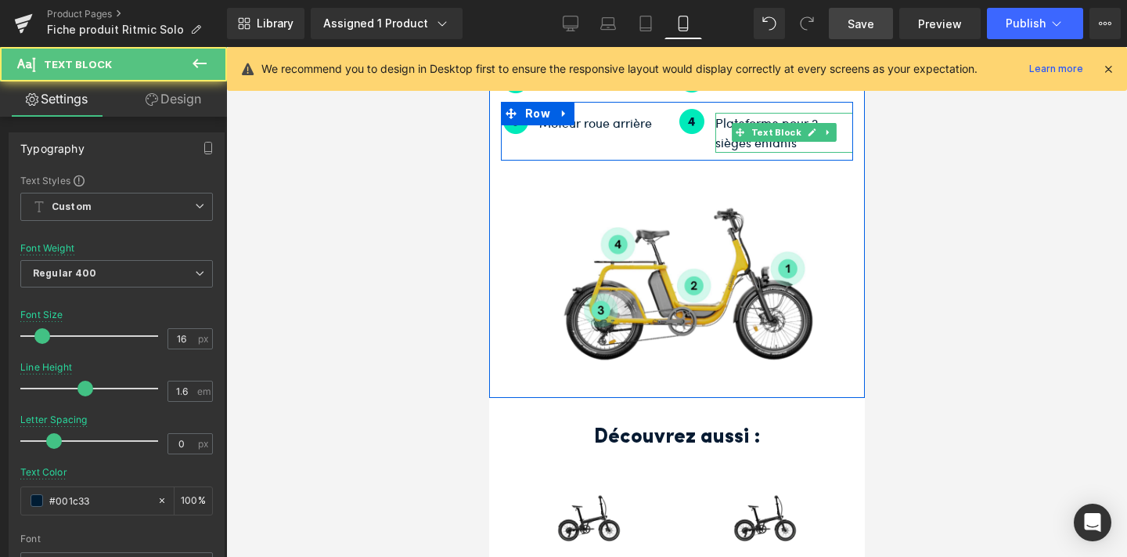
click at [779, 147] on div "Plateforme pour 2 sièges enfants Text Block" at bounding box center [784, 133] width 138 height 40
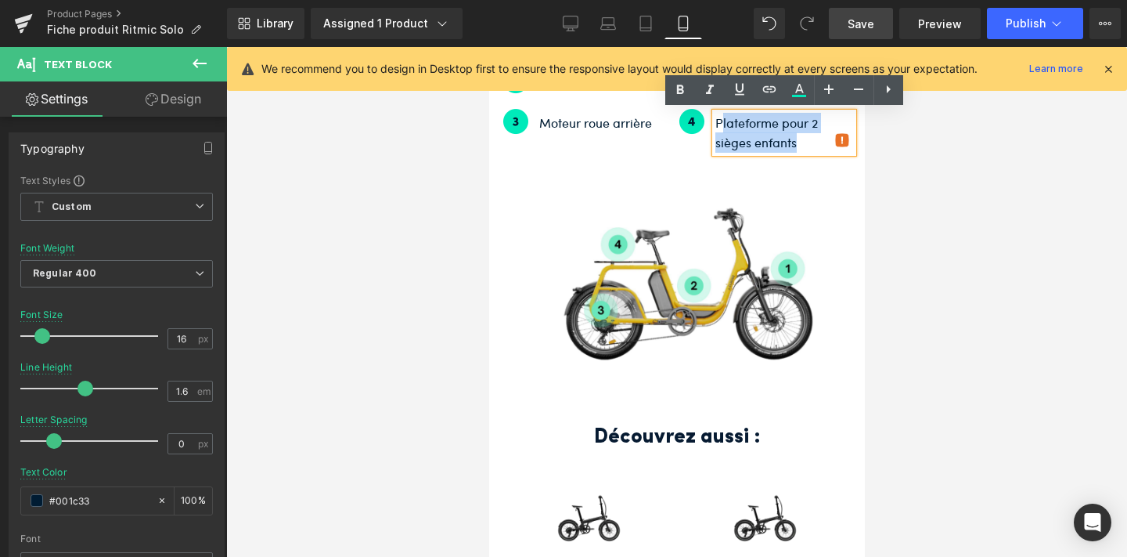
drag, startPoint x: 799, startPoint y: 146, endPoint x: 723, endPoint y: 124, distance: 79.0
click at [723, 124] on p "Plateforme pour 2 sièges enfants" at bounding box center [784, 133] width 138 height 40
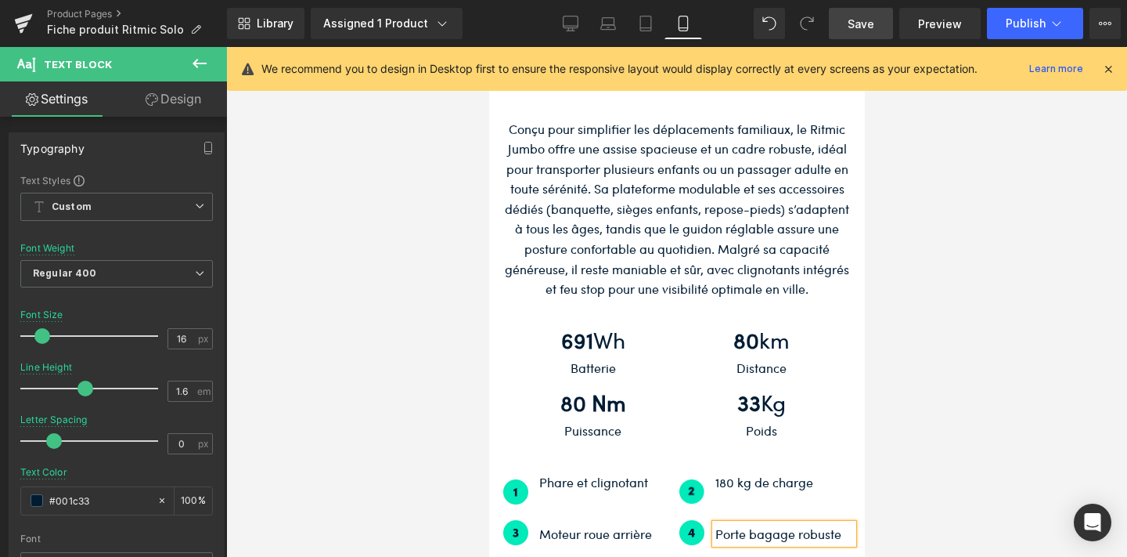
scroll to position [3914, 0]
click at [568, 27] on icon at bounding box center [571, 24] width 16 height 16
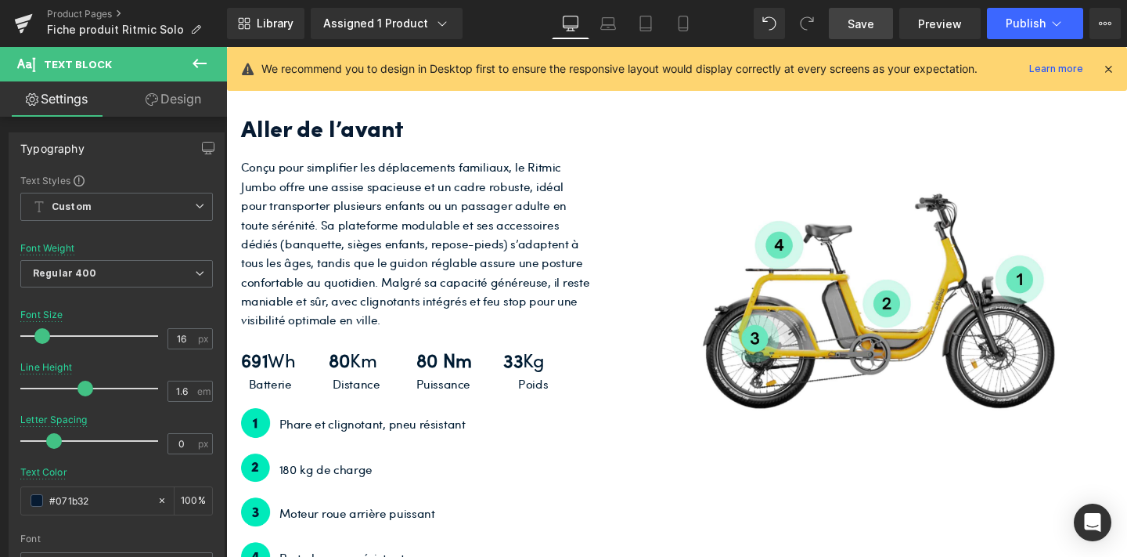
scroll to position [2983, 0]
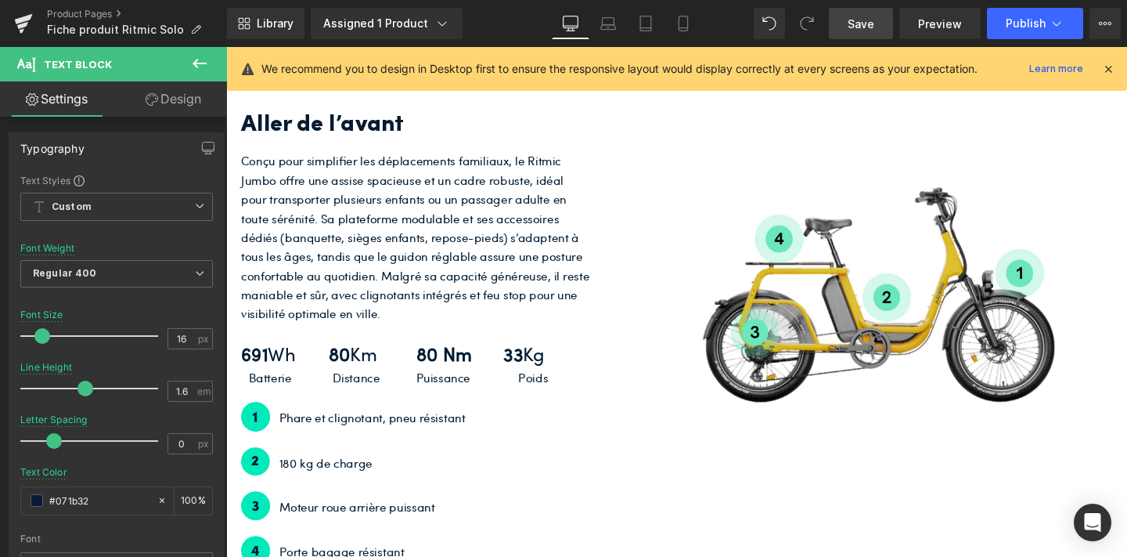
click at [494, 287] on p "Conçu pour simplifier les déplacements familiaux, le Ritmic Jumbo offre une ass…" at bounding box center [426, 247] width 368 height 180
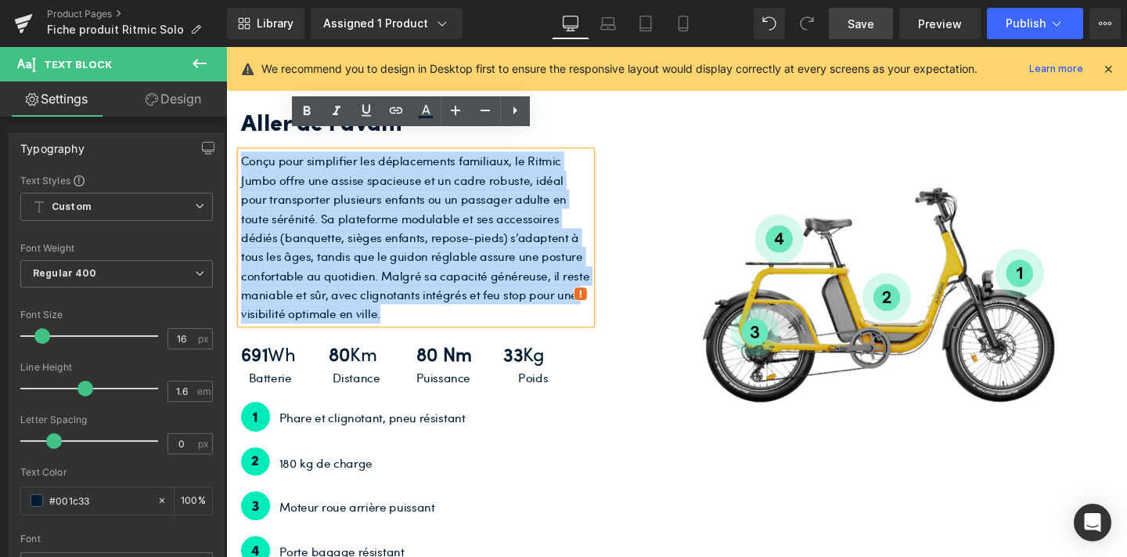
drag, startPoint x: 390, startPoint y: 312, endPoint x: 230, endPoint y: 150, distance: 227.0
click at [230, 150] on div "Aller de l’avant Heading Conçu pour simplifier les déplacements familiaux, le R…" at bounding box center [425, 337] width 391 height 526
copy p "Conçu pour simplifier les déplacements familiaux, le Ritmic Jumbo offre une ass…"
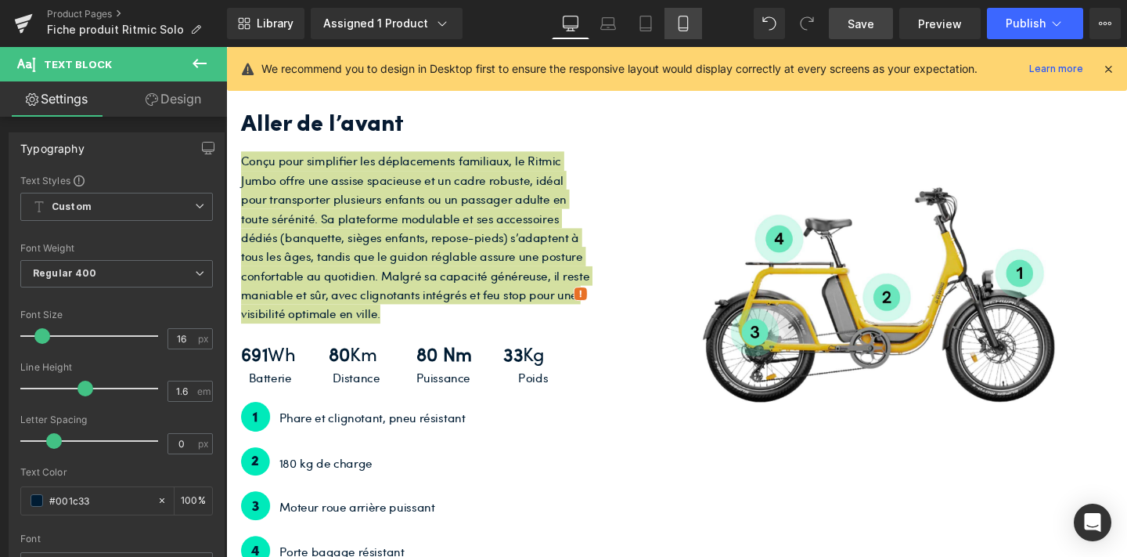
click at [669, 35] on link "Mobile" at bounding box center [684, 23] width 38 height 31
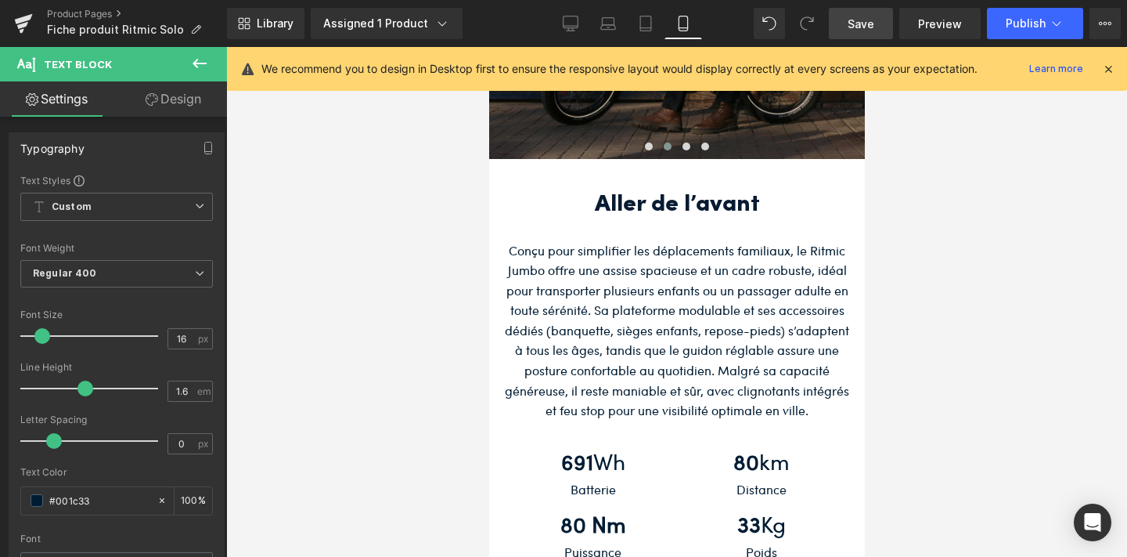
scroll to position [3843, 0]
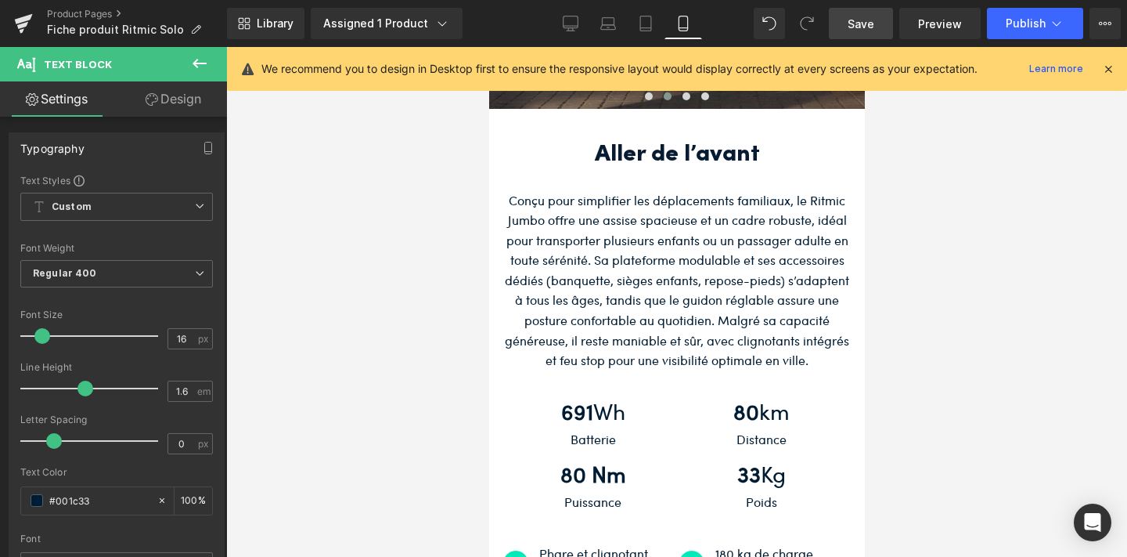
click at [616, 270] on p "Conçu pour simplifier les déplacements familiaux, le Ritmic Jumbo offre une ass…" at bounding box center [676, 280] width 352 height 180
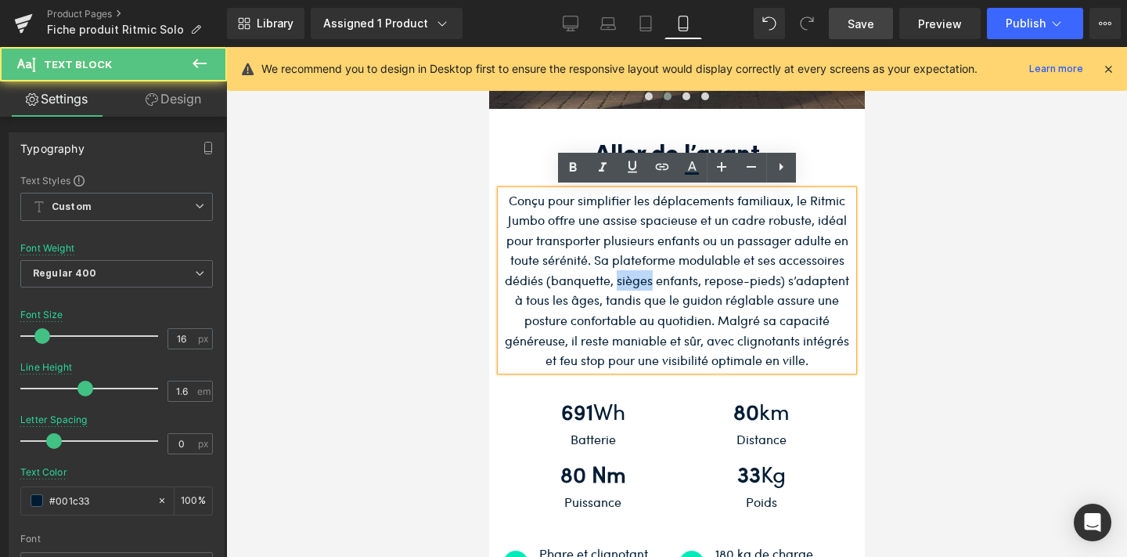
click at [616, 270] on p "Conçu pour simplifier les déplacements familiaux, le Ritmic Jumbo offre une ass…" at bounding box center [676, 280] width 352 height 180
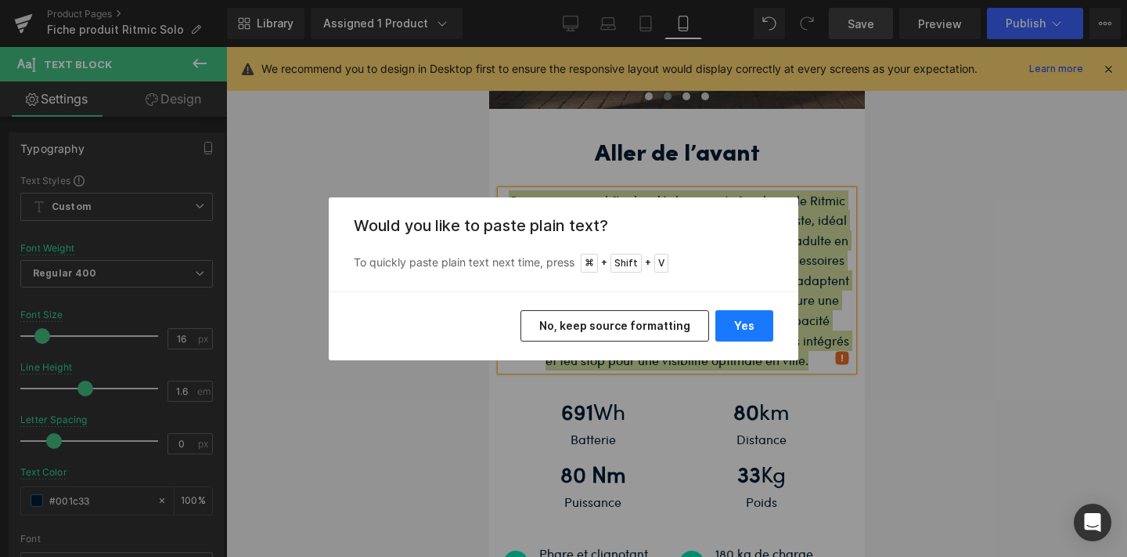
click at [733, 312] on button "Yes" at bounding box center [745, 325] width 58 height 31
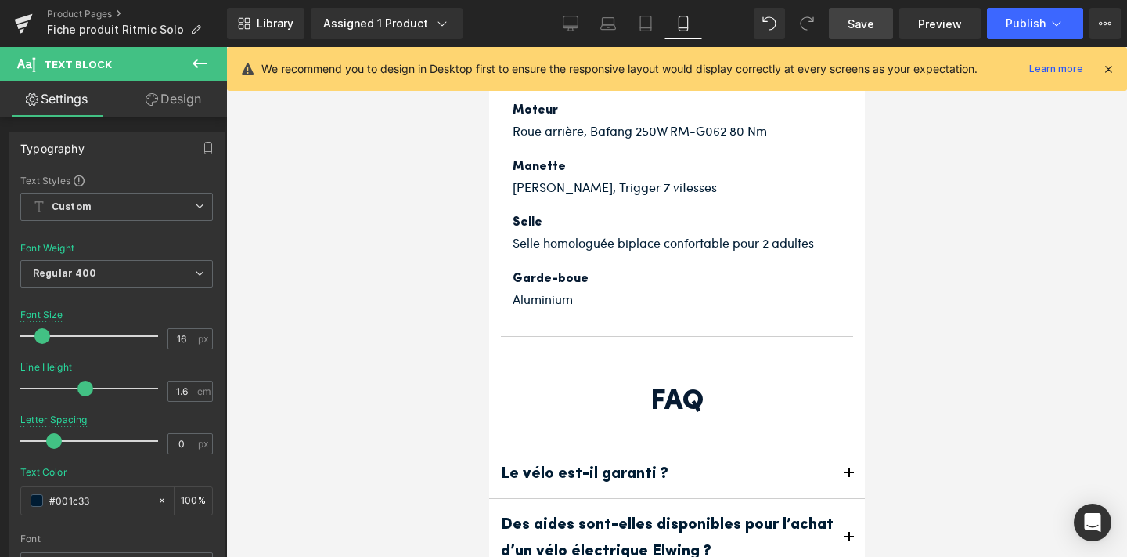
scroll to position [6352, 0]
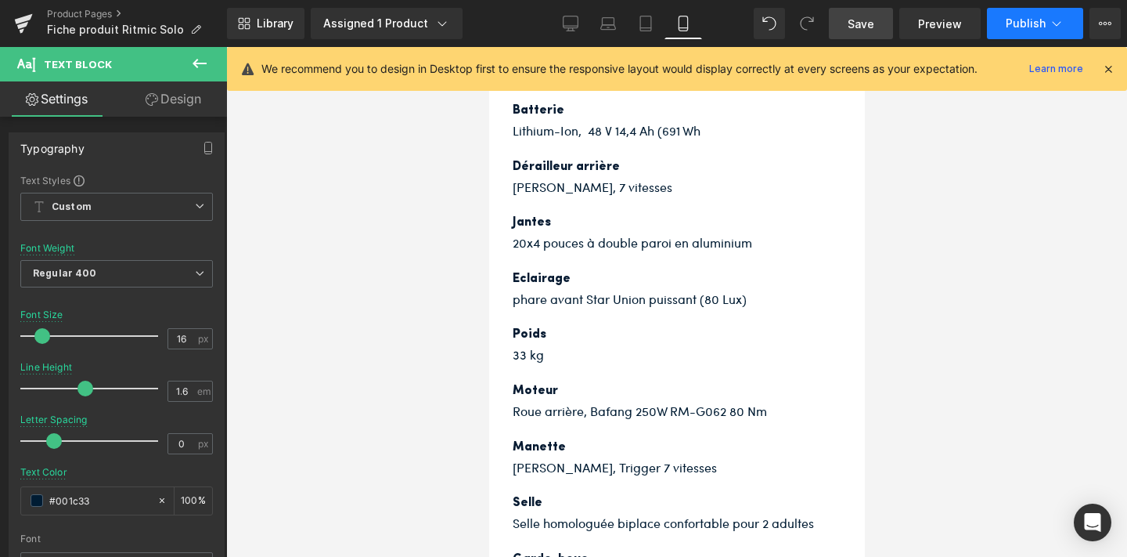
click at [1025, 16] on button "Publish" at bounding box center [1035, 23] width 96 height 31
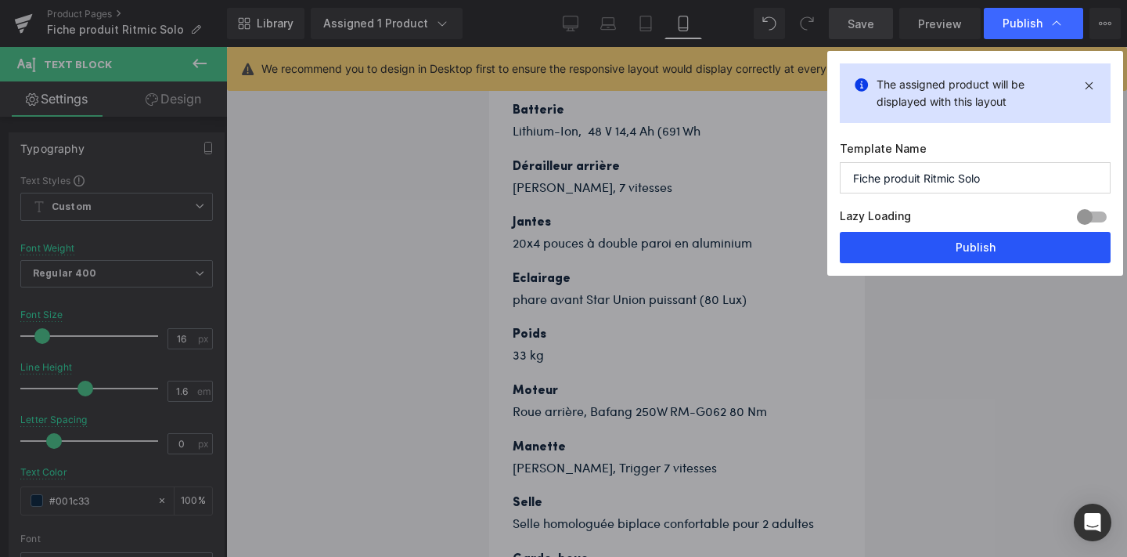
click at [960, 251] on button "Publish" at bounding box center [975, 247] width 271 height 31
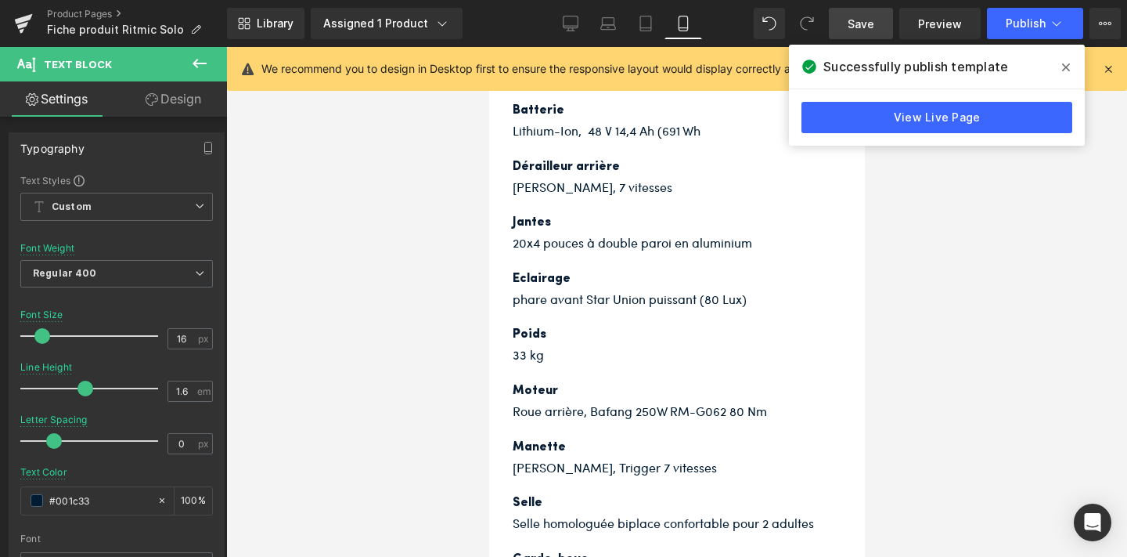
click at [1066, 67] on icon at bounding box center [1066, 67] width 8 height 8
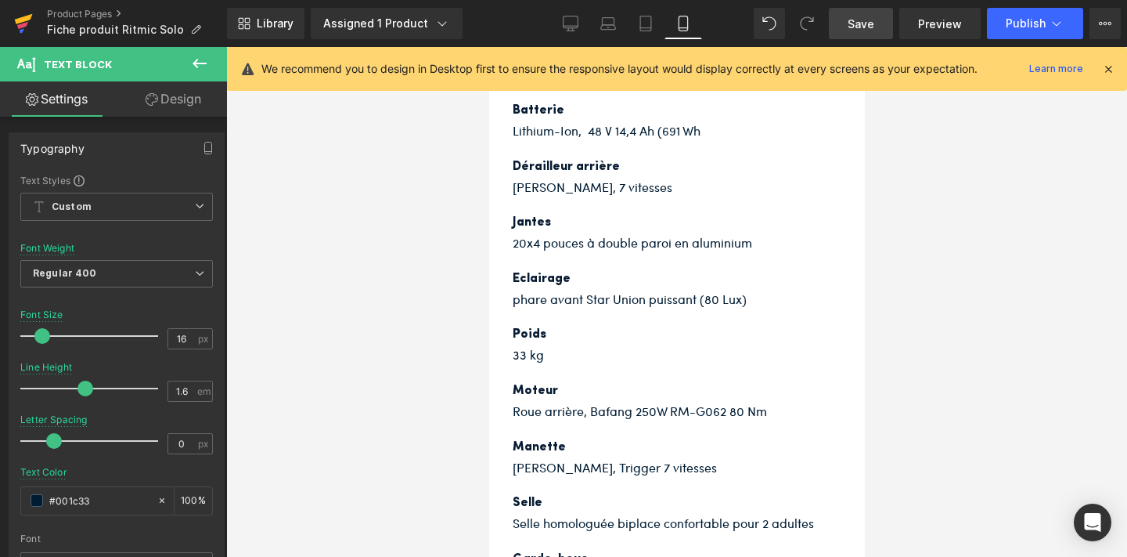
click at [24, 14] on icon at bounding box center [23, 23] width 19 height 39
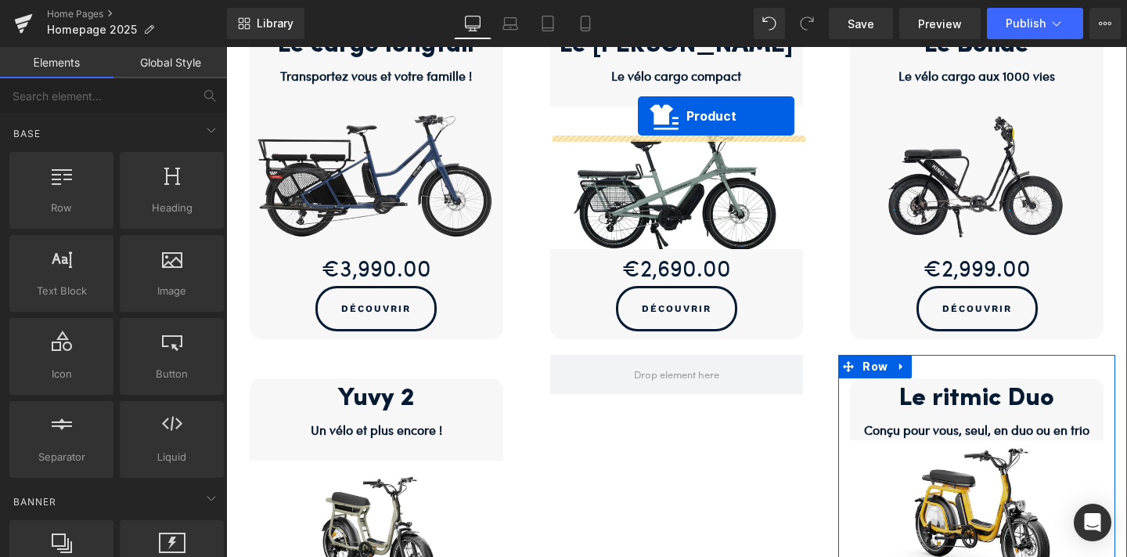
scroll to position [708, 0]
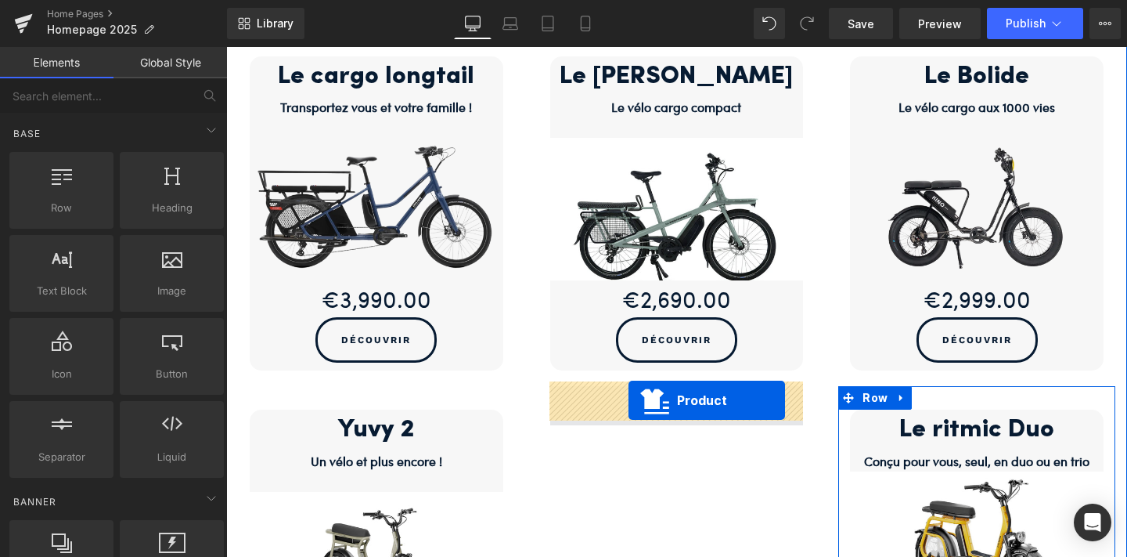
drag, startPoint x: 936, startPoint y: 123, endPoint x: 629, endPoint y: 400, distance: 413.5
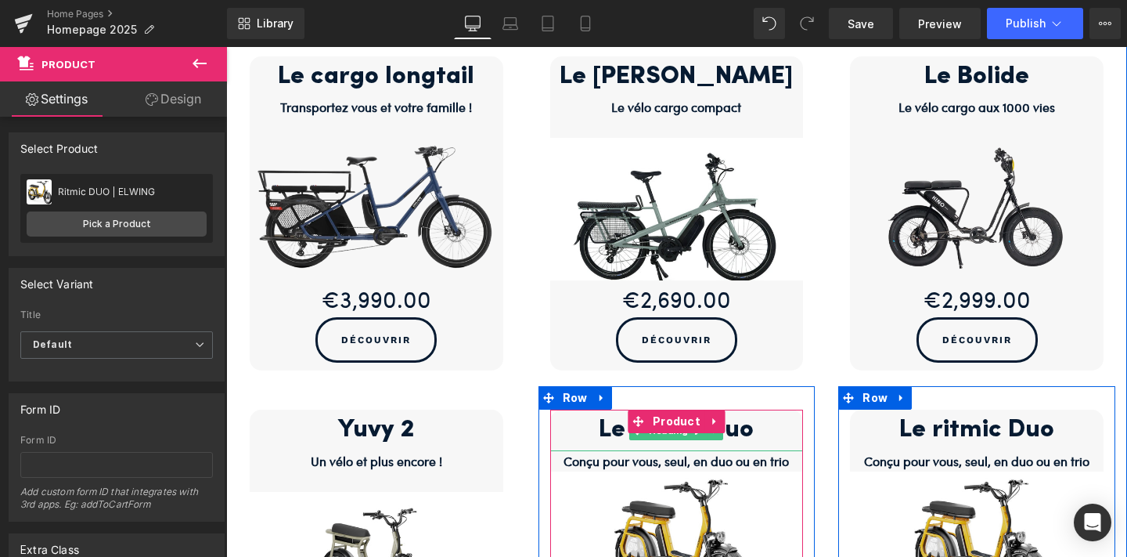
click at [730, 429] on h2 "Le ritmic Duo" at bounding box center [677, 429] width 254 height 41
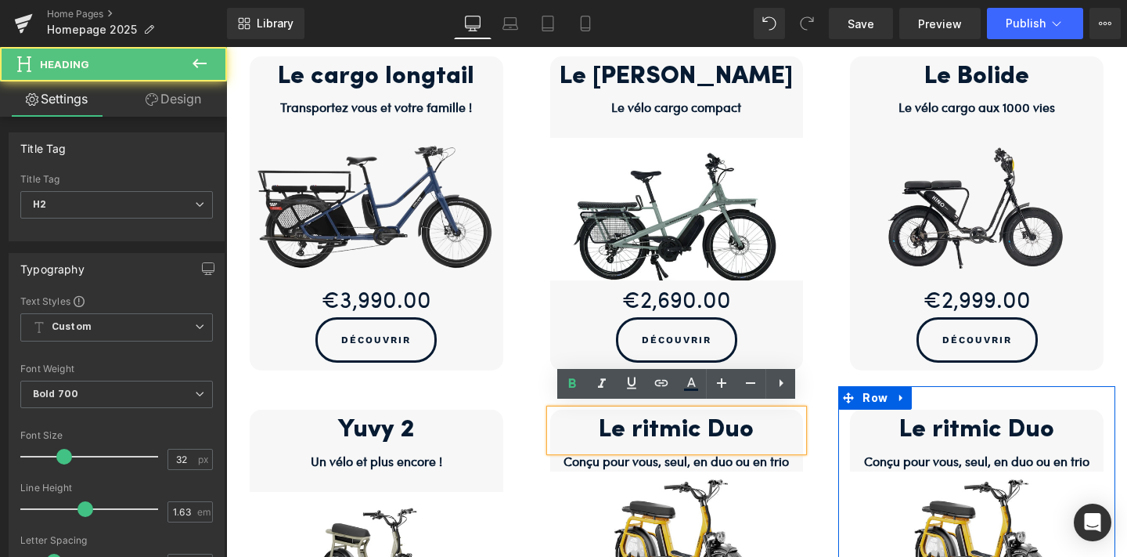
click at [673, 420] on h2 "Le ritmic Duo" at bounding box center [677, 429] width 254 height 41
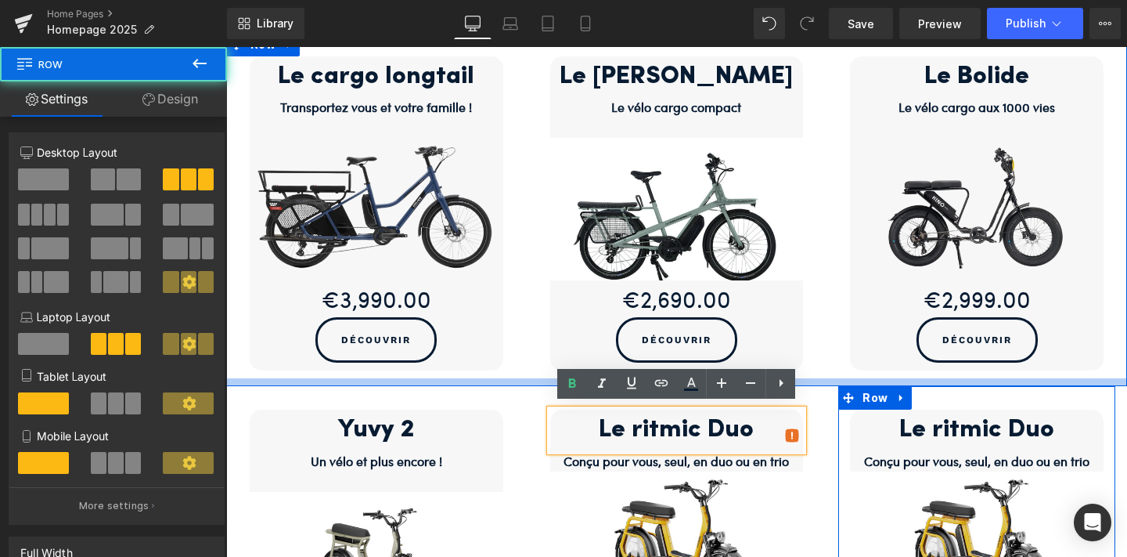
click at [820, 379] on div at bounding box center [676, 382] width 901 height 8
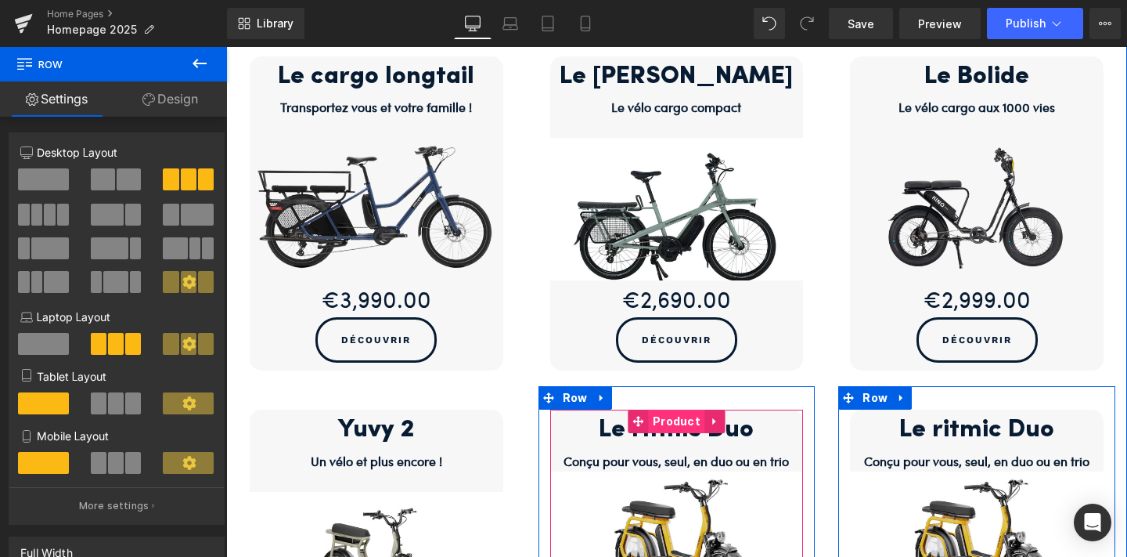
click at [683, 413] on span "Product" at bounding box center [677, 420] width 56 height 23
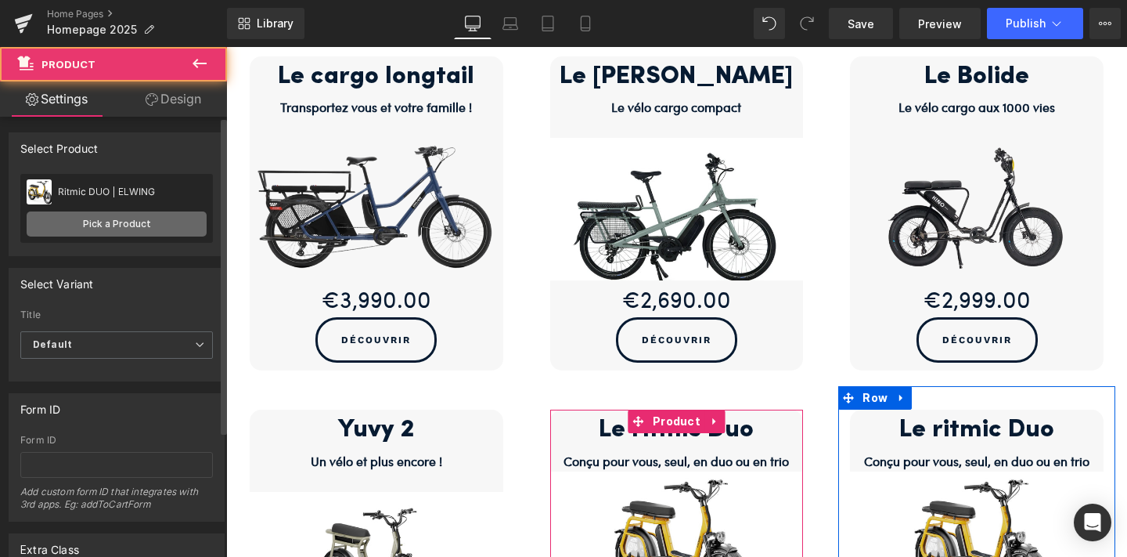
click at [134, 214] on link "Pick a Product" at bounding box center [117, 223] width 180 height 25
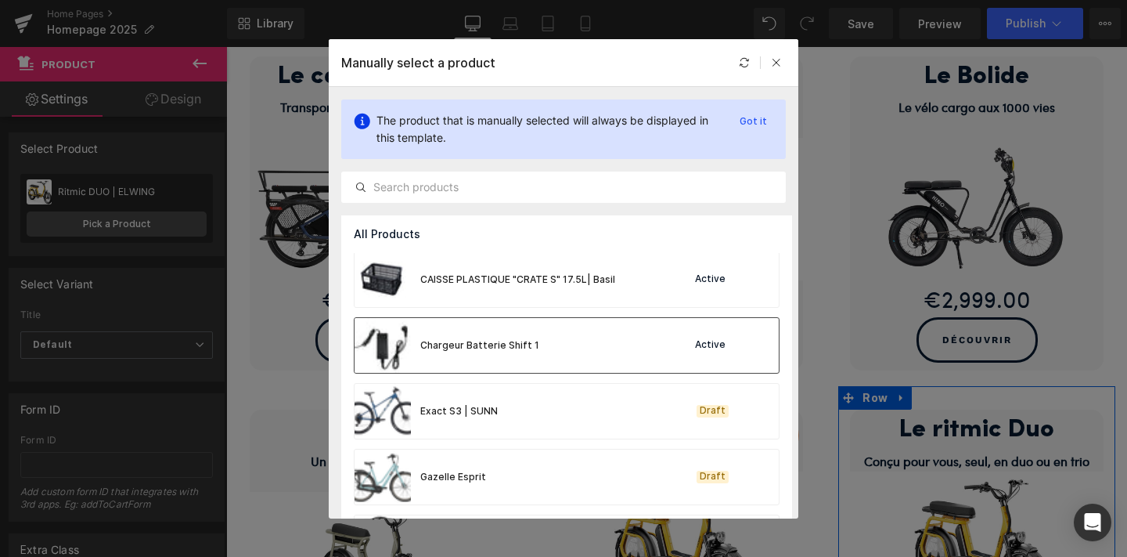
scroll to position [278, 0]
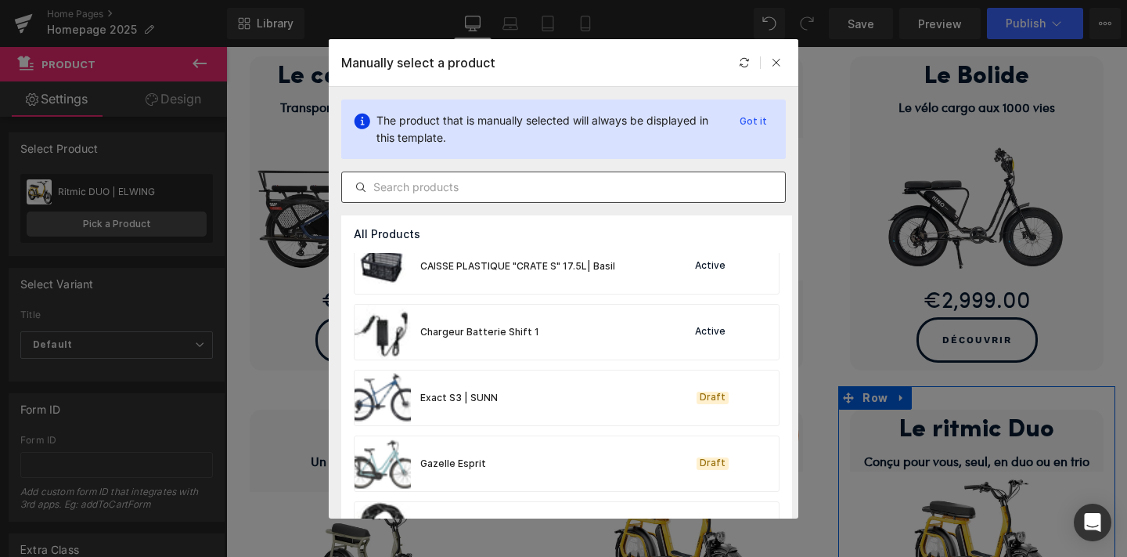
click at [459, 189] on input "text" at bounding box center [563, 187] width 443 height 19
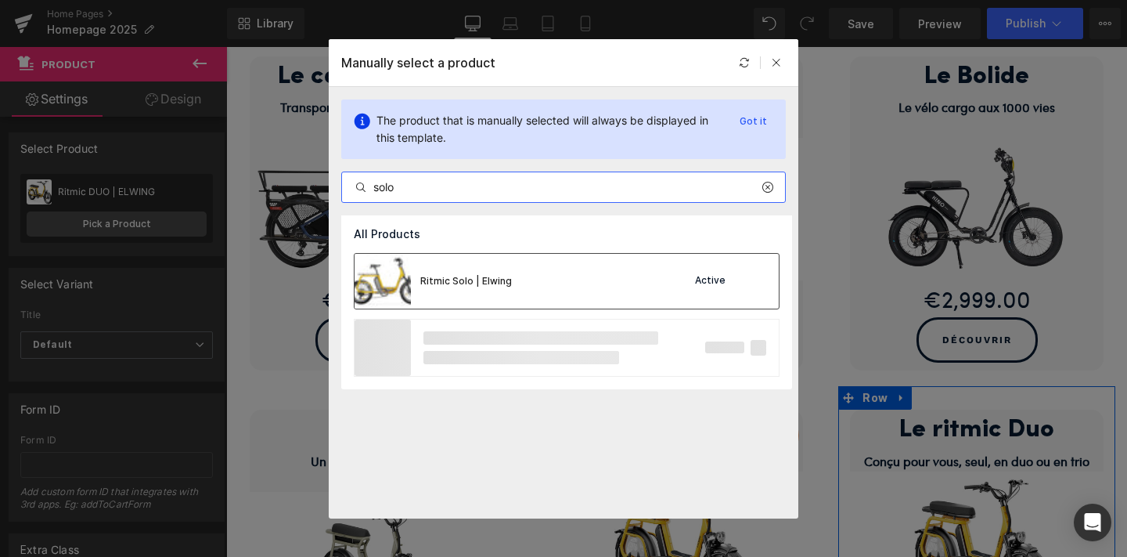
type input "solo"
click at [481, 269] on div "Ritmic Solo | Elwing" at bounding box center [433, 281] width 157 height 55
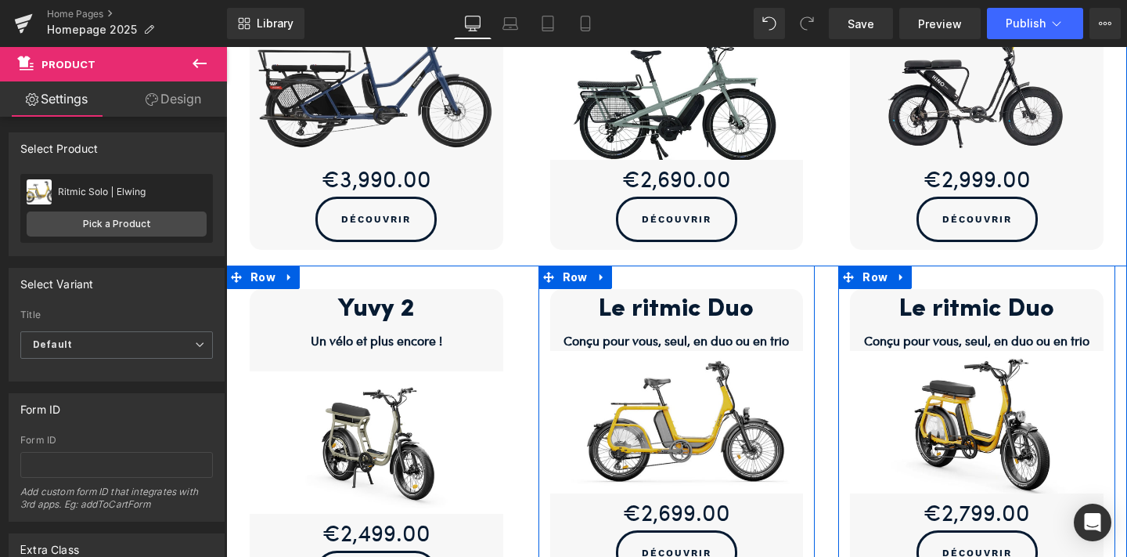
scroll to position [917, 0]
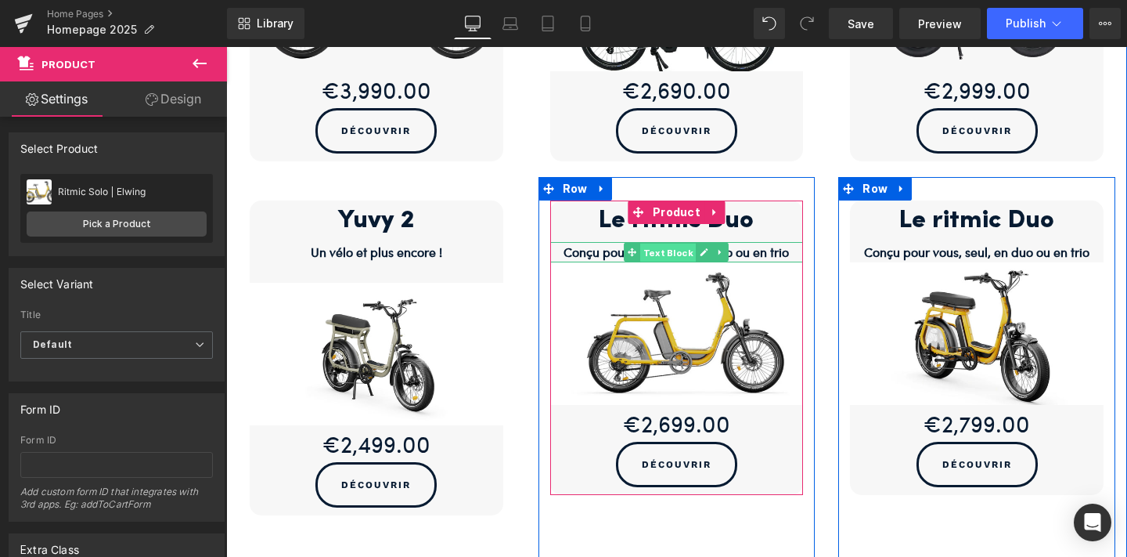
click at [644, 251] on span "Text Block" at bounding box center [668, 252] width 56 height 19
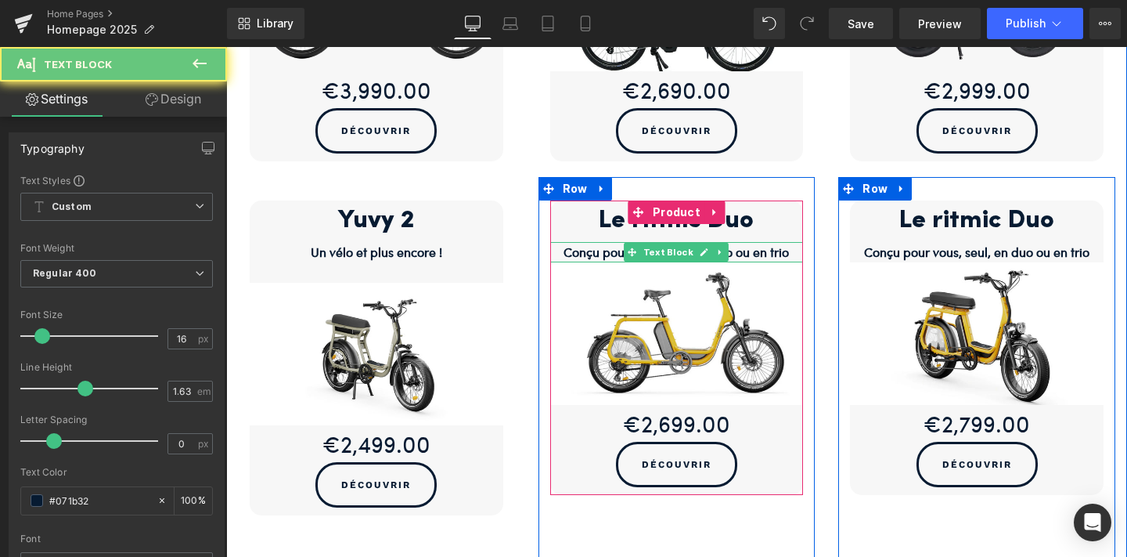
click at [788, 247] on b "Conçu pour vous, seul, en duo ou en trio" at bounding box center [676, 252] width 225 height 18
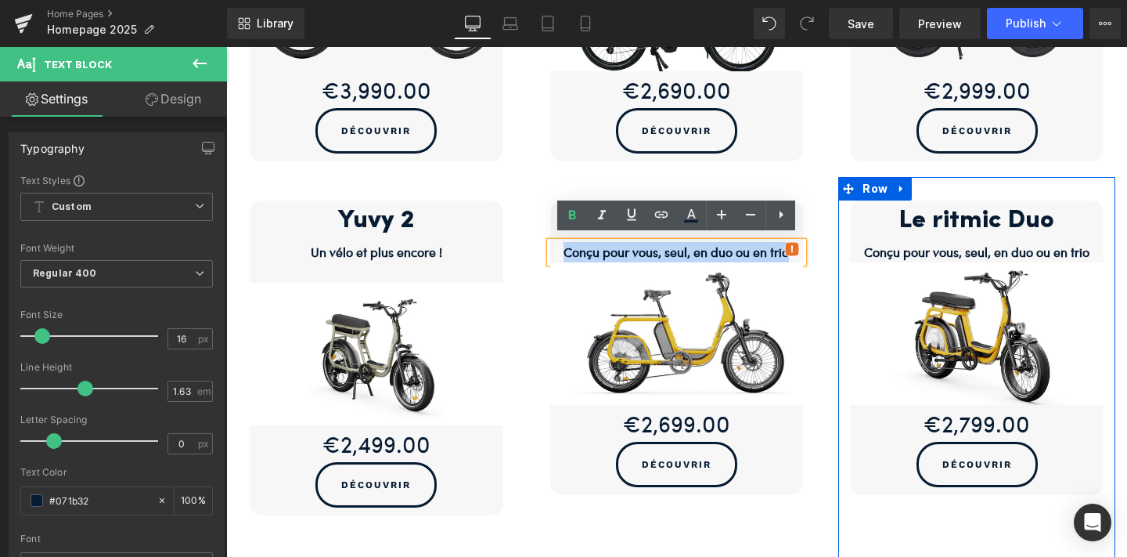
drag, startPoint x: 788, startPoint y: 247, endPoint x: 563, endPoint y: 248, distance: 225.5
click at [564, 248] on b "Conçu pour vous, seul, en duo ou en trio" at bounding box center [676, 252] width 225 height 18
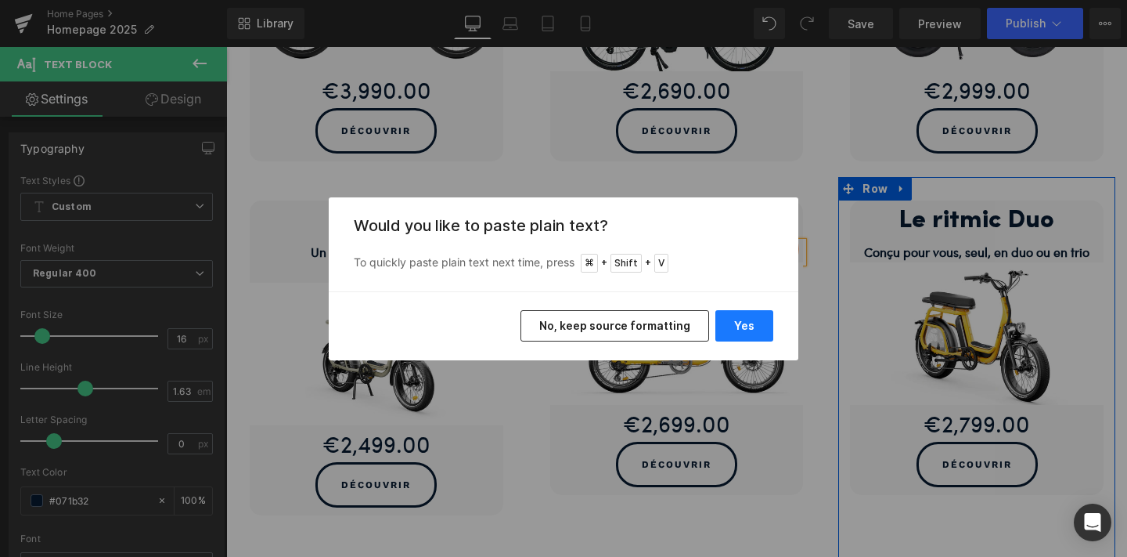
click at [739, 330] on button "Yes" at bounding box center [745, 325] width 58 height 31
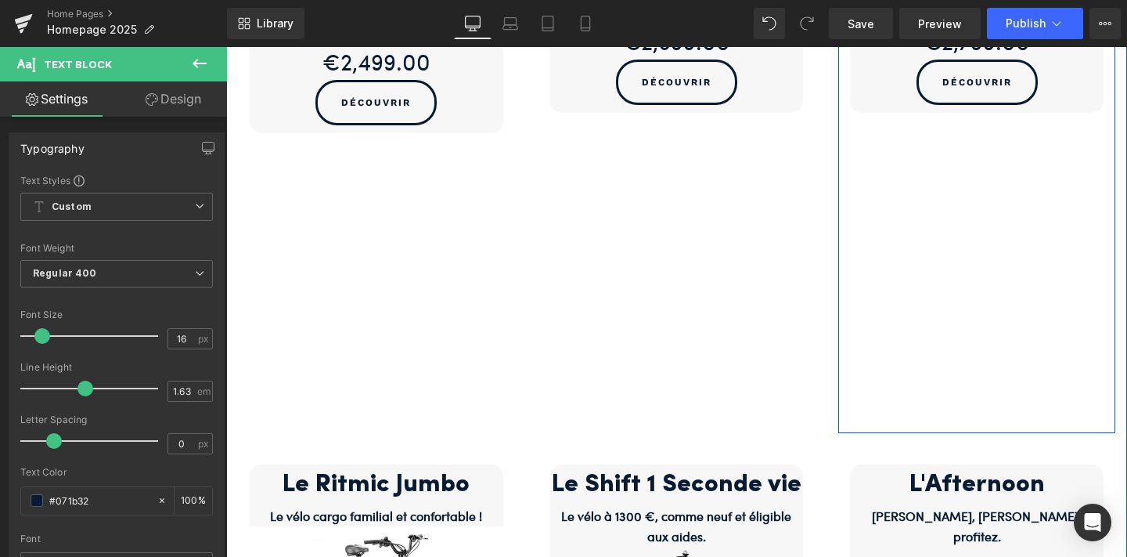
scroll to position [1204, 0]
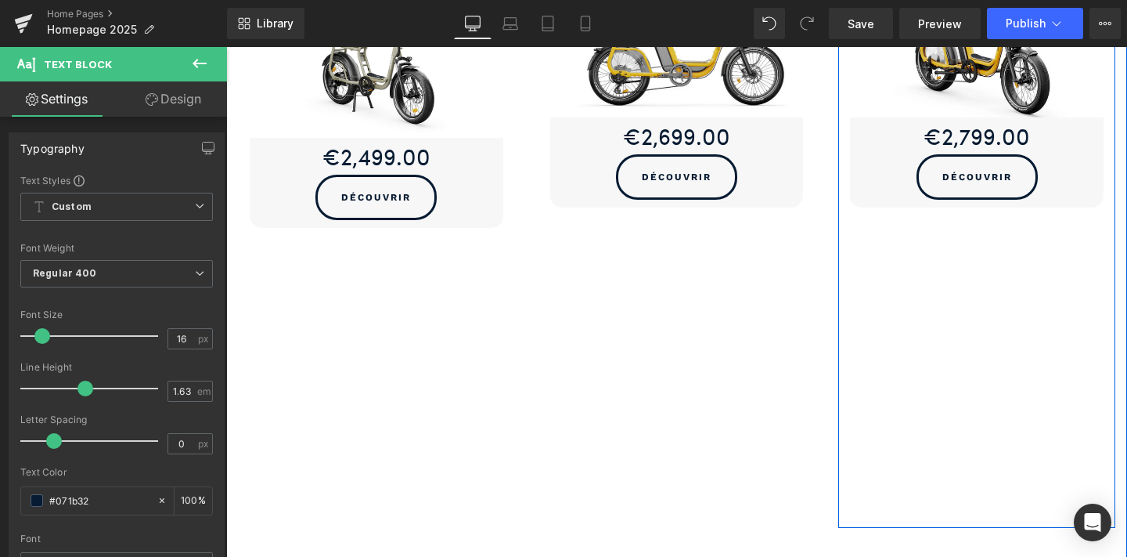
click at [880, 424] on div "Le ritmic Duo Heading Conçu pour vous, seul, en duo ou en trio Text Block Sale …" at bounding box center [976, 209] width 277 height 638
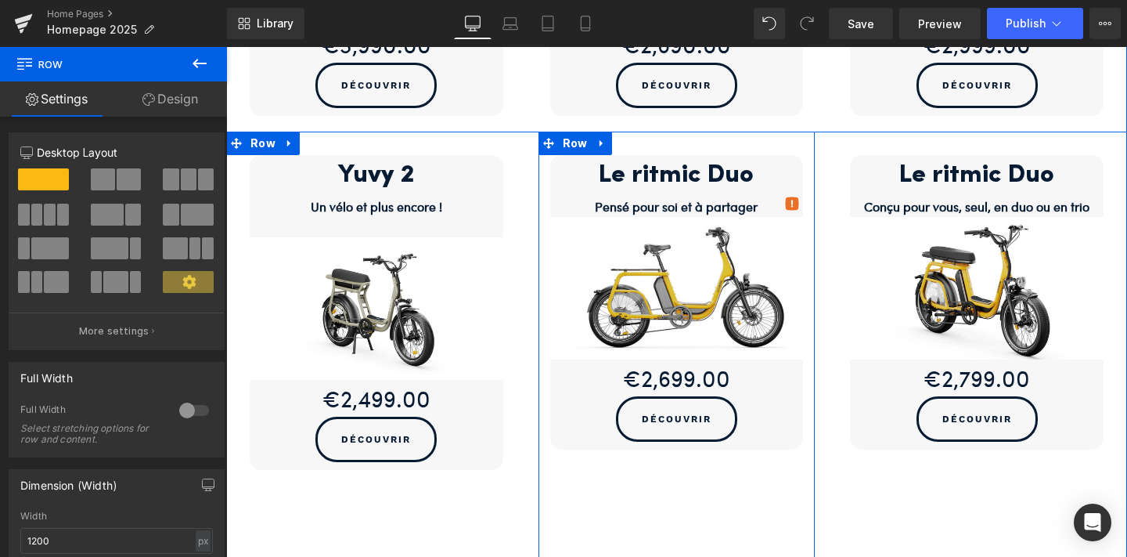
scroll to position [960, 0]
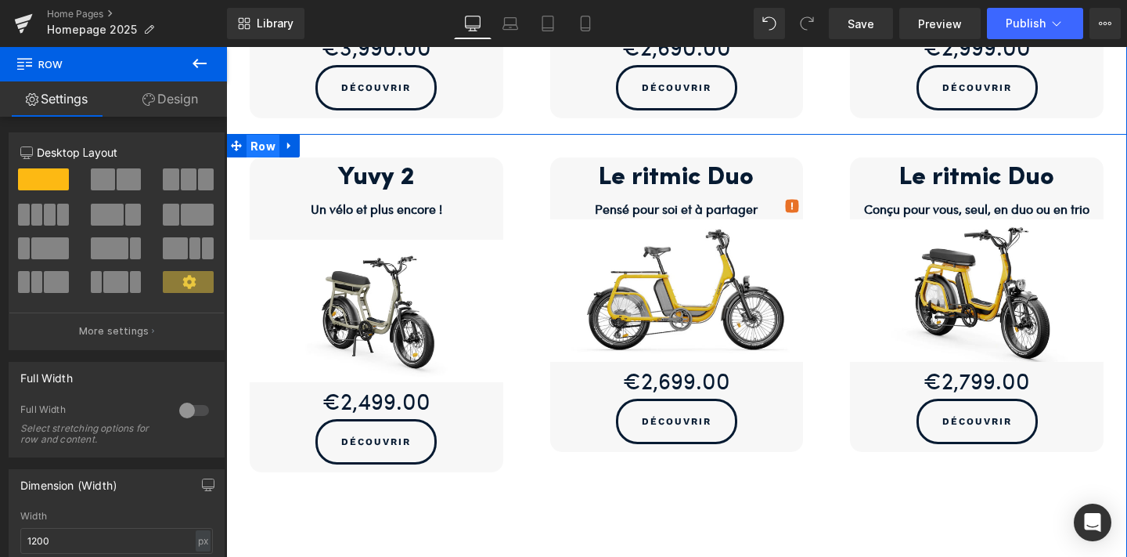
click at [267, 135] on span "Row" at bounding box center [263, 146] width 33 height 23
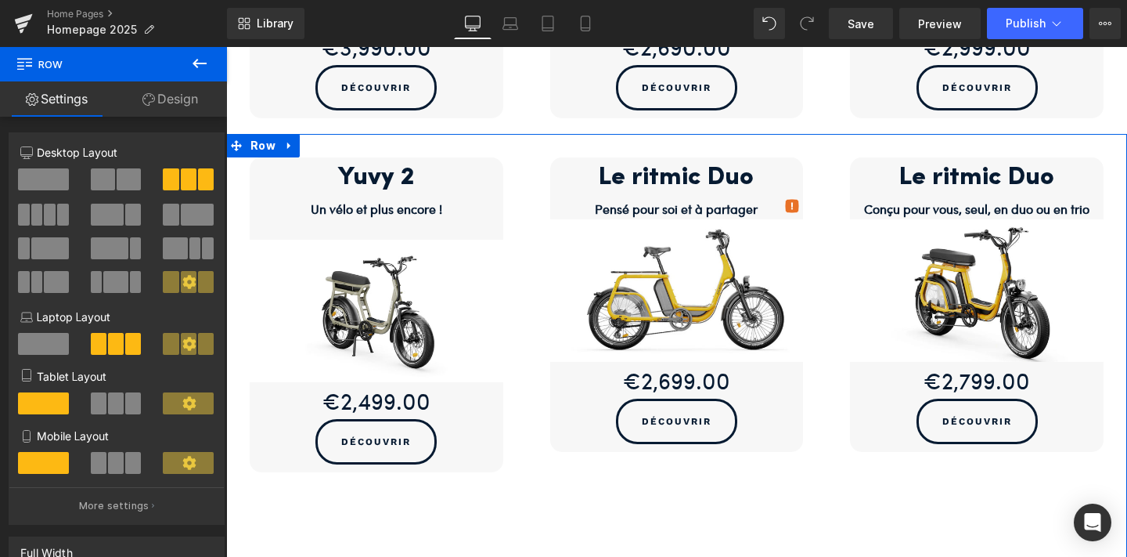
click at [167, 99] on link "Design" at bounding box center [171, 98] width 114 height 35
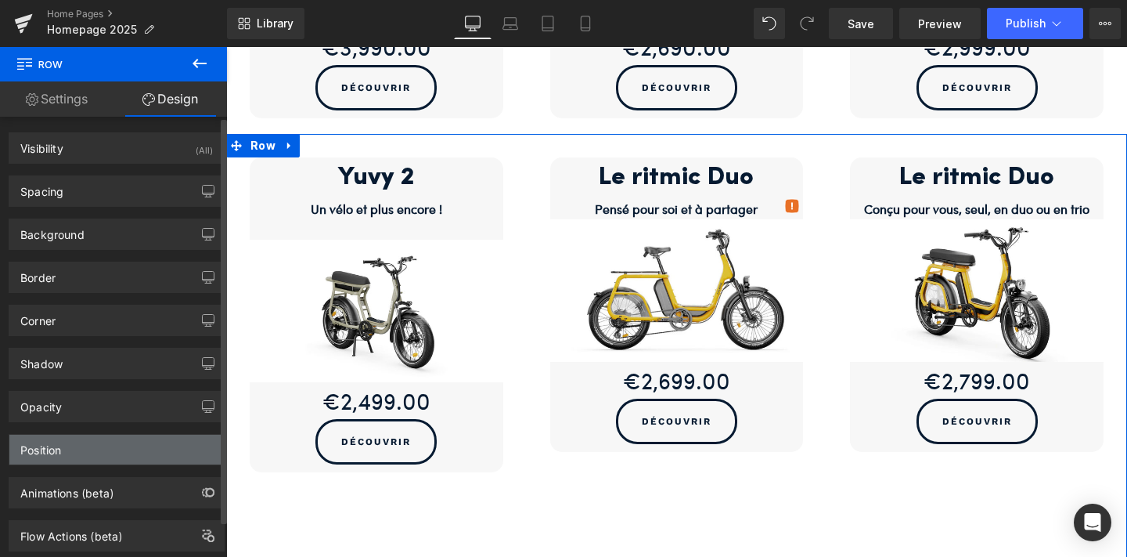
click at [128, 449] on div "Position" at bounding box center [116, 450] width 215 height 30
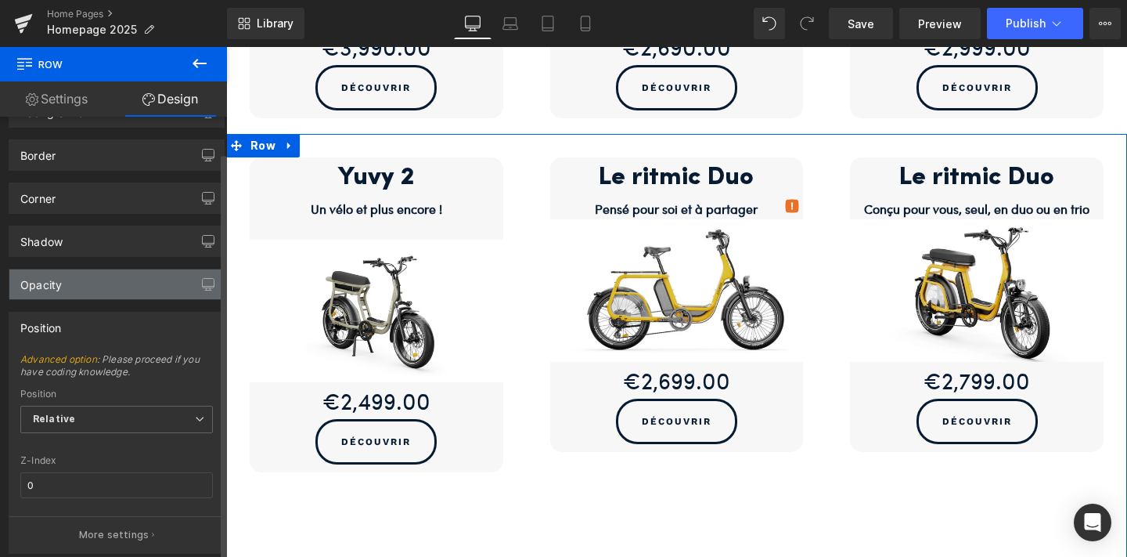
scroll to position [249, 0]
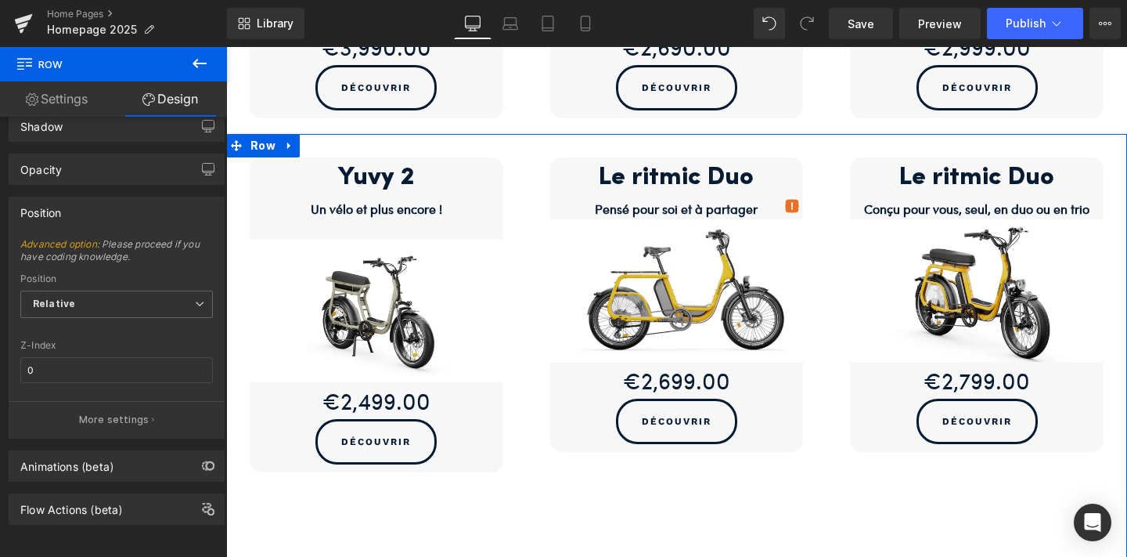
click at [67, 98] on link "Settings" at bounding box center [57, 98] width 114 height 35
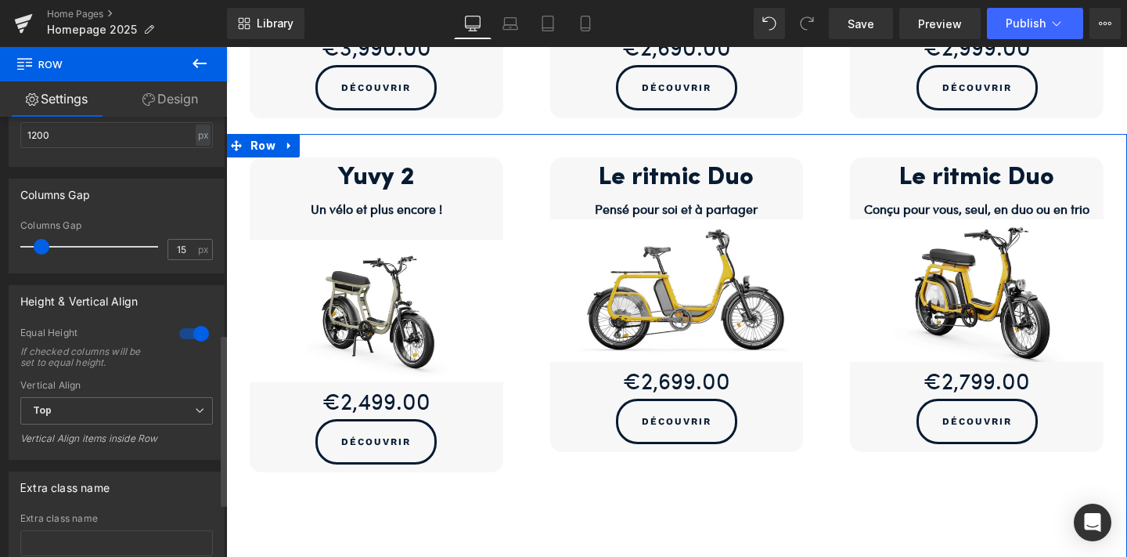
scroll to position [584, 0]
click at [181, 325] on div at bounding box center [194, 329] width 38 height 25
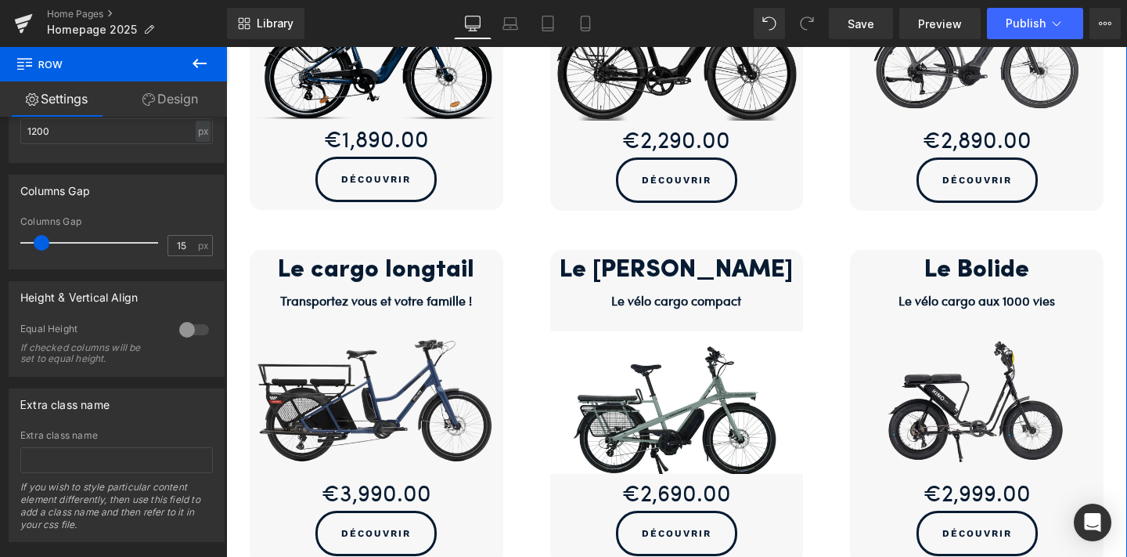
scroll to position [482, 0]
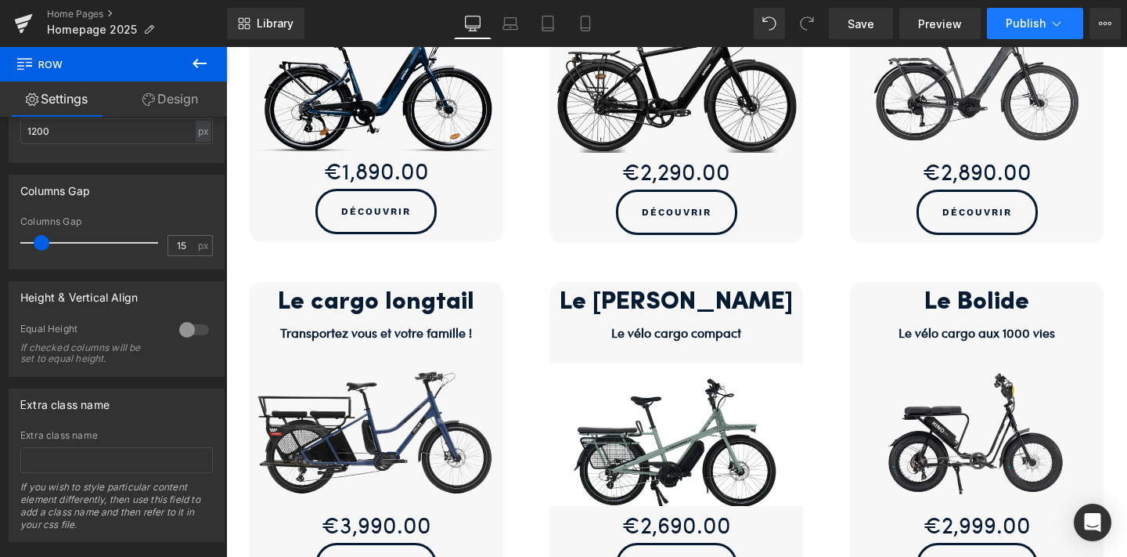
click at [1033, 32] on button "Publish" at bounding box center [1035, 23] width 96 height 31
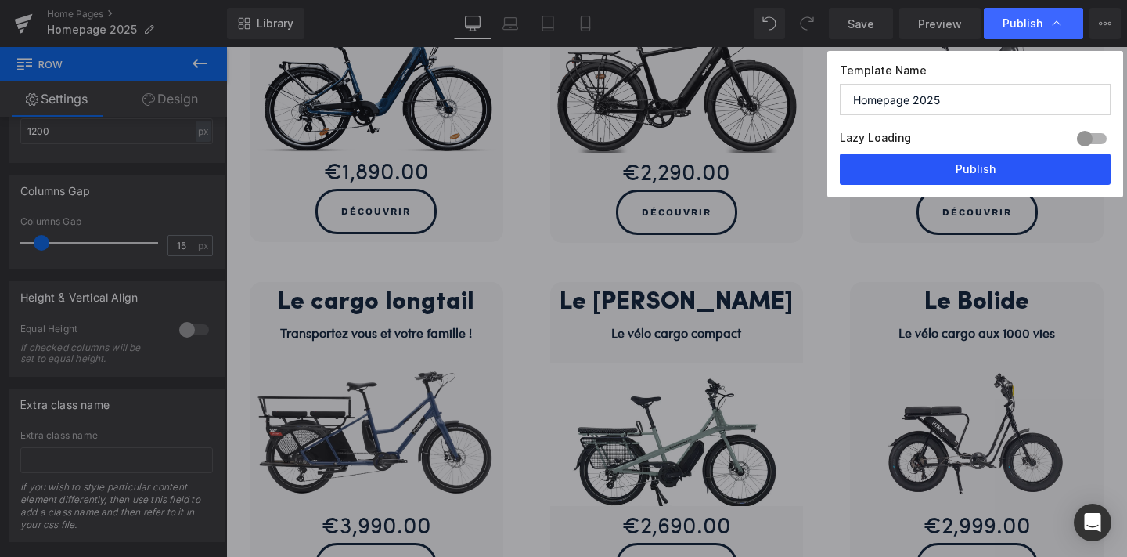
click at [974, 169] on button "Publish" at bounding box center [975, 168] width 271 height 31
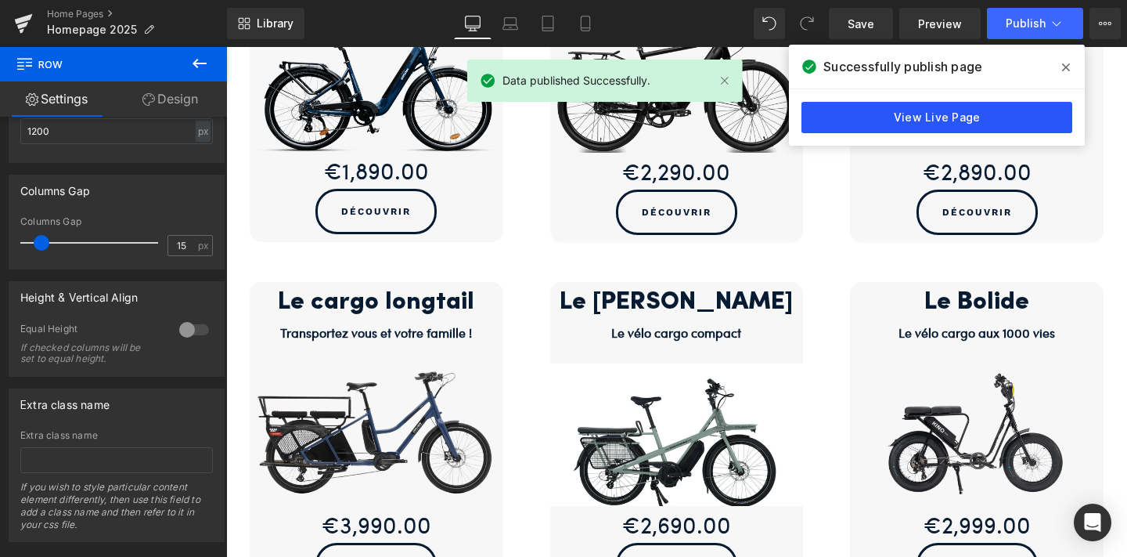
click at [919, 102] on link "View Live Page" at bounding box center [937, 117] width 271 height 31
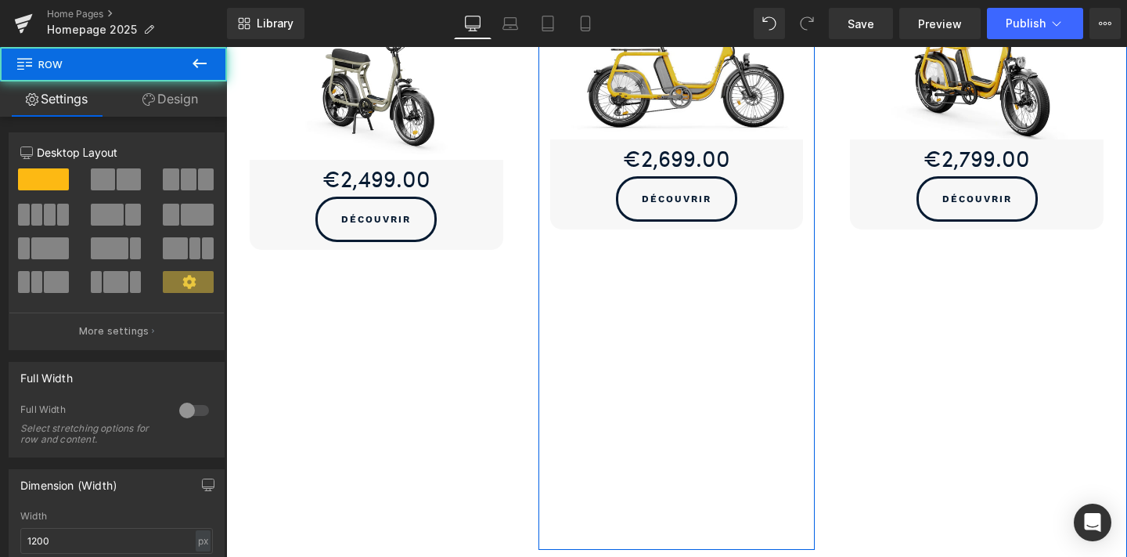
click at [737, 299] on div "Le ritmic Duo Heading Pensé pour soi et à partager Text Block Sale Off (P) Imag…" at bounding box center [677, 231] width 277 height 638
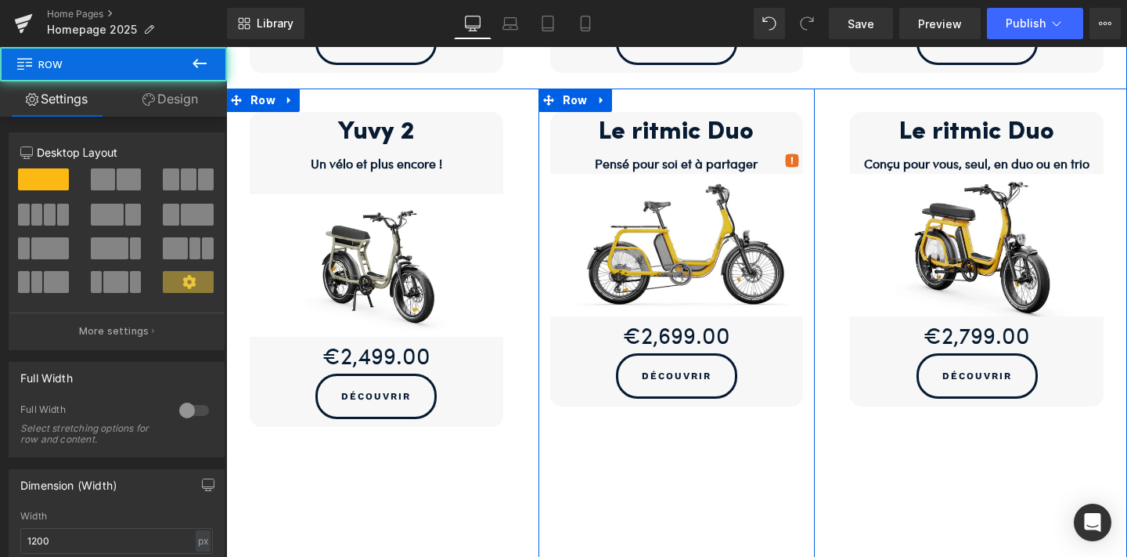
scroll to position [1003, 0]
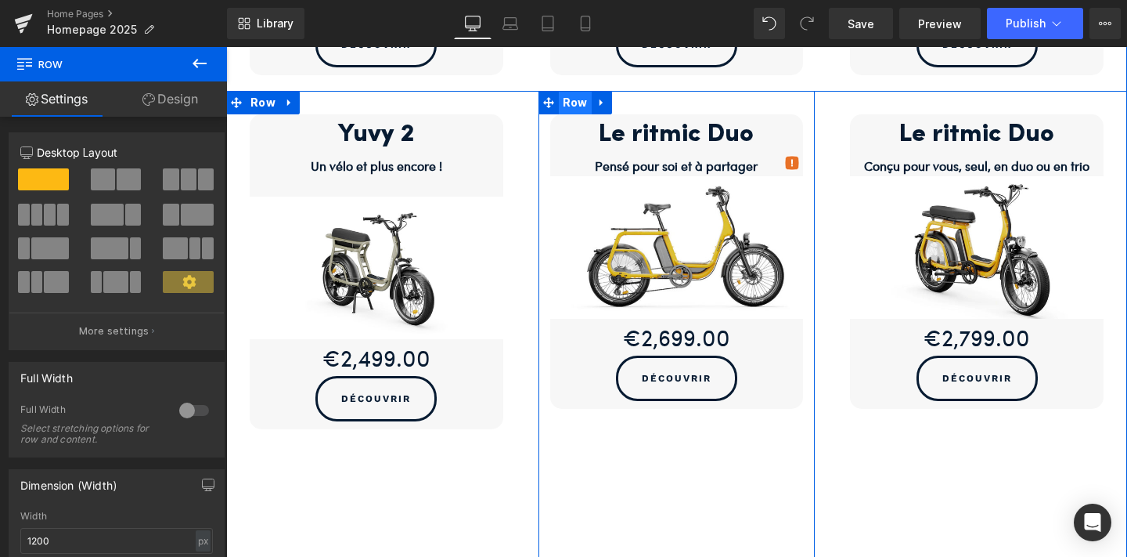
click at [569, 92] on span "Row" at bounding box center [575, 102] width 33 height 23
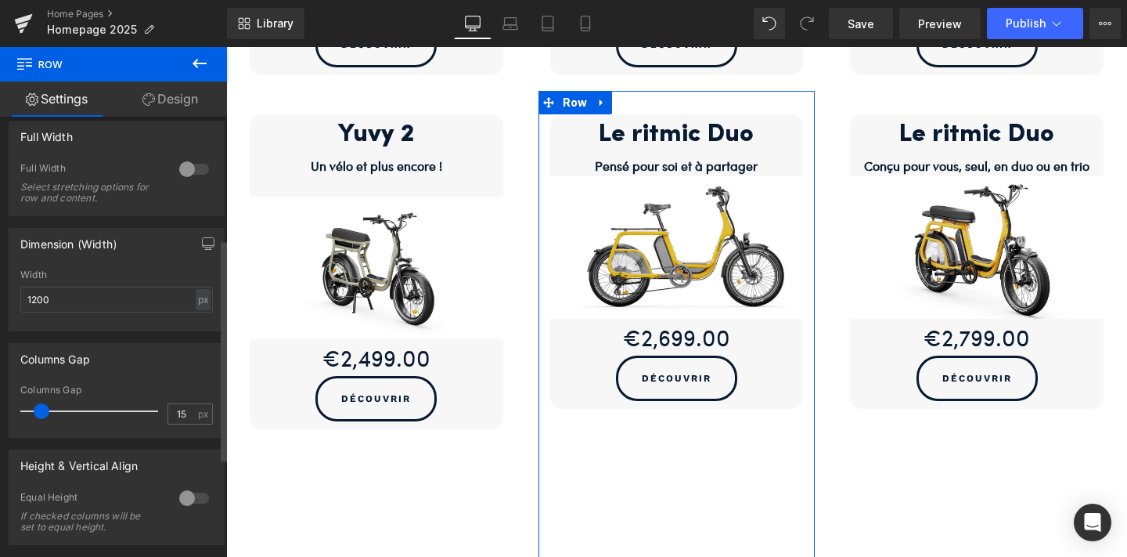
scroll to position [369, 0]
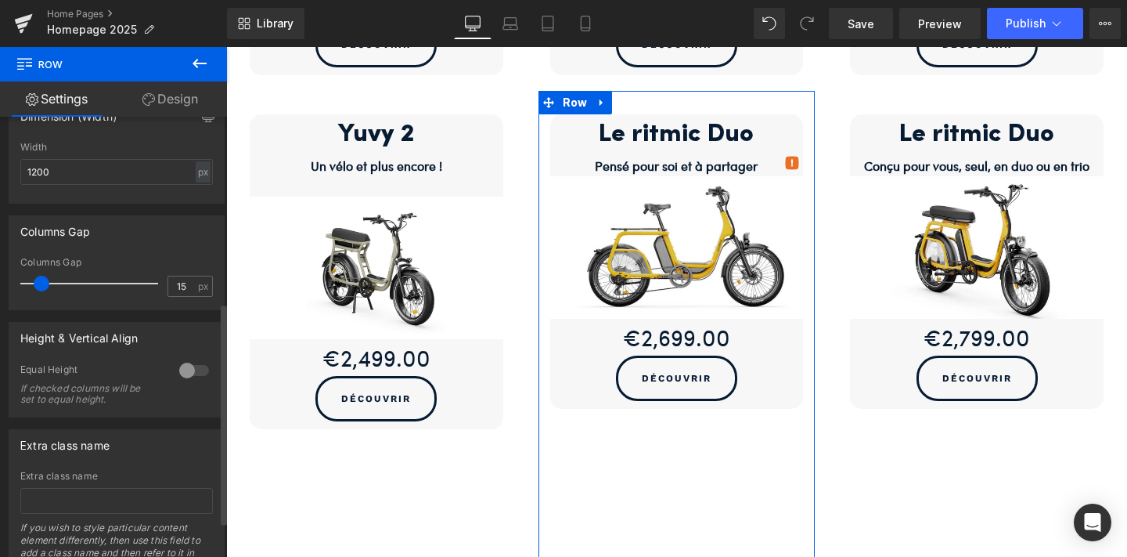
click at [182, 370] on div at bounding box center [194, 370] width 38 height 25
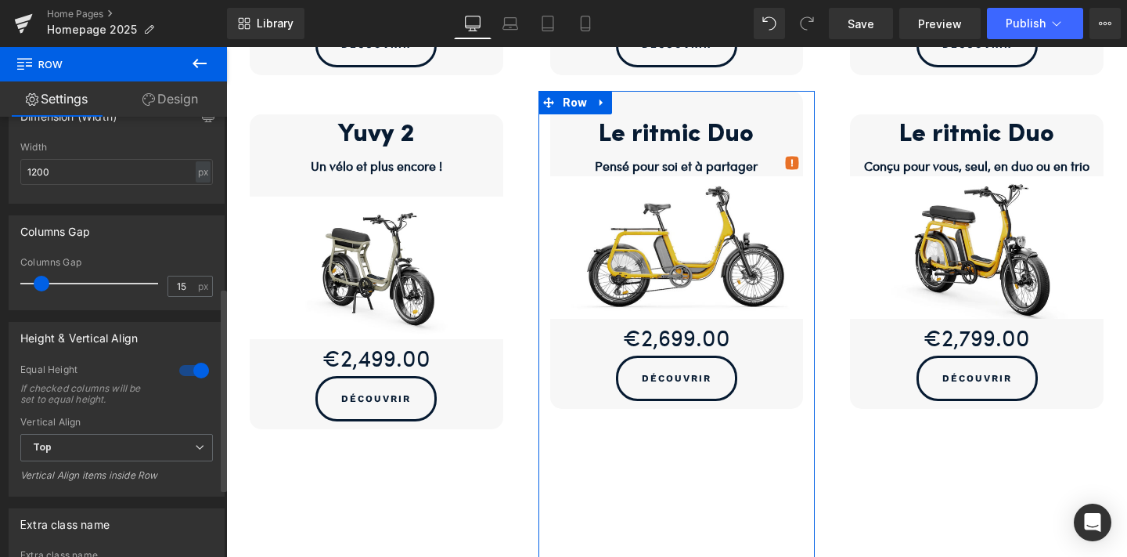
click at [182, 370] on div at bounding box center [194, 370] width 38 height 25
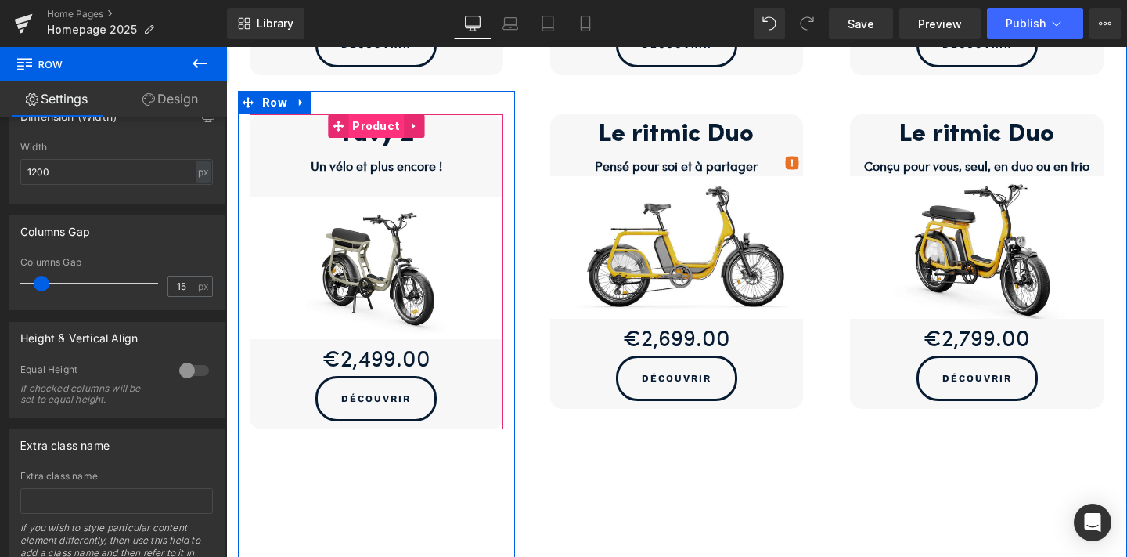
click at [381, 114] on span "Product" at bounding box center [376, 125] width 56 height 23
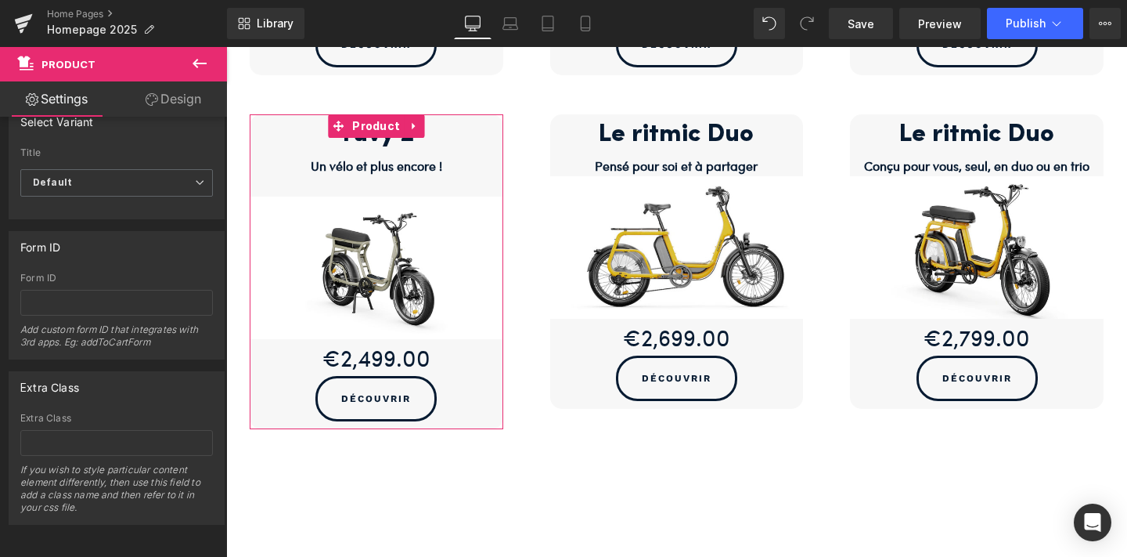
scroll to position [0, 0]
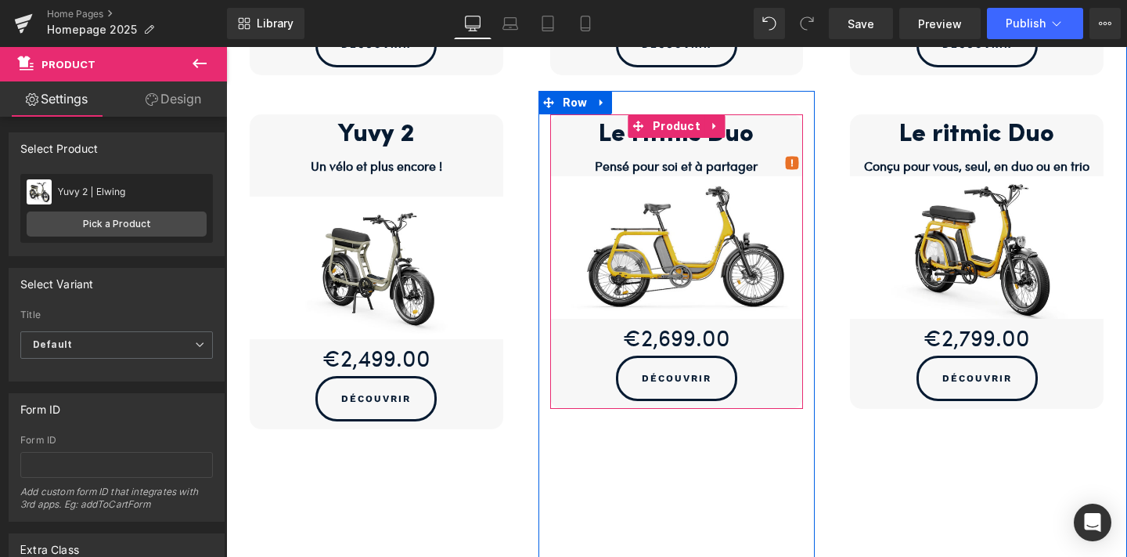
click at [763, 158] on p "Pensé pour soi et à partager" at bounding box center [677, 166] width 254 height 20
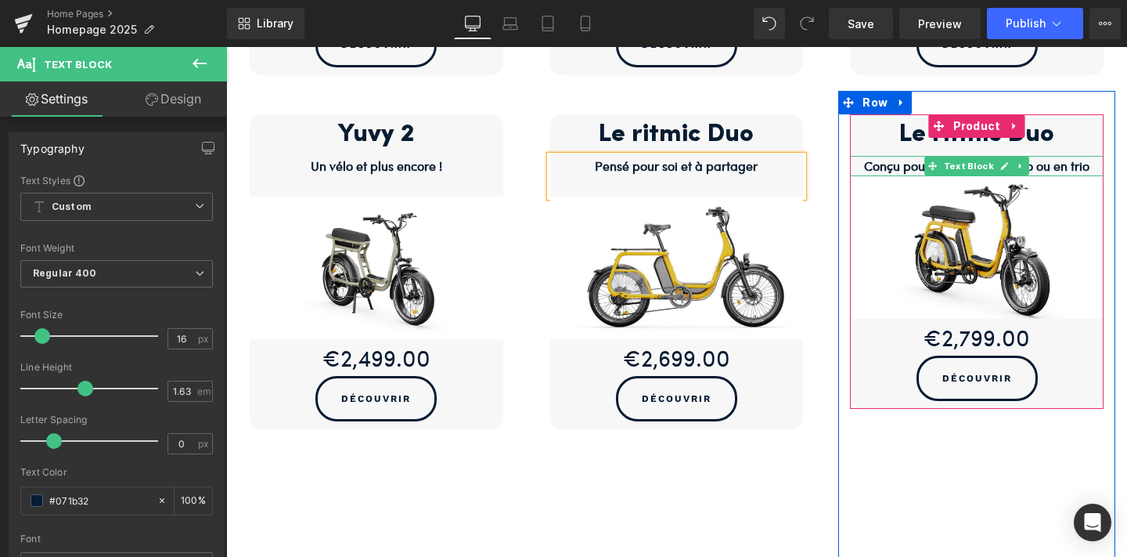
click at [1076, 160] on b "Conçu pour vous, seul, en duo ou en trio" at bounding box center [976, 166] width 225 height 18
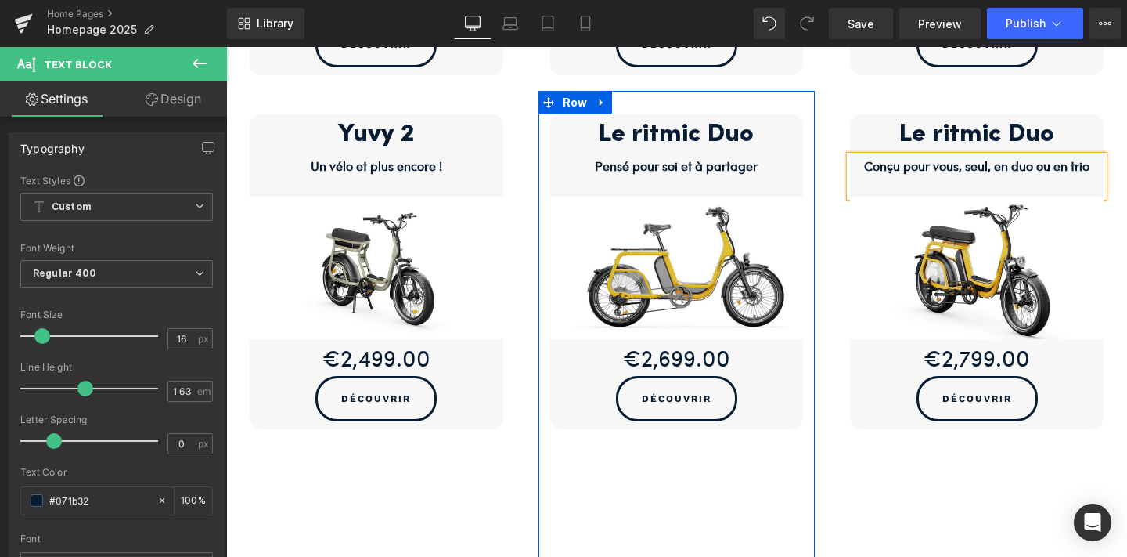
click at [799, 485] on div "Le ritmic Duo Heading Pensé pour soi et à partager Text Block Sale Off (P) Imag…" at bounding box center [677, 410] width 277 height 638
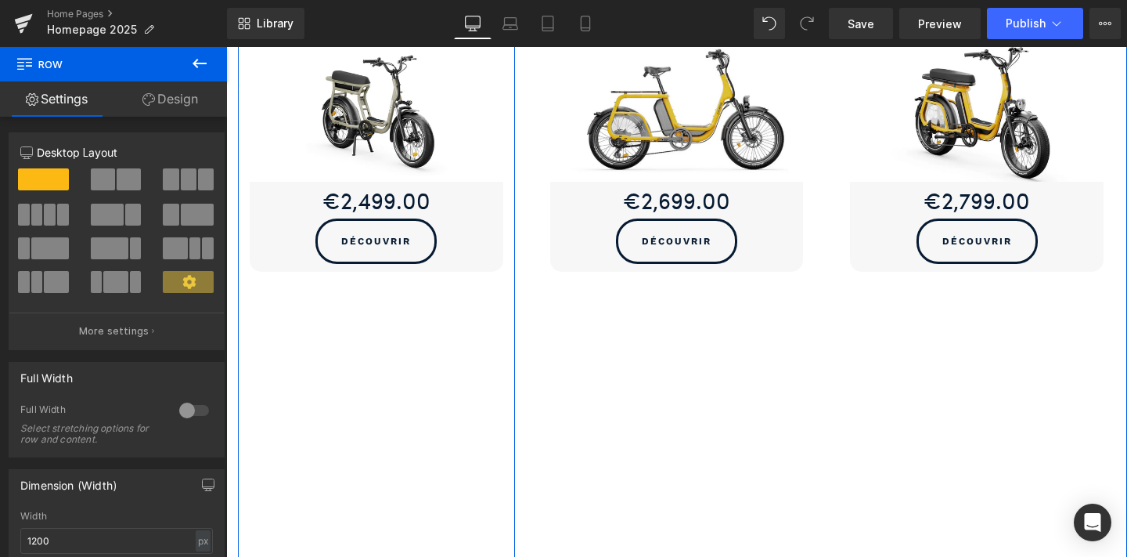
scroll to position [1161, 0]
click at [463, 489] on div "Yuvy 2 Heading Un vélo et plus encore ! Text Block Sale Off (P) Image €2,499.00…" at bounding box center [376, 252] width 277 height 638
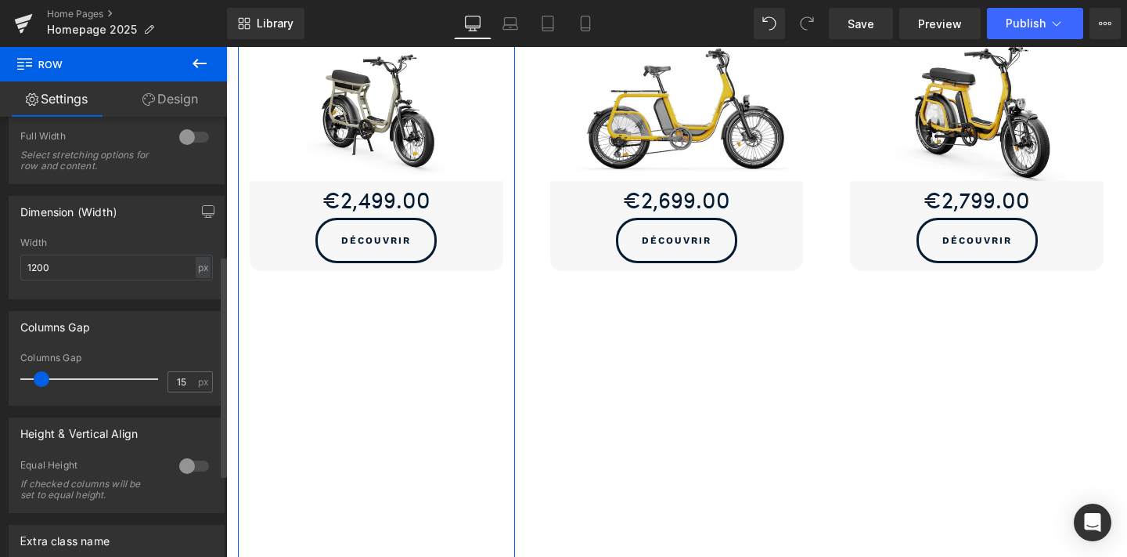
scroll to position [275, 0]
click at [185, 459] on div at bounding box center [194, 464] width 38 height 25
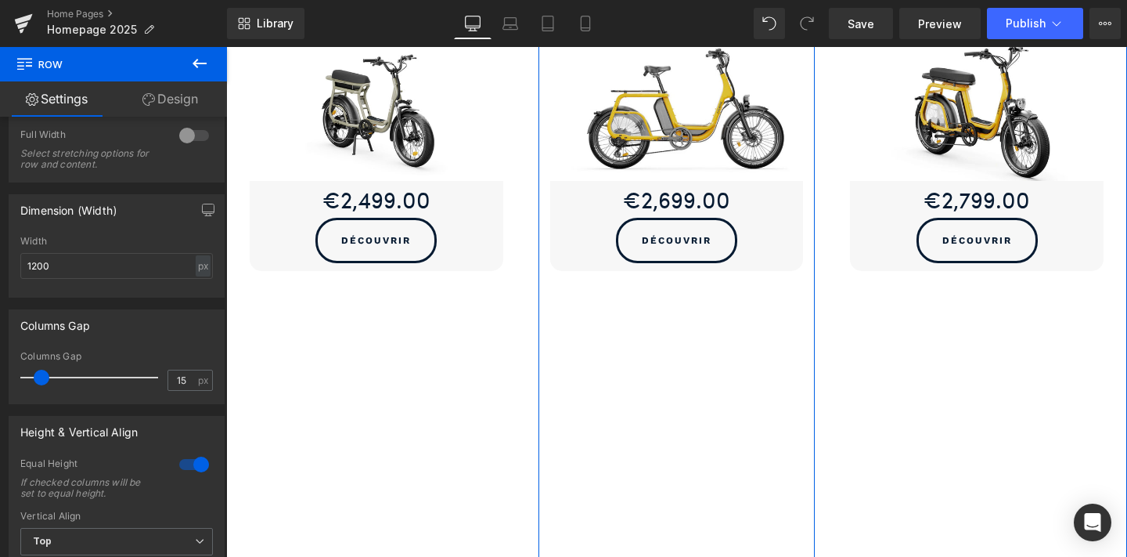
click at [634, 382] on div "Le ritmic Duo Heading Pensé pour soi et à partager Text Block Sale Off (P) Imag…" at bounding box center [677, 252] width 277 height 638
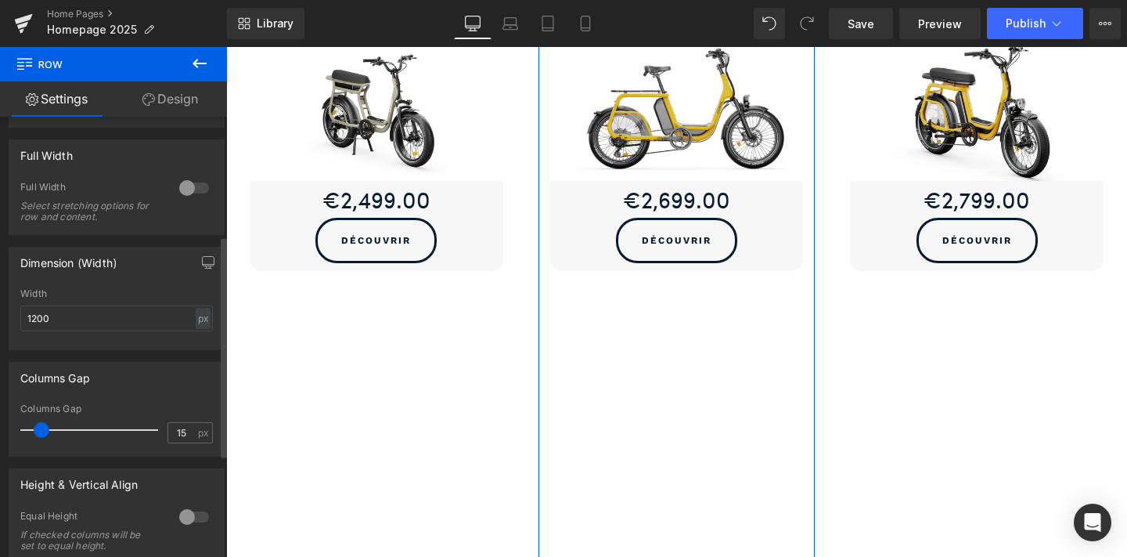
scroll to position [285, 0]
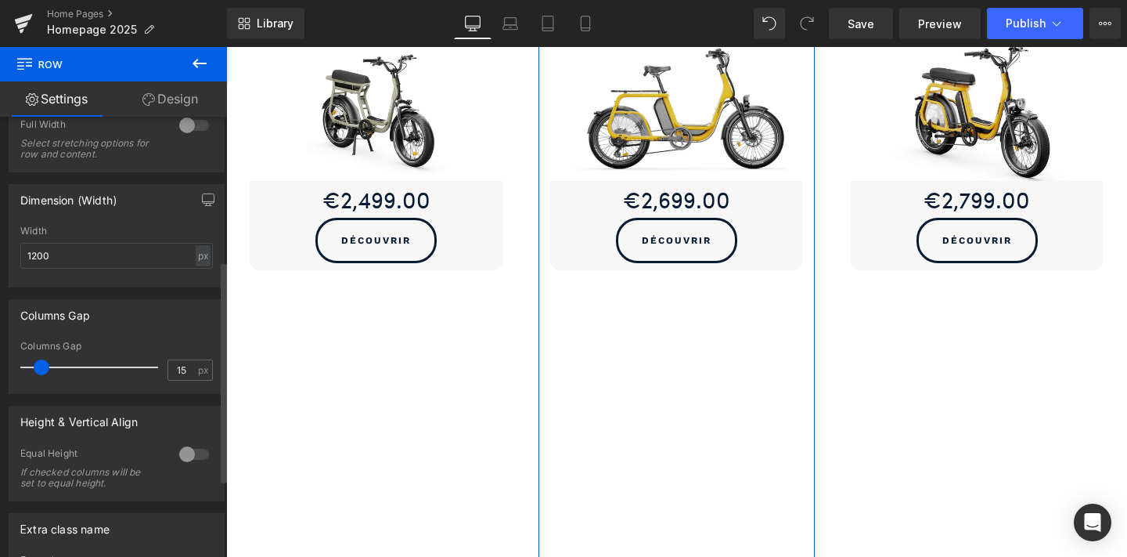
click at [181, 460] on div at bounding box center [194, 454] width 38 height 25
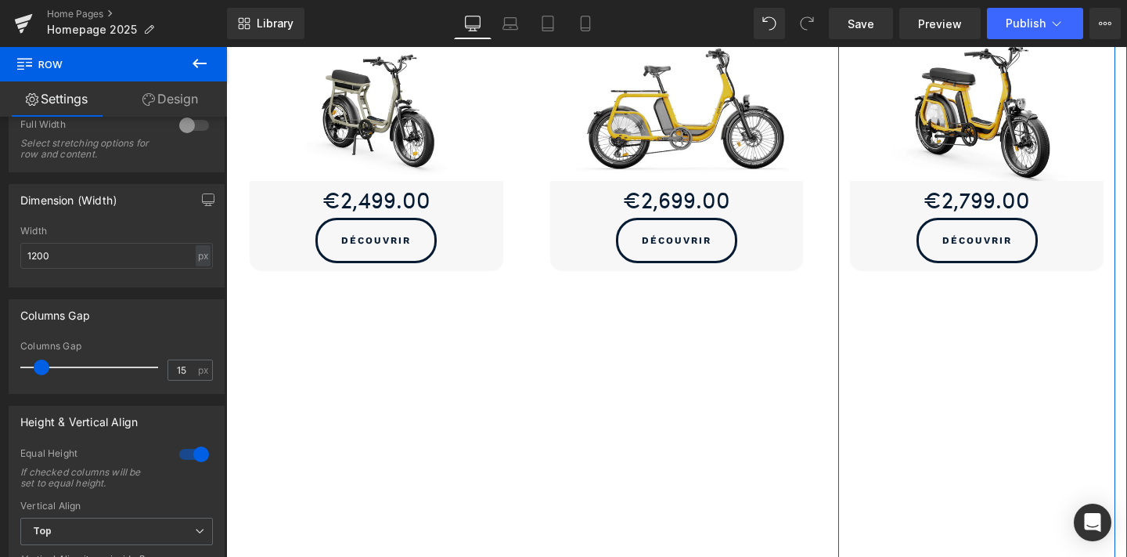
click at [921, 397] on div "Le ritmic Duo Heading Conçu pour vous, seul, en duo ou en trio Text Block Sale …" at bounding box center [976, 252] width 277 height 638
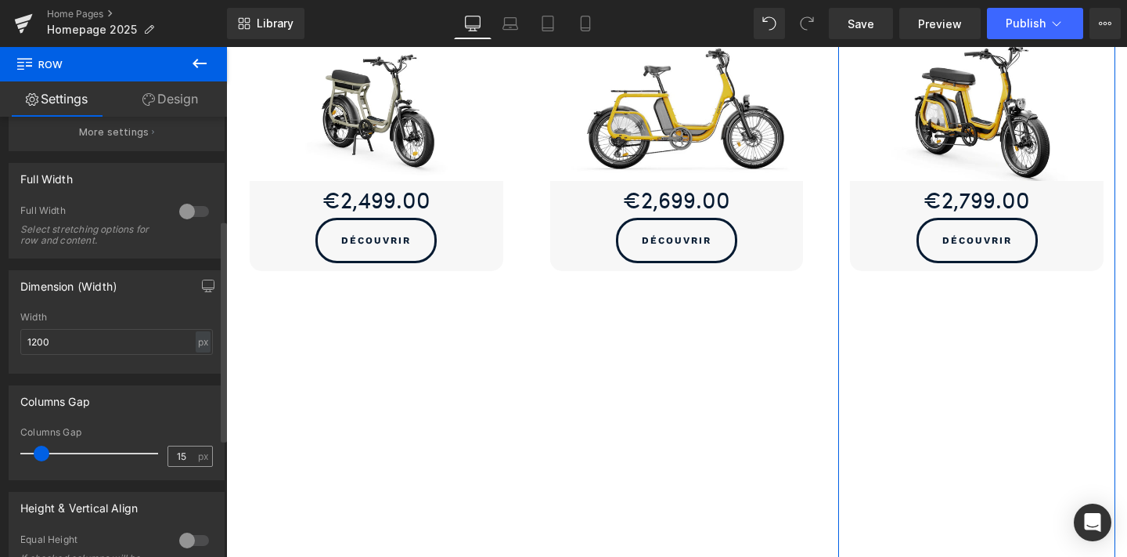
scroll to position [204, 0]
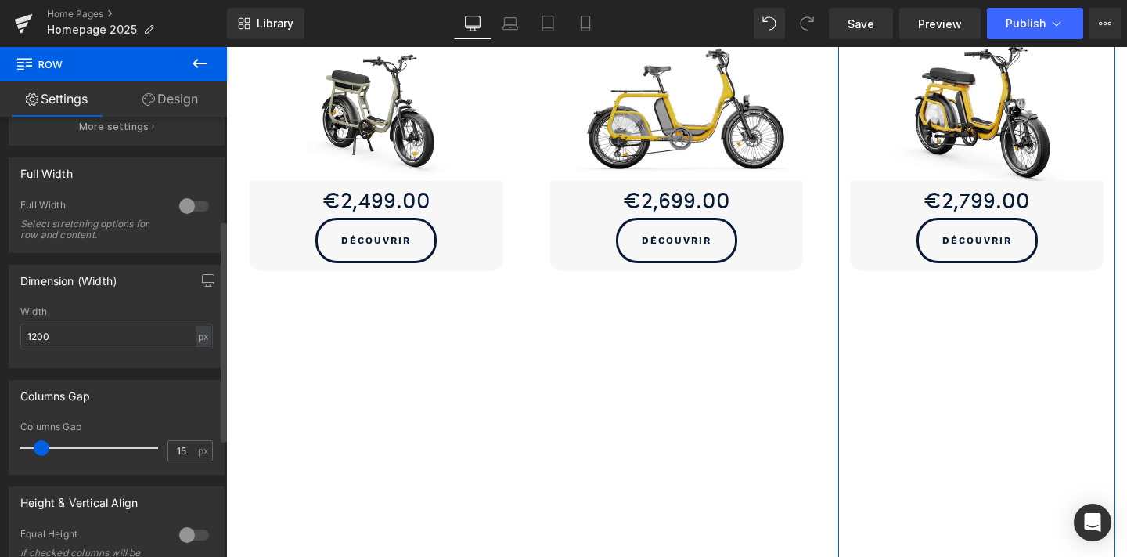
click at [189, 535] on div at bounding box center [194, 534] width 38 height 25
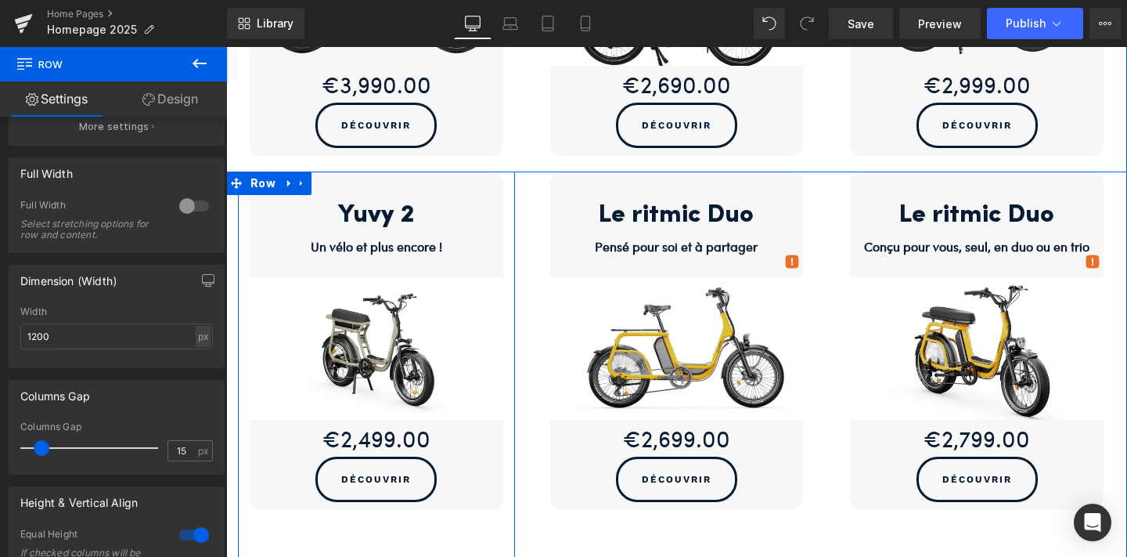
scroll to position [887, 0]
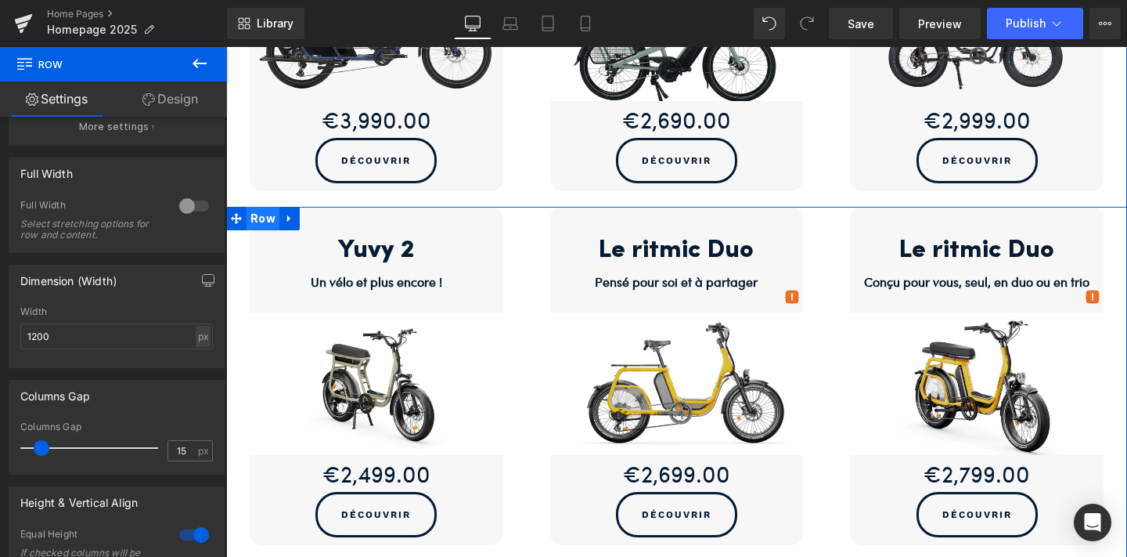
click at [260, 214] on span "Row" at bounding box center [263, 218] width 33 height 23
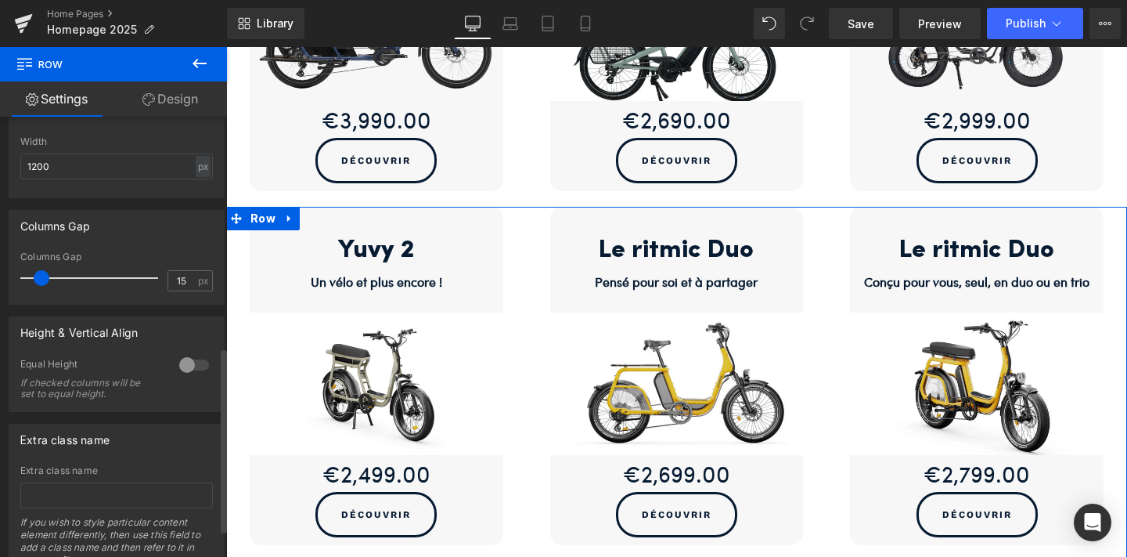
scroll to position [550, 0]
click at [185, 369] on div at bounding box center [194, 364] width 38 height 25
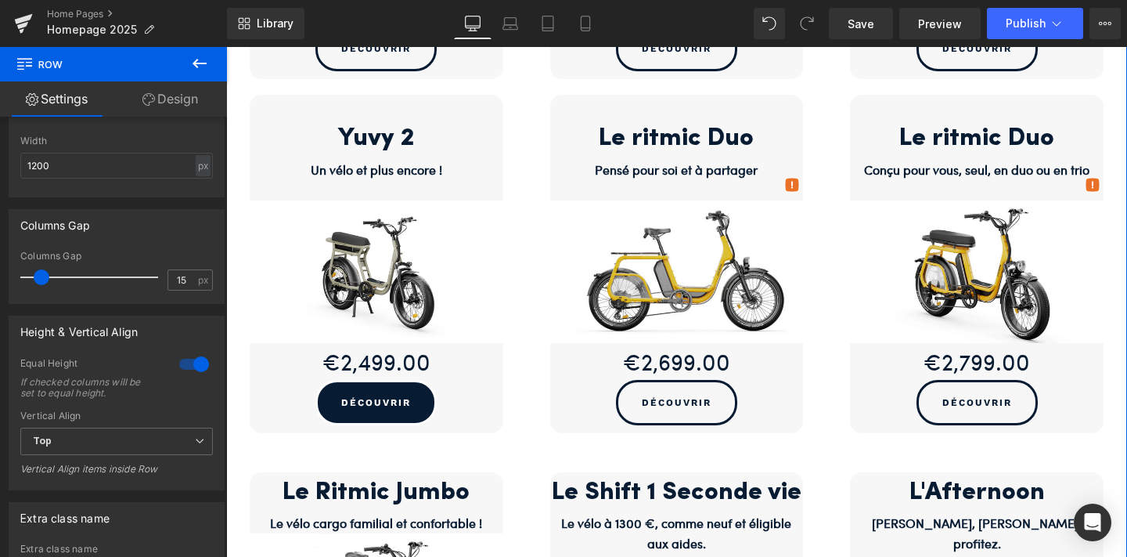
scroll to position [988, 0]
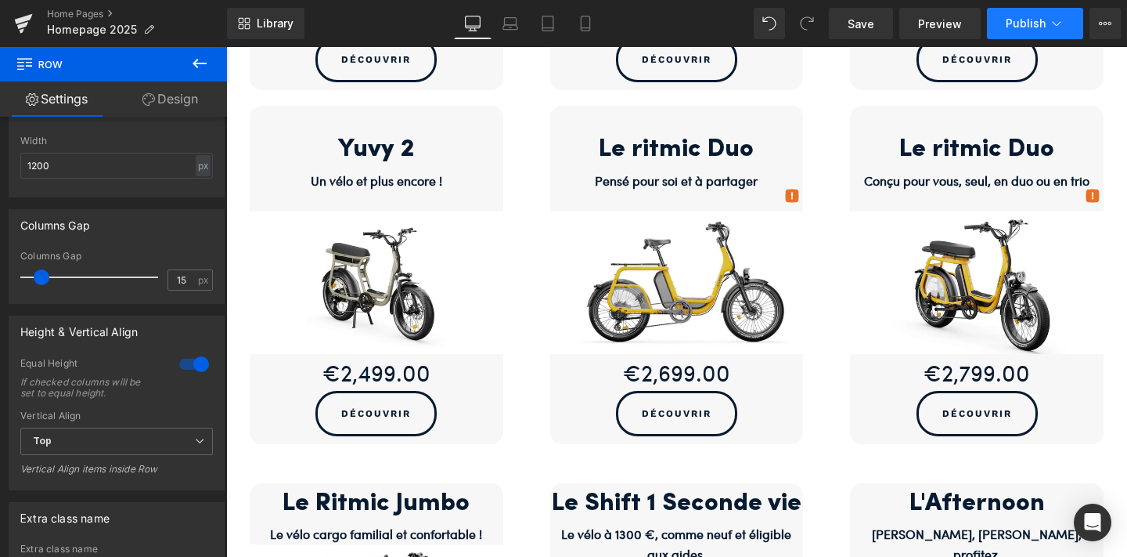
click at [1025, 15] on button "Publish" at bounding box center [1035, 23] width 96 height 31
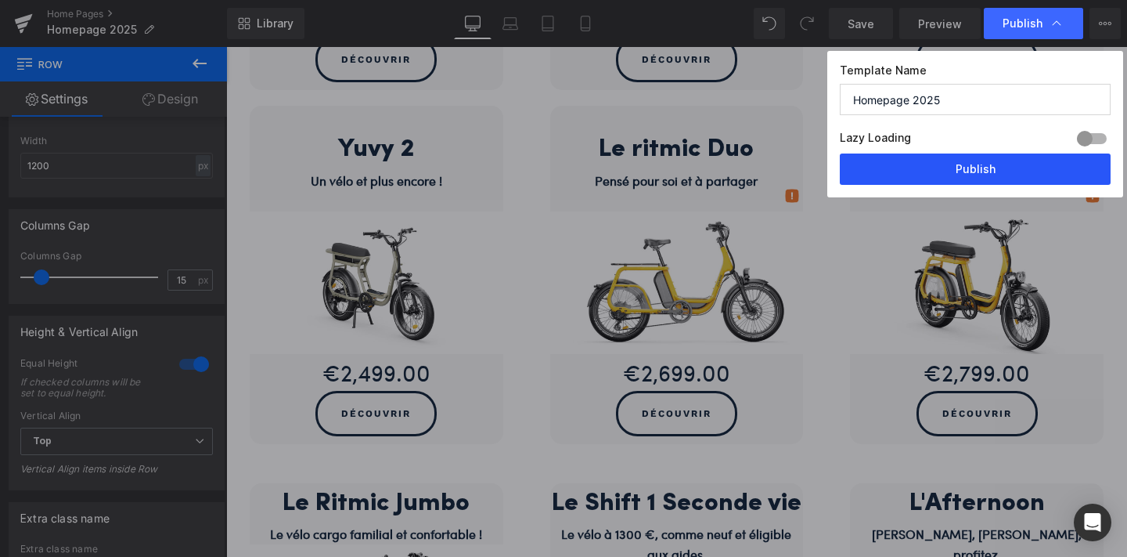
drag, startPoint x: 965, startPoint y: 171, endPoint x: 647, endPoint y: 259, distance: 330.5
click at [965, 171] on button "Publish" at bounding box center [975, 168] width 271 height 31
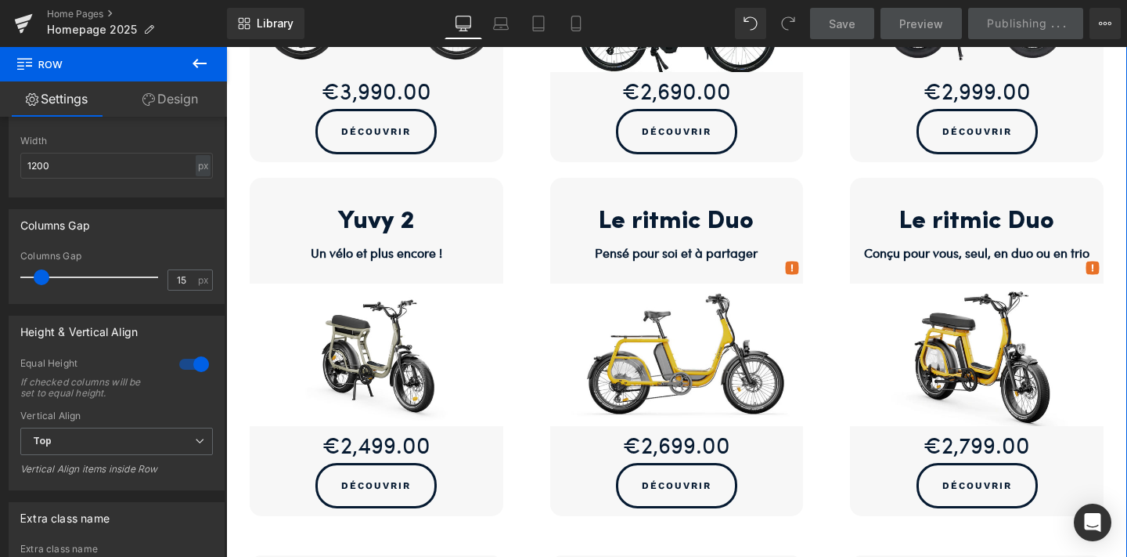
scroll to position [903, 0]
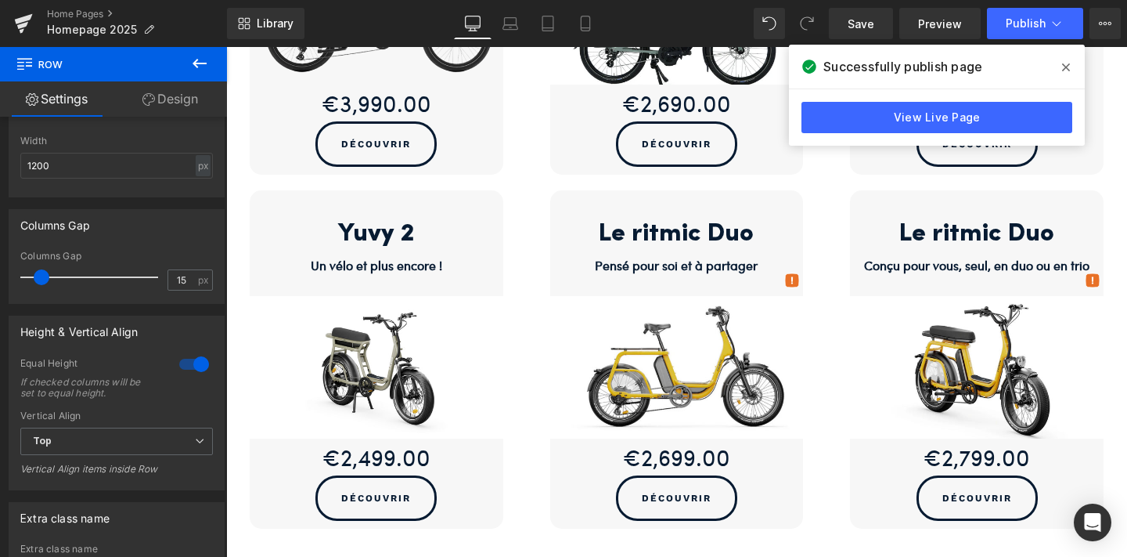
click at [1066, 67] on icon at bounding box center [1066, 67] width 8 height 8
